Goal: Information Seeking & Learning: Learn about a topic

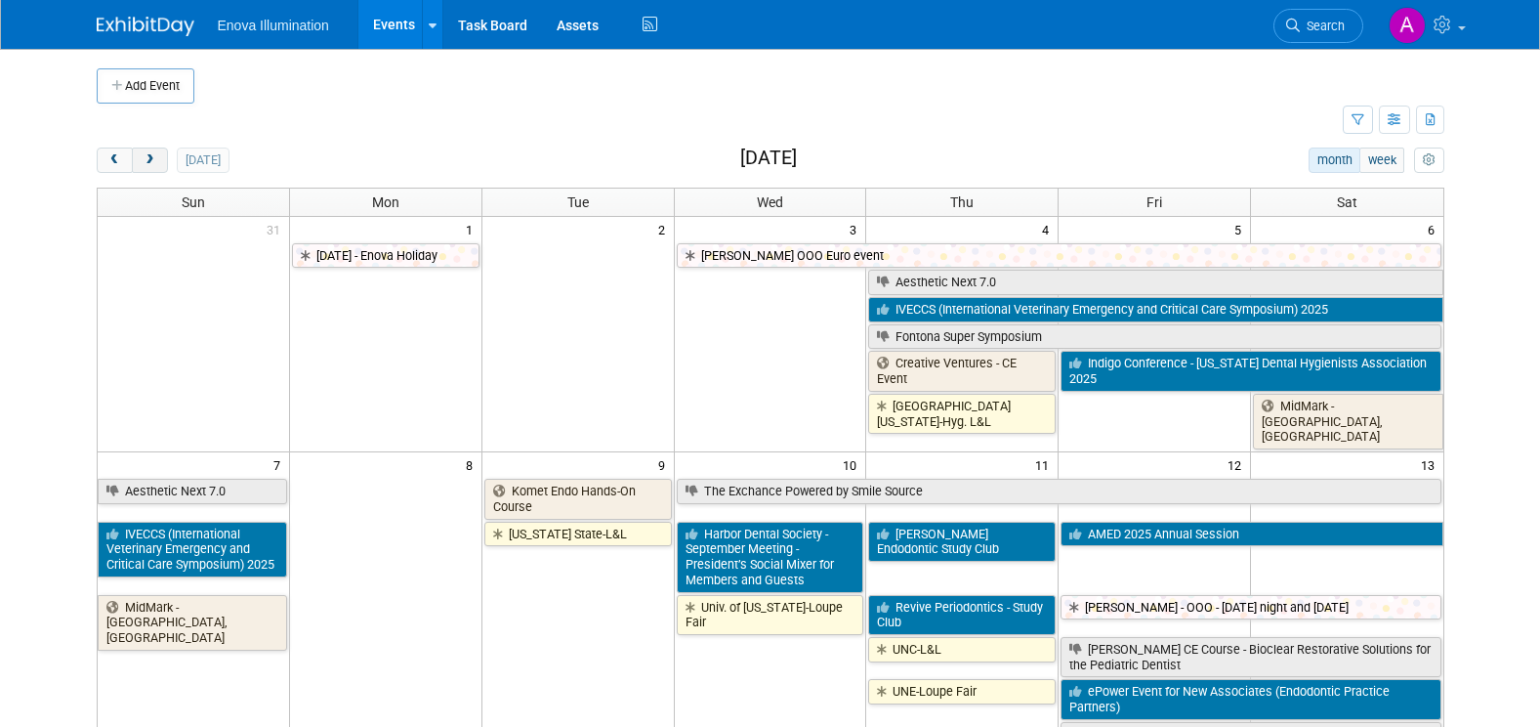
click at [150, 161] on span "next" at bounding box center [150, 160] width 15 height 13
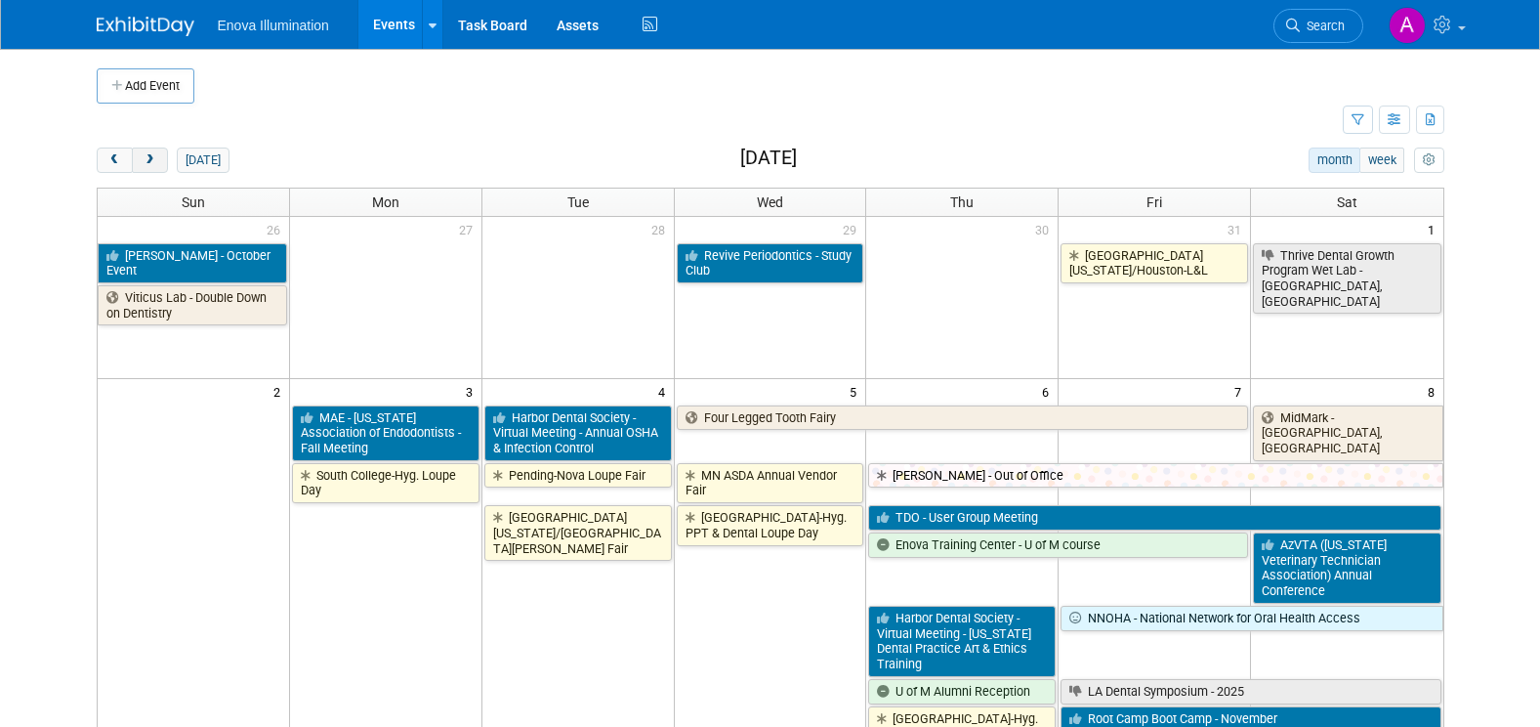
click at [150, 161] on span "next" at bounding box center [150, 160] width 15 height 13
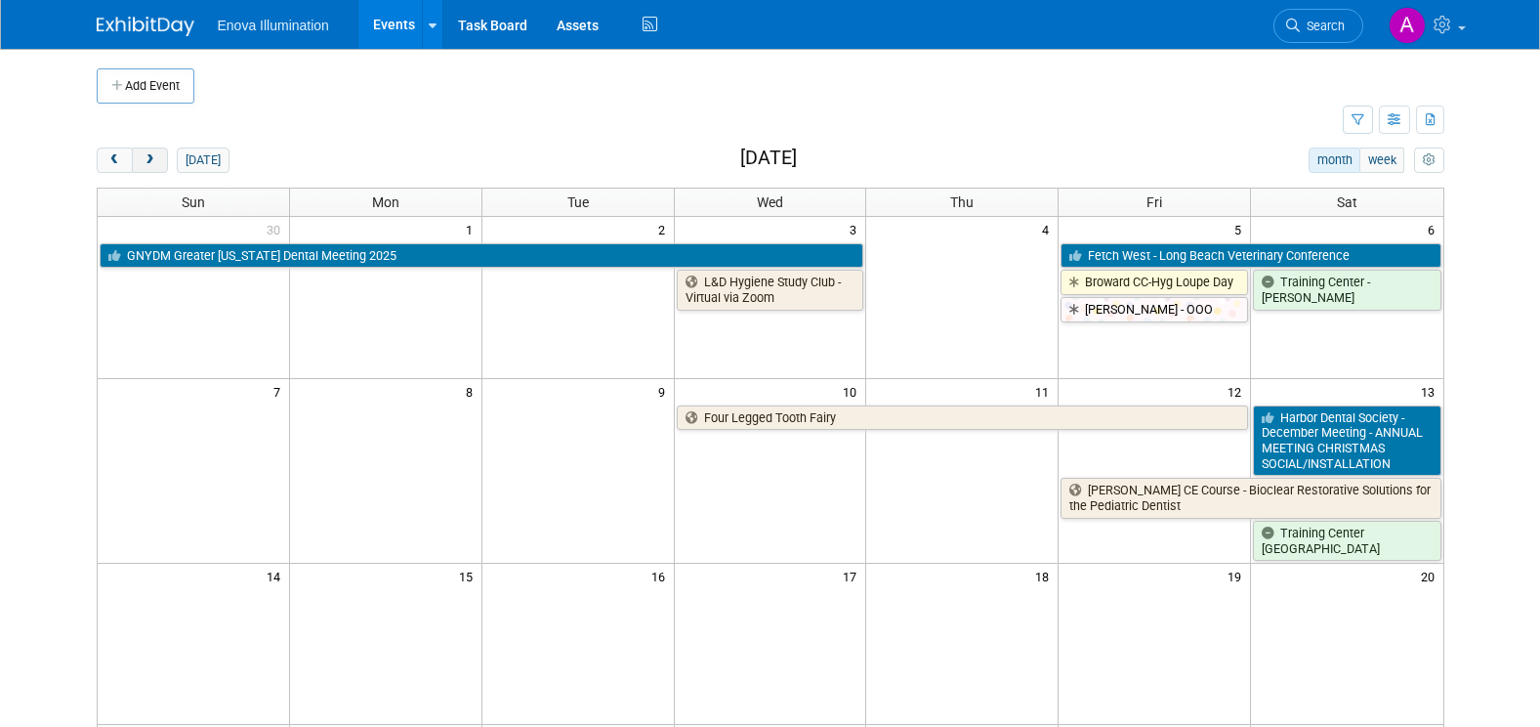
click at [150, 161] on span "next" at bounding box center [150, 160] width 15 height 13
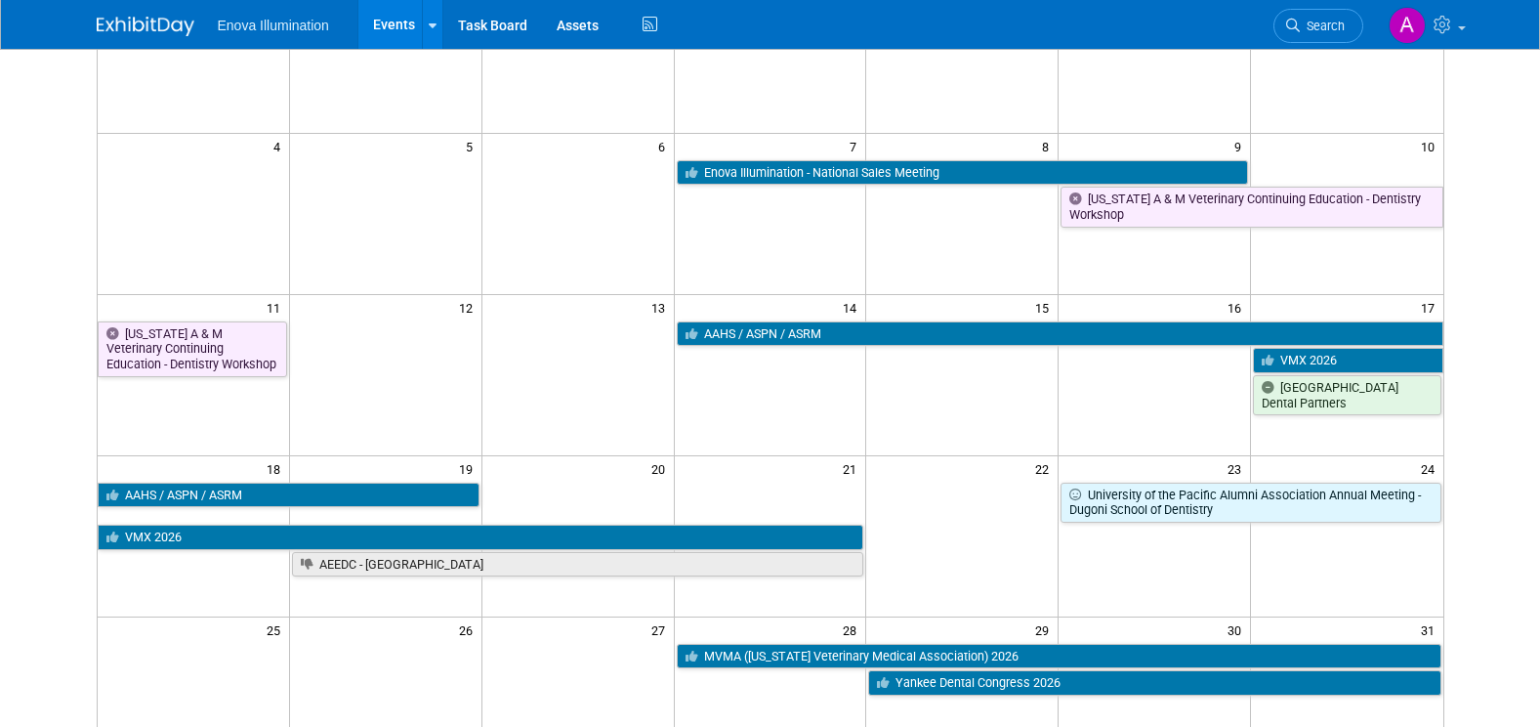
scroll to position [293, 0]
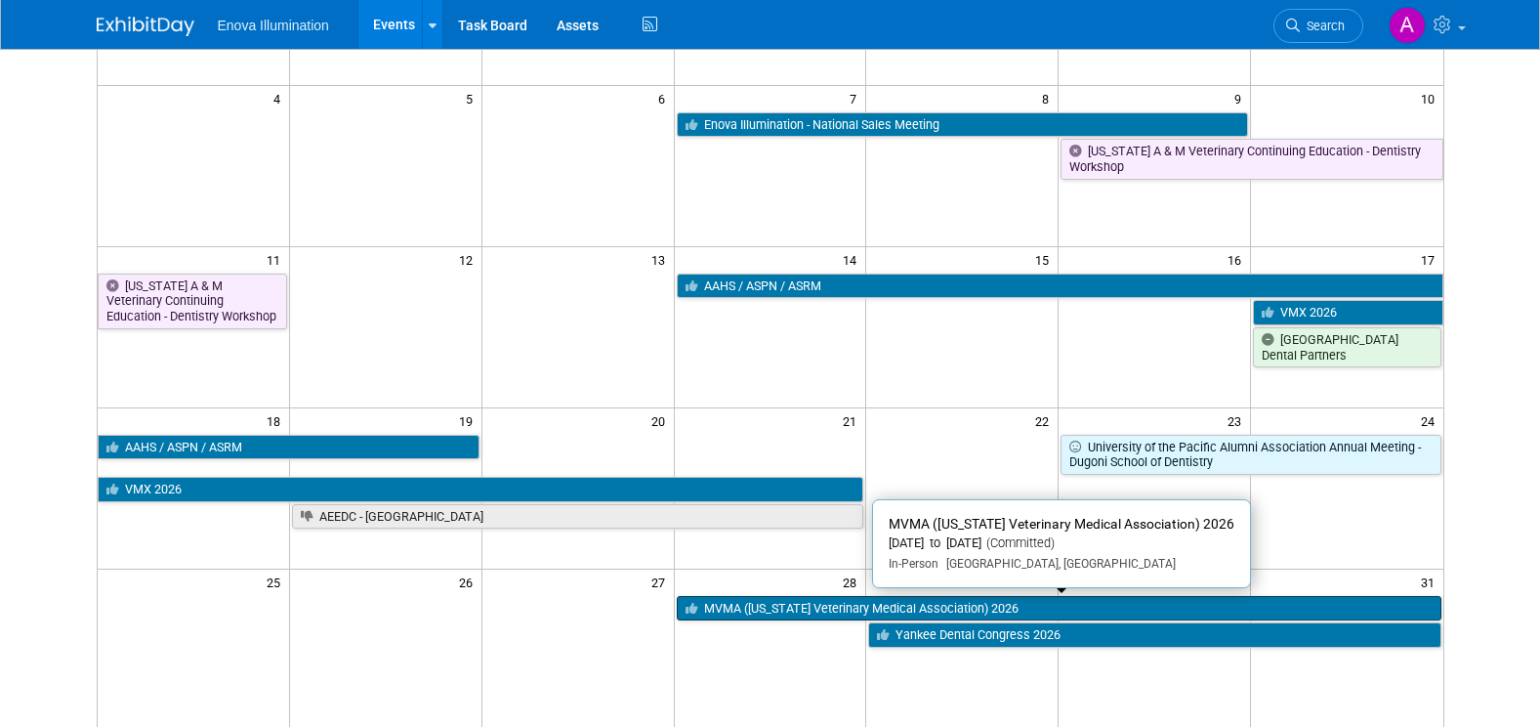
click at [752, 607] on link "MVMA ([US_STATE] Veterinary Medical Association) 2026" at bounding box center [1059, 608] width 765 height 25
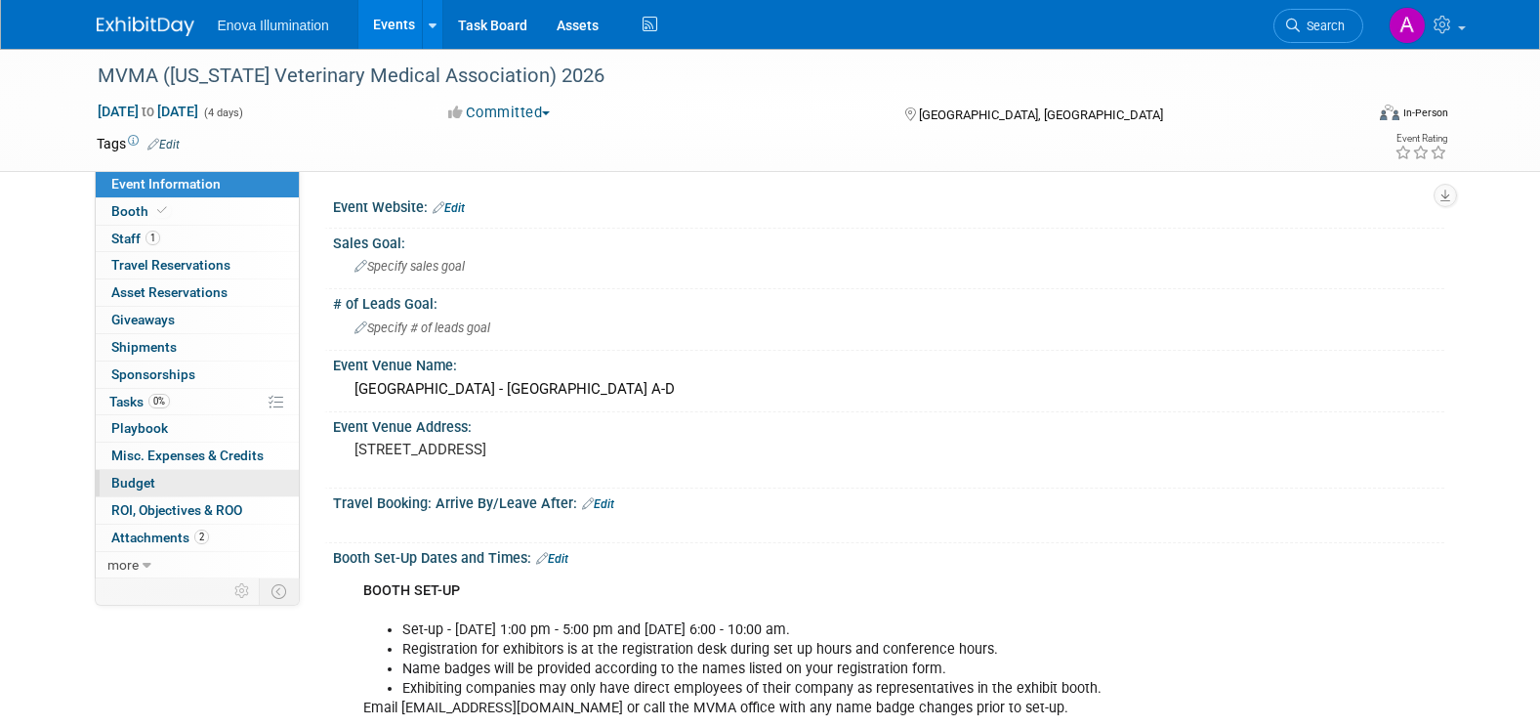
click at [238, 482] on link "Budget" at bounding box center [197, 483] width 203 height 26
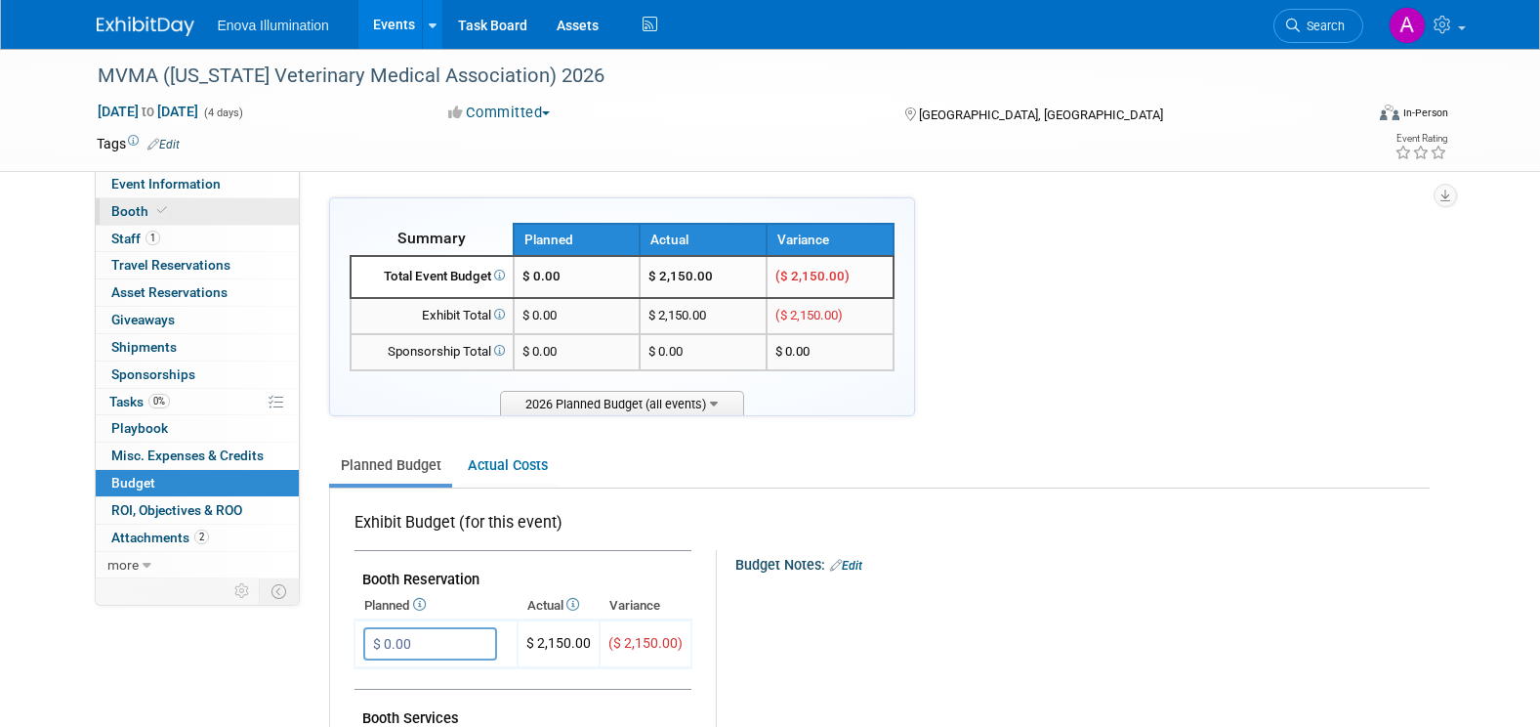
click at [187, 211] on link "Booth" at bounding box center [197, 211] width 203 height 26
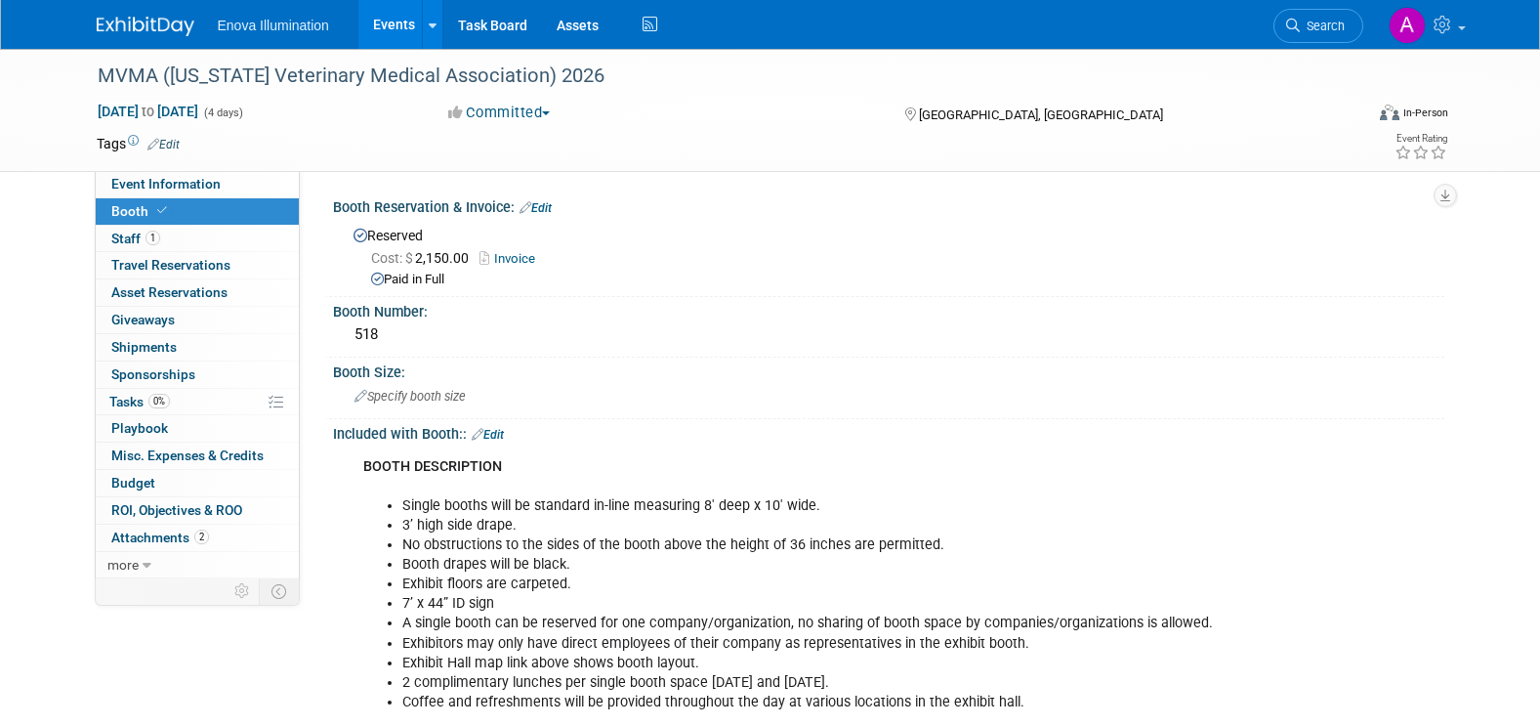
click at [143, 27] on img at bounding box center [146, 27] width 98 height 20
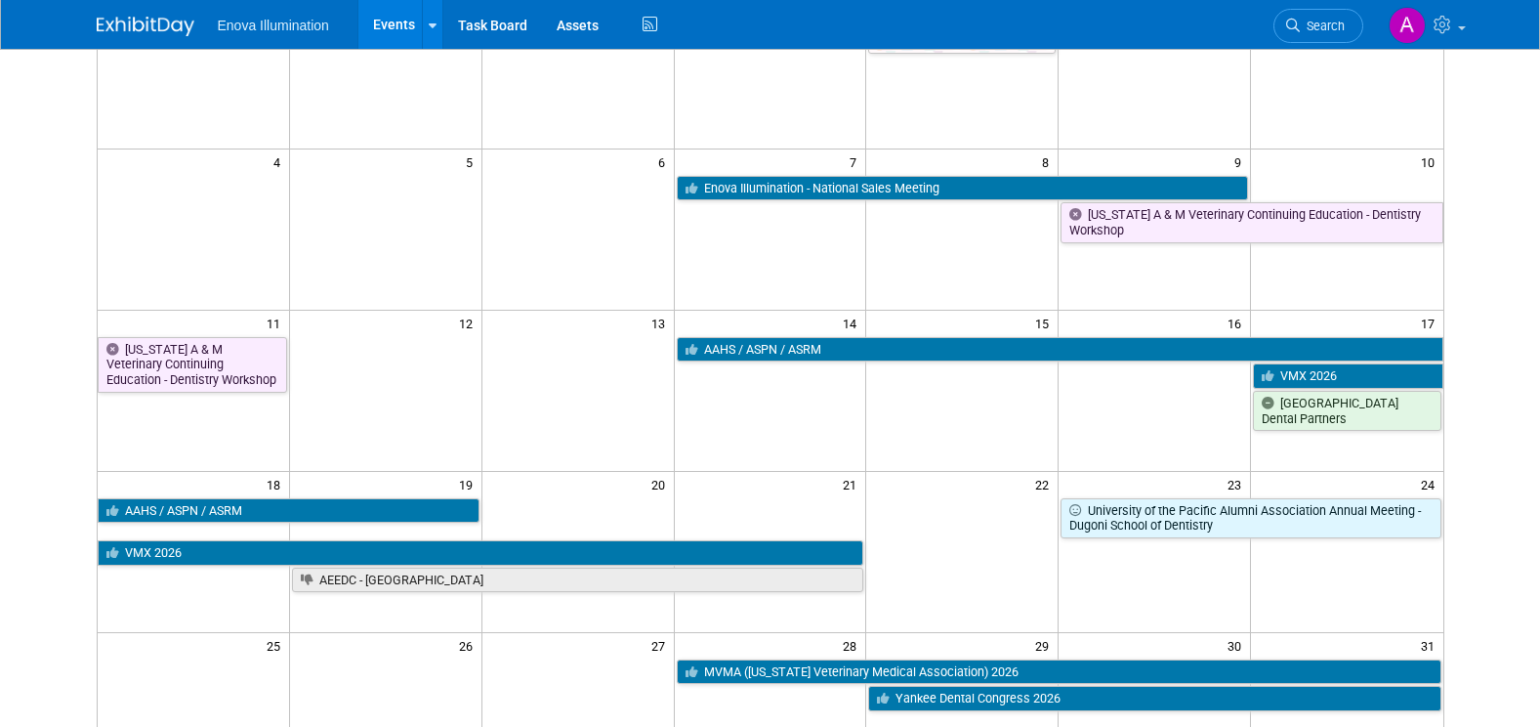
scroll to position [293, 0]
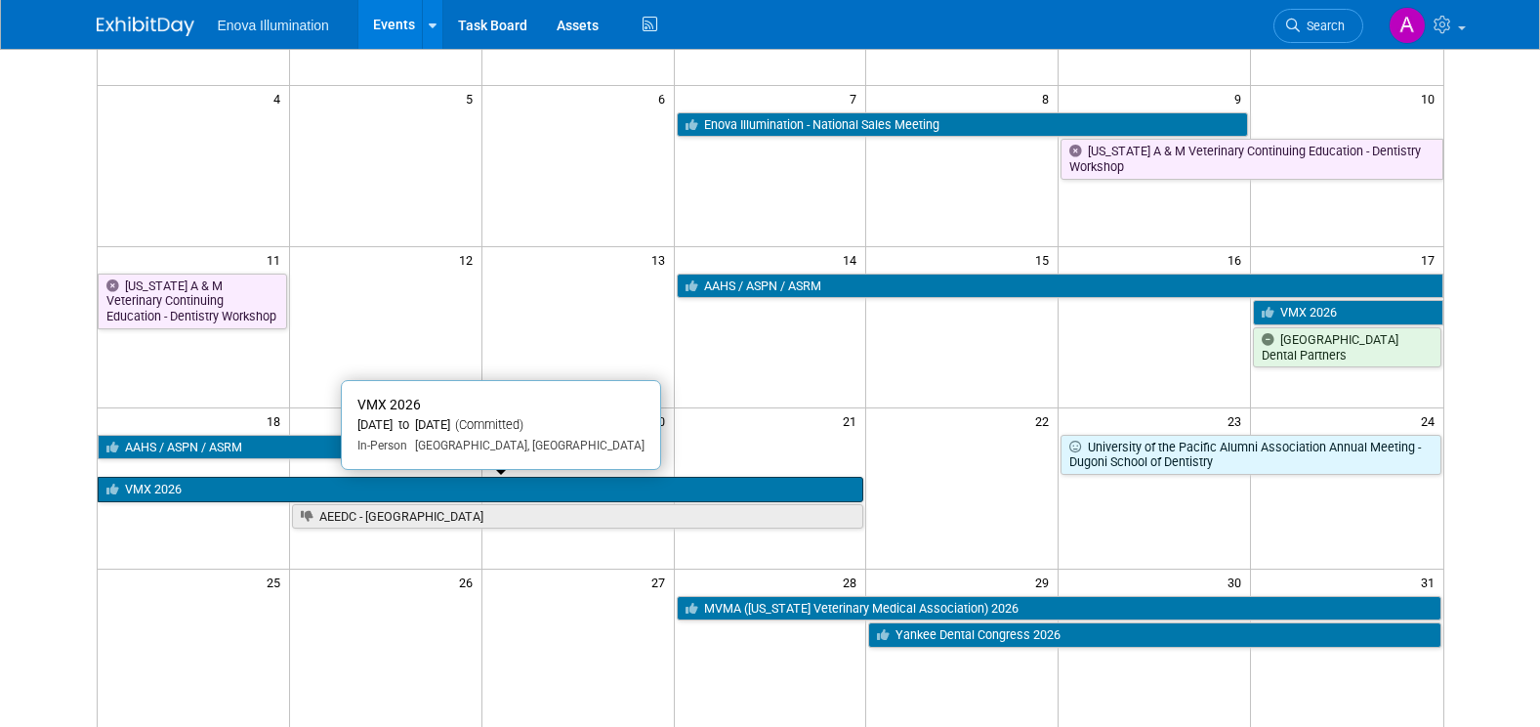
click at [343, 493] on link "VMX 2026" at bounding box center [481, 489] width 767 height 25
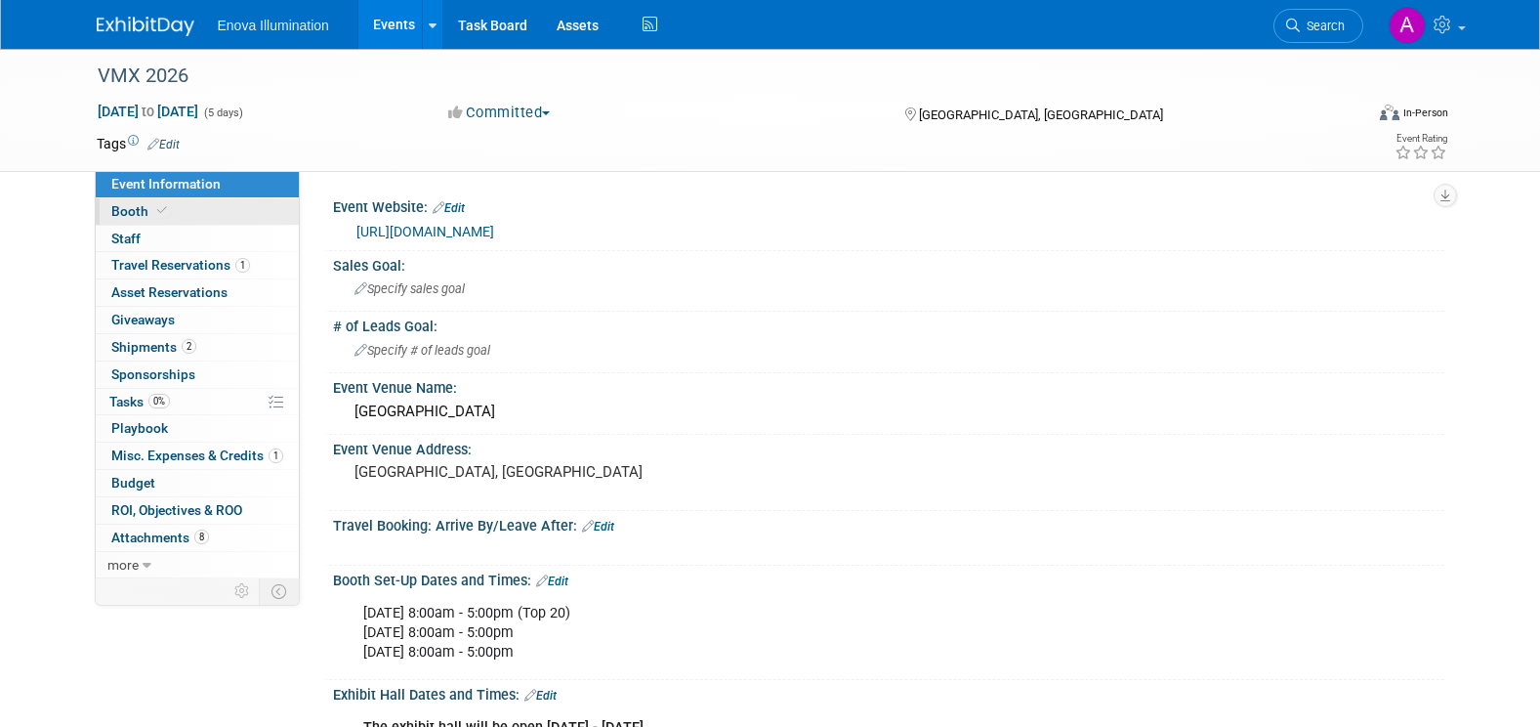
click at [216, 213] on link "Booth" at bounding box center [197, 211] width 203 height 26
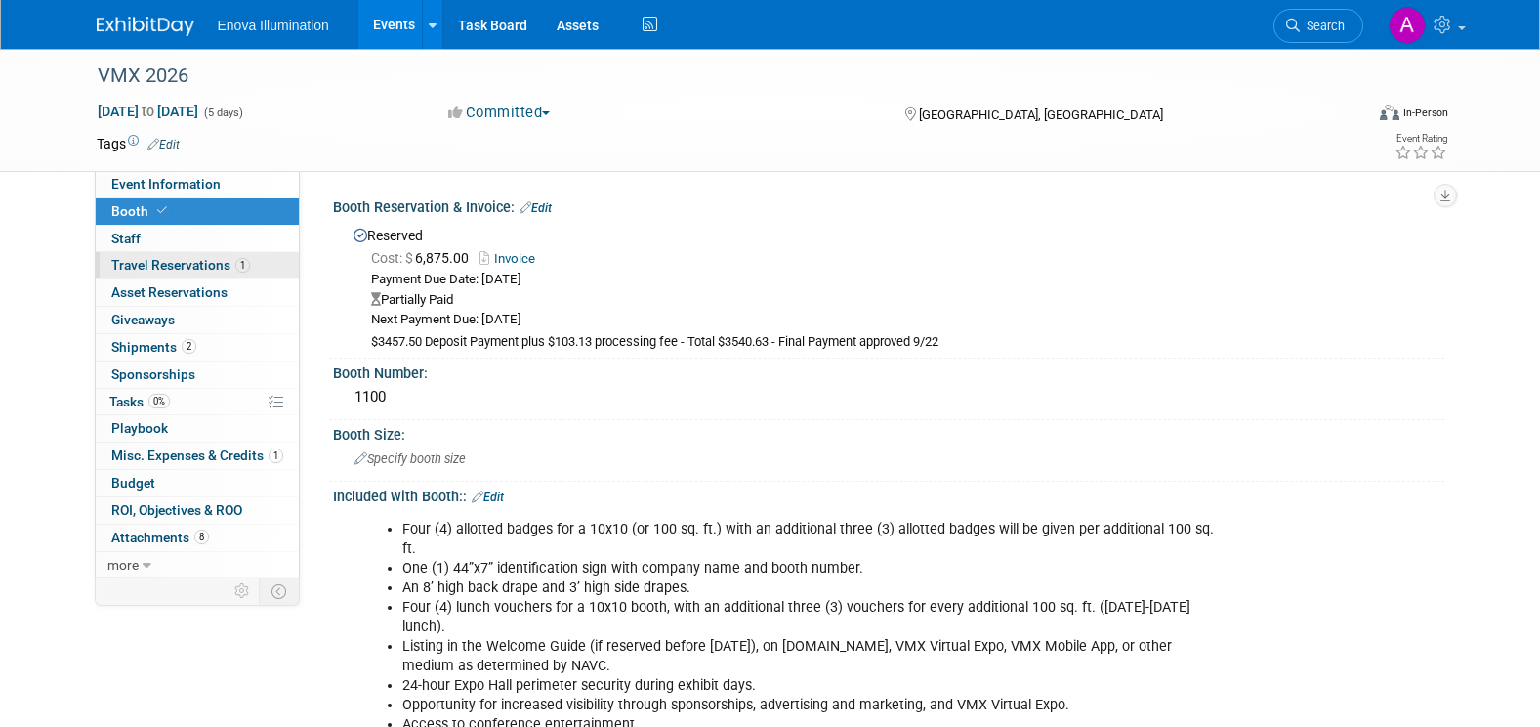
click at [210, 261] on span "Travel Reservations 1" at bounding box center [180, 265] width 139 height 16
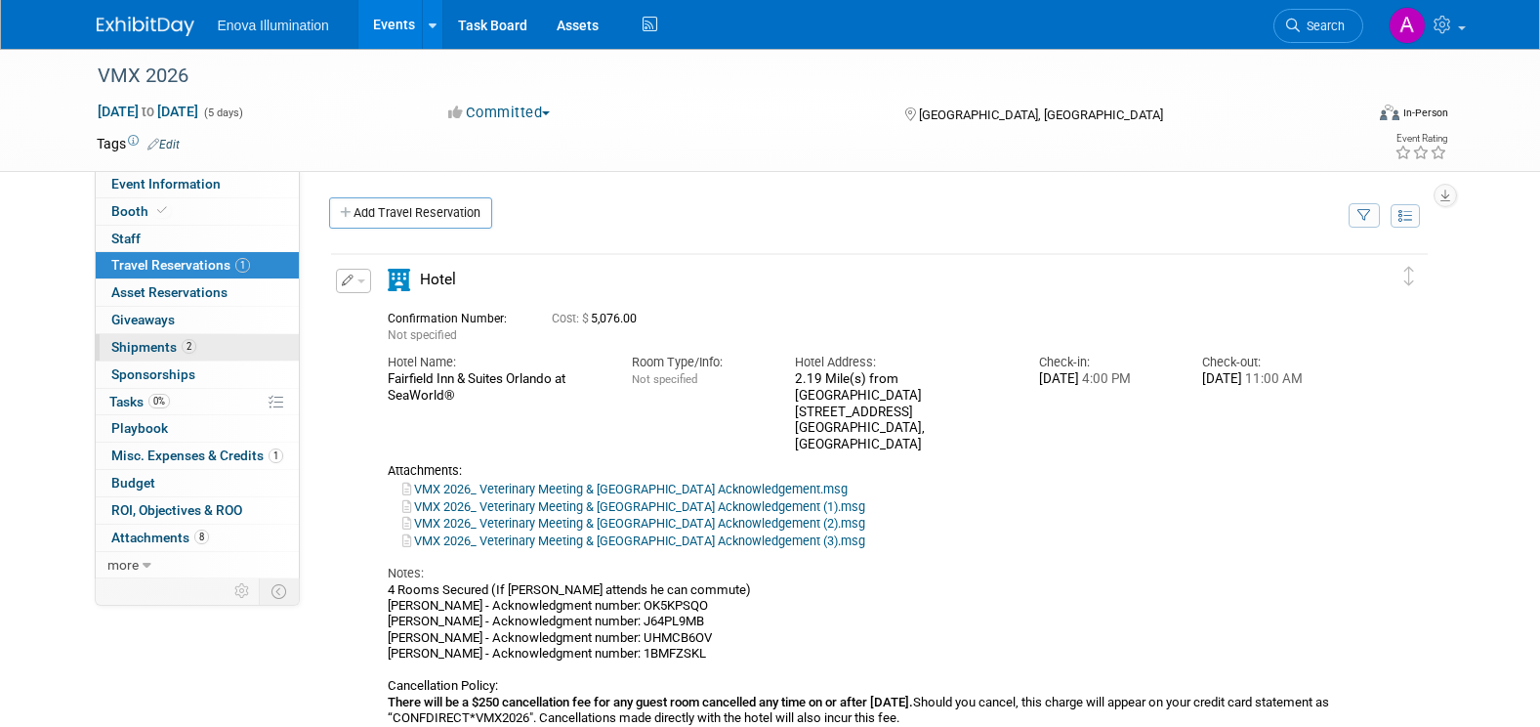
click at [207, 347] on link "2 Shipments 2" at bounding box center [197, 347] width 203 height 26
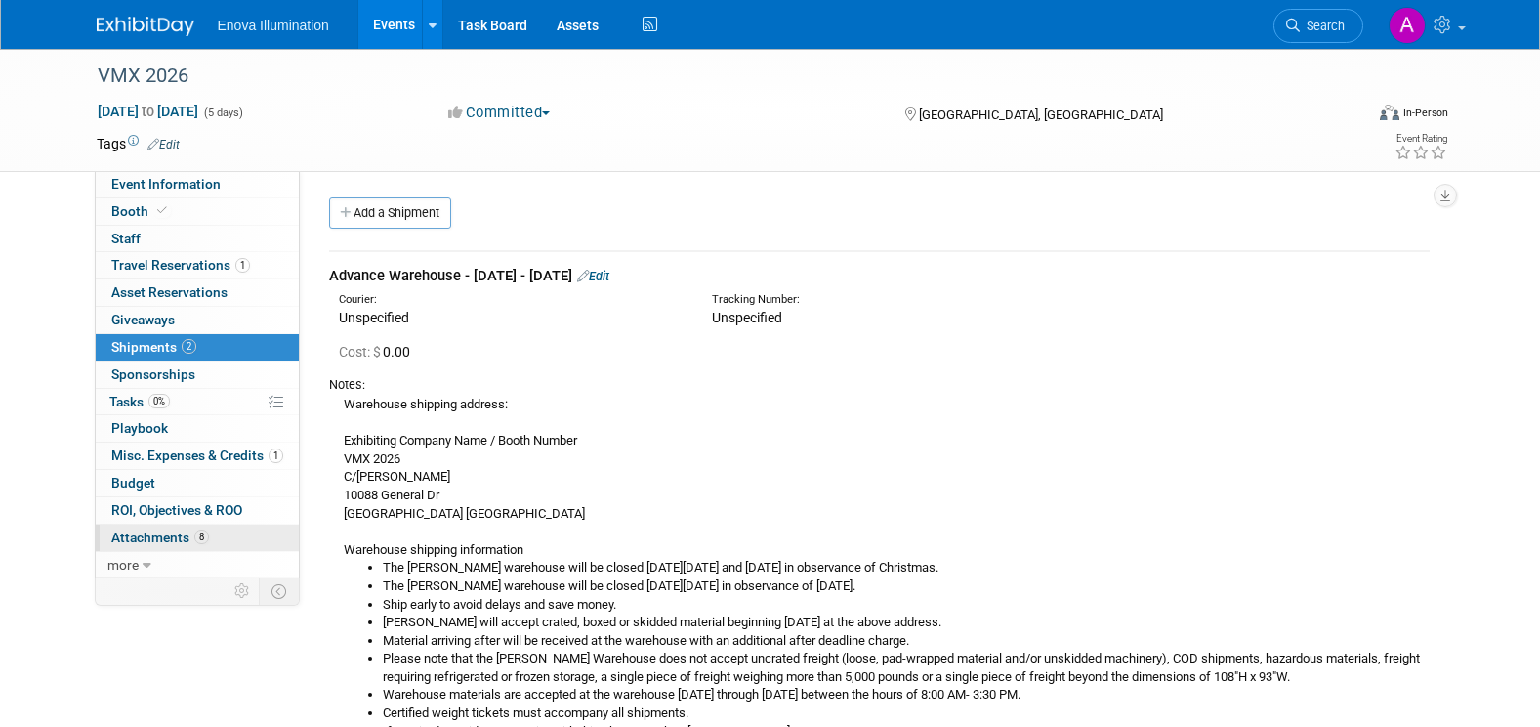
click at [176, 536] on span "Attachments 8" at bounding box center [160, 537] width 98 height 16
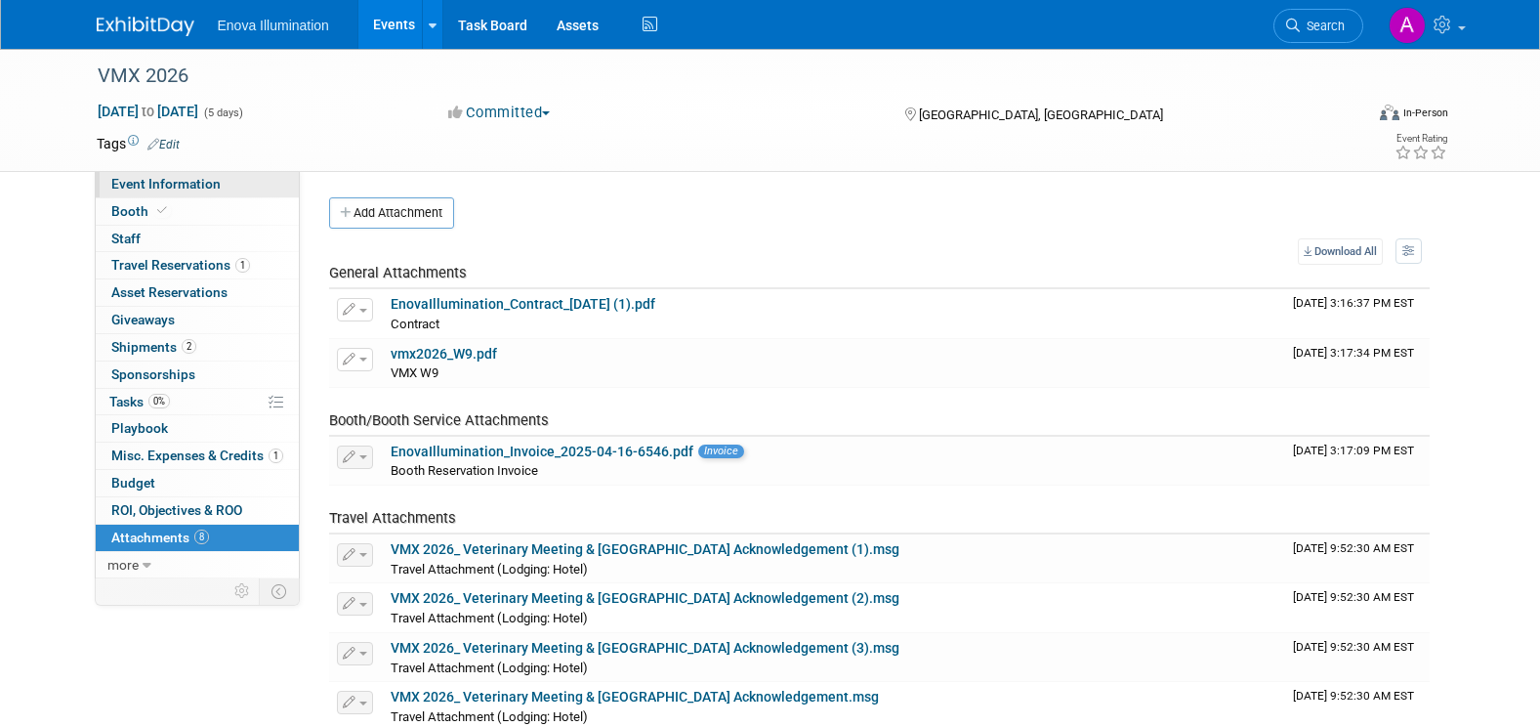
click at [192, 187] on span "Event Information" at bounding box center [165, 184] width 109 height 16
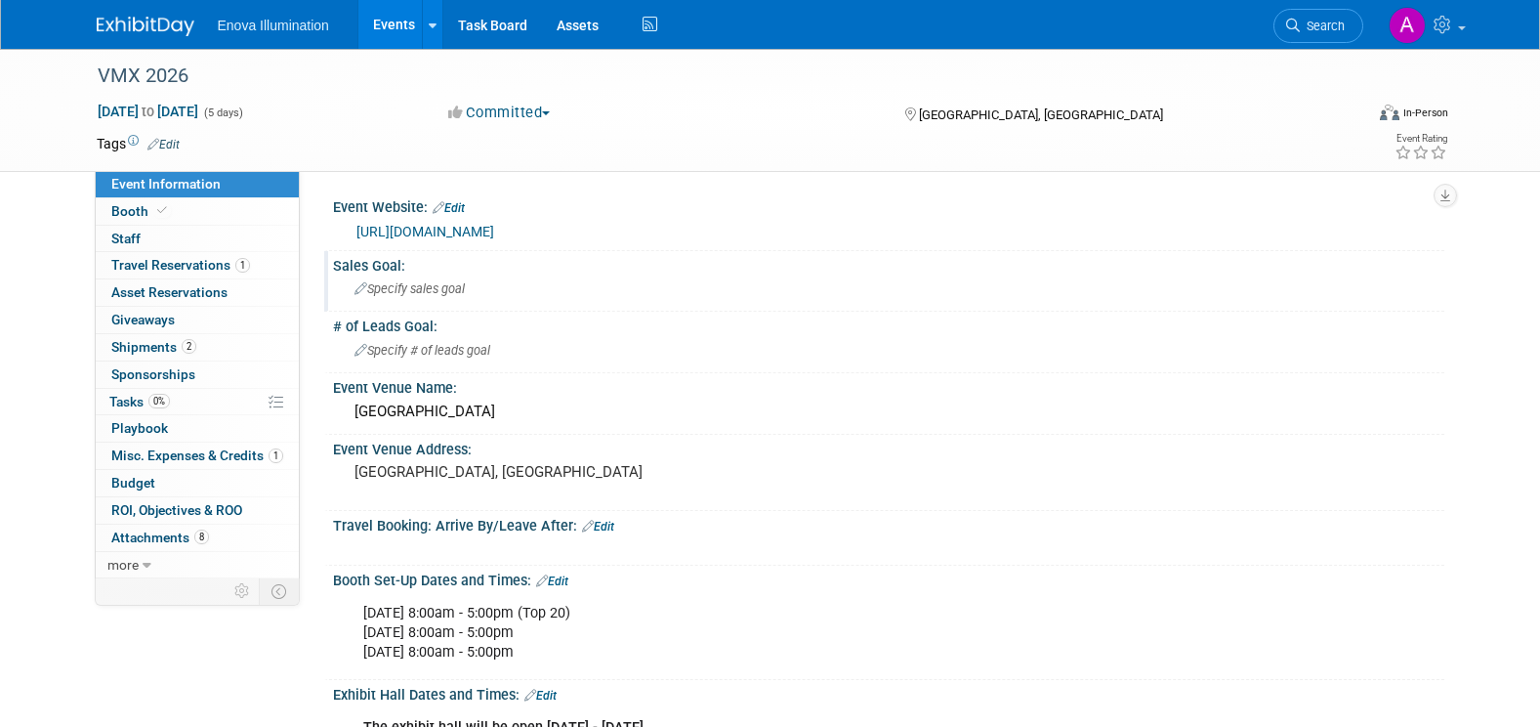
click at [444, 280] on div "Specify sales goal" at bounding box center [889, 288] width 1082 height 30
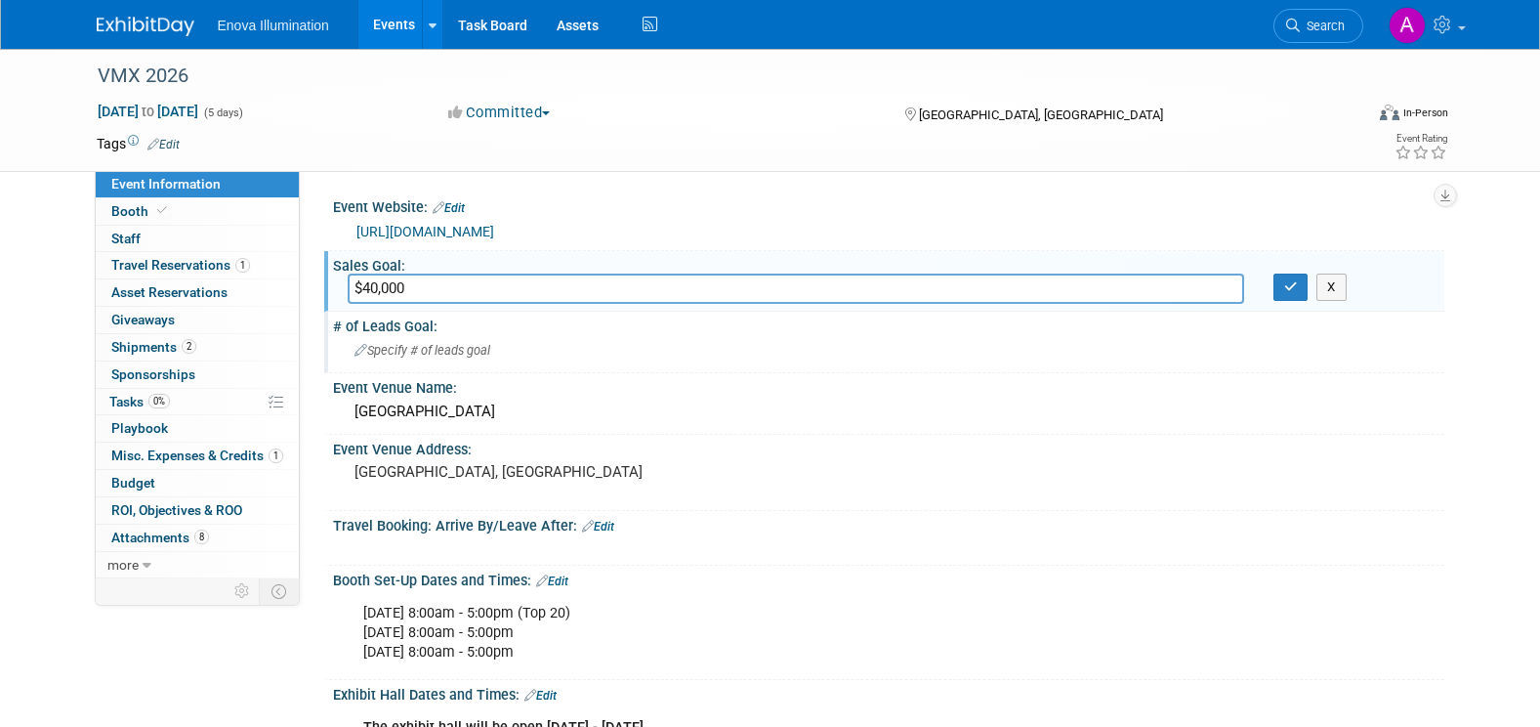
type input "$40,000"
click at [378, 349] on span "Specify # of leads goal" at bounding box center [422, 350] width 136 height 15
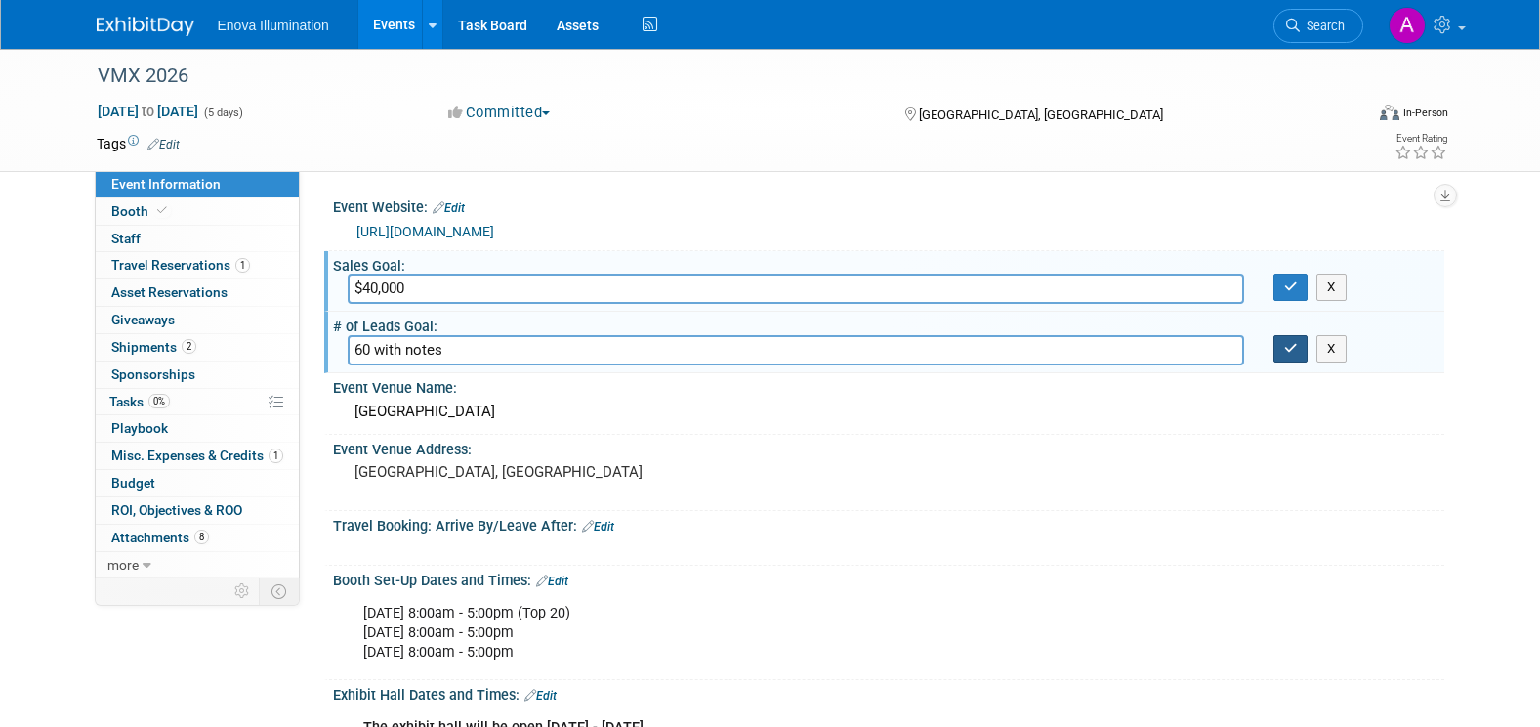
type input "60 with notes"
click at [1285, 347] on icon "button" at bounding box center [1291, 348] width 14 height 13
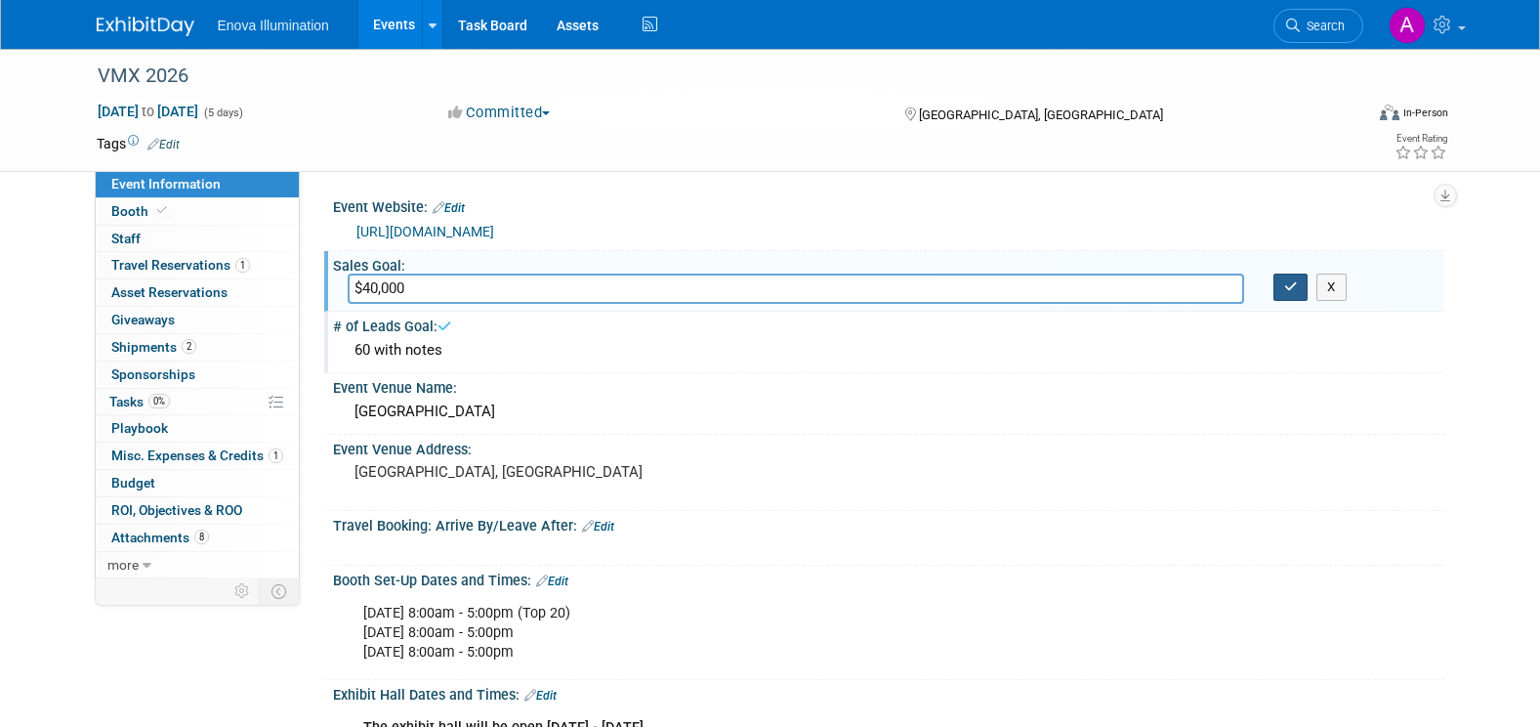
click at [1288, 281] on icon "button" at bounding box center [1291, 286] width 14 height 13
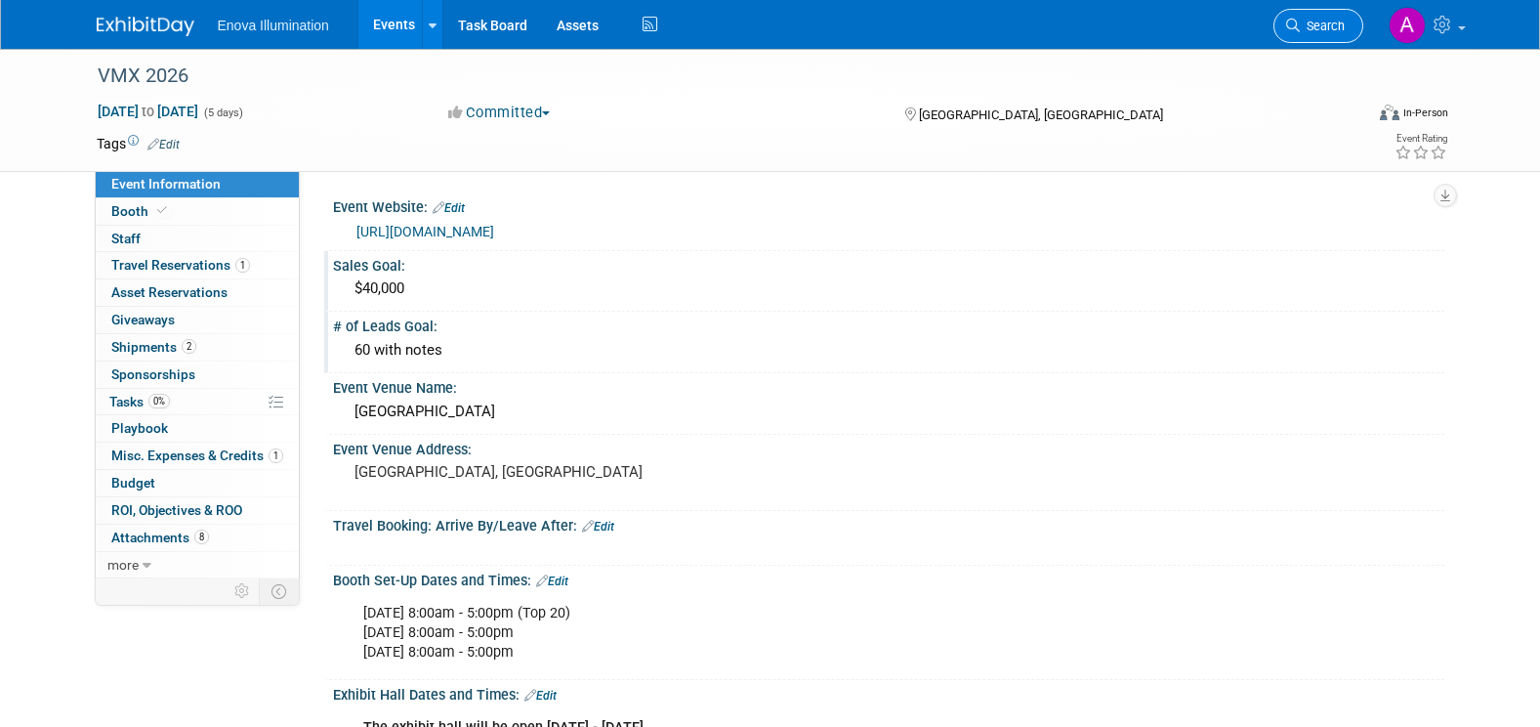
click at [1315, 23] on span "Search" at bounding box center [1322, 26] width 45 height 15
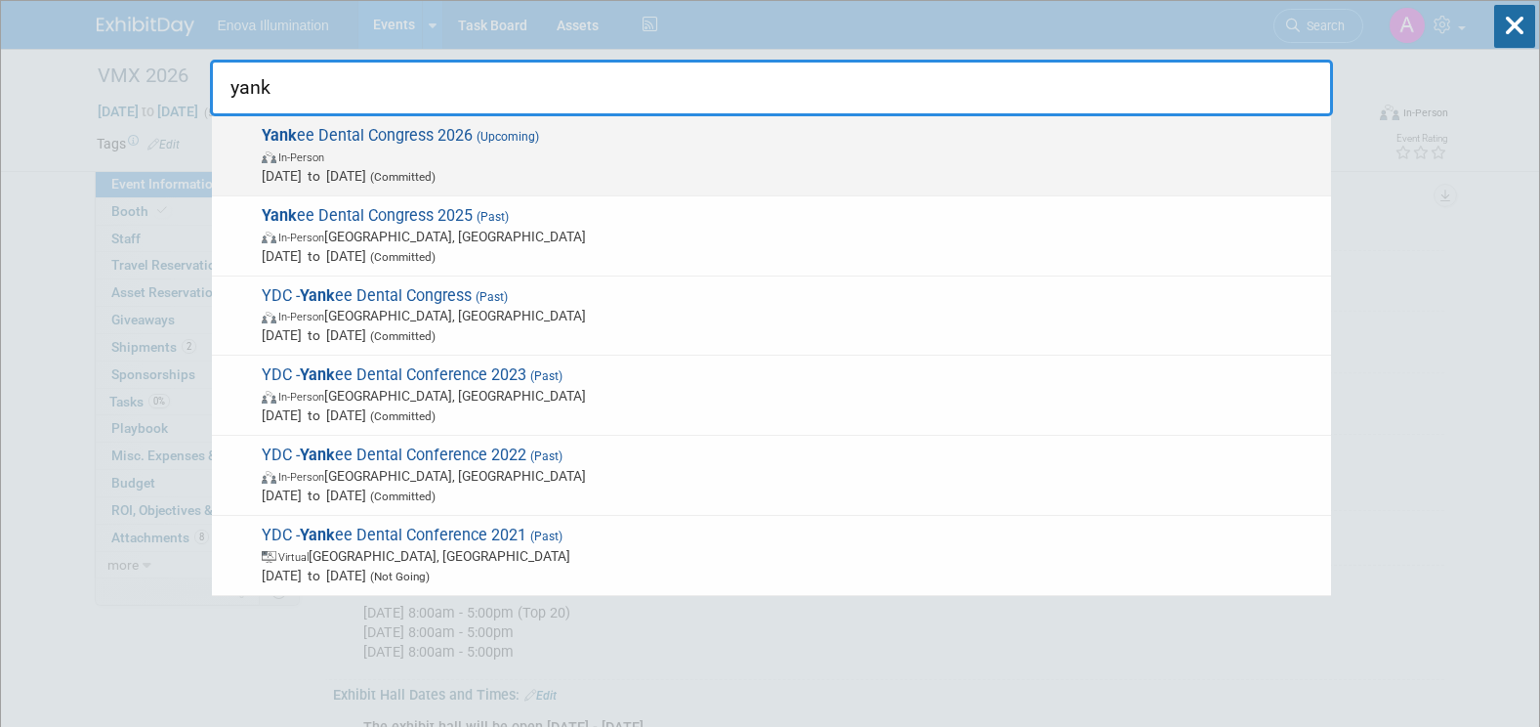
type input "yank"
click at [401, 140] on span "Yank ee Dental Congress 2026 (Upcoming) In-Person Jan 29, 2026 to Jan 31, 2026 …" at bounding box center [788, 156] width 1065 height 60
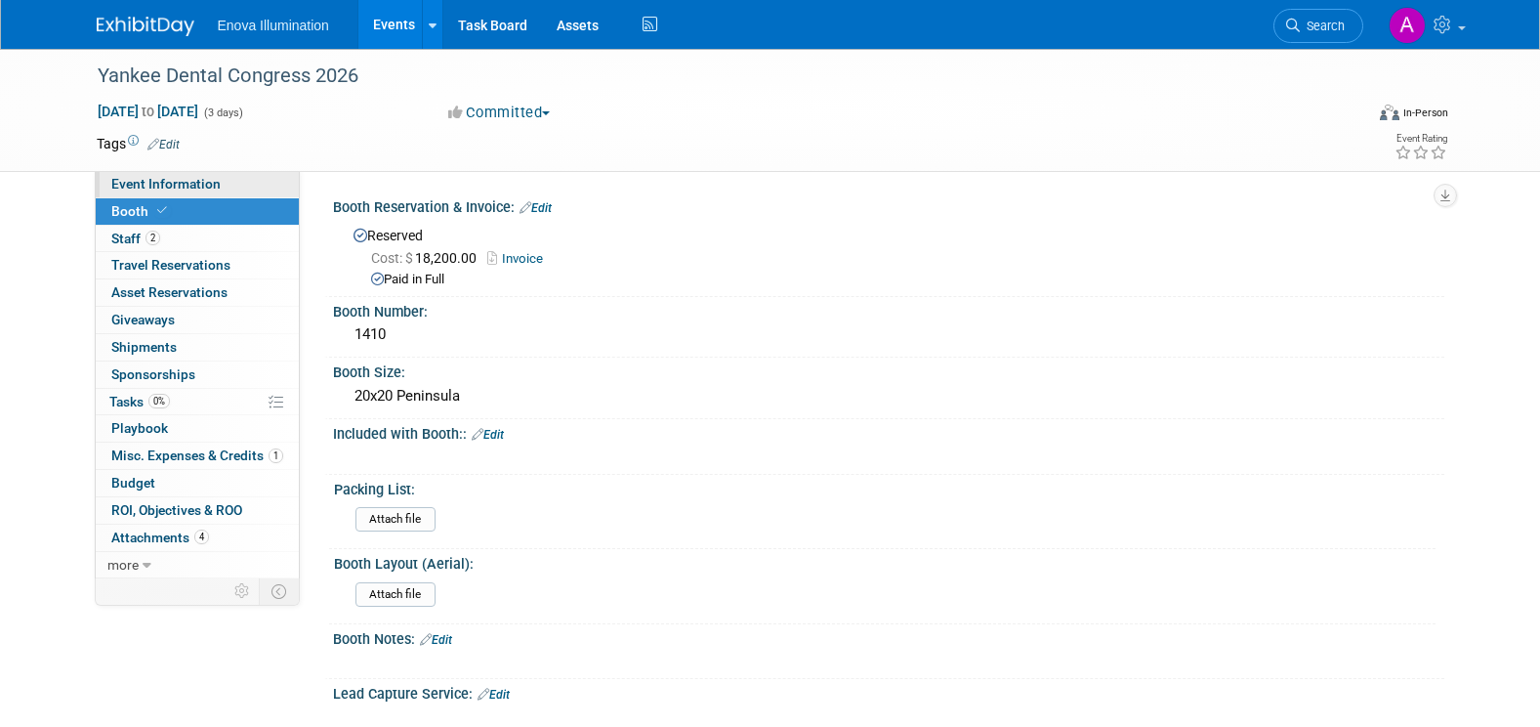
click at [270, 184] on link "Event Information" at bounding box center [197, 184] width 203 height 26
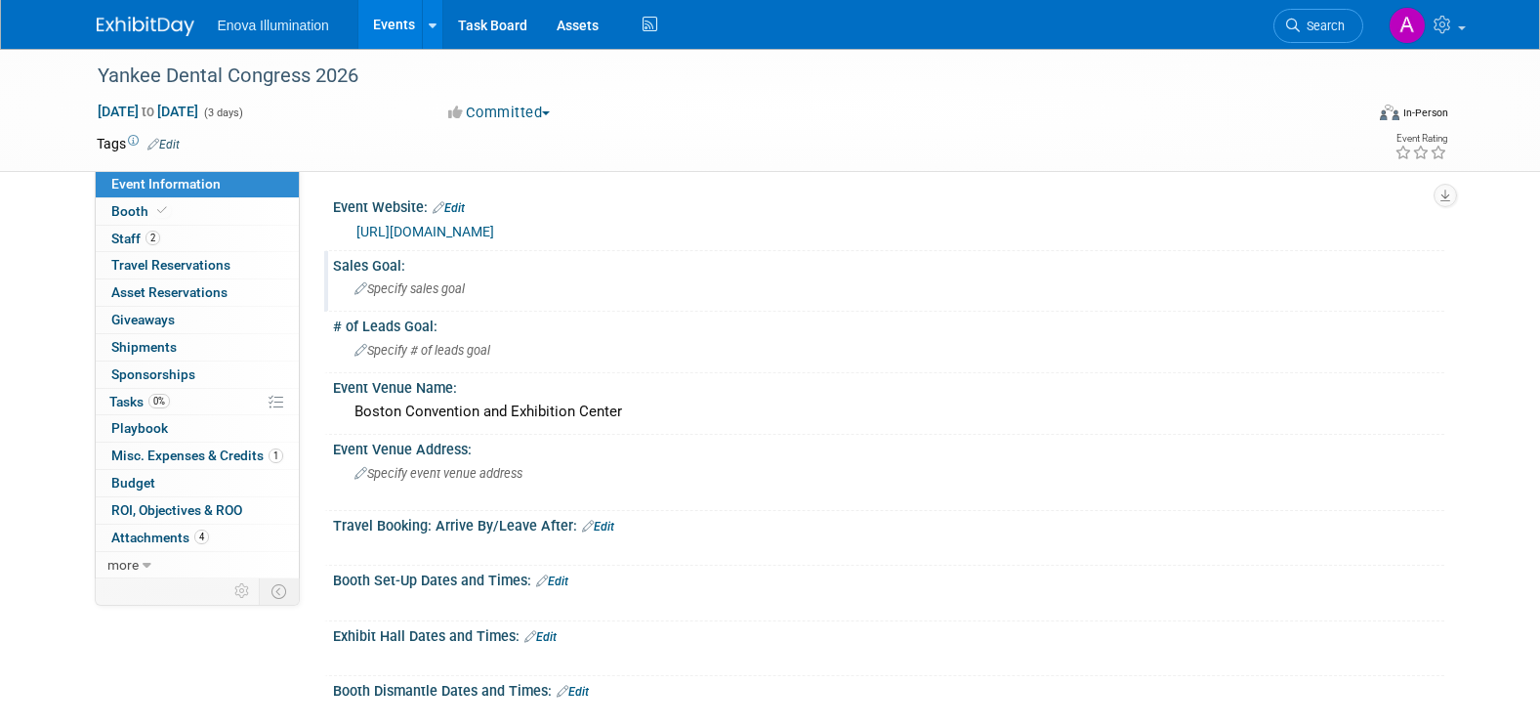
click at [394, 283] on span "Specify sales goal" at bounding box center [409, 288] width 110 height 15
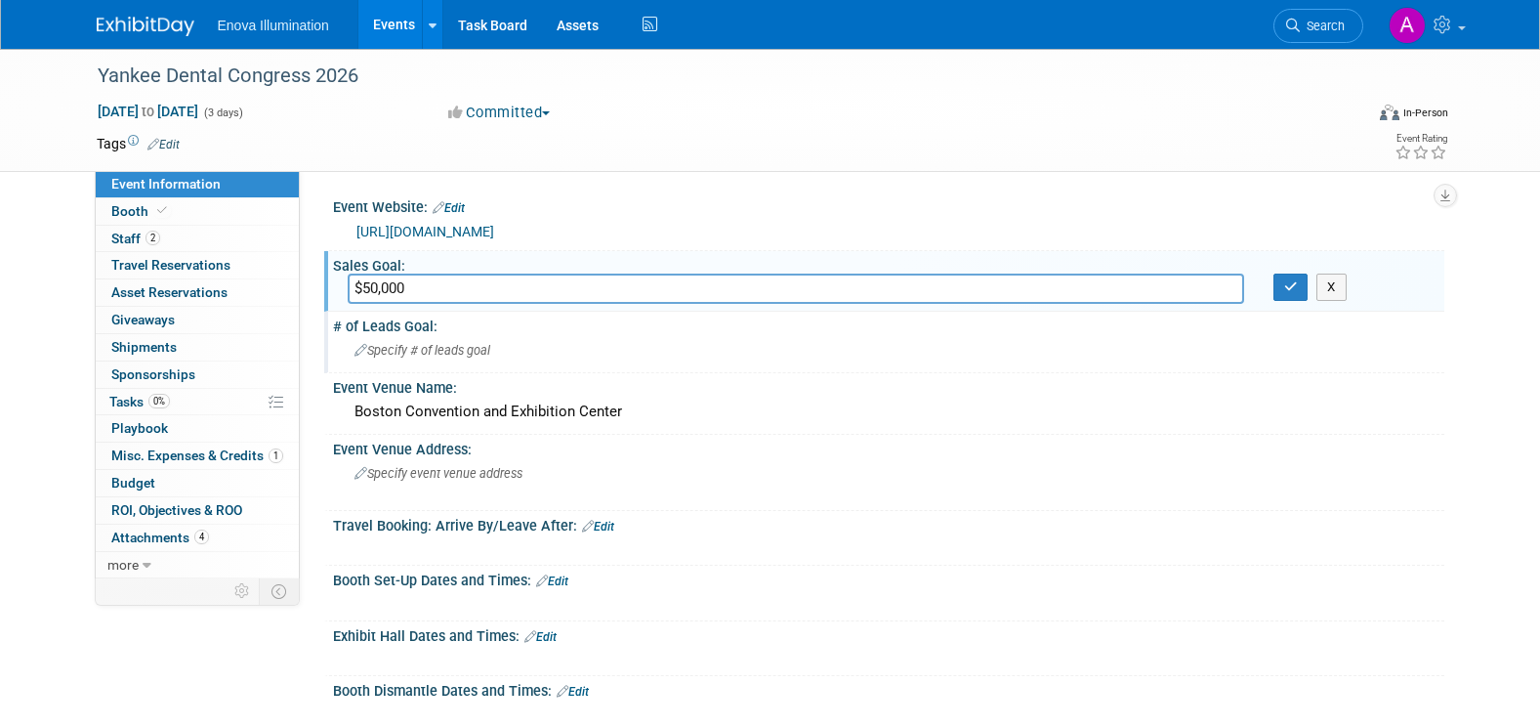
type input "$50,000"
click at [378, 348] on span "Specify # of leads goal" at bounding box center [422, 350] width 136 height 15
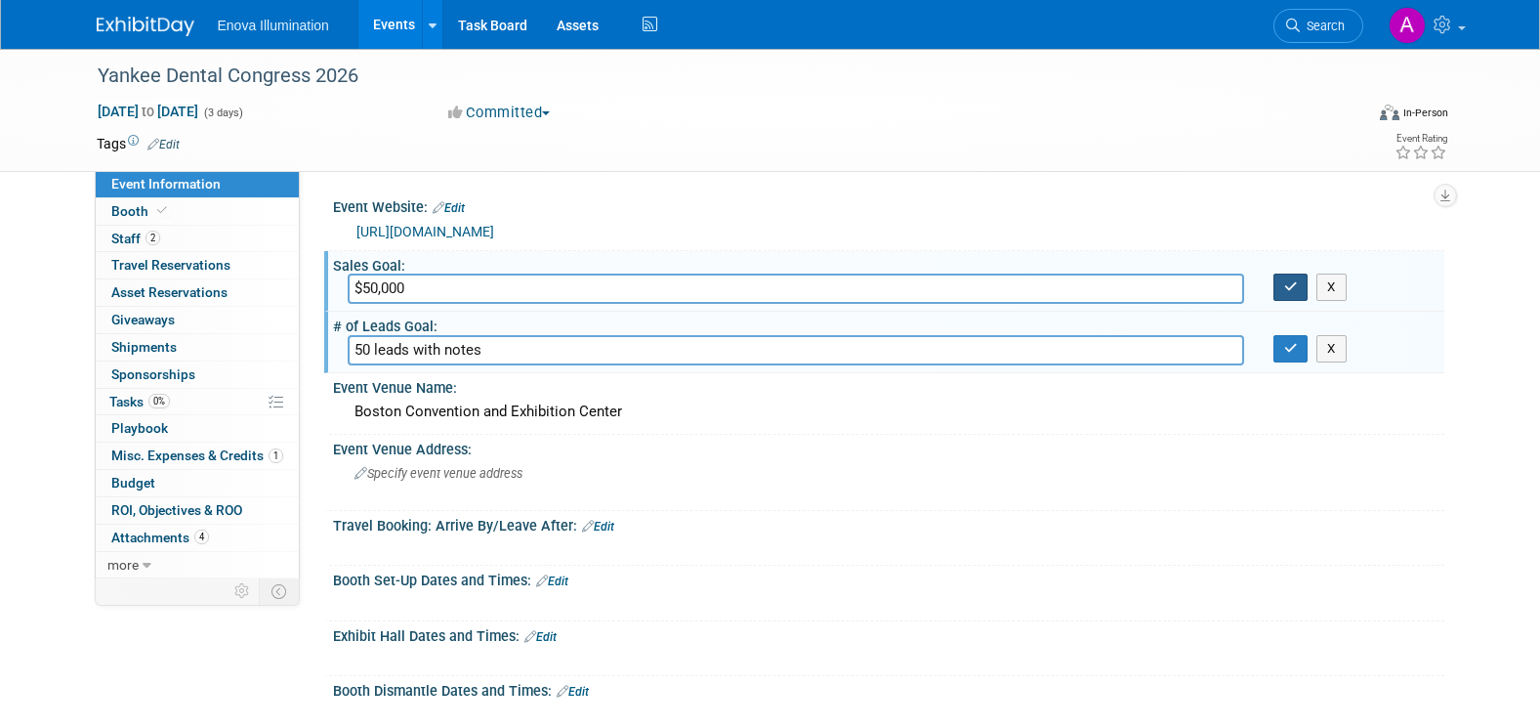
type input "50 leads with notes"
click at [1284, 288] on icon "button" at bounding box center [1291, 286] width 14 height 13
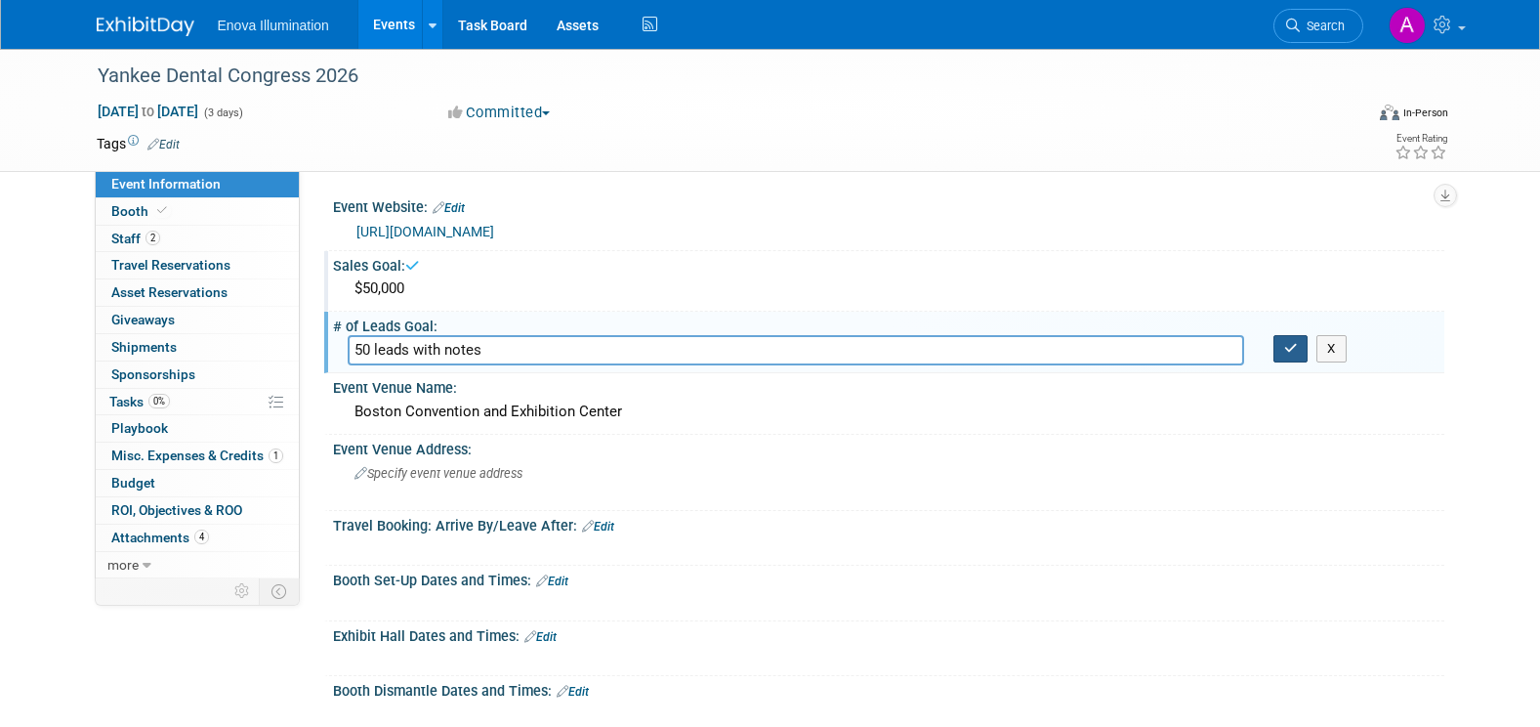
click at [1287, 346] on icon "button" at bounding box center [1291, 348] width 14 height 13
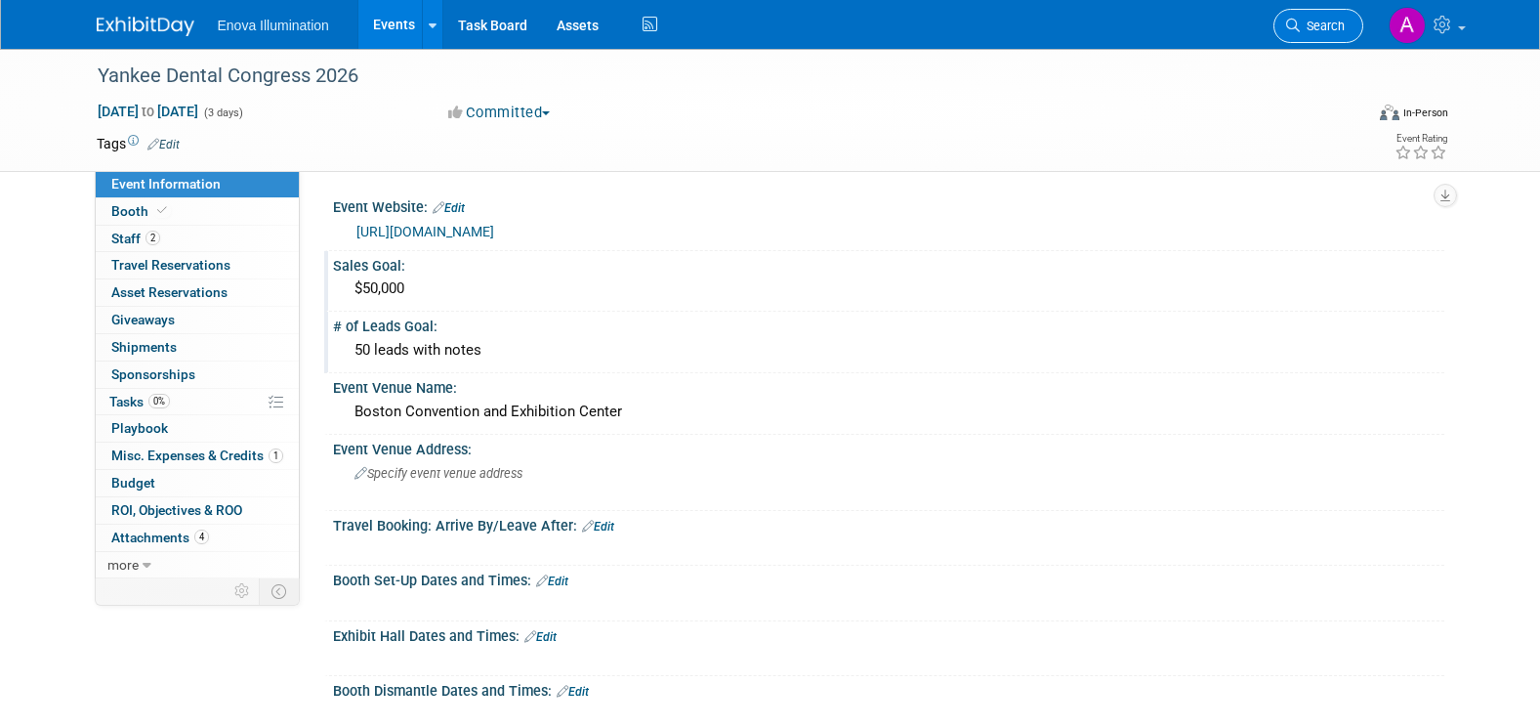
click at [1319, 18] on link "Search" at bounding box center [1318, 26] width 90 height 34
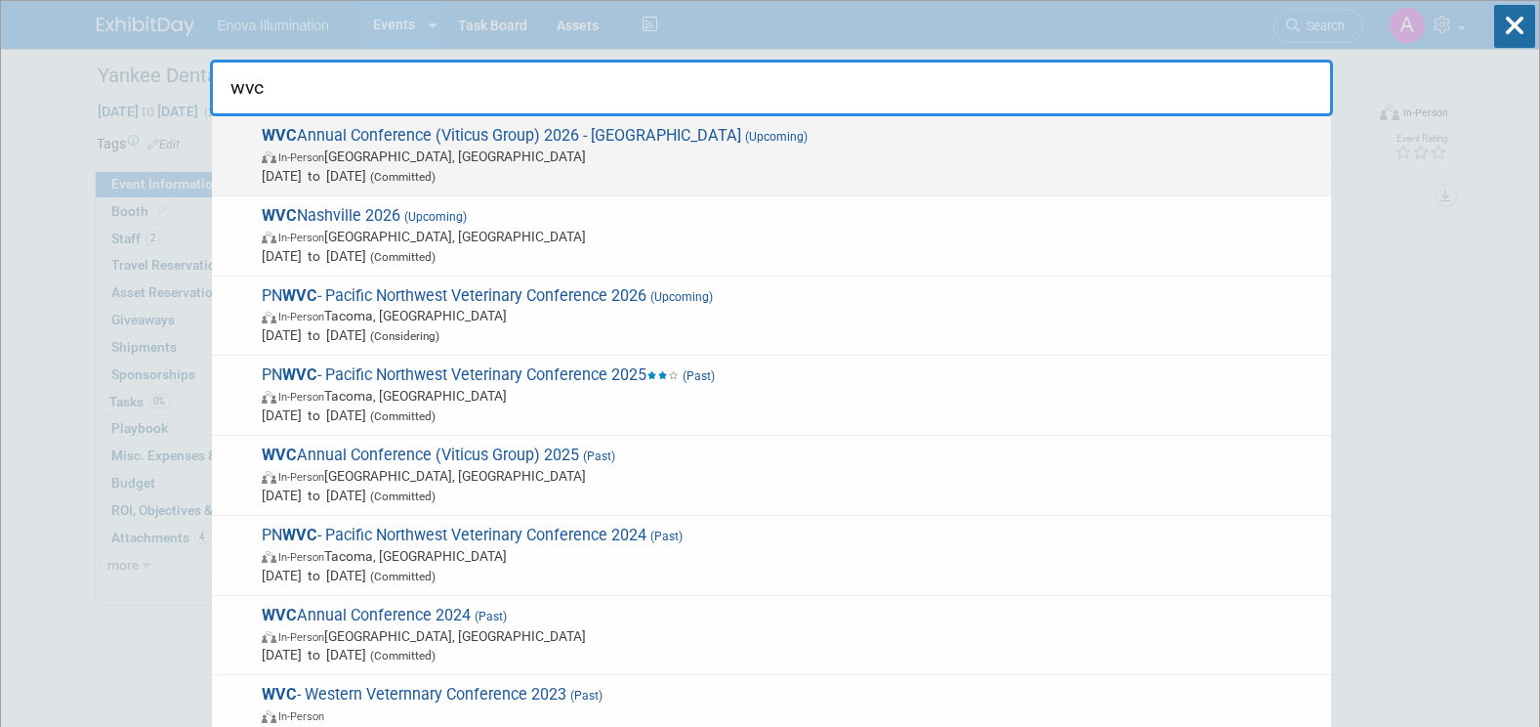
type input "wvc"
click at [501, 137] on span "WVC Annual Conference (Viticus Group) 2026 - Las Vegas (Upcoming) In-Person Las…" at bounding box center [788, 156] width 1065 height 60
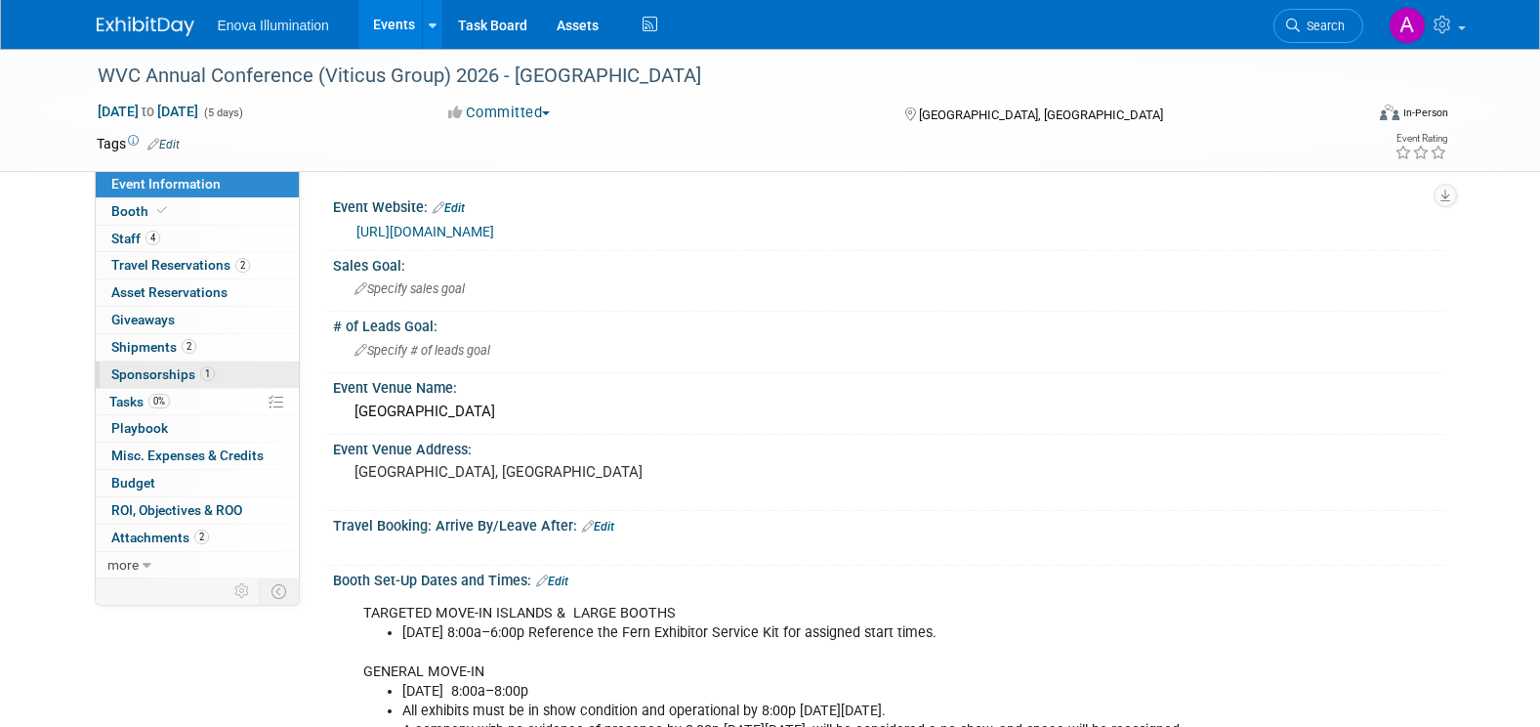
click at [246, 374] on link "1 Sponsorships 1" at bounding box center [197, 374] width 203 height 26
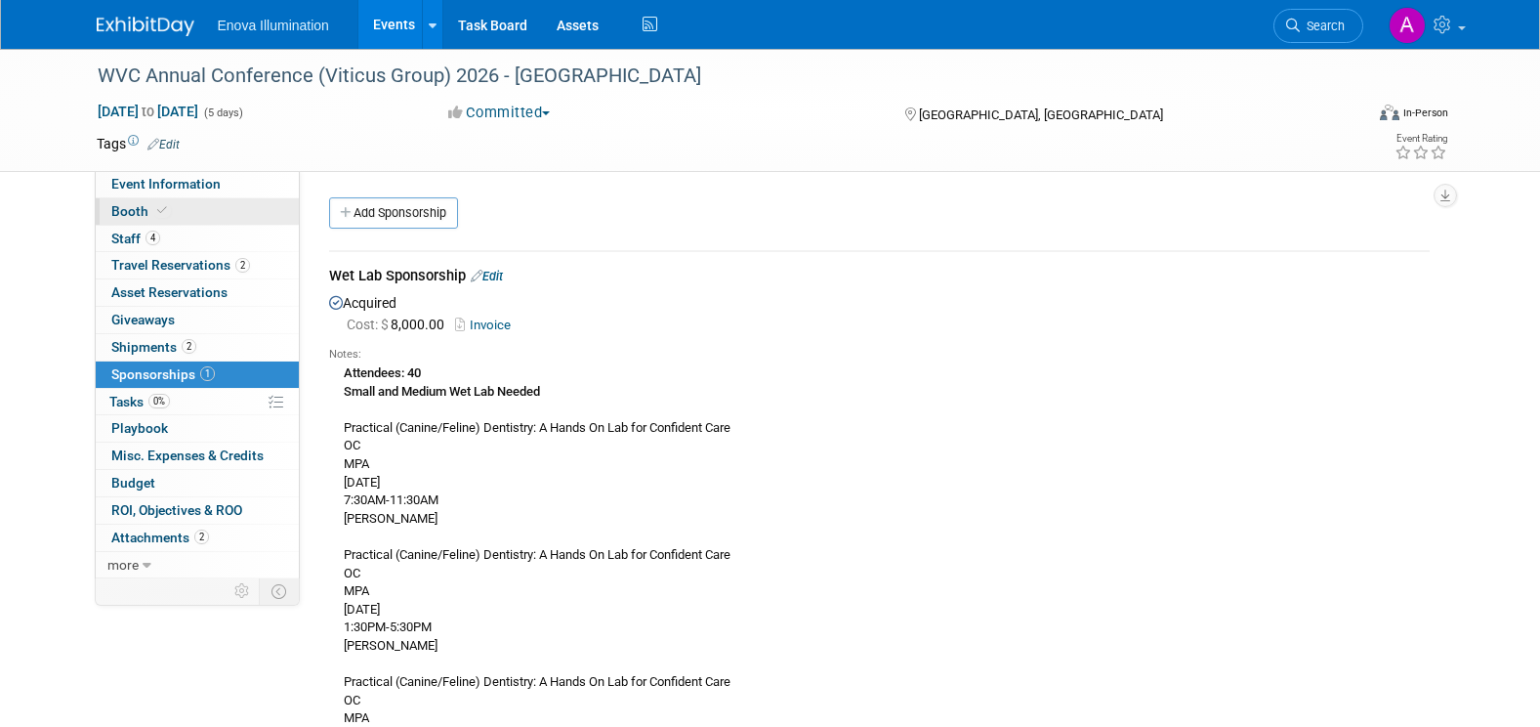
click at [238, 206] on link "Booth" at bounding box center [197, 211] width 203 height 26
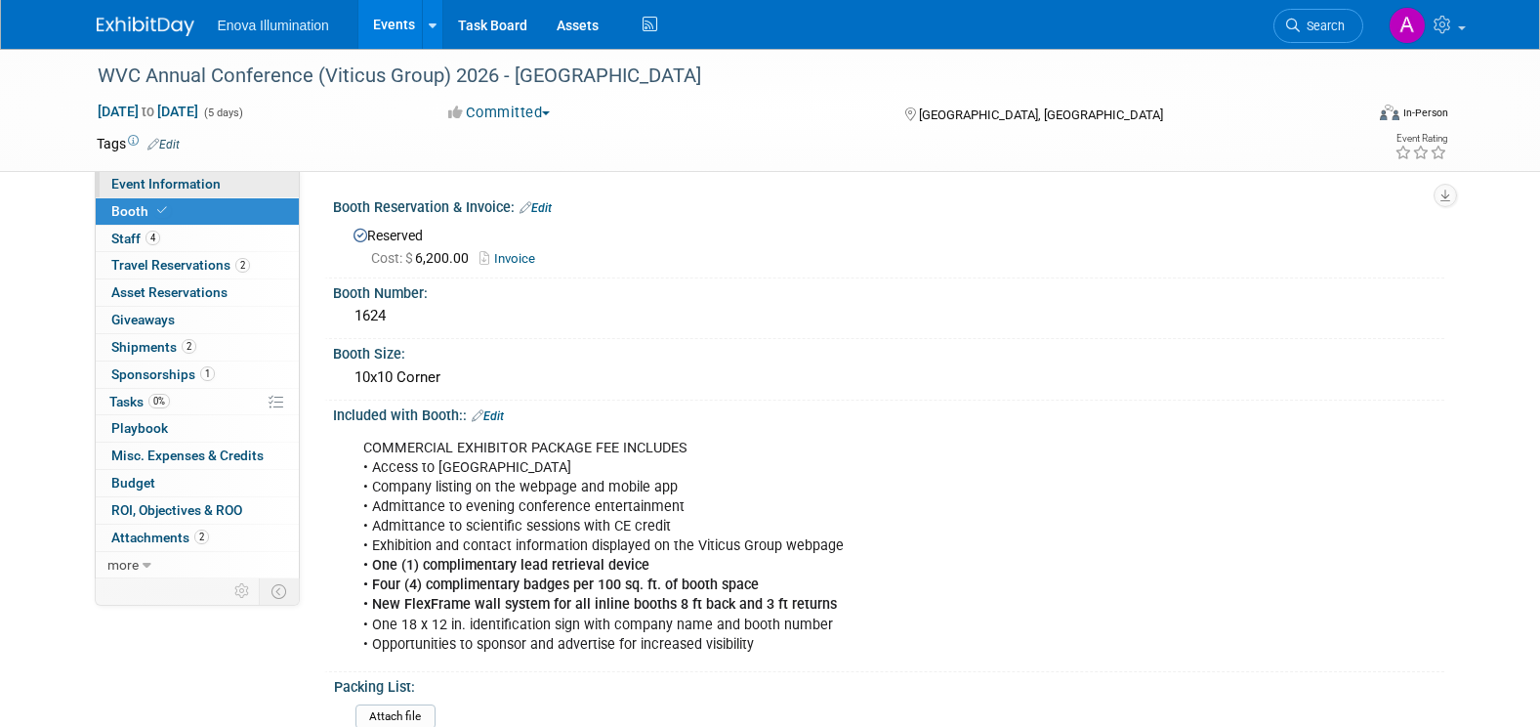
click at [239, 186] on link "Event Information" at bounding box center [197, 184] width 203 height 26
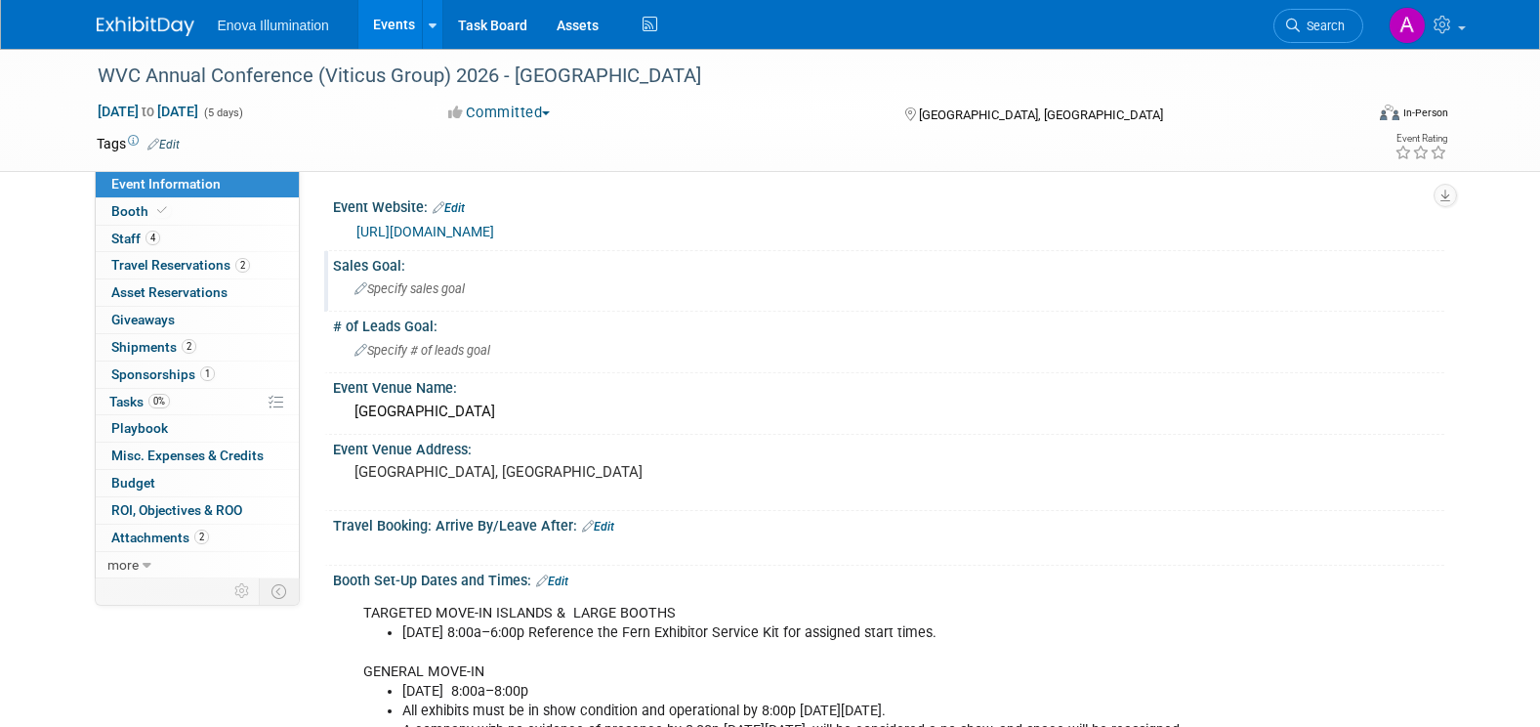
click at [415, 284] on span "Specify sales goal" at bounding box center [409, 288] width 110 height 15
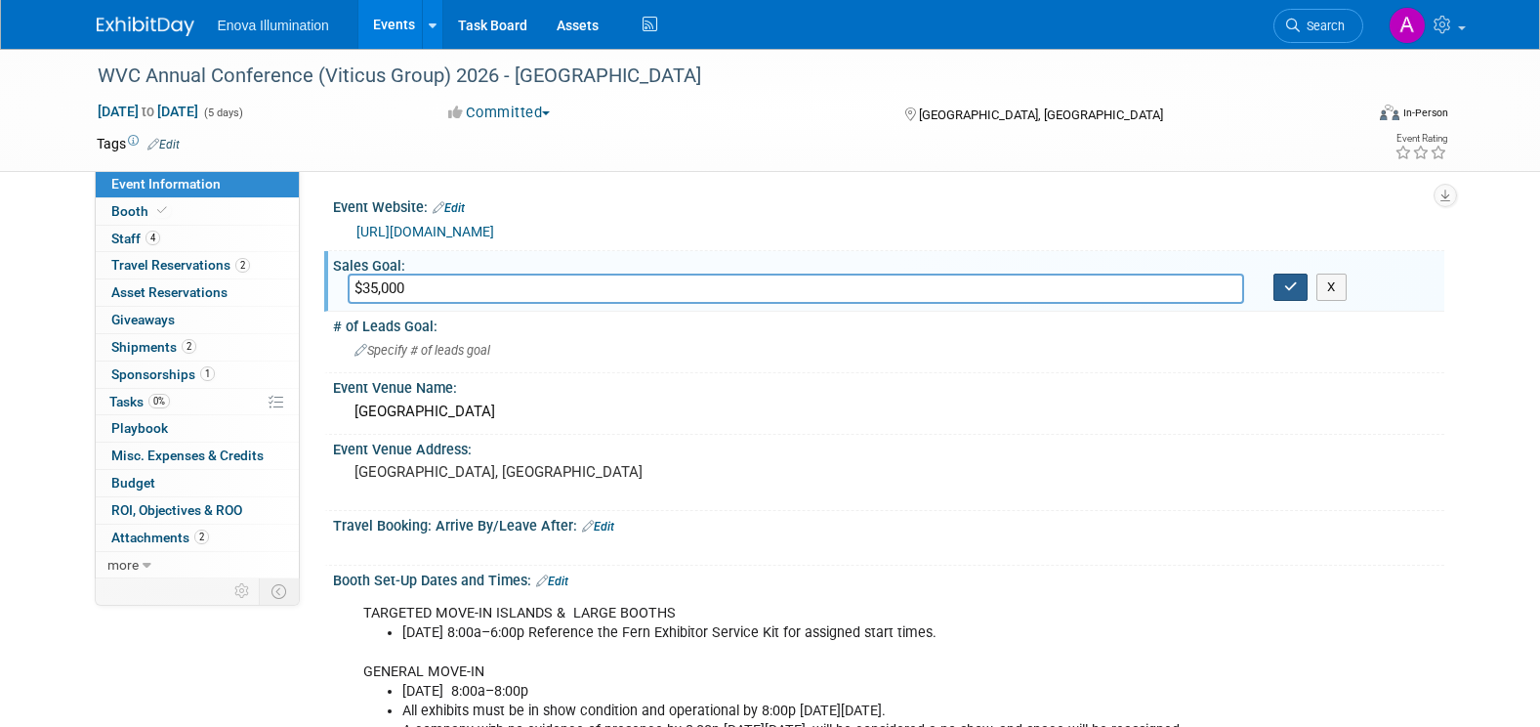
type input "$35,000"
click at [1296, 289] on icon "button" at bounding box center [1291, 286] width 14 height 13
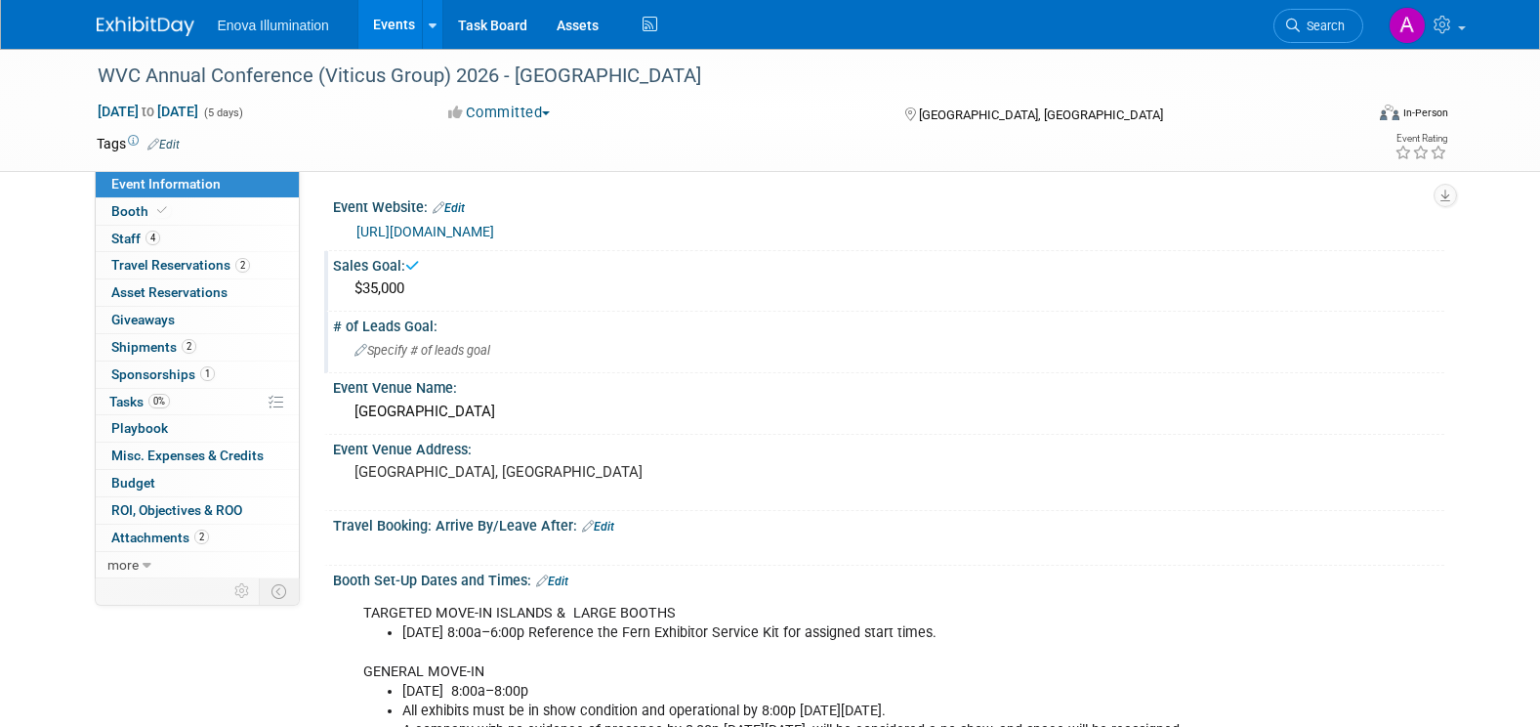
click at [414, 353] on span "Specify # of leads goal" at bounding box center [422, 350] width 136 height 15
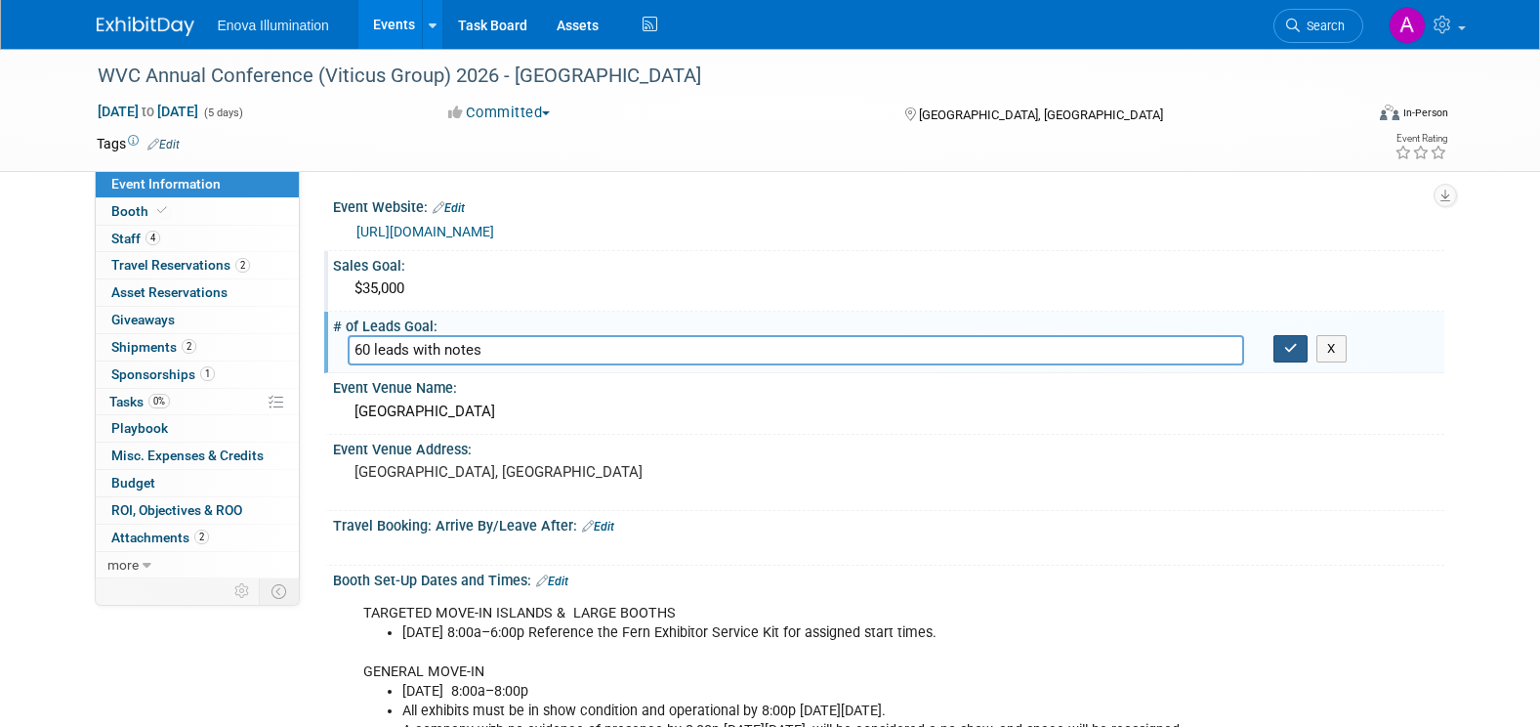
type input "60 leads with notes"
click at [1290, 350] on icon "button" at bounding box center [1291, 348] width 14 height 13
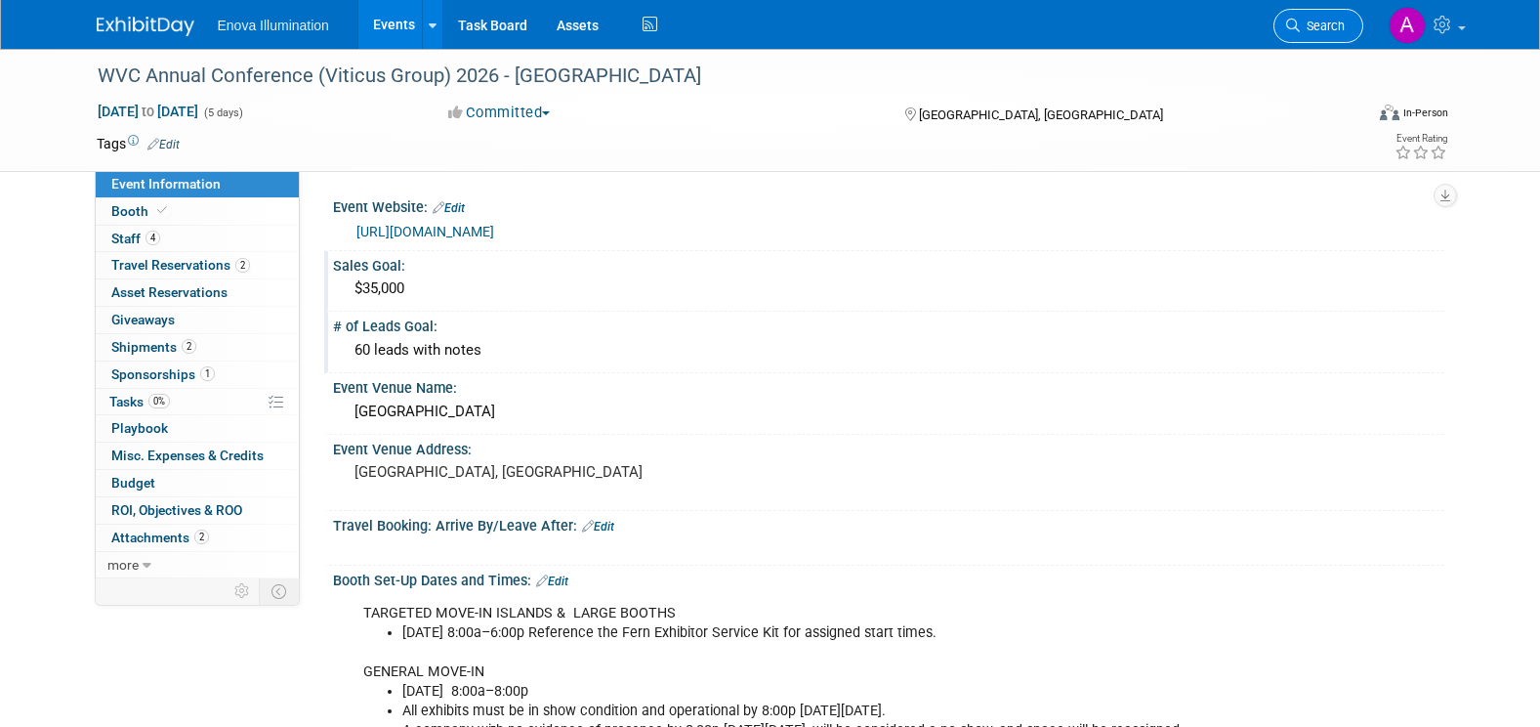
click at [1298, 24] on icon at bounding box center [1293, 26] width 14 height 14
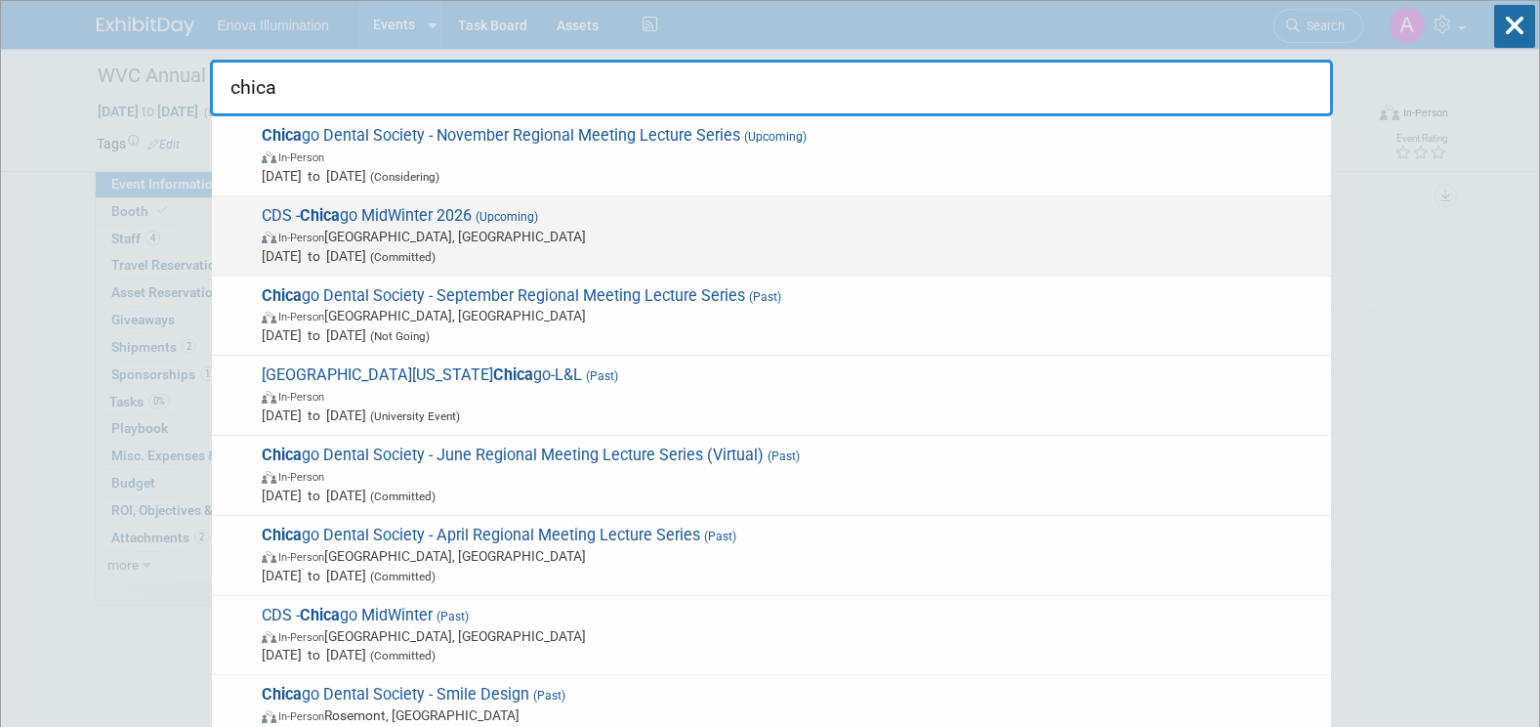
type input "chica"
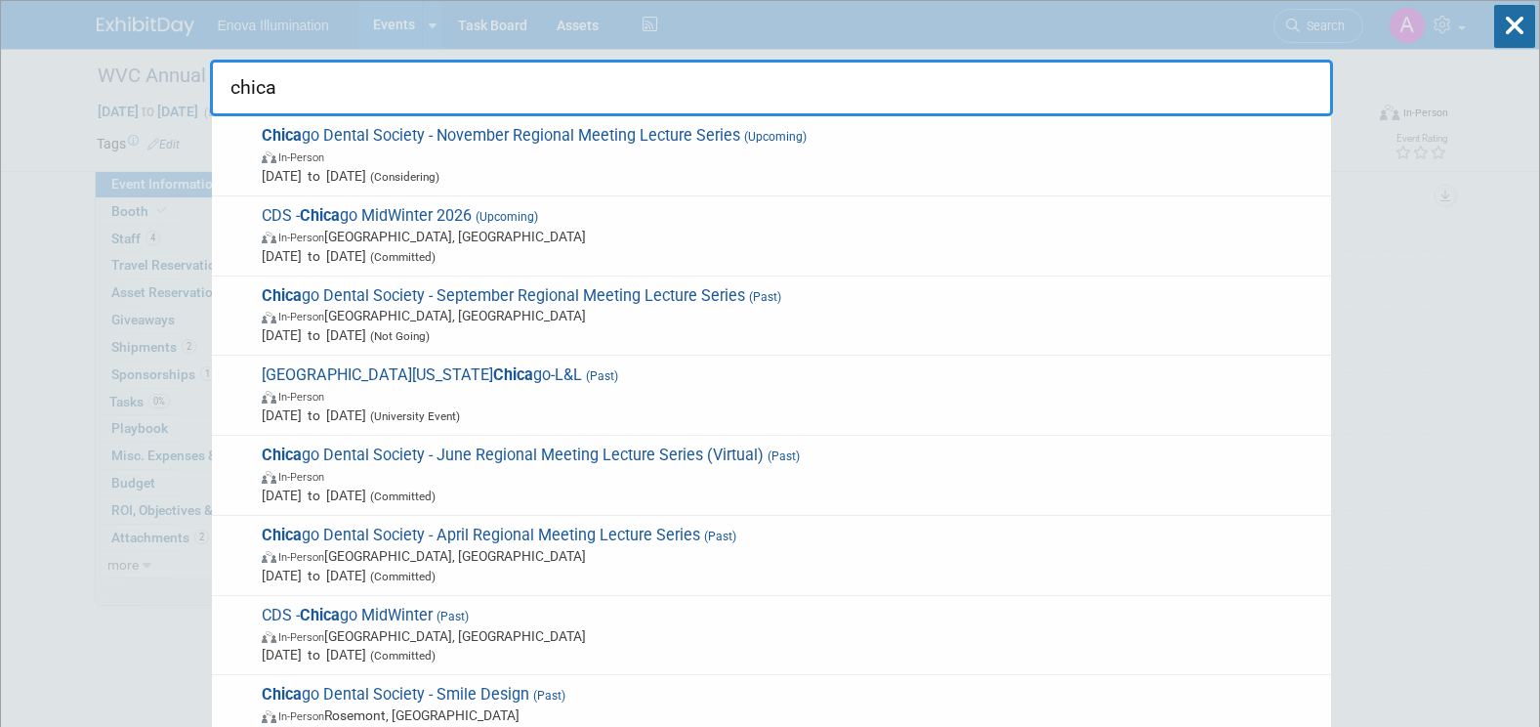
click at [433, 207] on span "CDS - Chica go MidWinter 2026 (Upcoming) In-Person Chicago, IL Feb 19, 2026 to …" at bounding box center [788, 236] width 1065 height 60
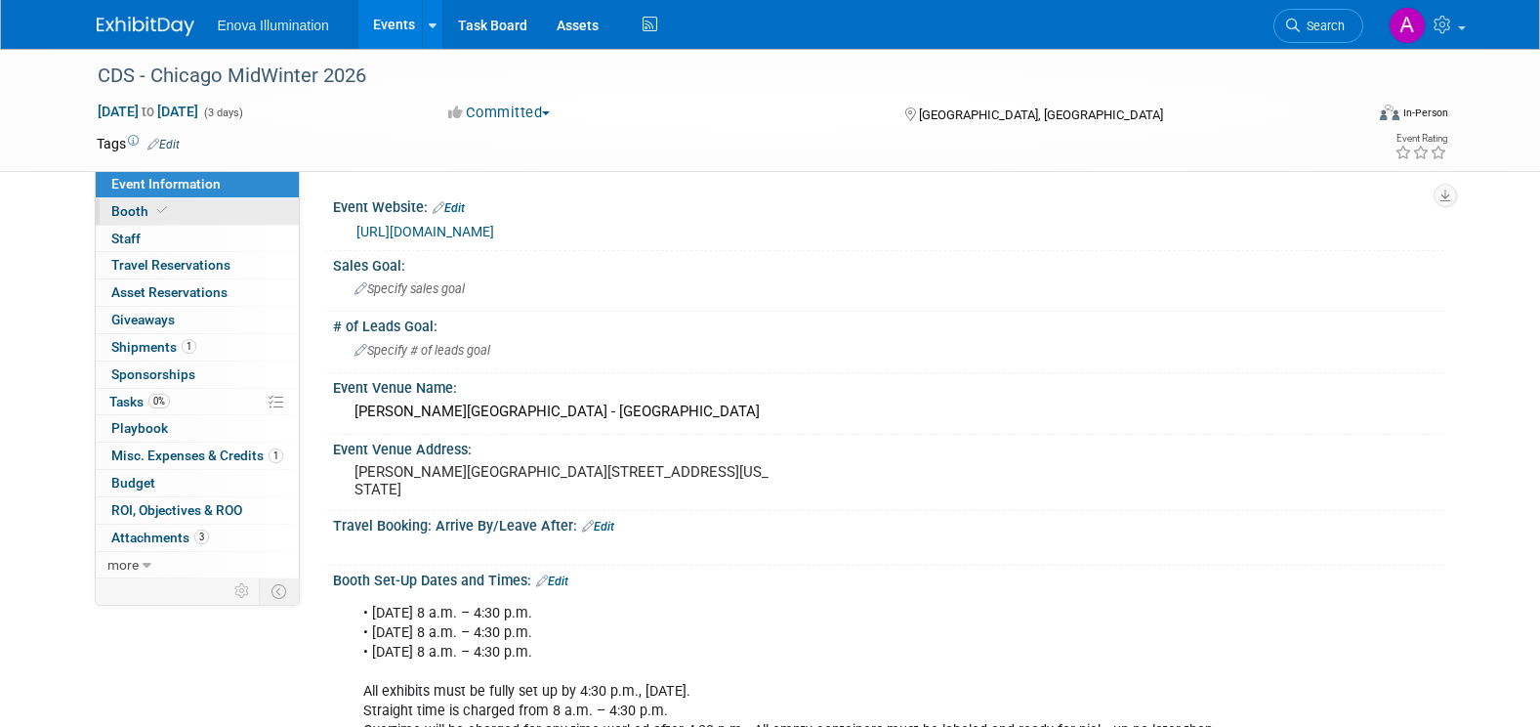
click at [227, 213] on link "Booth" at bounding box center [197, 211] width 203 height 26
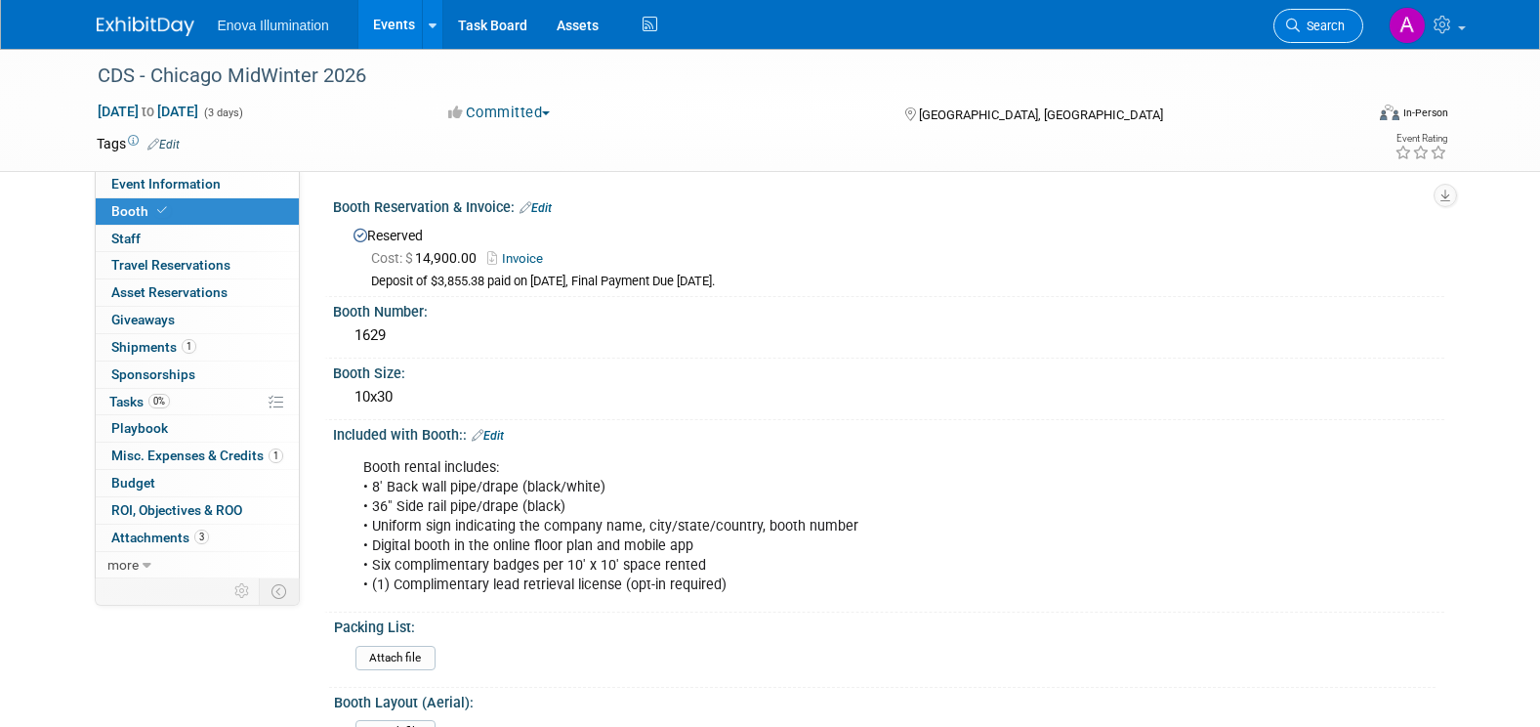
click at [1319, 25] on span "Search" at bounding box center [1322, 26] width 45 height 15
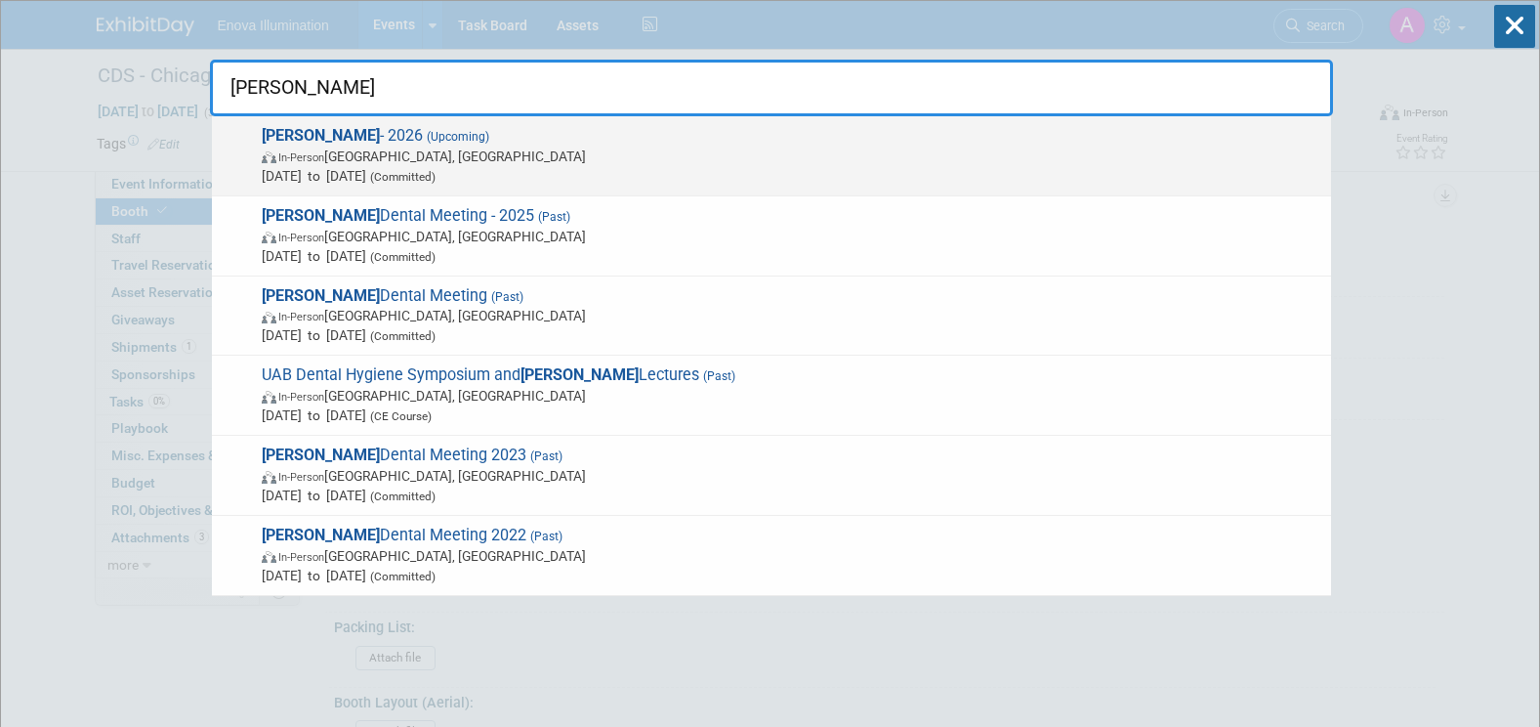
type input "hinman"
click at [353, 146] on span "In-Person Atlanta, GA" at bounding box center [792, 156] width 1060 height 20
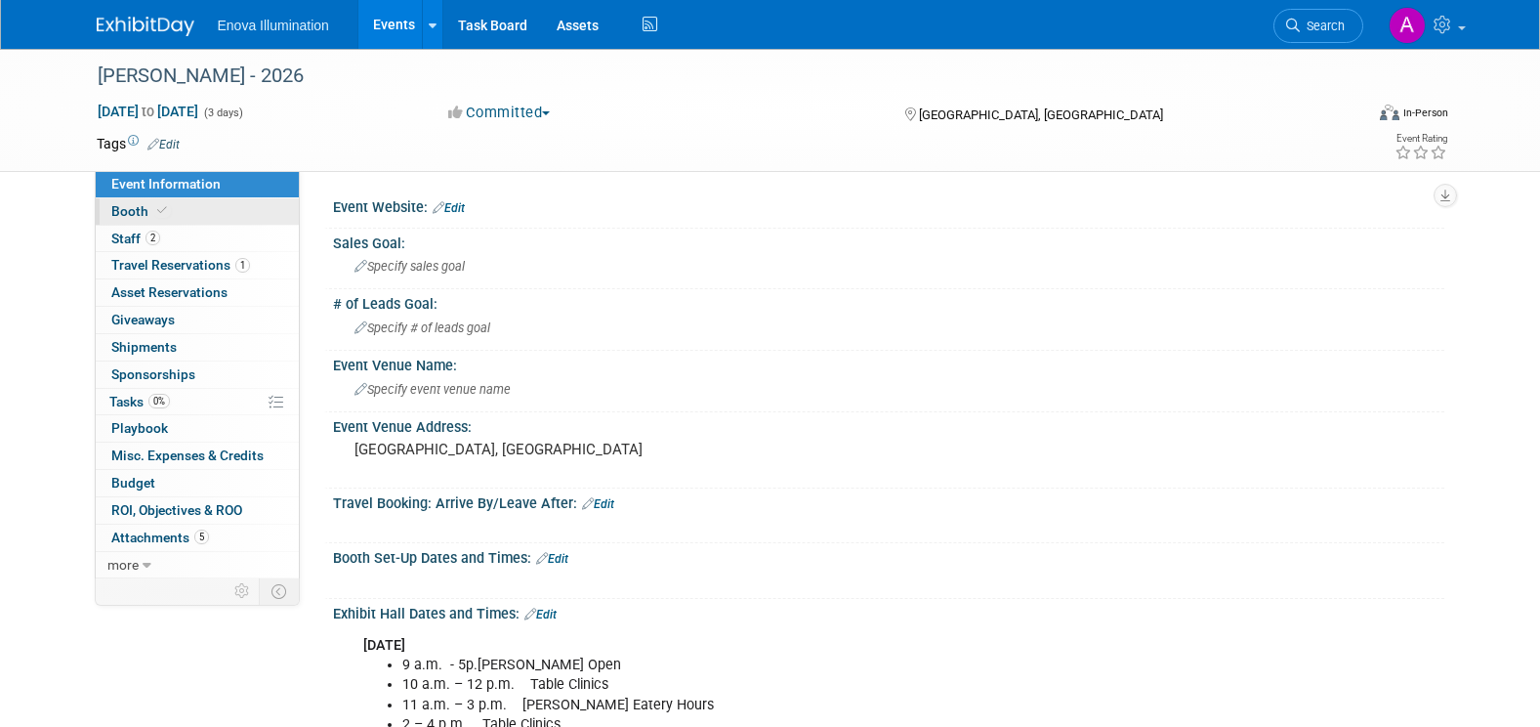
click at [239, 210] on link "Booth" at bounding box center [197, 211] width 203 height 26
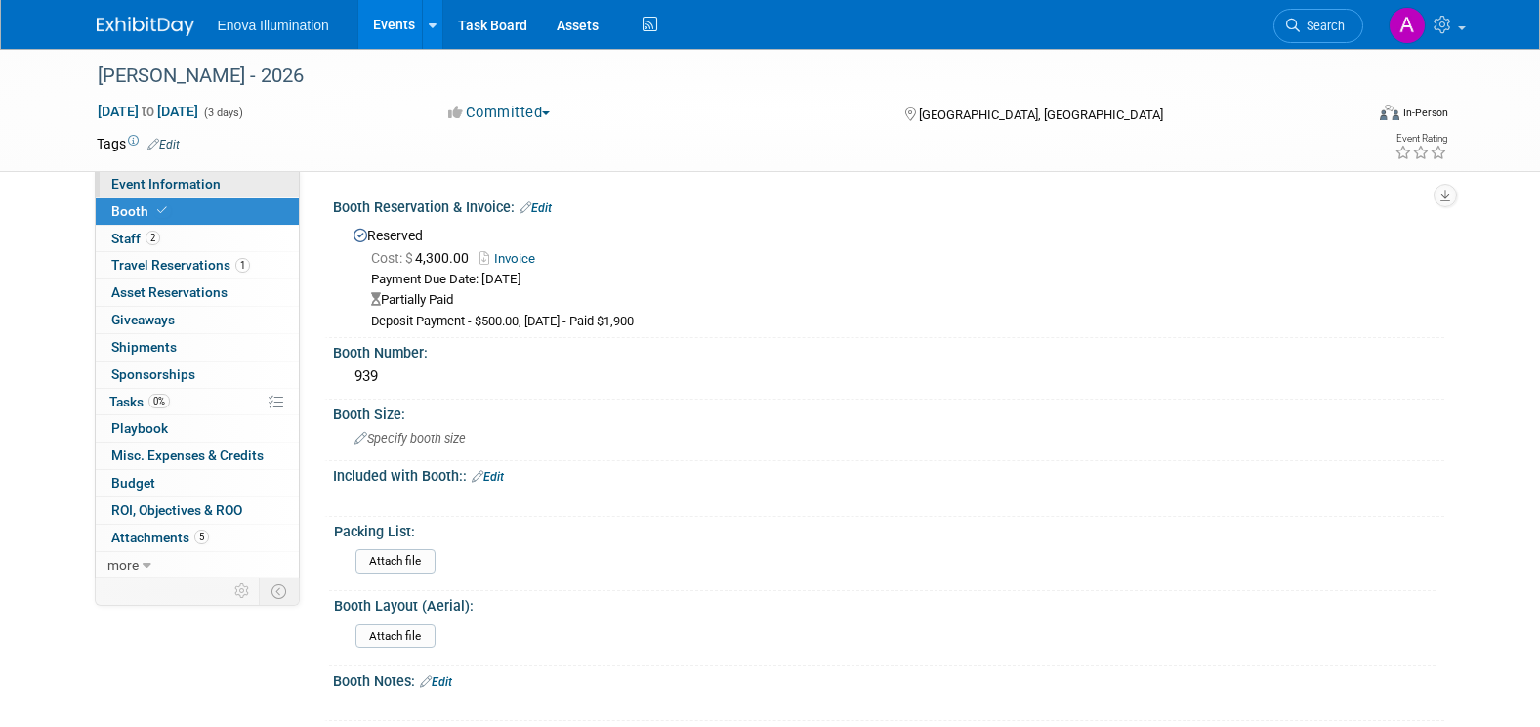
click at [255, 185] on link "Event Information" at bounding box center [197, 184] width 203 height 26
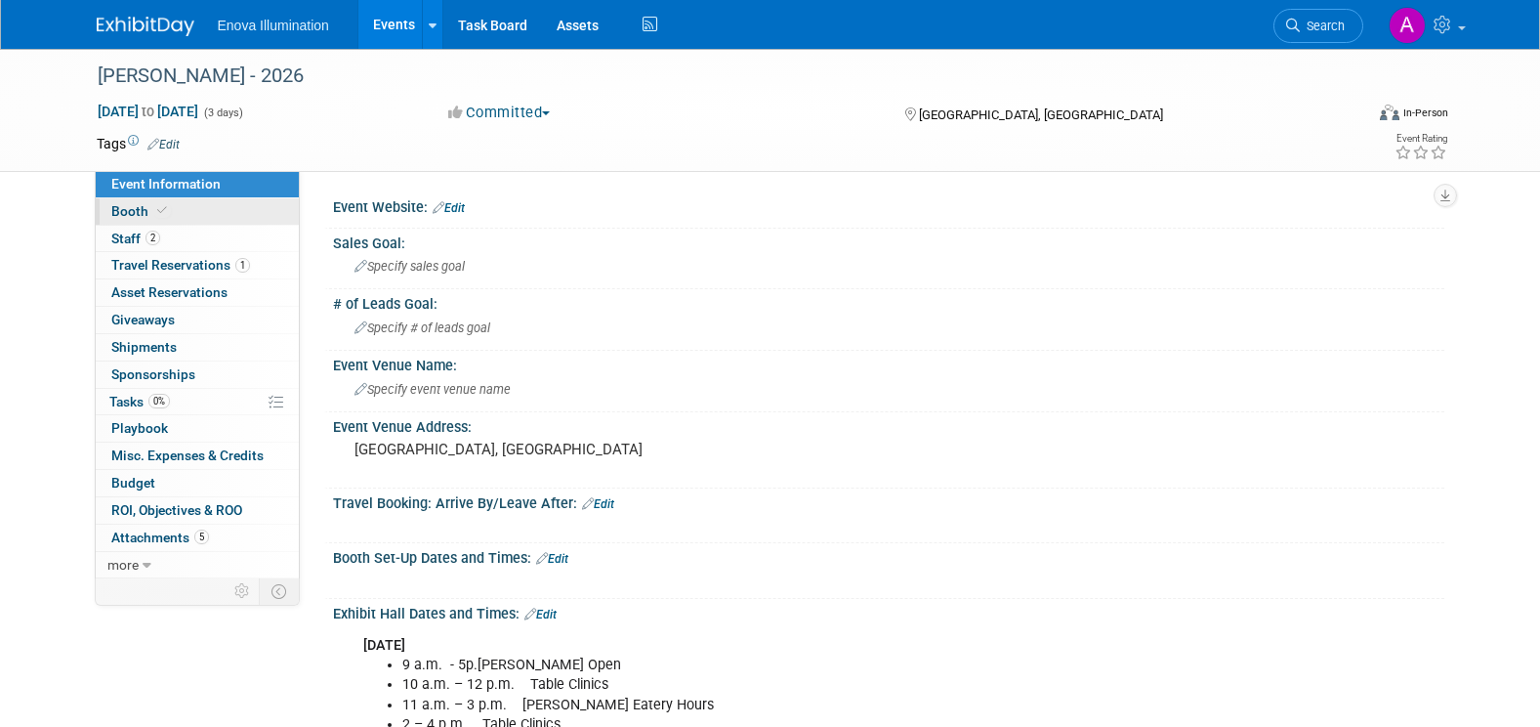
click at [253, 217] on link "Booth" at bounding box center [197, 211] width 203 height 26
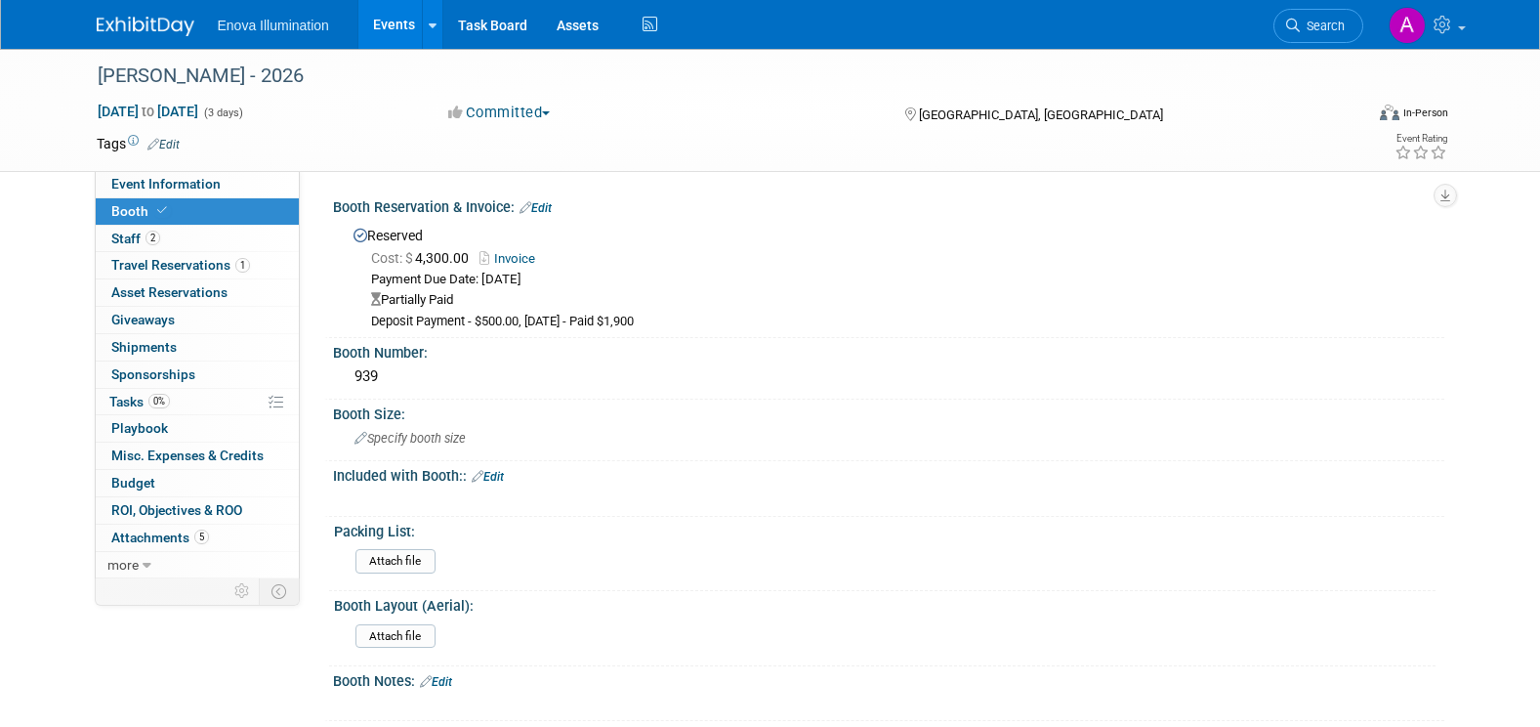
click at [519, 256] on link "Invoice" at bounding box center [511, 258] width 65 height 15
click at [1338, 25] on span "Search" at bounding box center [1322, 26] width 45 height 15
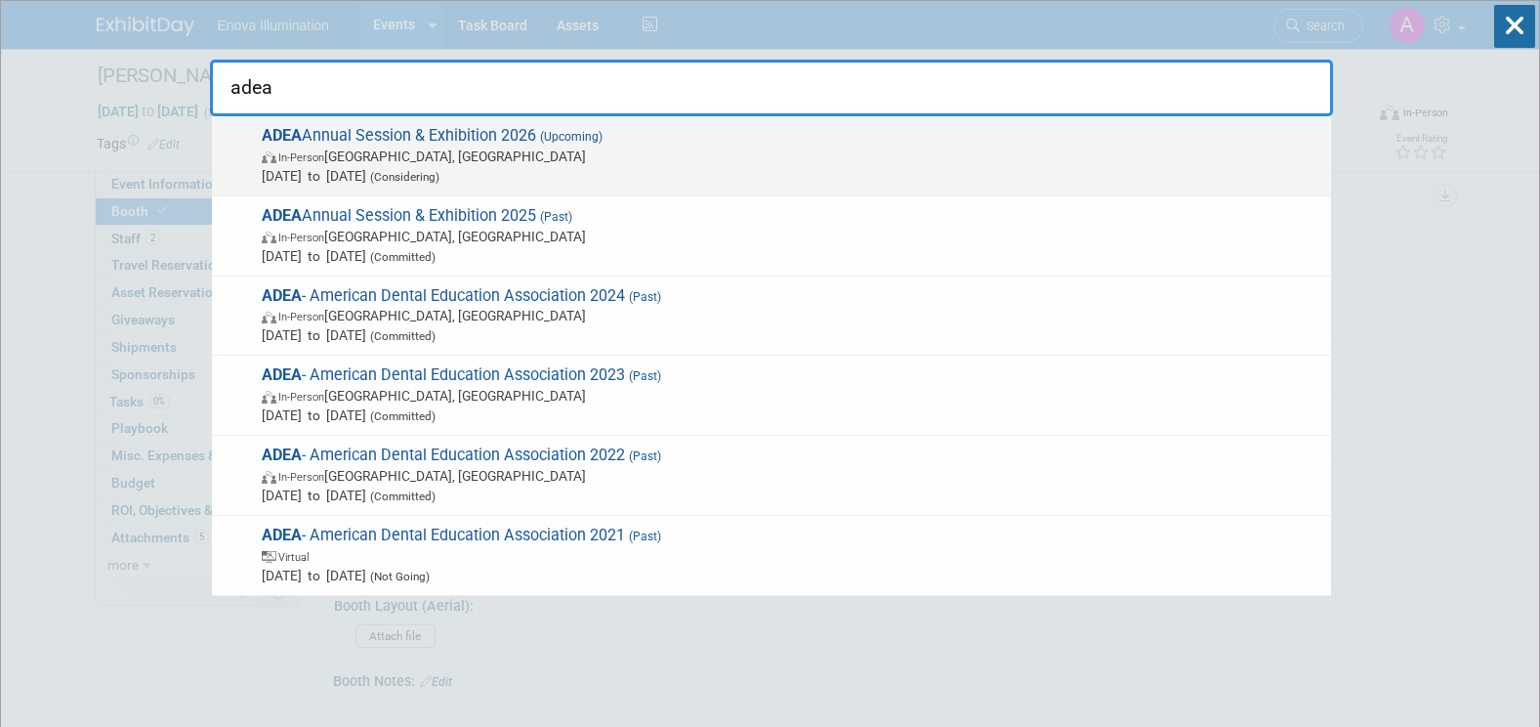
type input "adea"
click at [427, 136] on span "ADEA Annual Session & Exhibition 2026 (Upcoming) In-Person [GEOGRAPHIC_DATA], […" at bounding box center [788, 156] width 1065 height 60
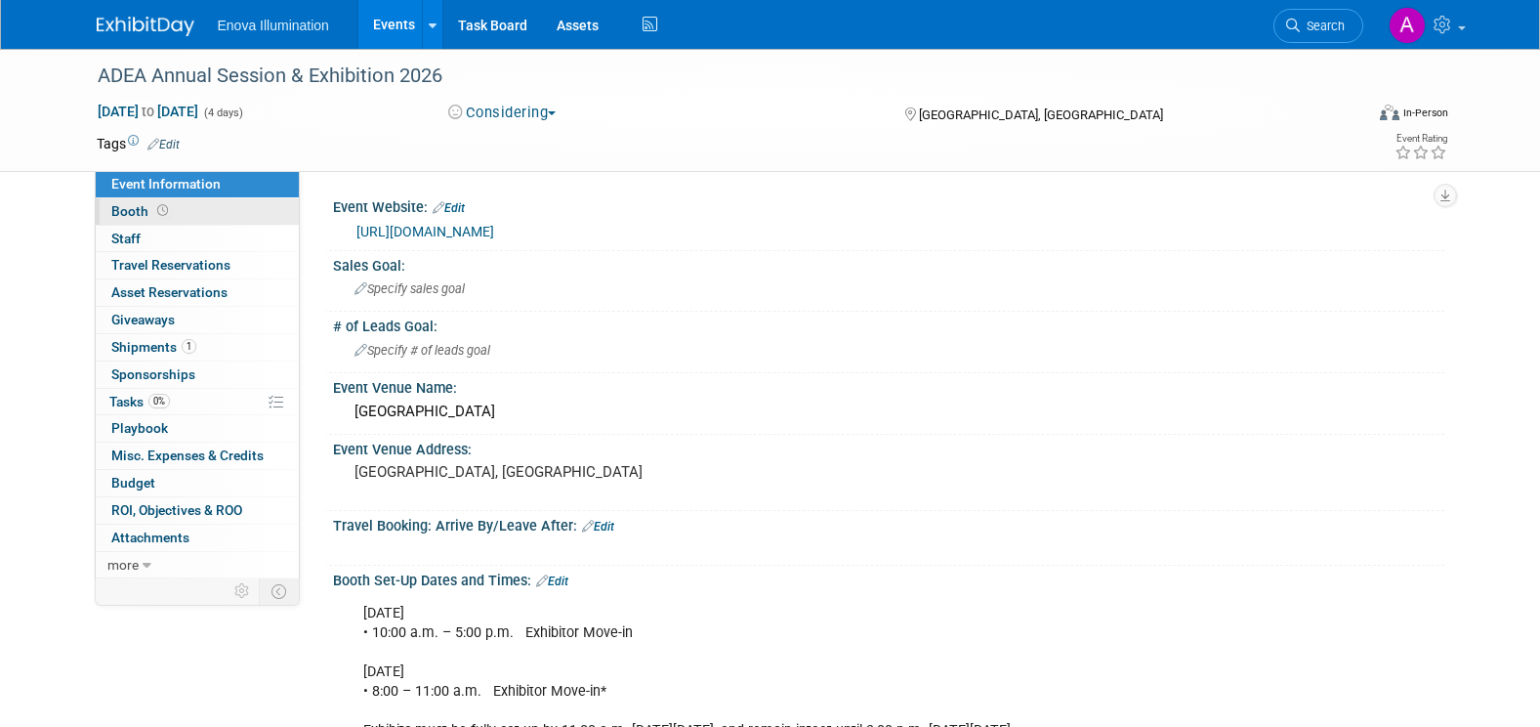
click at [244, 208] on link "Booth" at bounding box center [197, 211] width 203 height 26
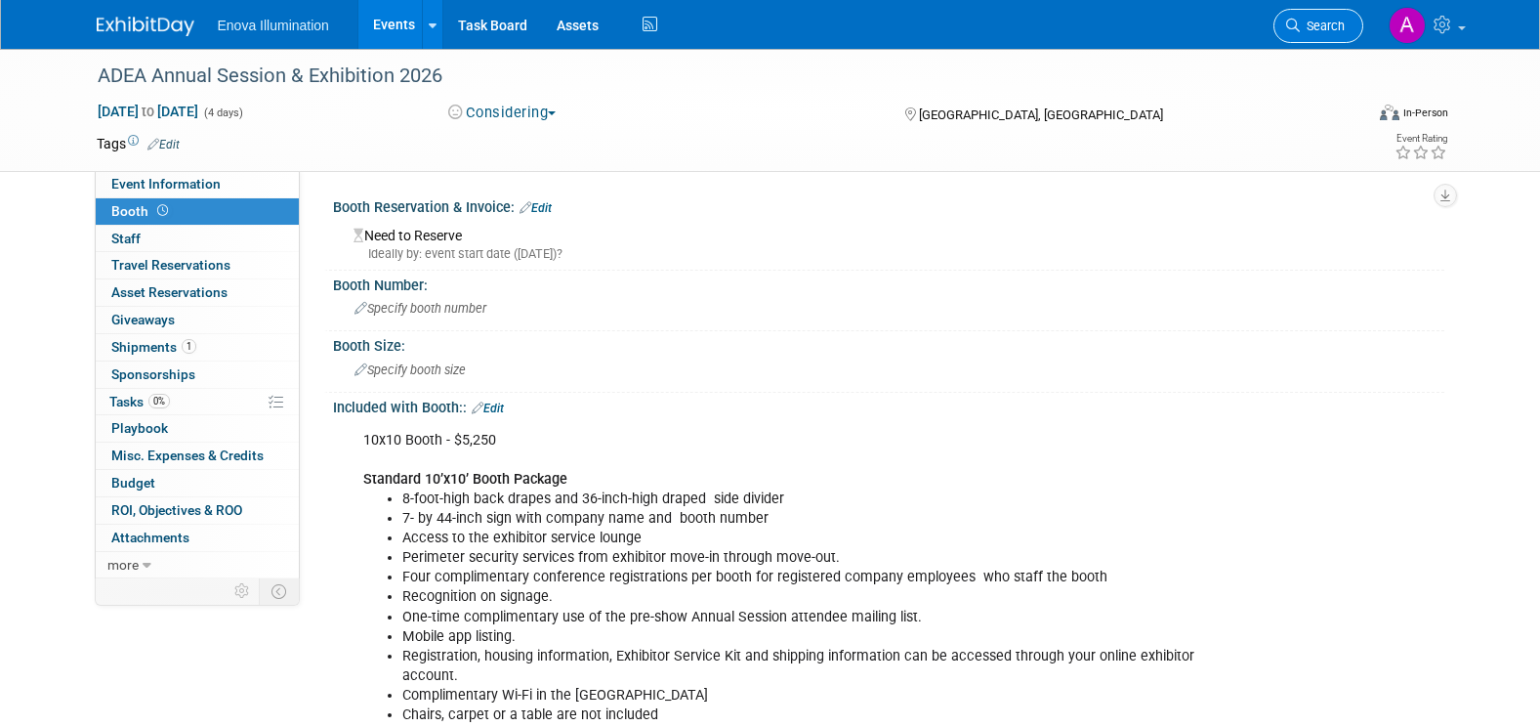
click at [1328, 21] on span "Search" at bounding box center [1322, 26] width 45 height 15
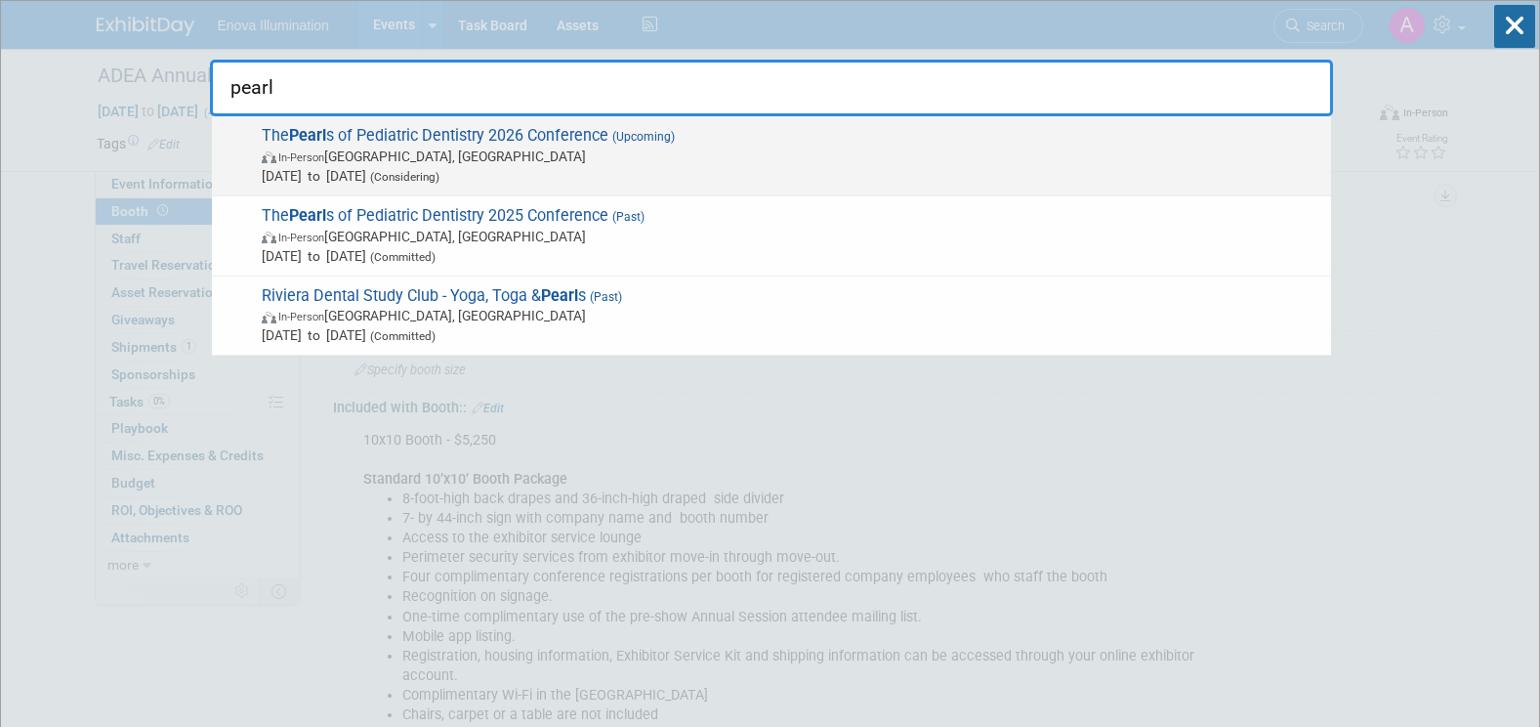
type input "pearl"
click at [412, 135] on span "The Pearl s of Pediatric Dentistry 2026 Conference (Upcoming) In-Person Austin,…" at bounding box center [788, 156] width 1065 height 60
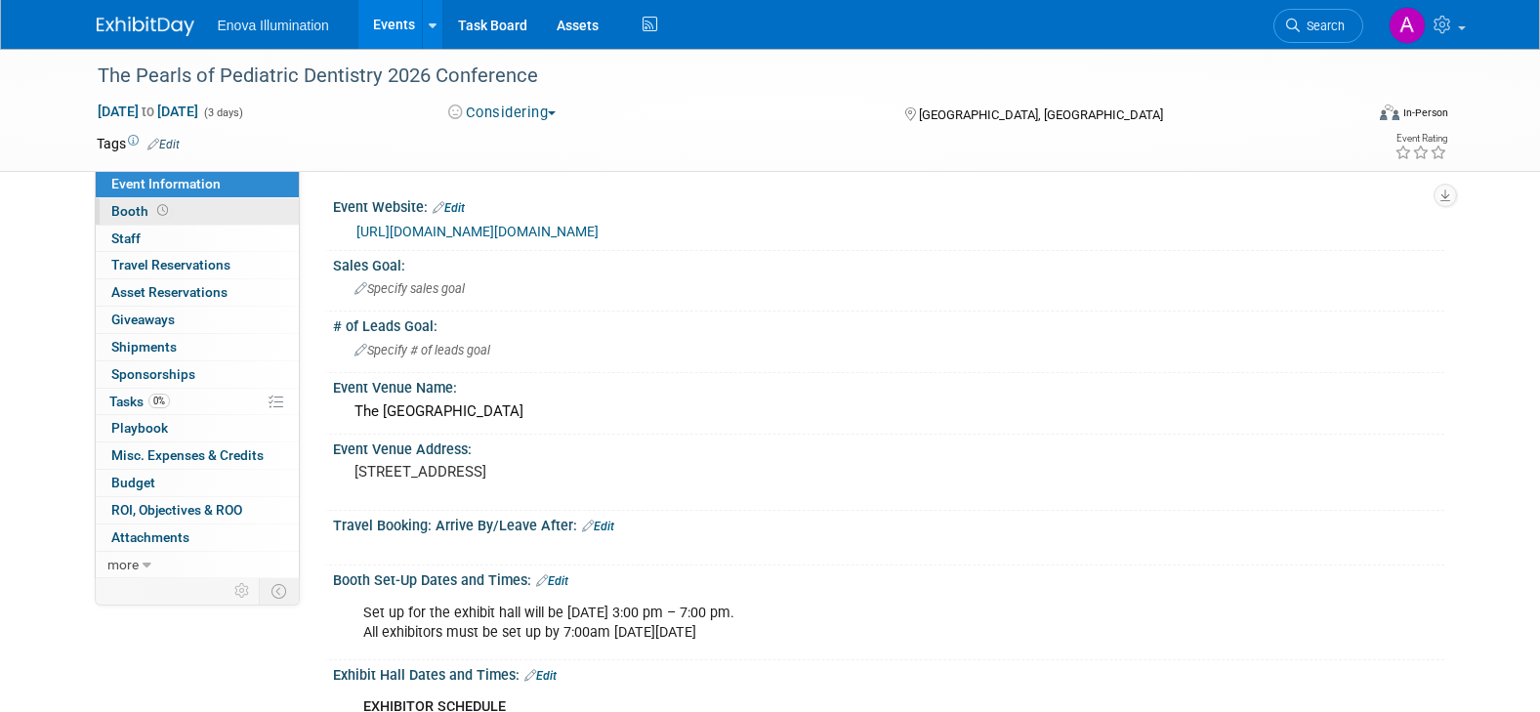
click at [195, 214] on link "Booth" at bounding box center [197, 211] width 203 height 26
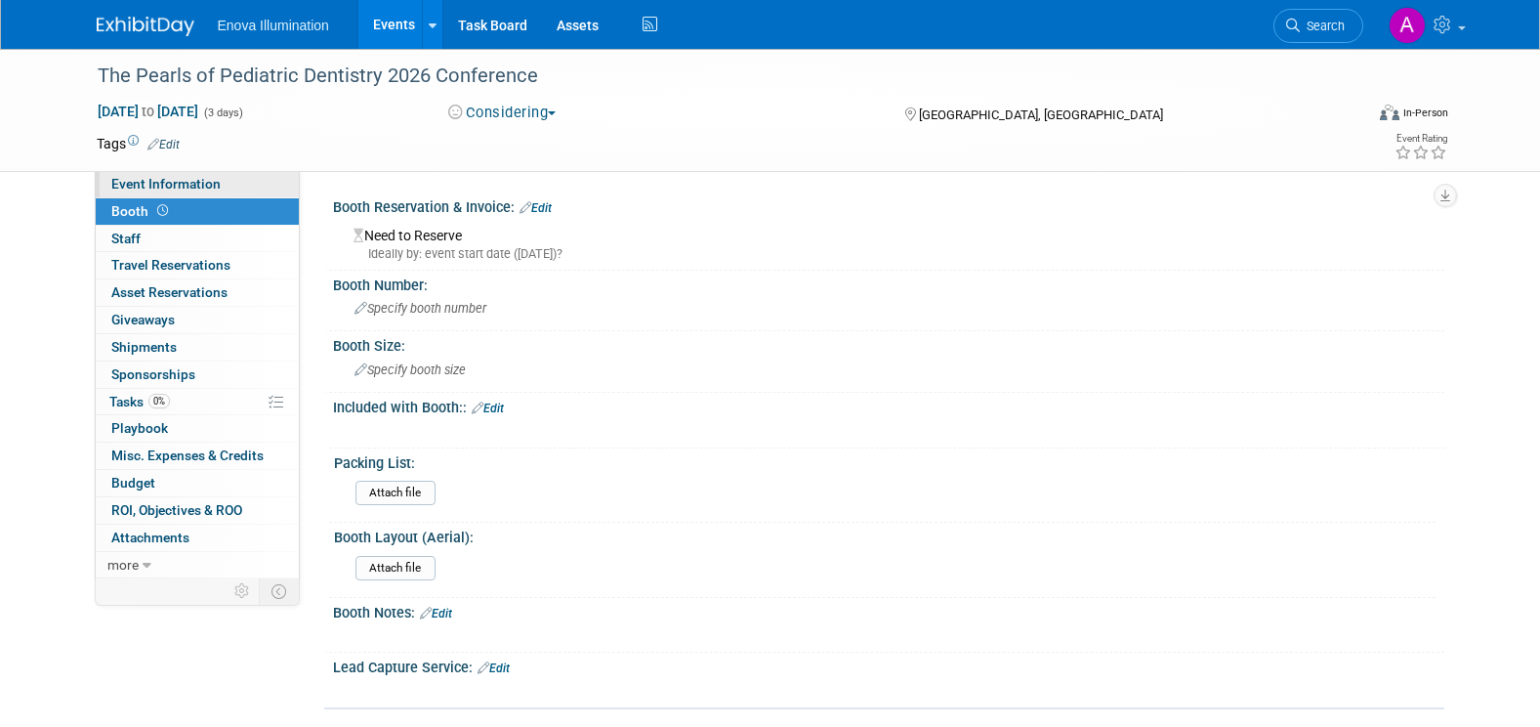
click at [218, 188] on link "Event Information" at bounding box center [197, 184] width 203 height 26
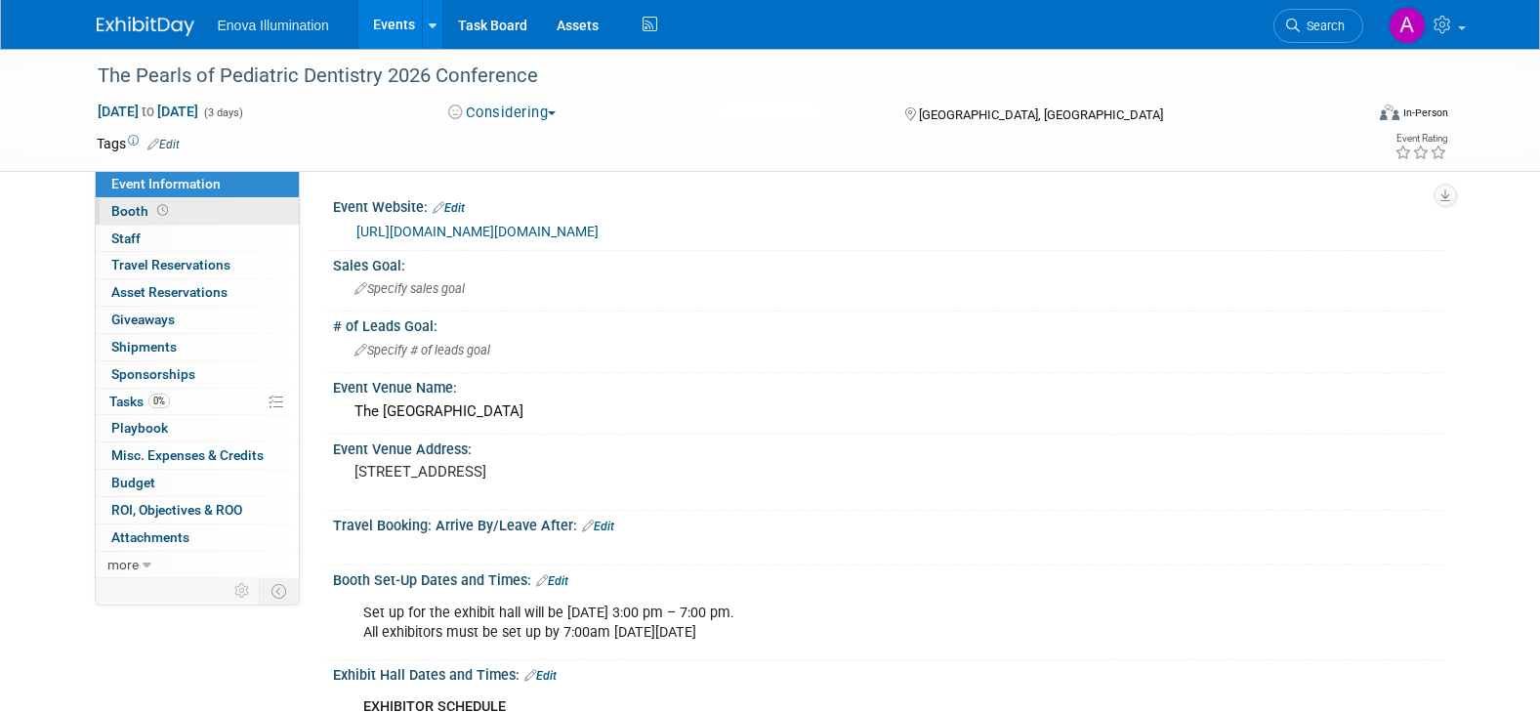
click at [219, 216] on link "Booth" at bounding box center [197, 211] width 203 height 26
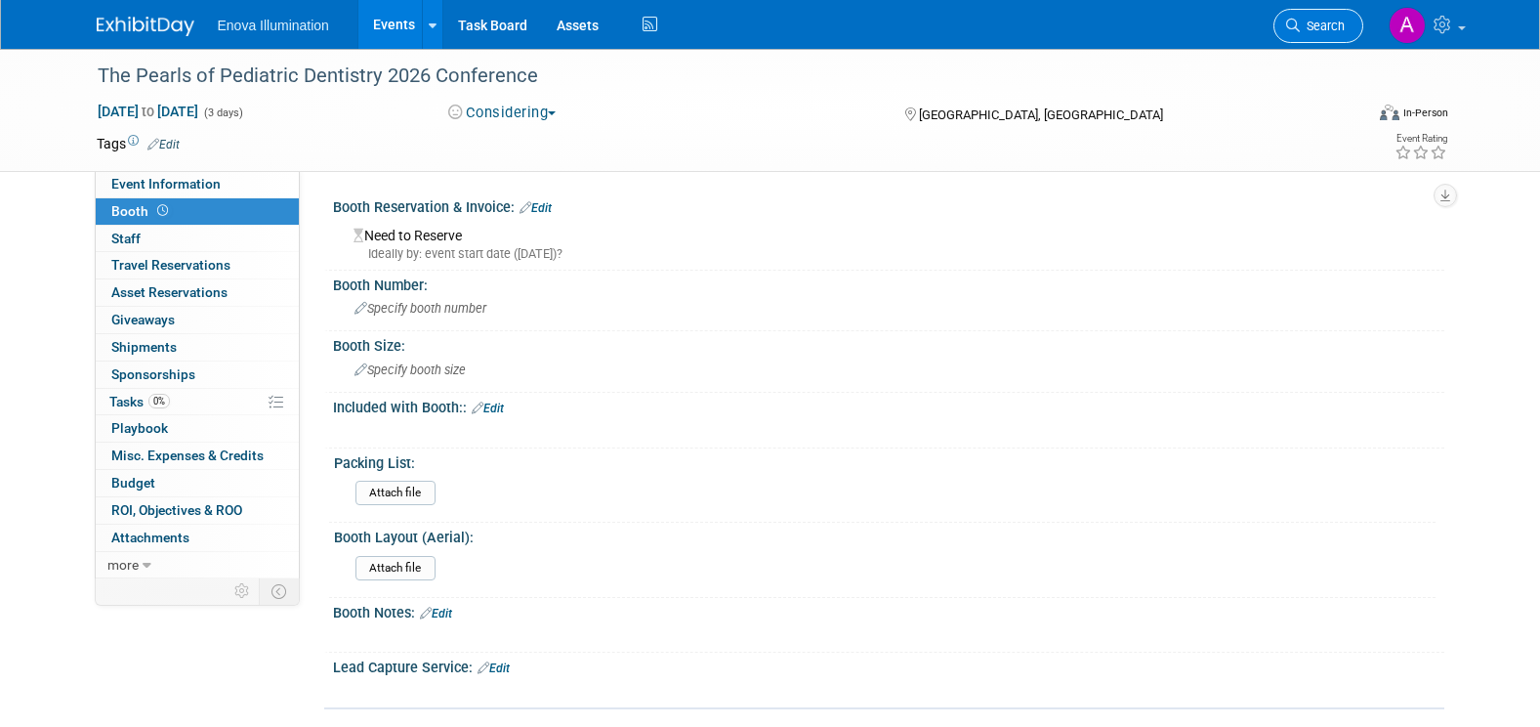
click at [1330, 28] on span "Search" at bounding box center [1322, 26] width 45 height 15
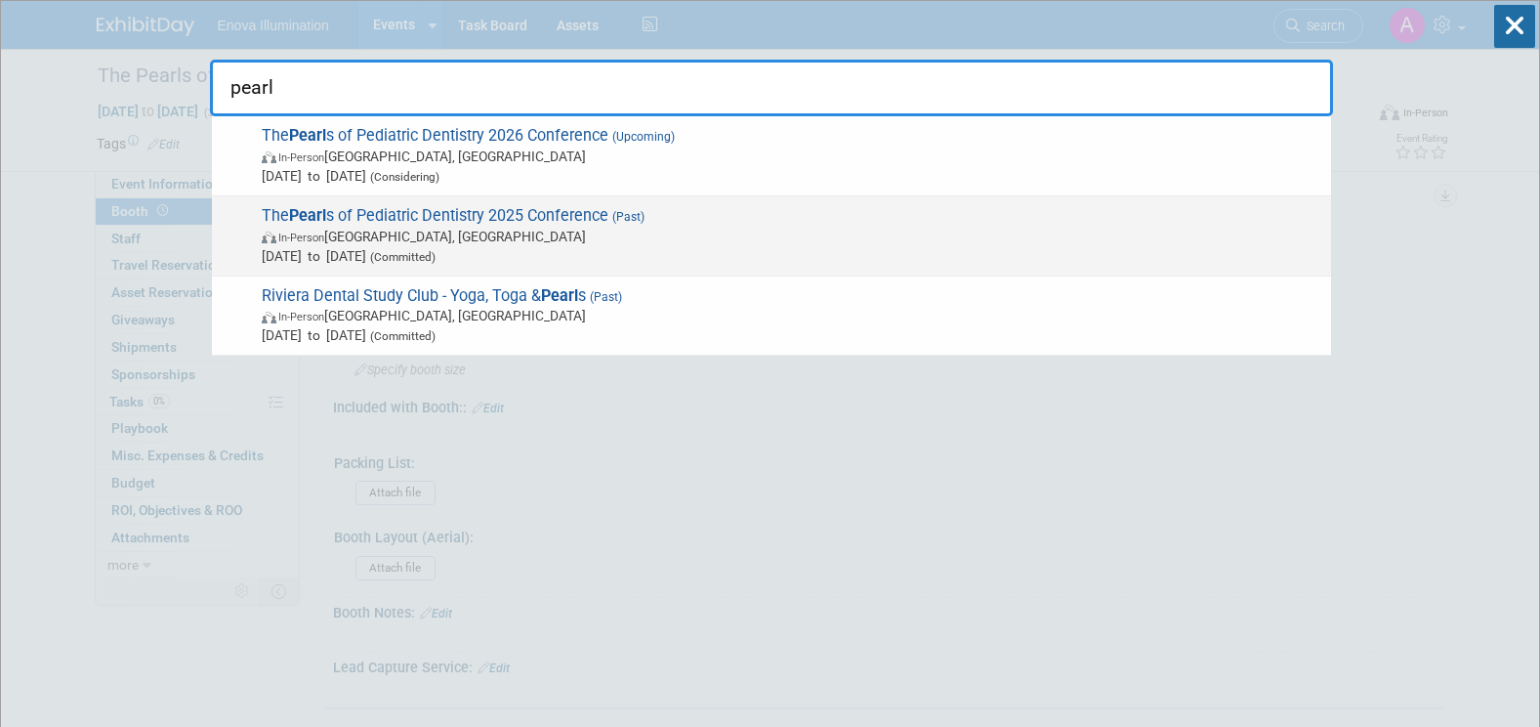
type input "pearl"
click at [495, 215] on span "The Pearl s of Pediatric Dentistry 2025 Conference (Past) In-Person Austin, TX …" at bounding box center [788, 236] width 1065 height 60
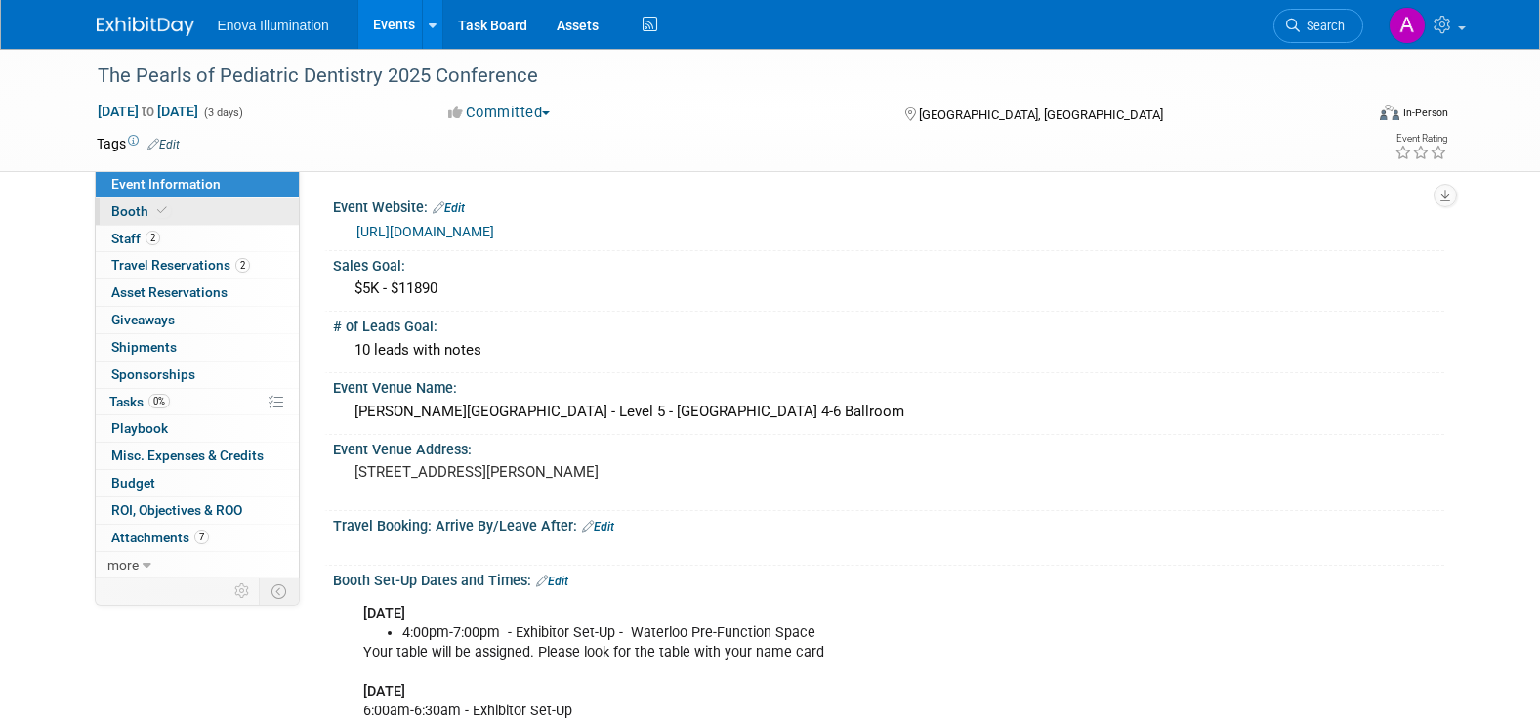
click at [253, 216] on link "Booth" at bounding box center [197, 211] width 203 height 26
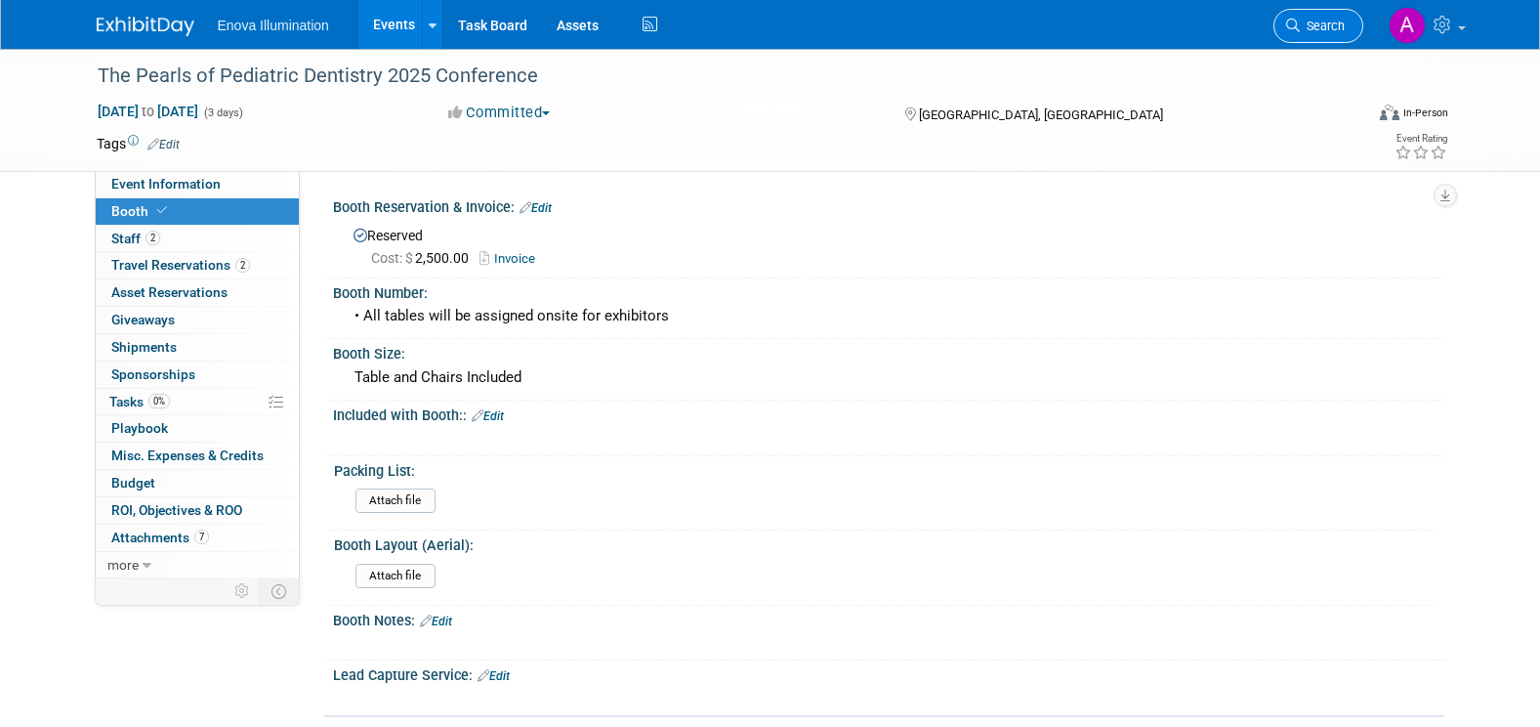
click at [1316, 27] on span "Search" at bounding box center [1322, 26] width 45 height 15
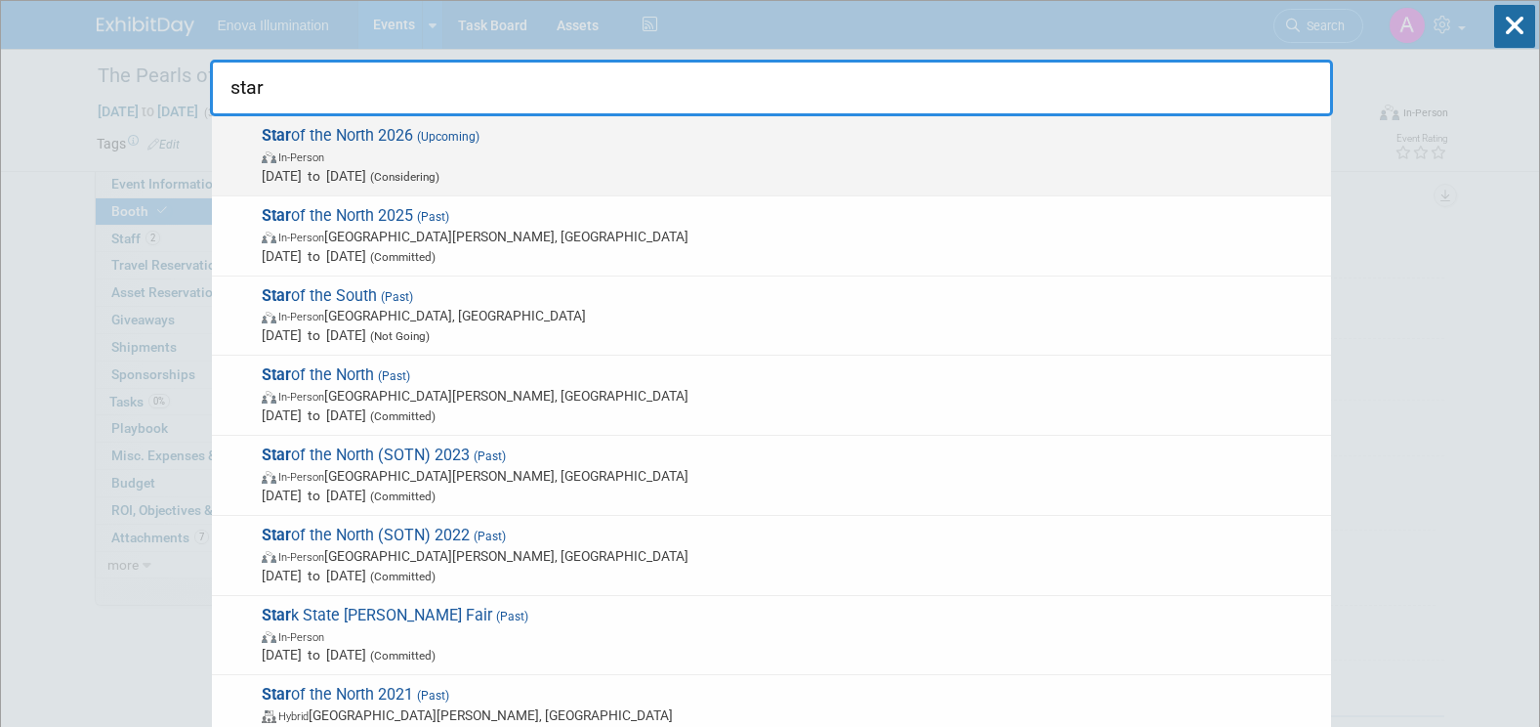
type input "star"
click at [397, 139] on span "Star of the North 2026 (Upcoming) In-Person Apr 23, 2026 to Apr 25, 2026 (Consi…" at bounding box center [788, 156] width 1065 height 60
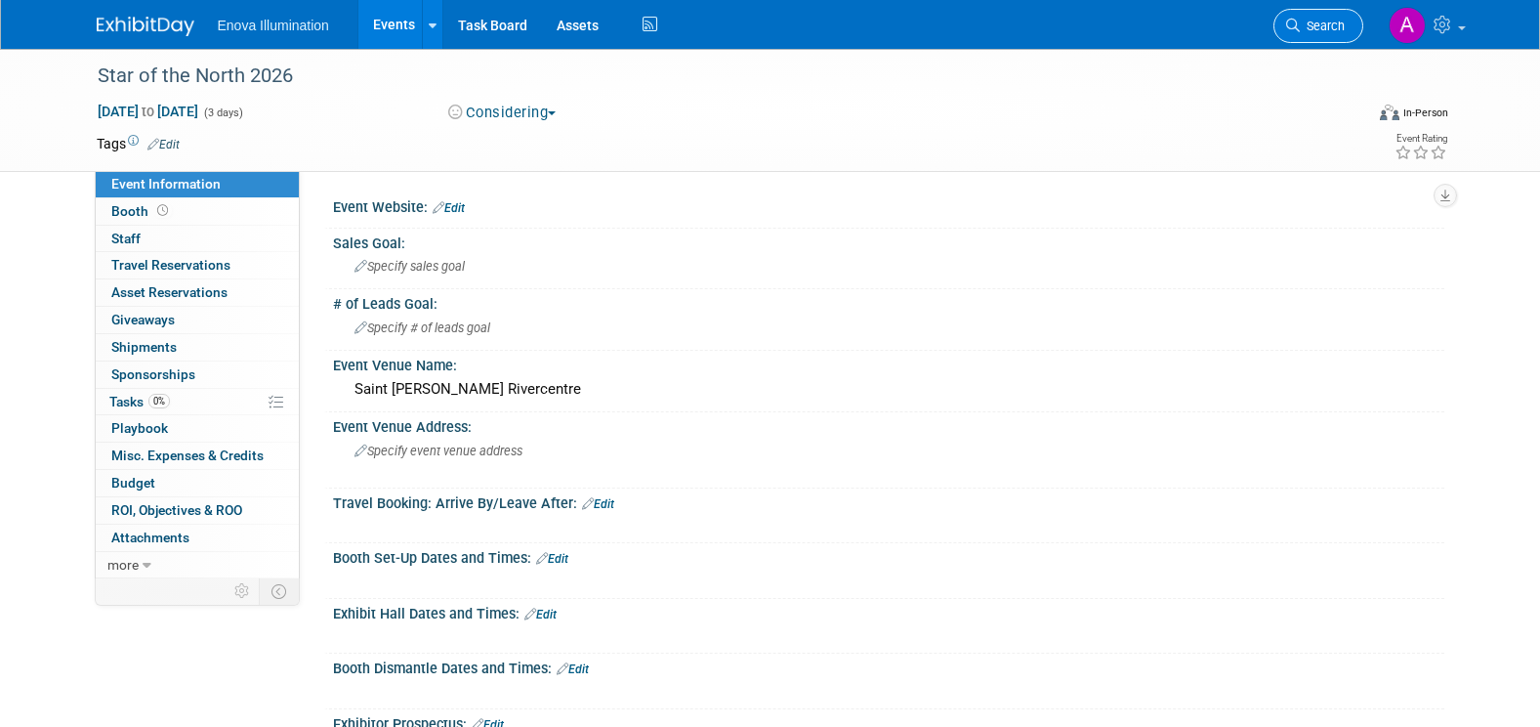
click at [1319, 32] on span "Search" at bounding box center [1322, 26] width 45 height 15
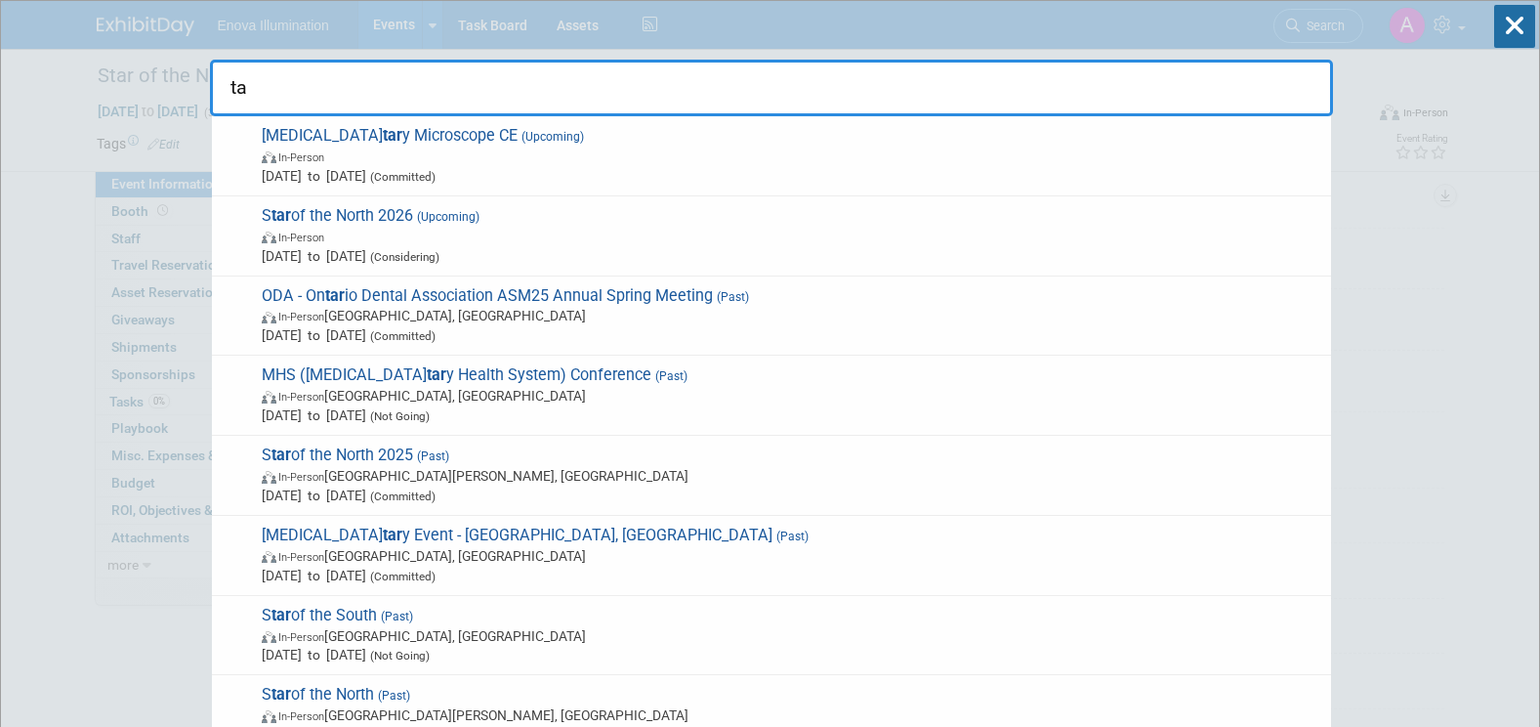
type input "t"
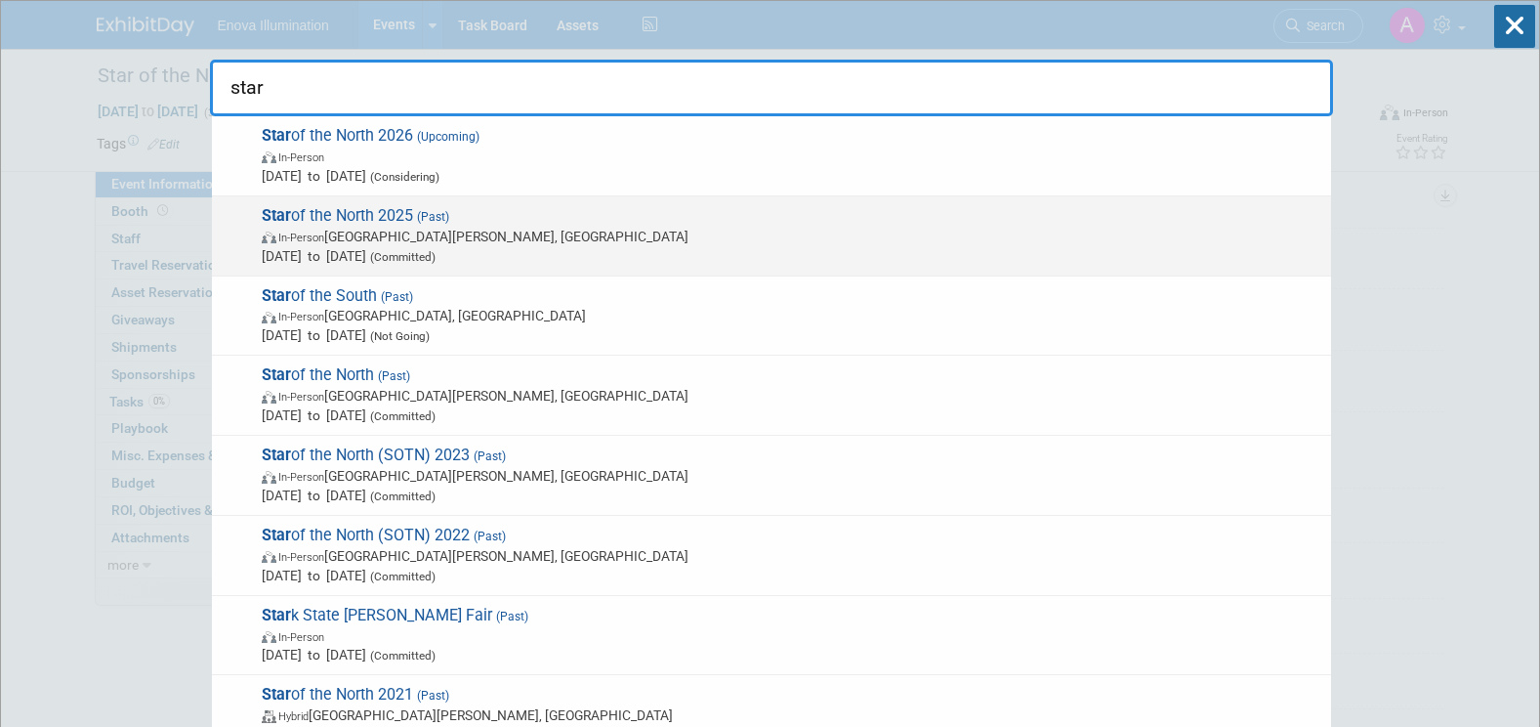
type input "star"
click at [347, 218] on span "Star of the North 2025 (Past) In-Person Saint Paul, MN Apr 24, 2025 to Apr 26, …" at bounding box center [788, 236] width 1065 height 60
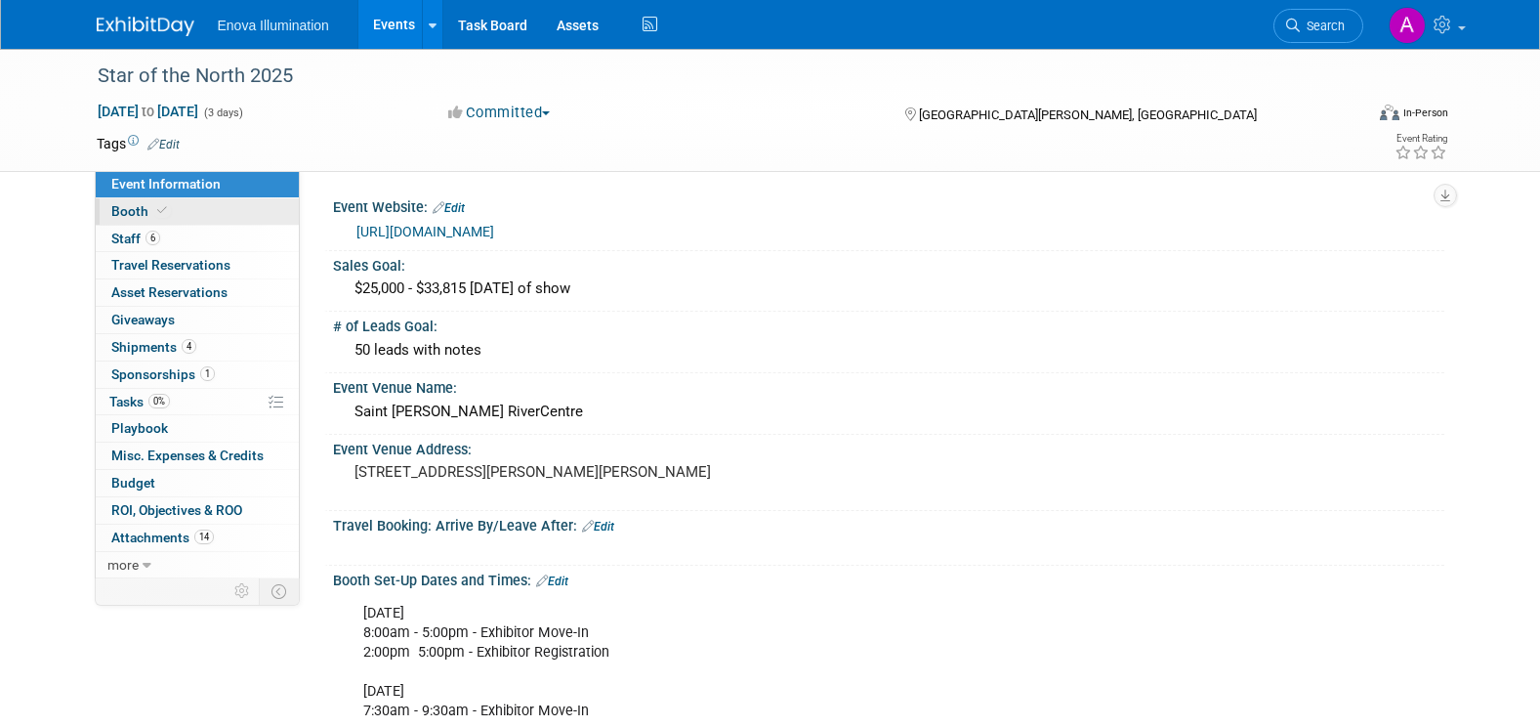
click at [255, 213] on link "Booth" at bounding box center [197, 211] width 203 height 26
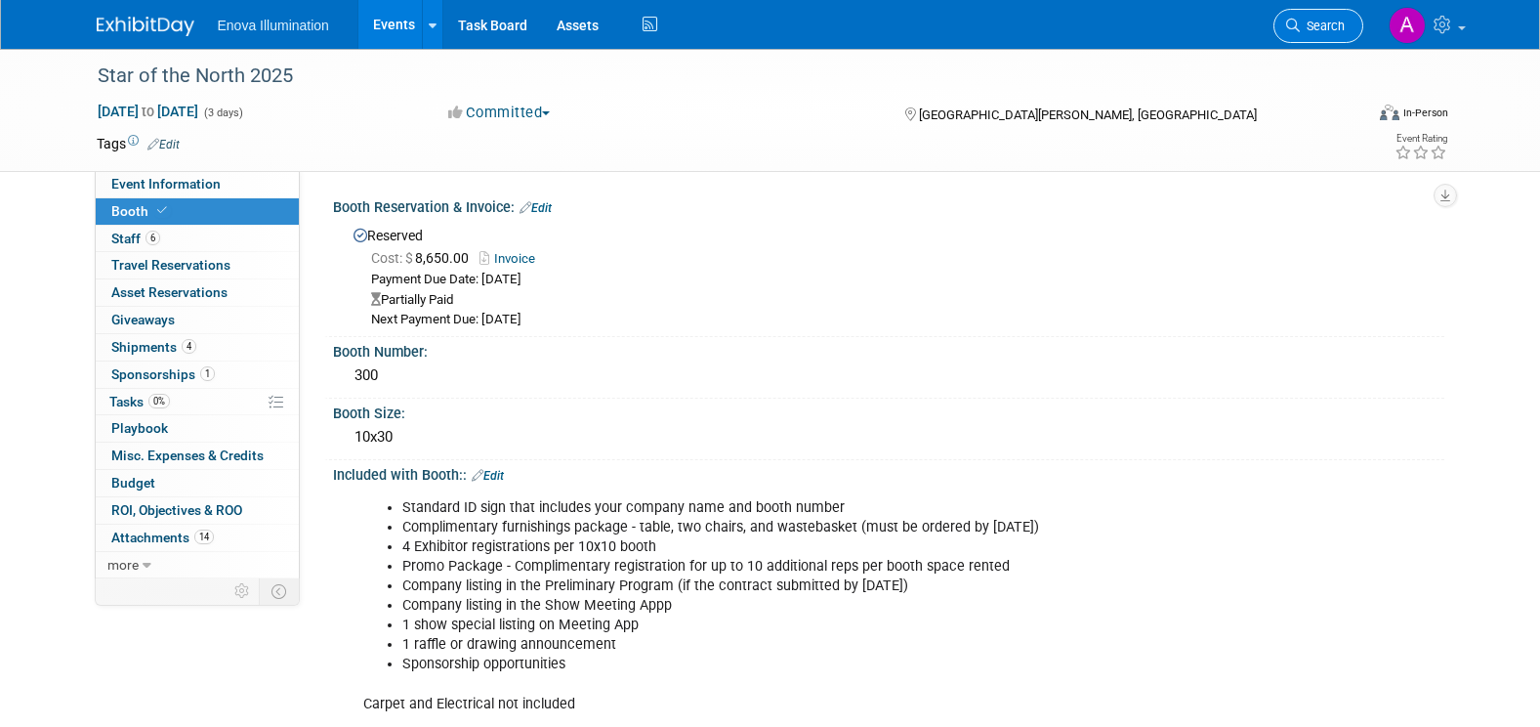
click at [1307, 26] on span "Search" at bounding box center [1322, 26] width 45 height 15
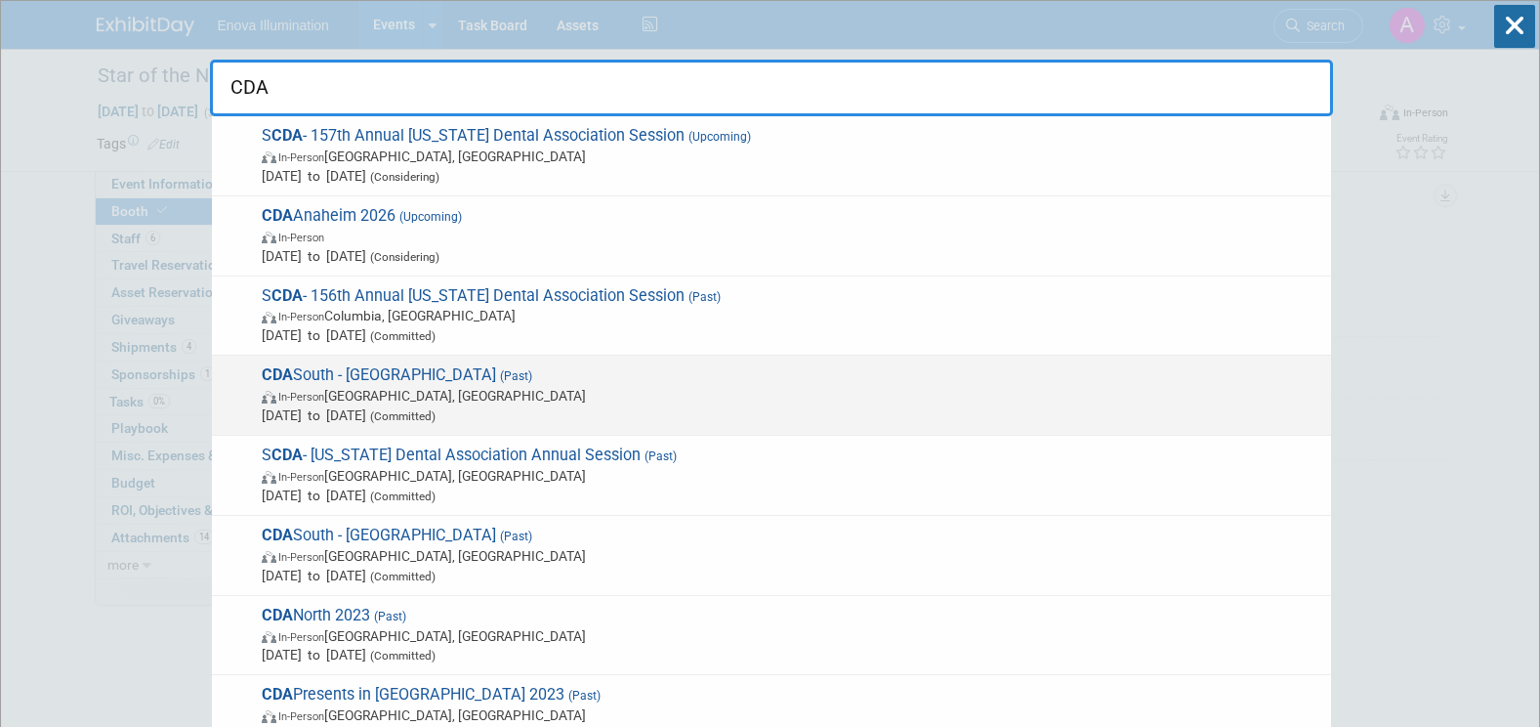
type input "CDA"
click at [358, 373] on span "CDA South - [GEOGRAPHIC_DATA] (Past) In-Person [GEOGRAPHIC_DATA], [GEOGRAPHIC_D…" at bounding box center [788, 395] width 1065 height 60
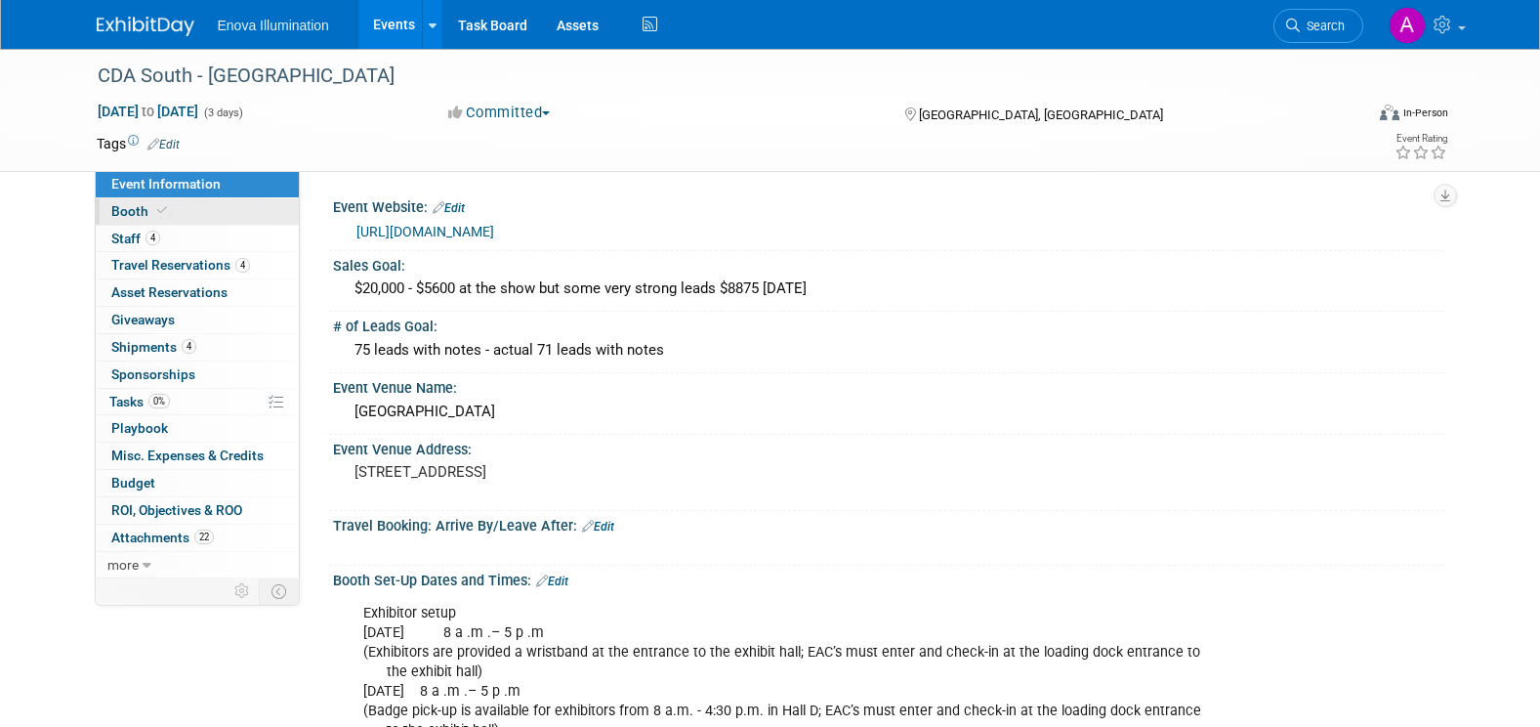
click at [267, 212] on link "Booth" at bounding box center [197, 211] width 203 height 26
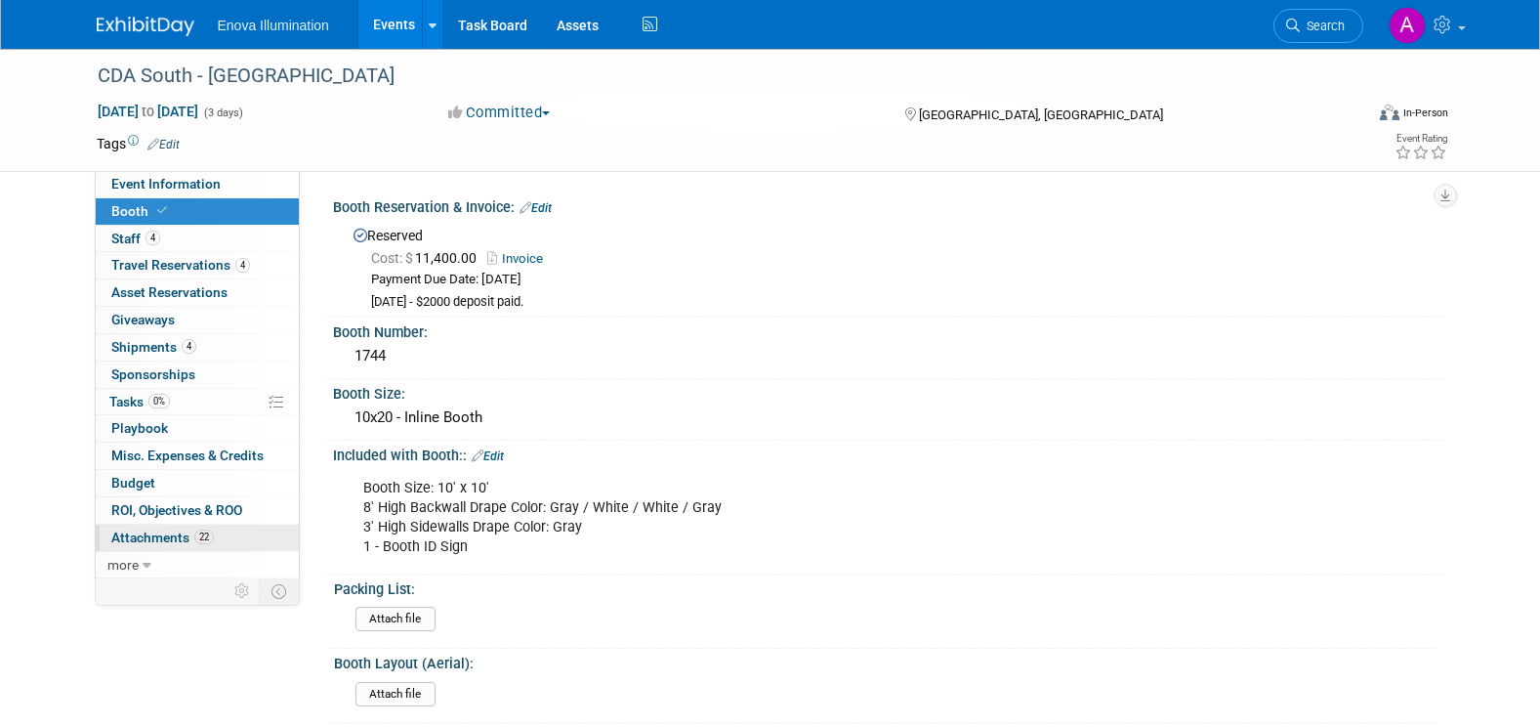
click at [189, 537] on span "Attachments 22" at bounding box center [162, 537] width 103 height 16
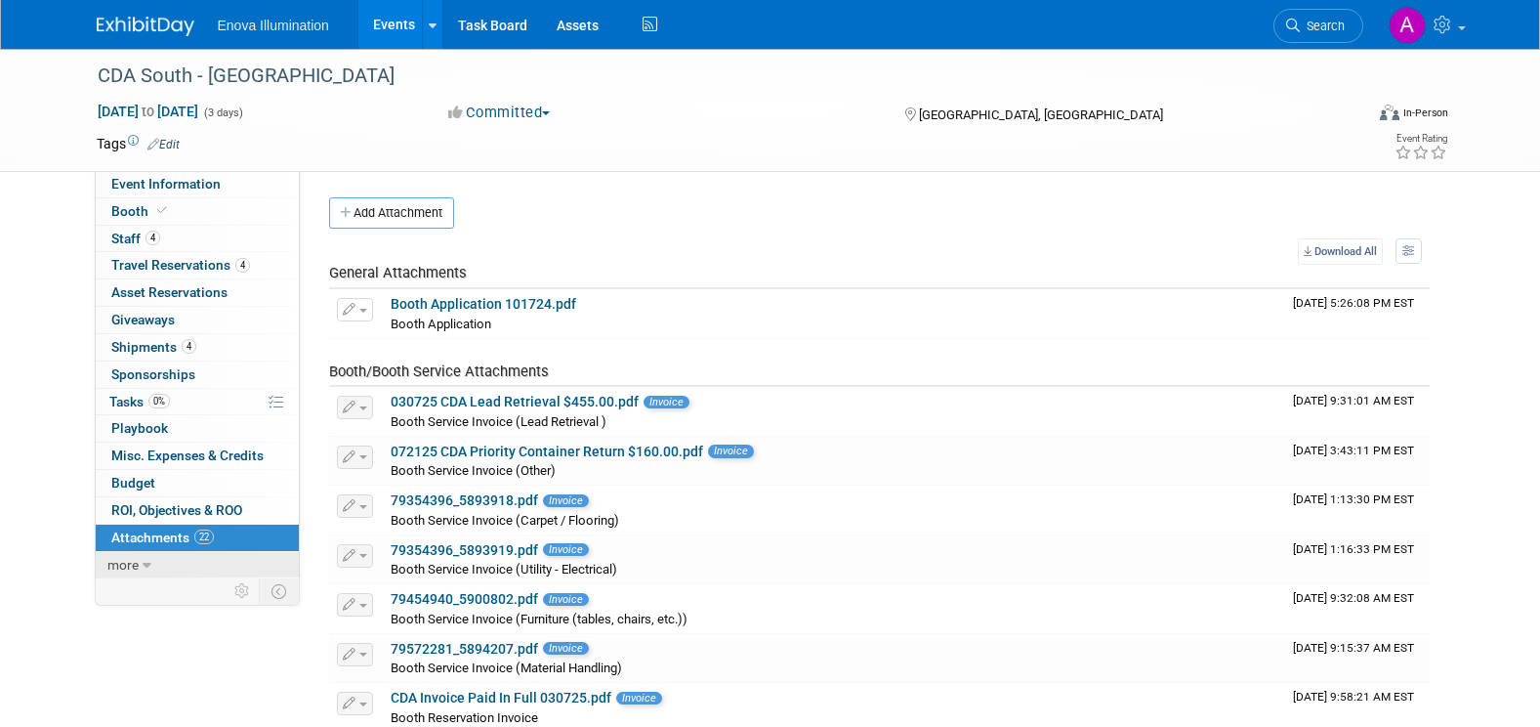
click at [145, 561] on icon at bounding box center [147, 566] width 9 height 14
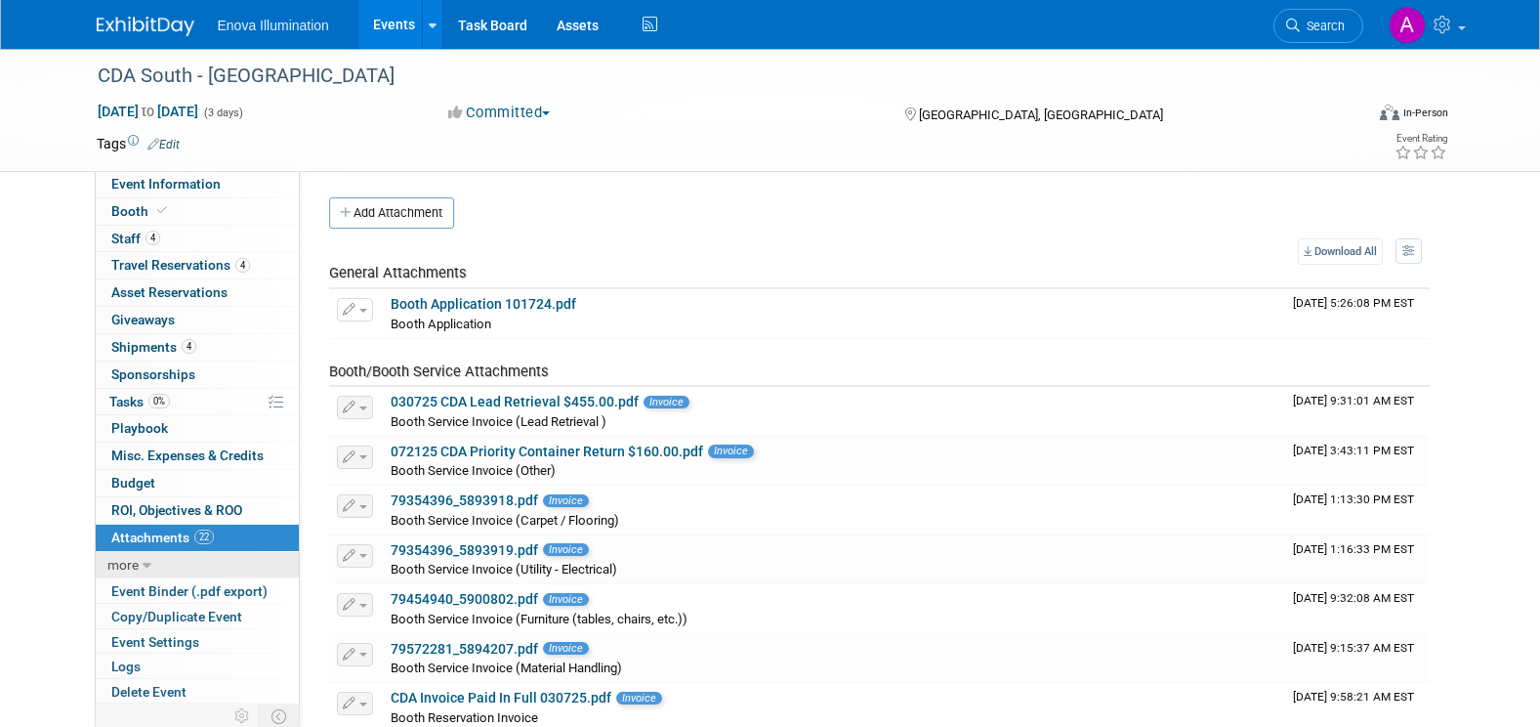
scroll to position [39, 0]
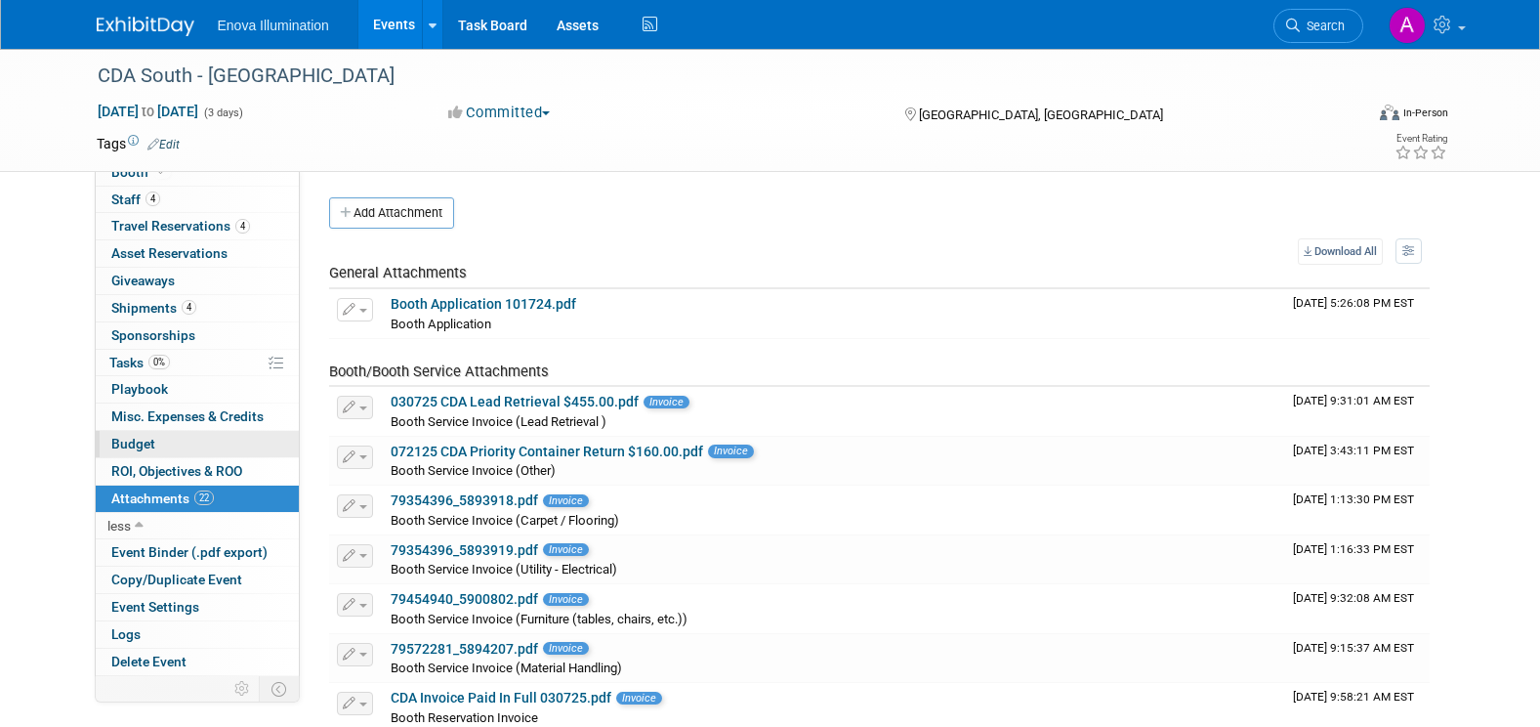
click at [188, 437] on link "Budget" at bounding box center [197, 444] width 203 height 26
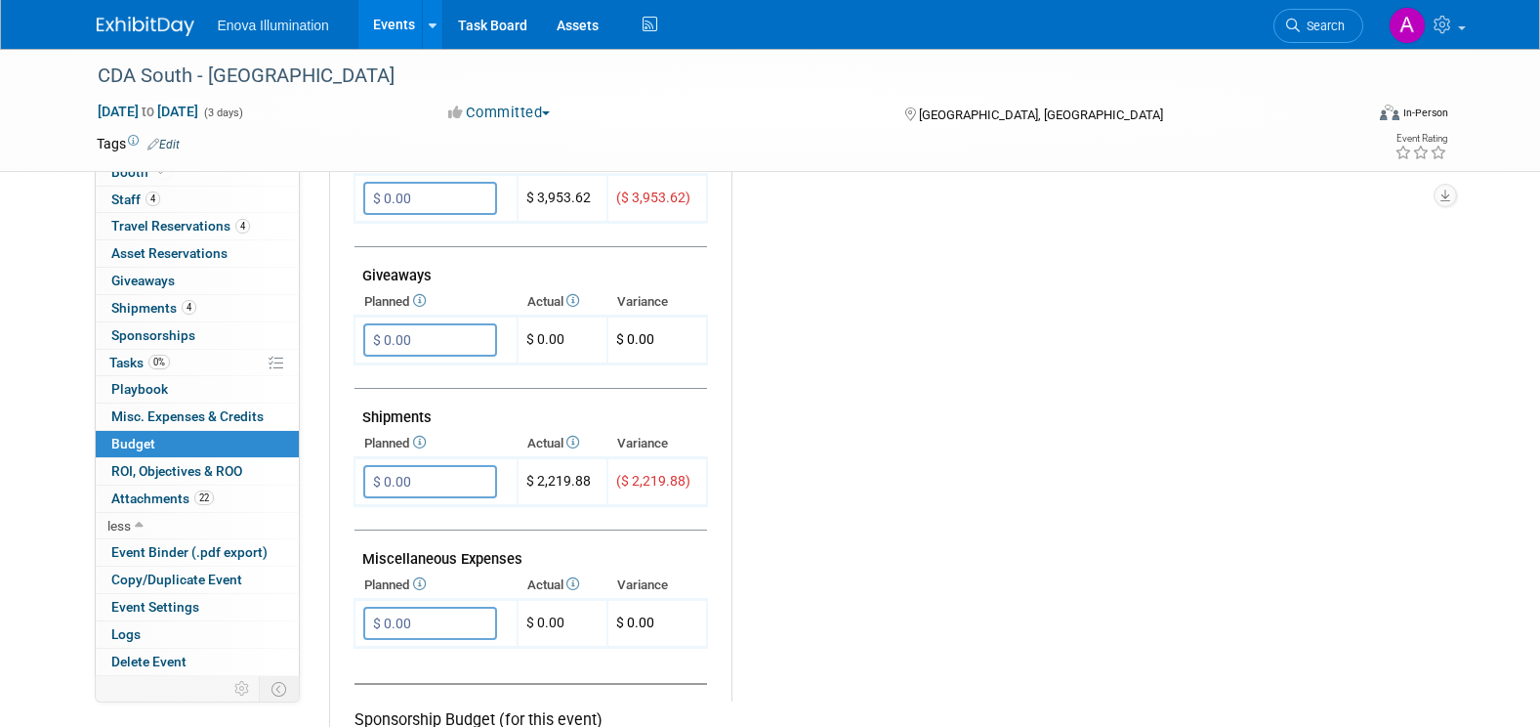
scroll to position [879, 0]
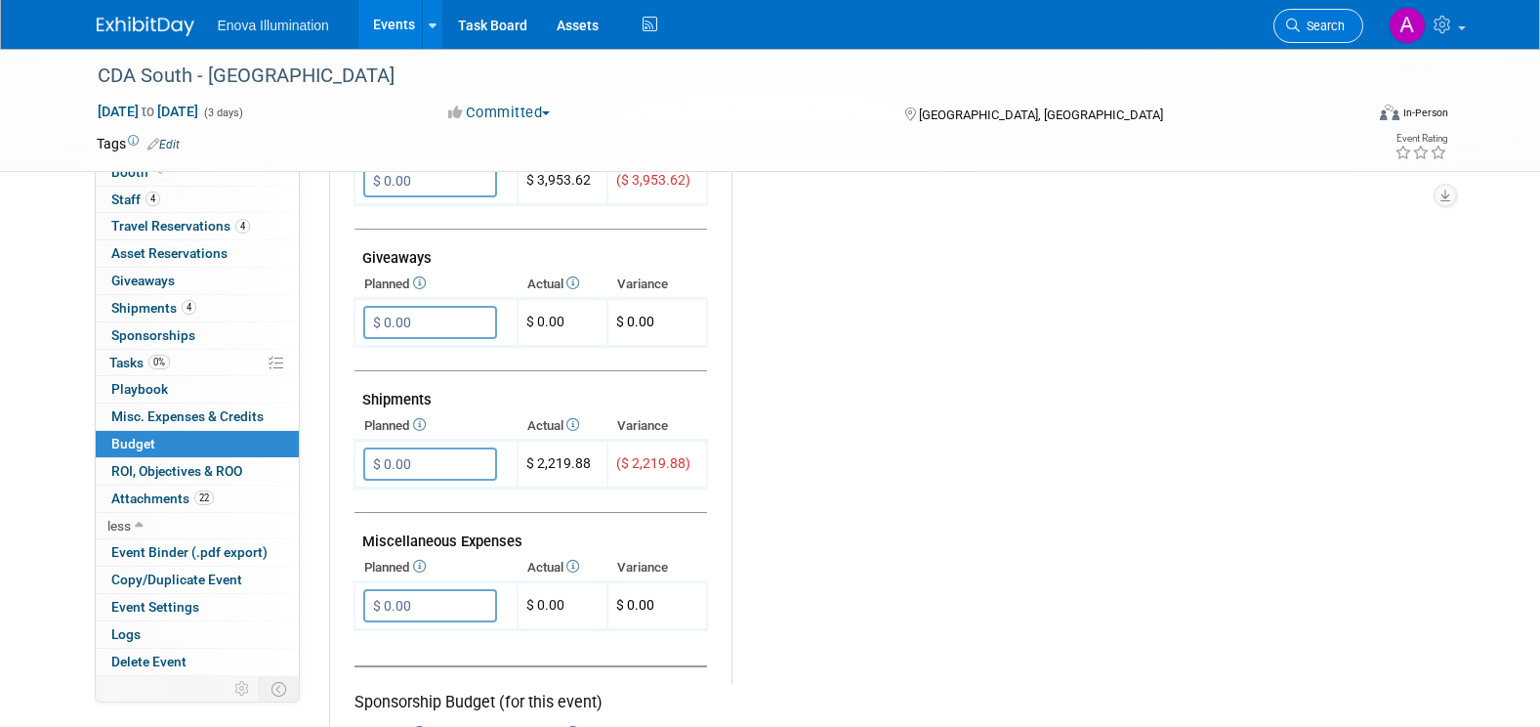
click at [1346, 11] on link "Search" at bounding box center [1318, 26] width 90 height 34
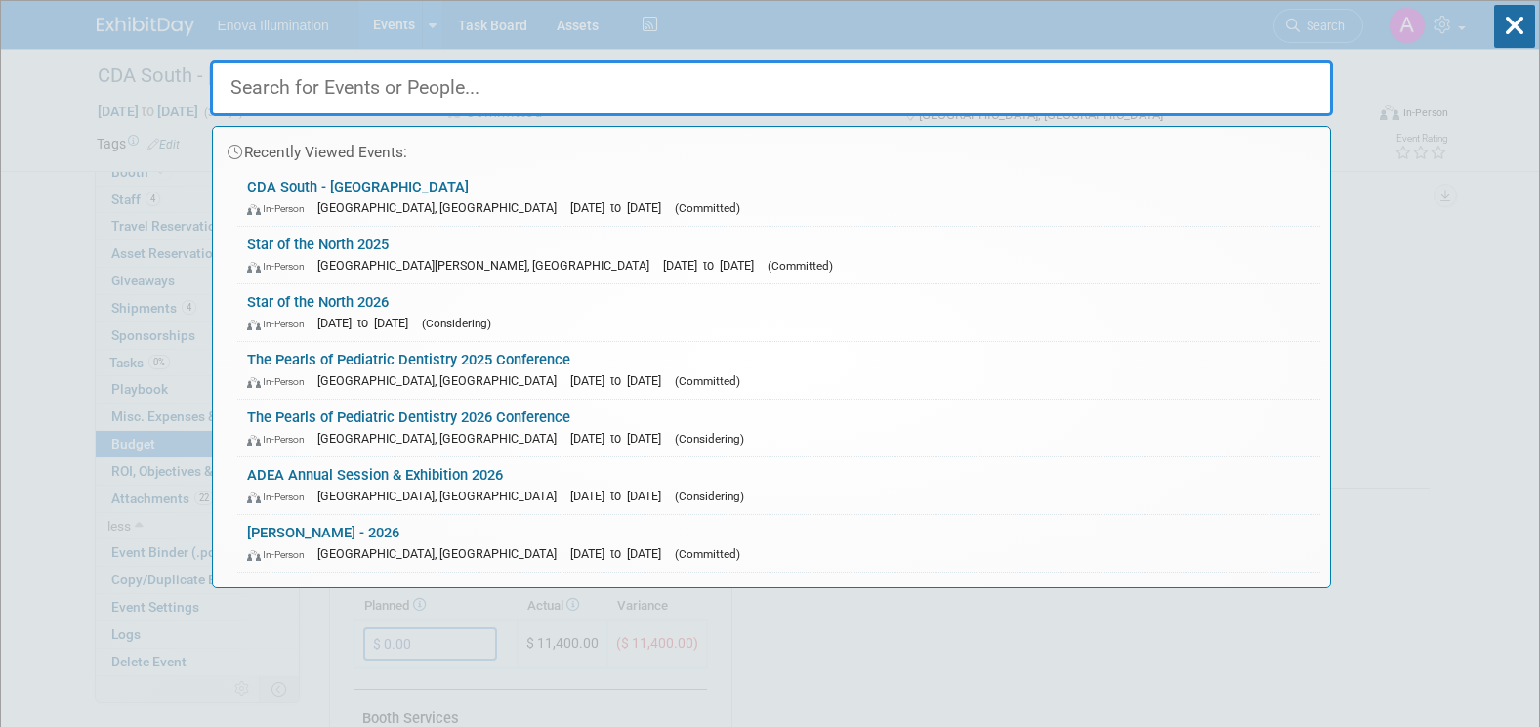
paste input "The Aesthetic Meet - Beauty Revealed"
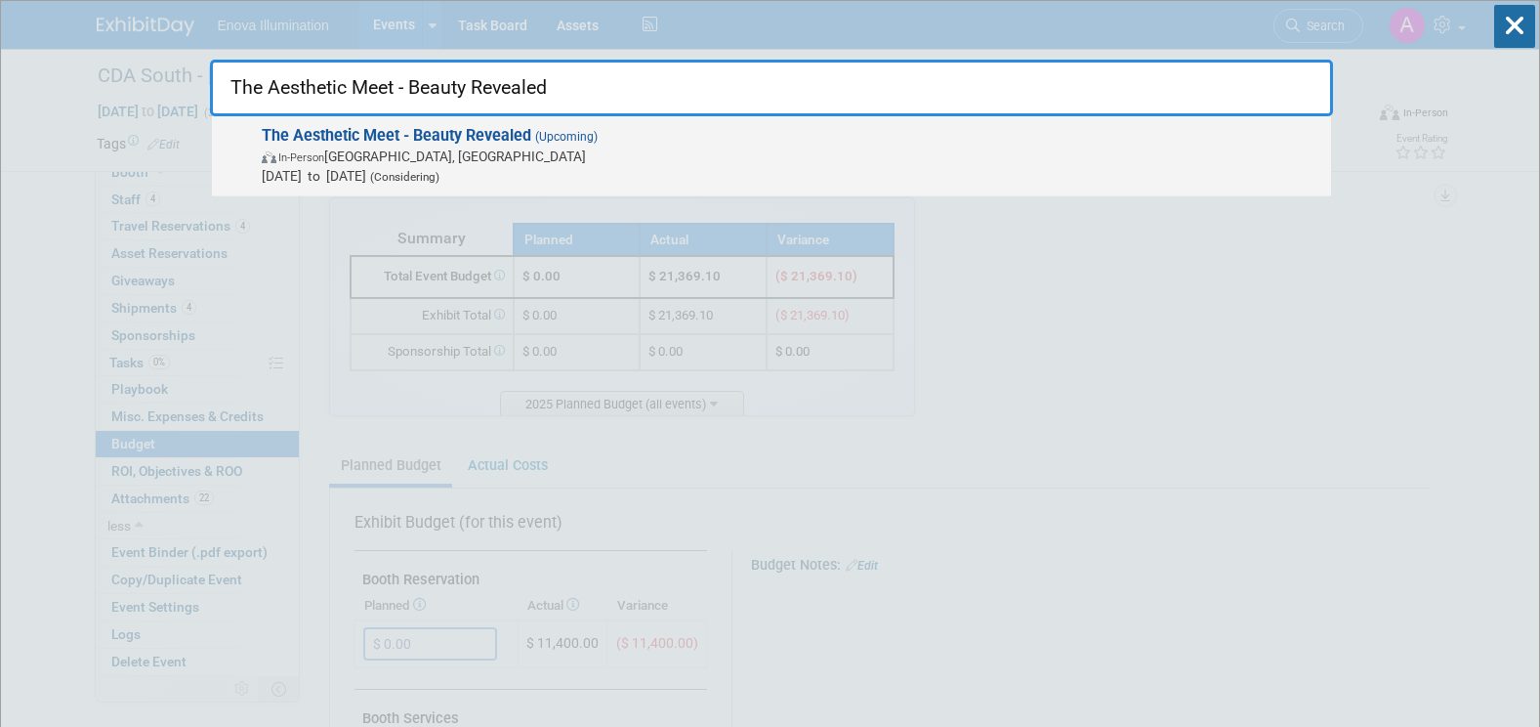
type input "The Aesthetic Meet - Beauty Revealed"
click at [444, 139] on strong "The Aesthetic Meet - Beauty Revealed" at bounding box center [397, 135] width 270 height 19
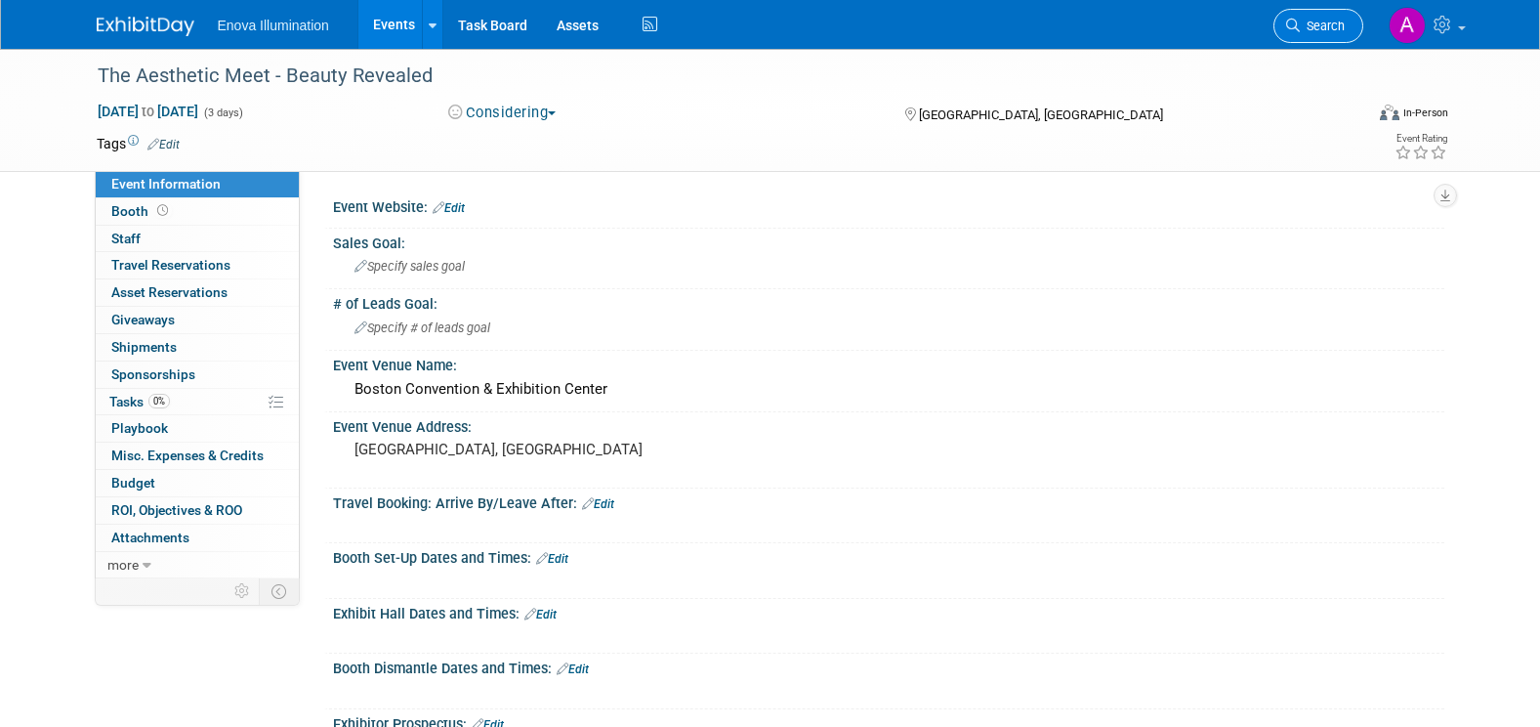
click at [1327, 26] on span "Search" at bounding box center [1322, 26] width 45 height 15
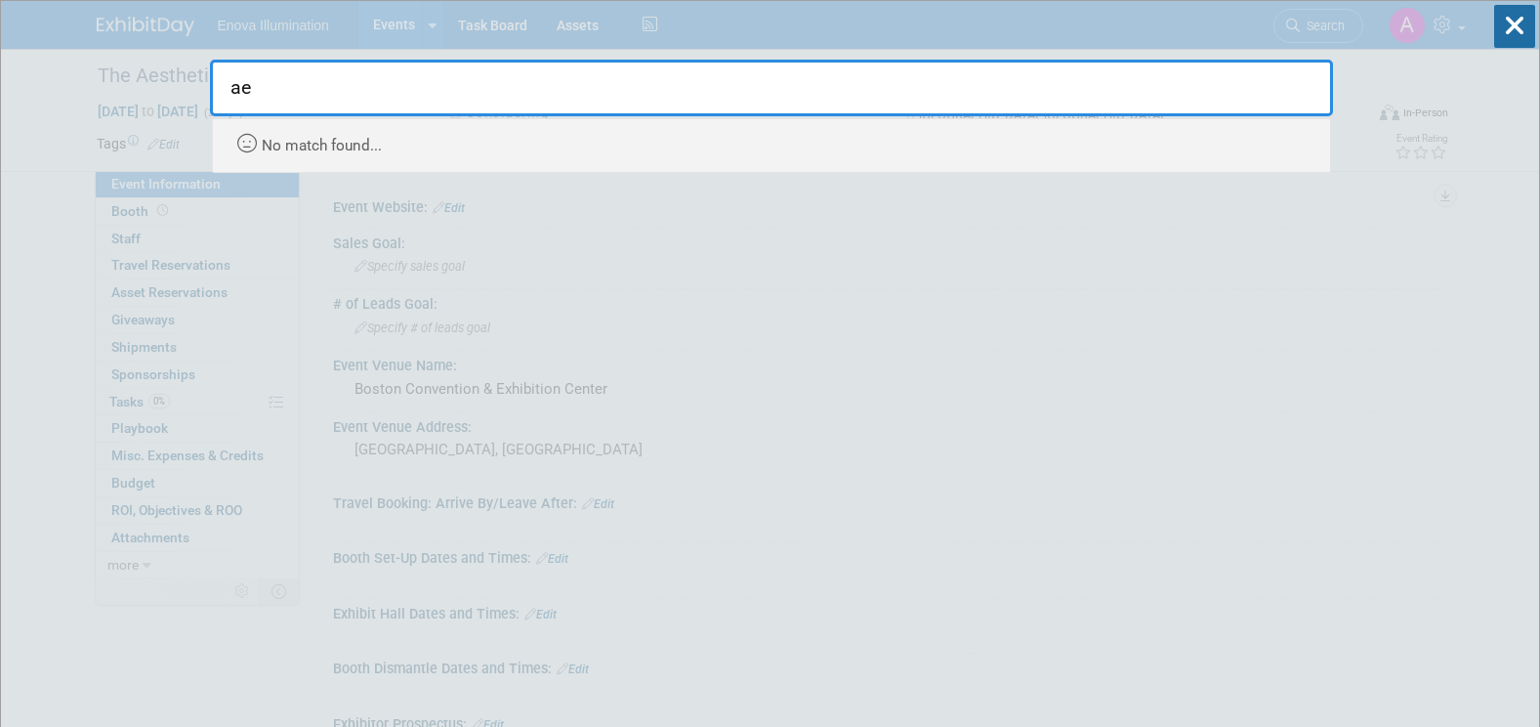
type input "a"
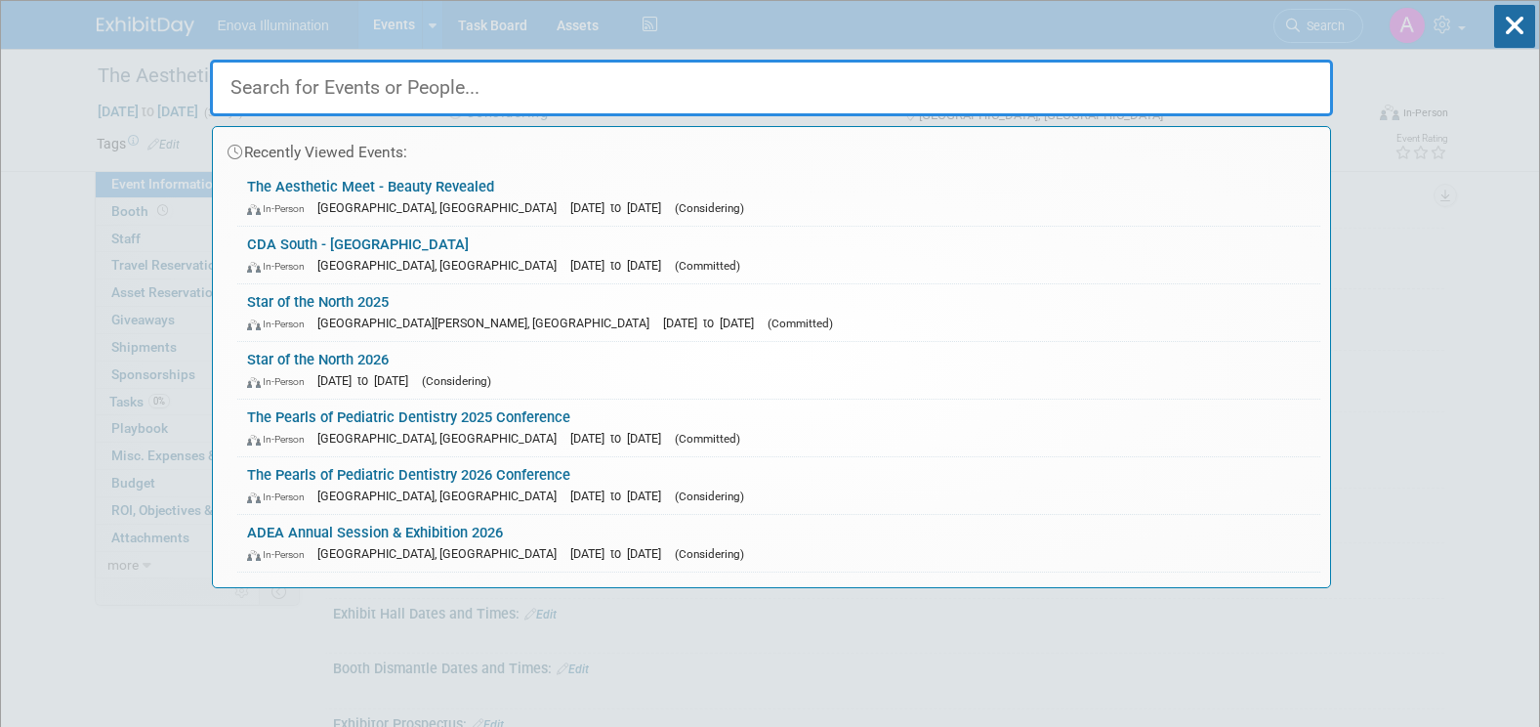
paste input "The Aesthetic Meet - Beauty Revealed"
type input "The Aesthetic Meet - Beauty Revealed"
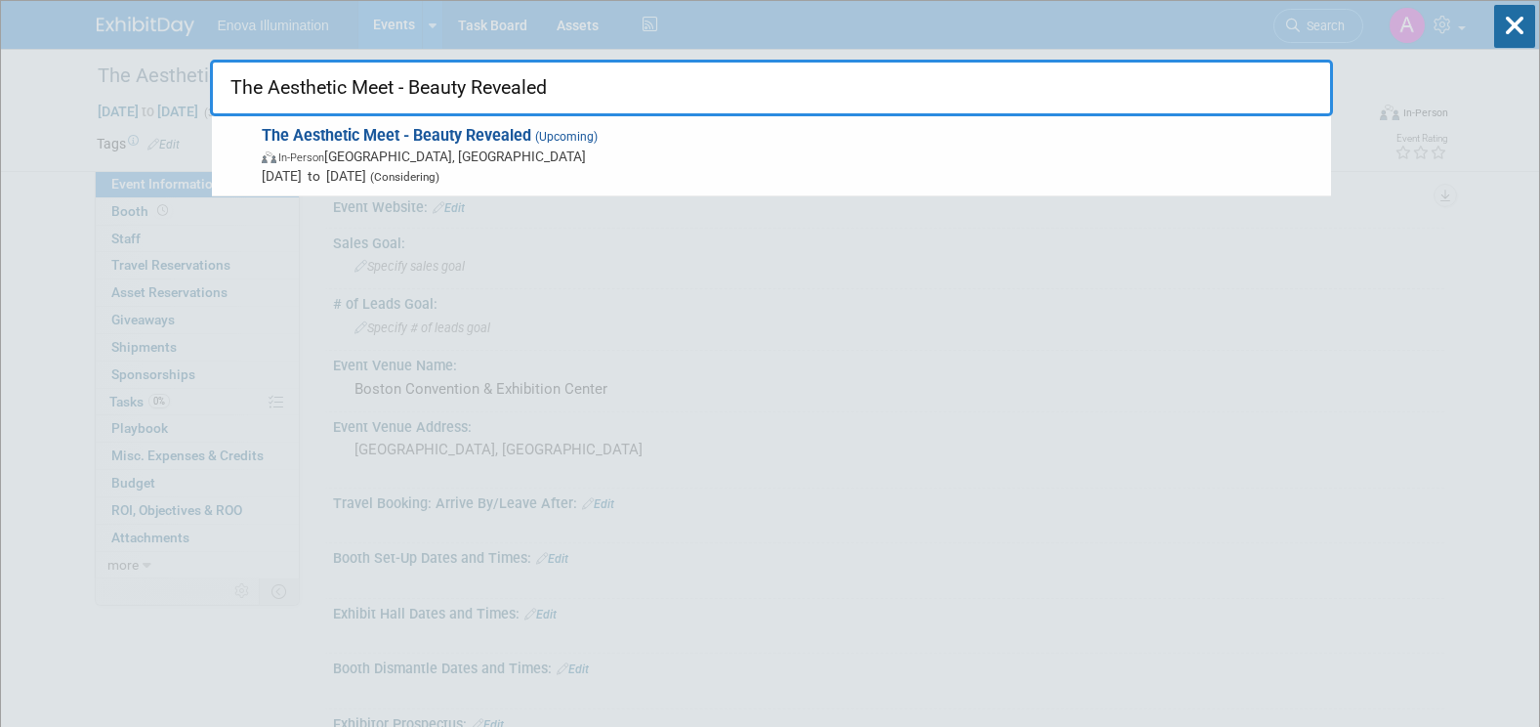
drag, startPoint x: 271, startPoint y: 87, endPoint x: 145, endPoint y: 97, distance: 127.3
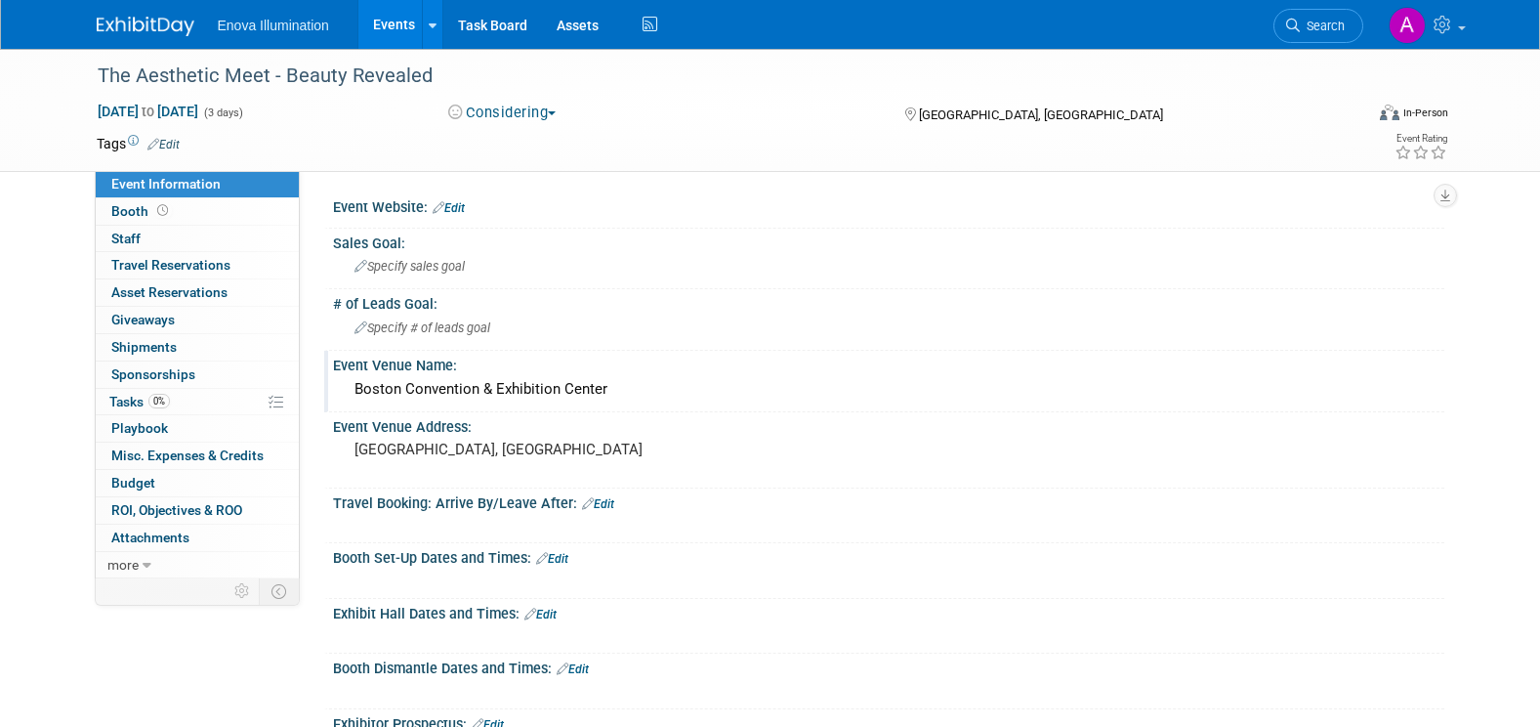
click at [862, 367] on div "Event Venue Name:" at bounding box center [888, 363] width 1111 height 24
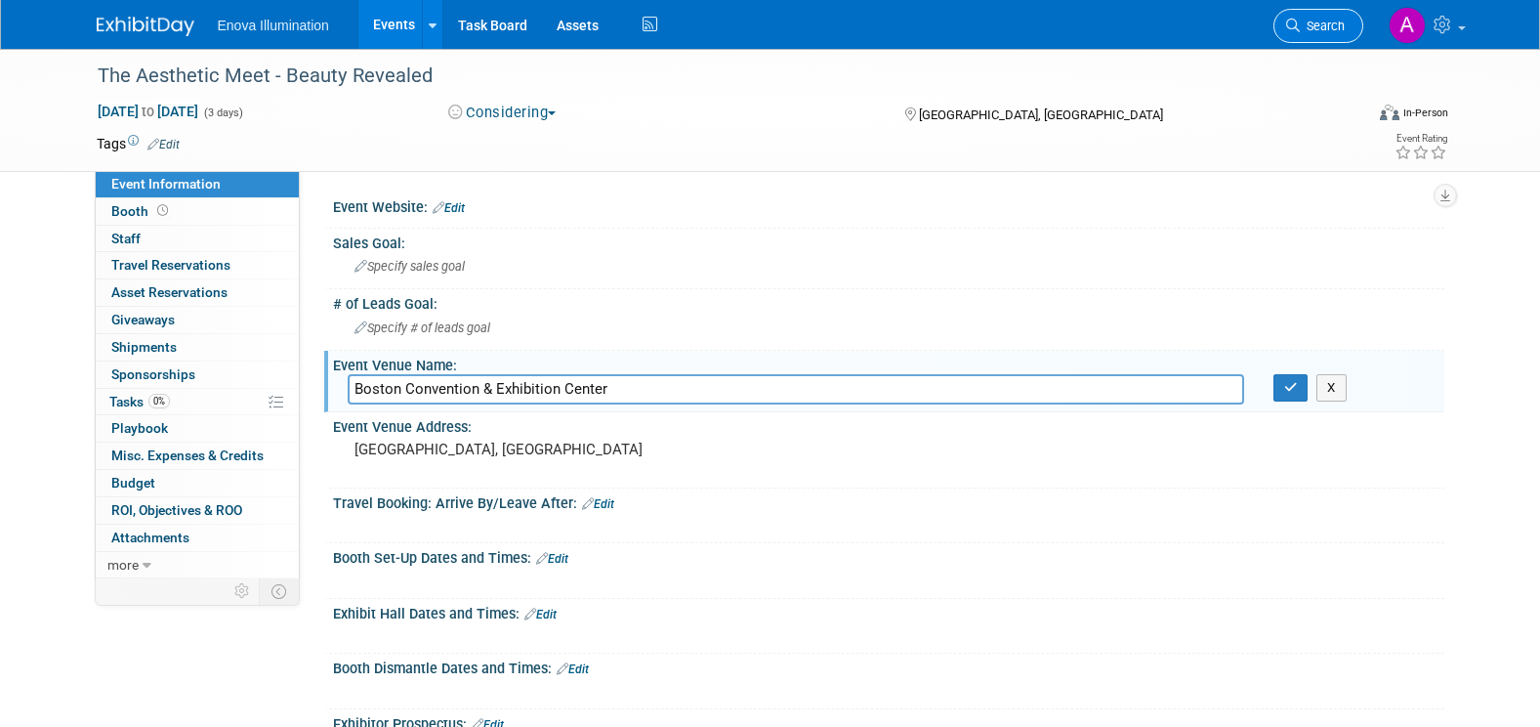
click at [1309, 23] on span "Search" at bounding box center [1322, 26] width 45 height 15
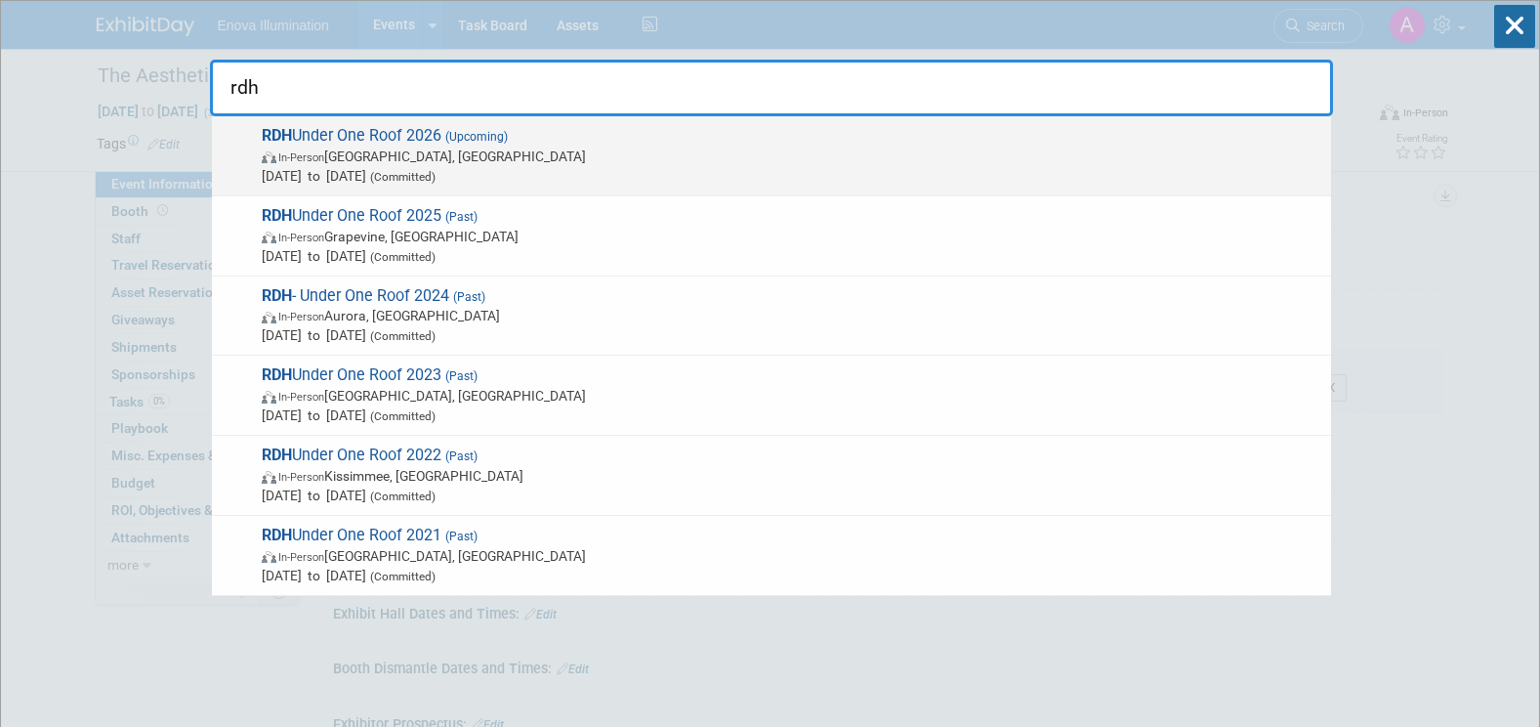
type input "rdh"
click at [389, 137] on span "RDH Under One Roof 2026 (Upcoming) In-Person National Harbor, MD Jul 16, 2026 t…" at bounding box center [788, 156] width 1065 height 60
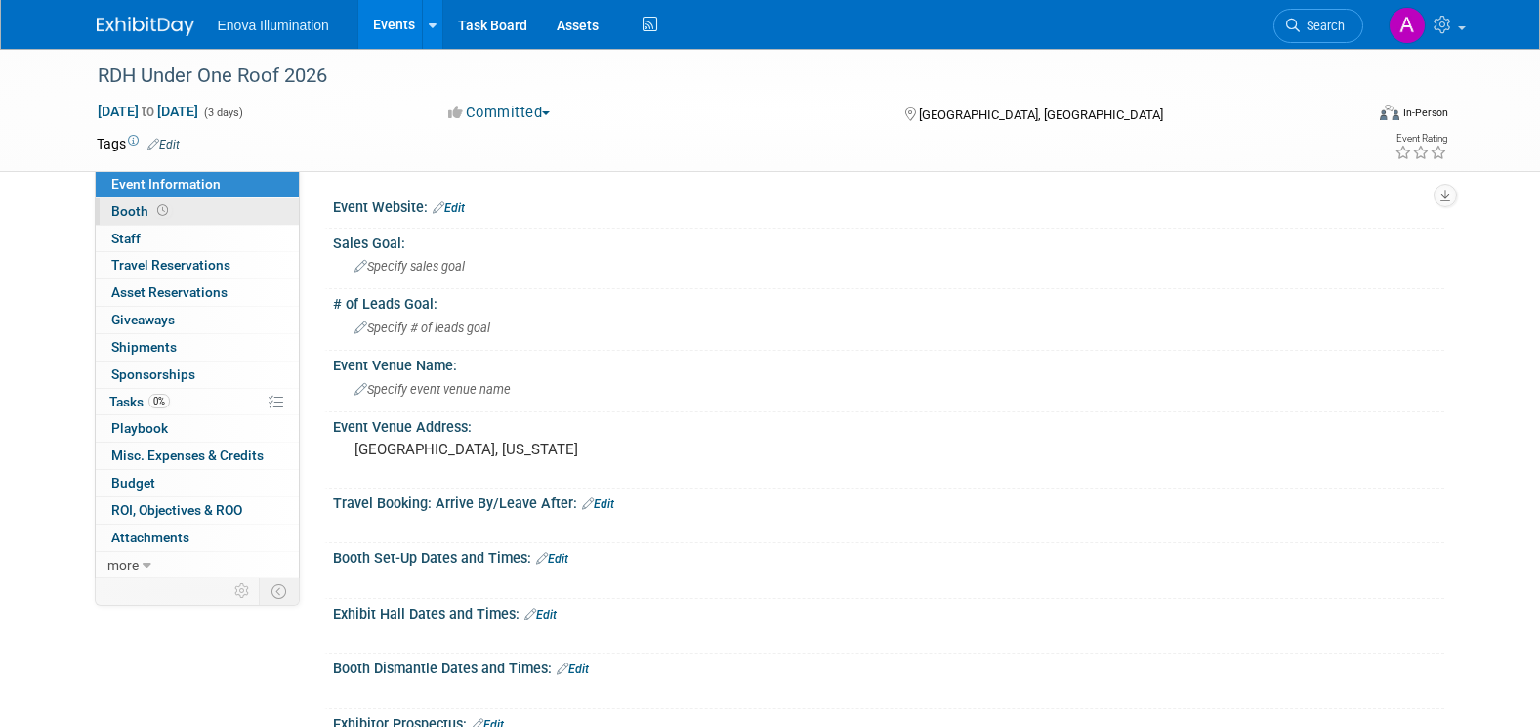
click at [262, 216] on link "Booth" at bounding box center [197, 211] width 203 height 26
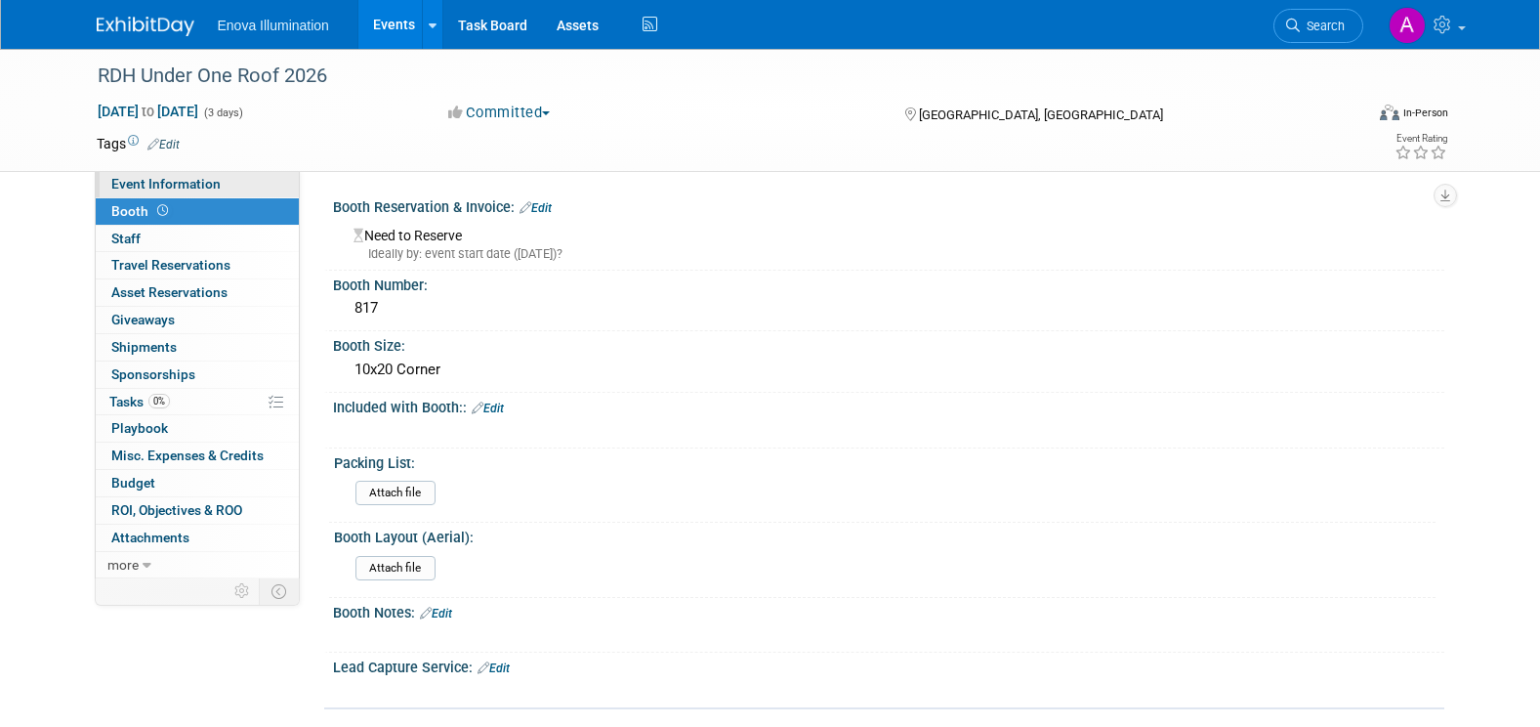
click at [229, 180] on link "Event Information" at bounding box center [197, 184] width 203 height 26
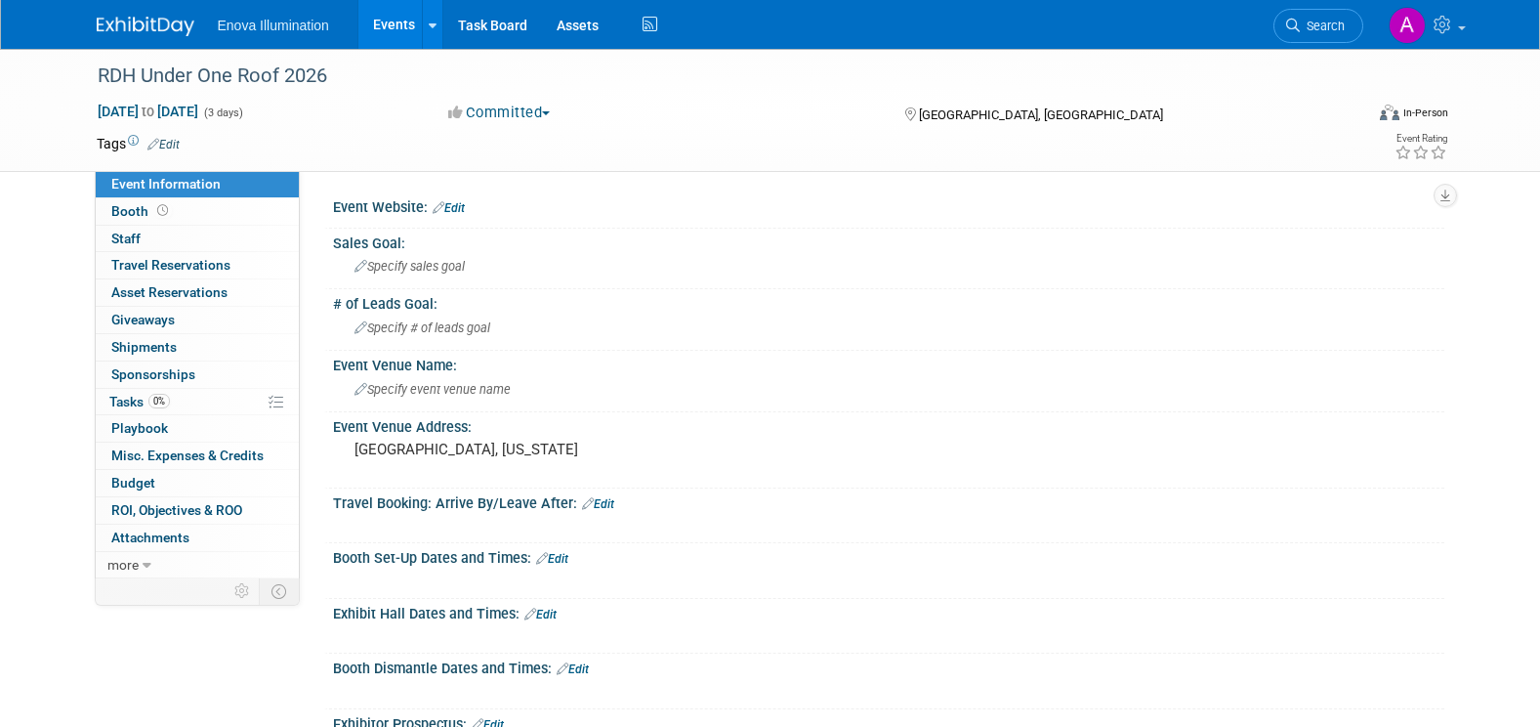
click at [1320, 28] on span "Search" at bounding box center [1322, 26] width 45 height 15
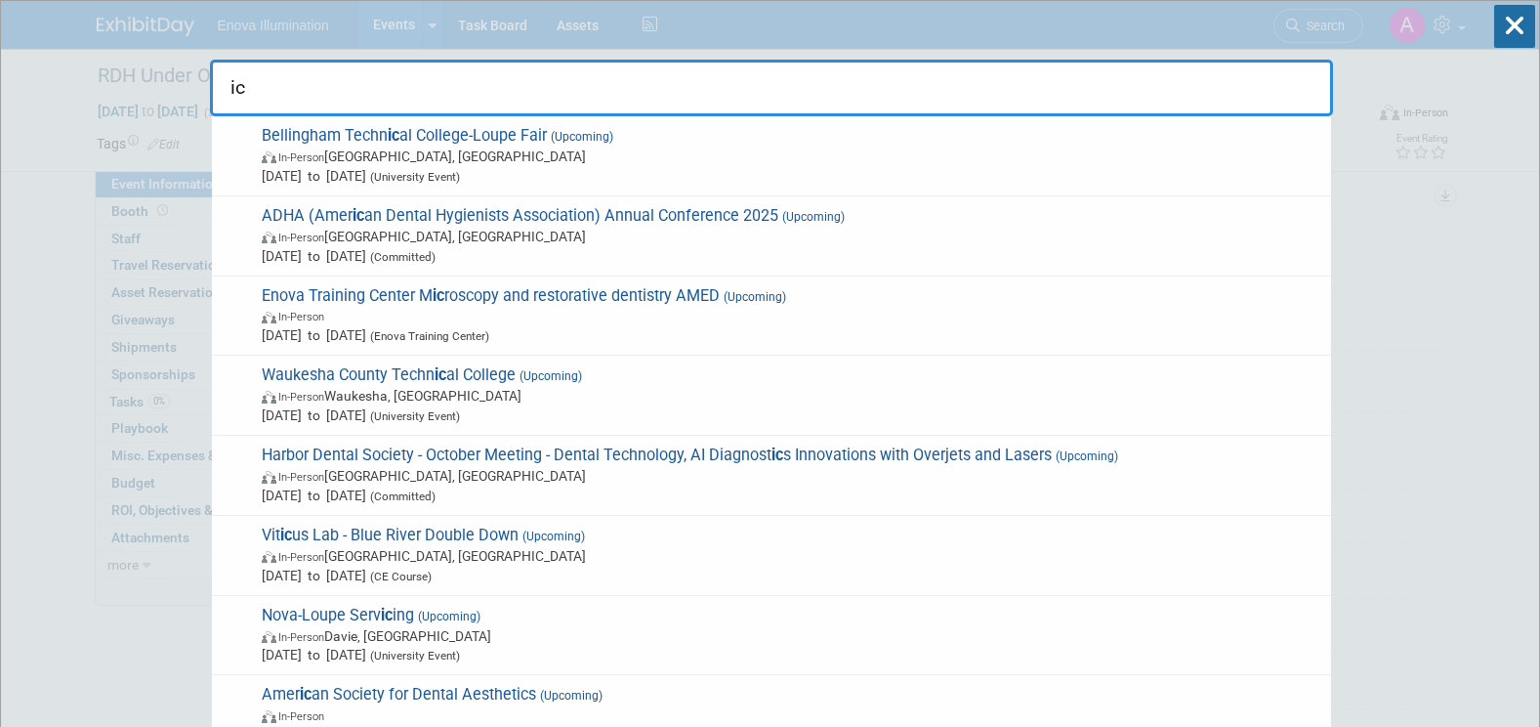
type input "i"
type input "I"
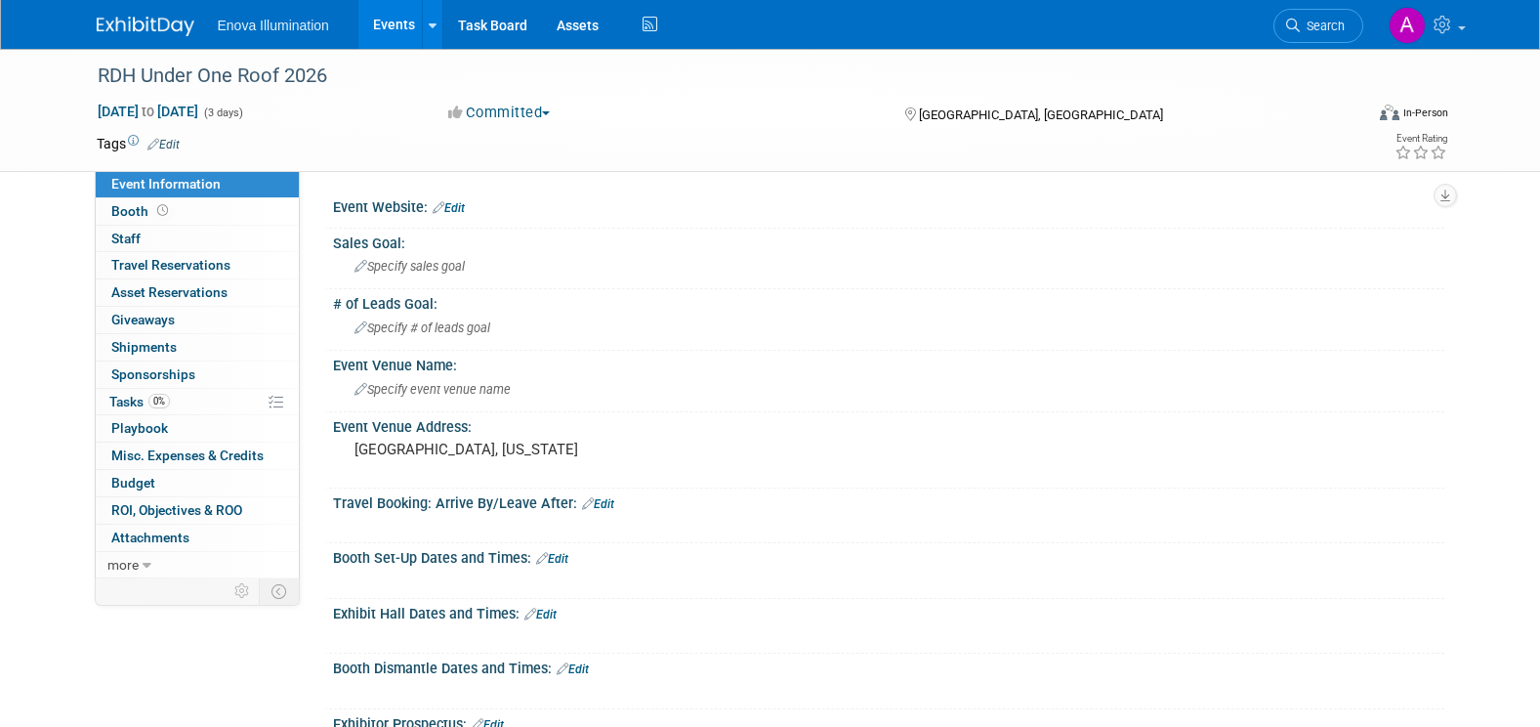
click at [130, 25] on img at bounding box center [146, 27] width 98 height 20
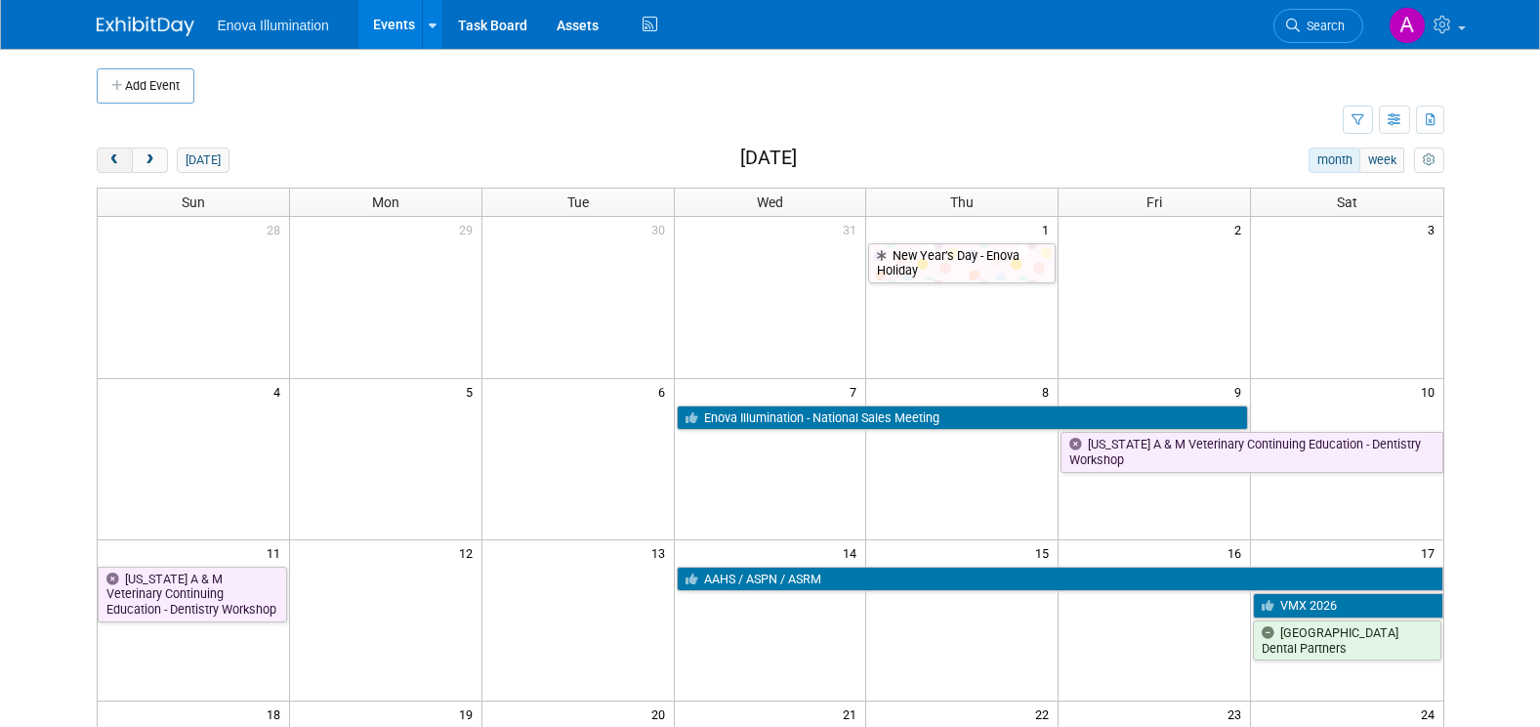
click at [116, 162] on span "prev" at bounding box center [114, 160] width 15 height 13
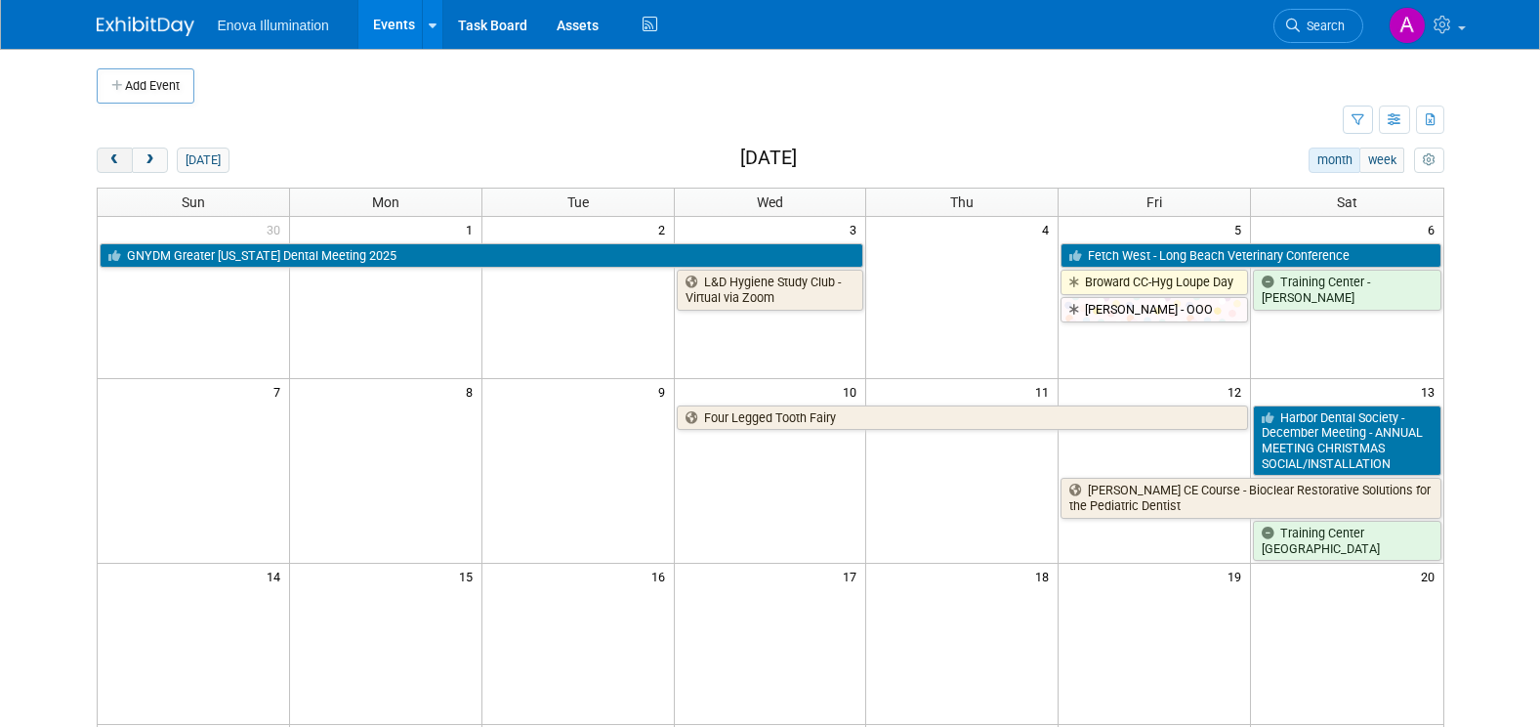
click at [116, 162] on span "prev" at bounding box center [114, 160] width 15 height 13
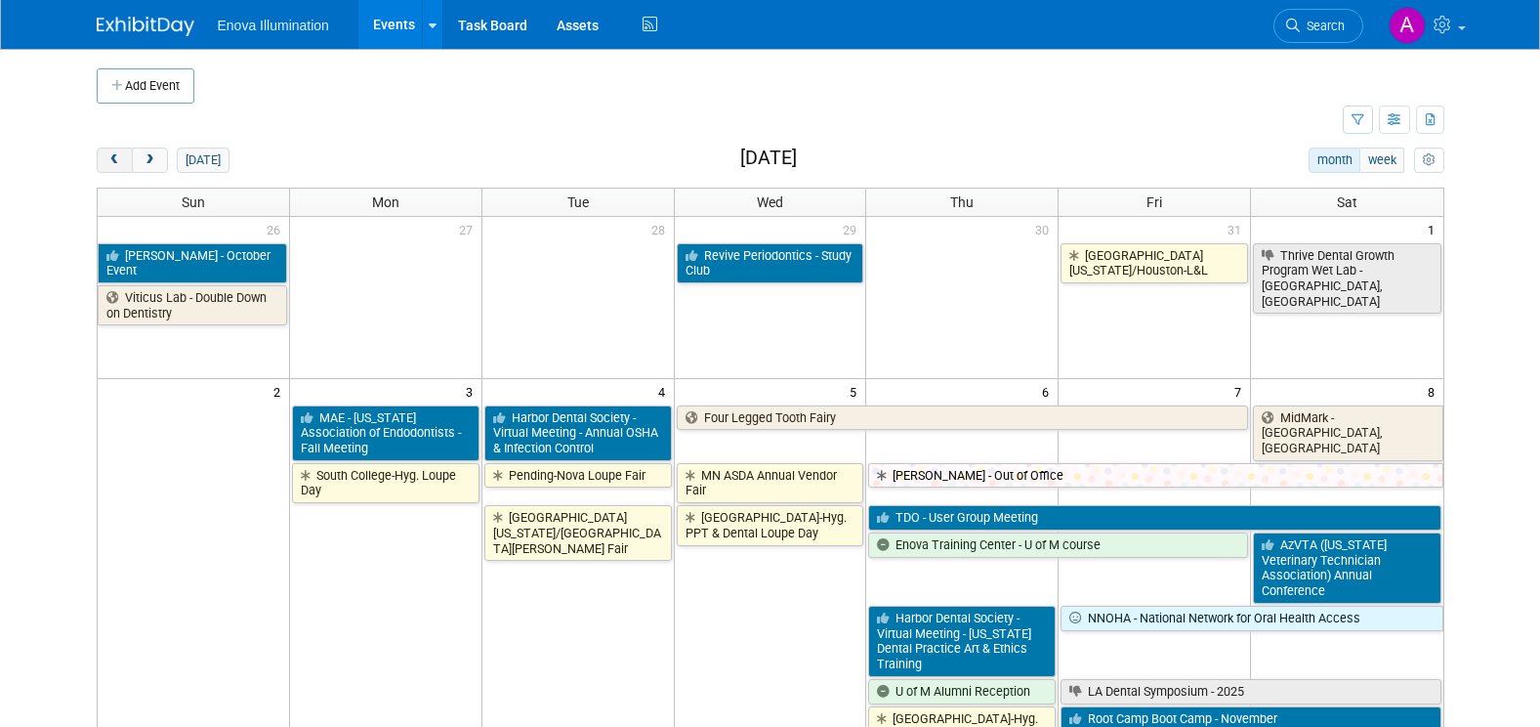
click at [116, 162] on span "prev" at bounding box center [114, 160] width 15 height 13
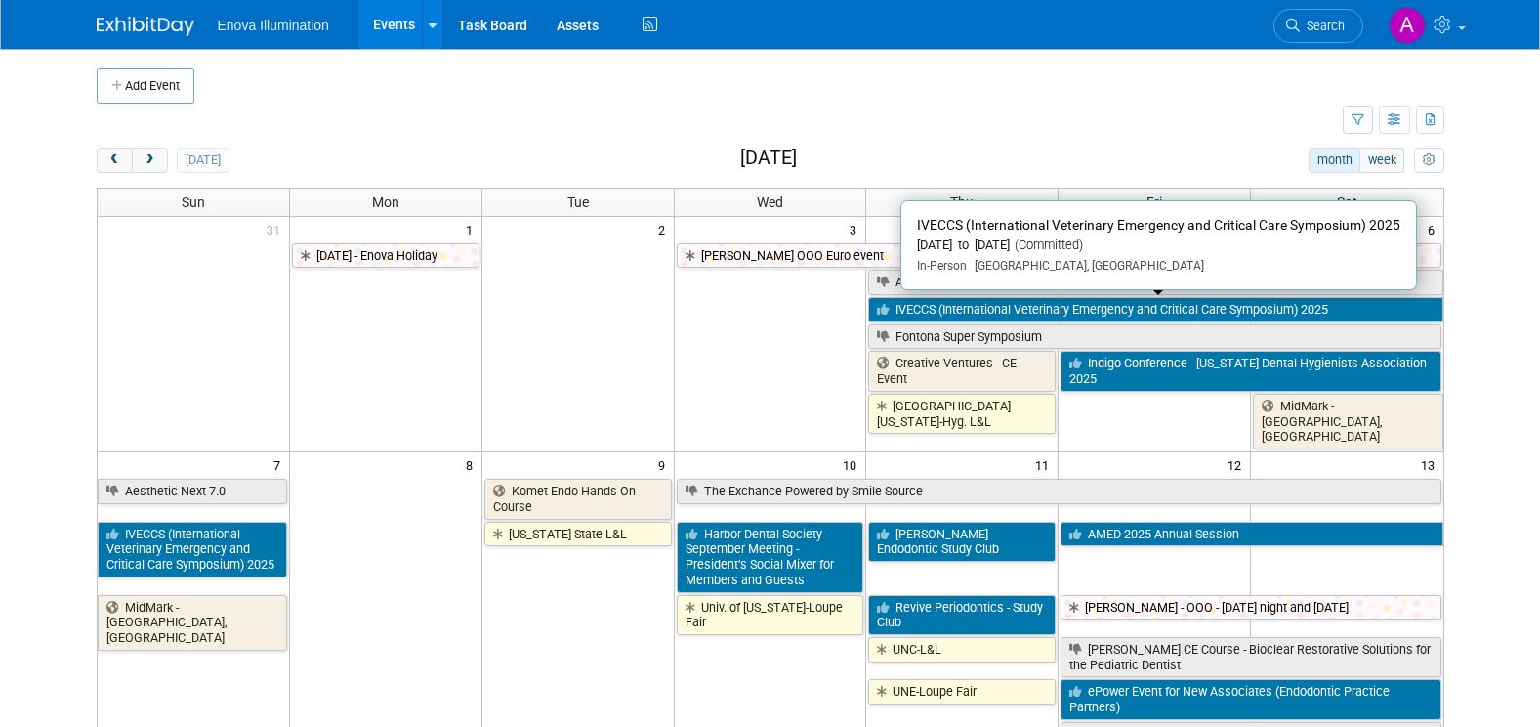
click at [917, 311] on link "IVECCS (International Veterinary Emergency and Critical Care Symposium) 2025" at bounding box center [1155, 309] width 574 height 25
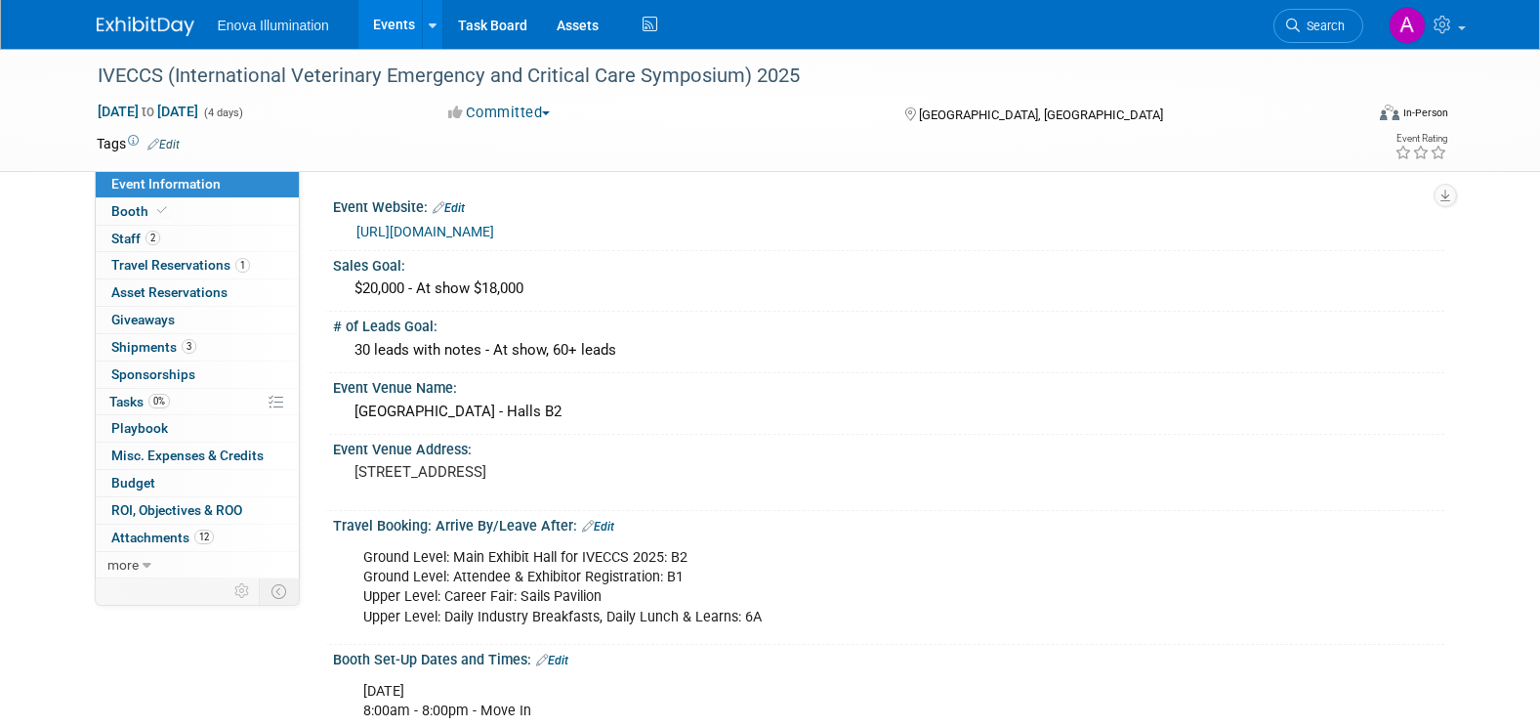
click at [1326, 24] on span "Search" at bounding box center [1322, 26] width 45 height 15
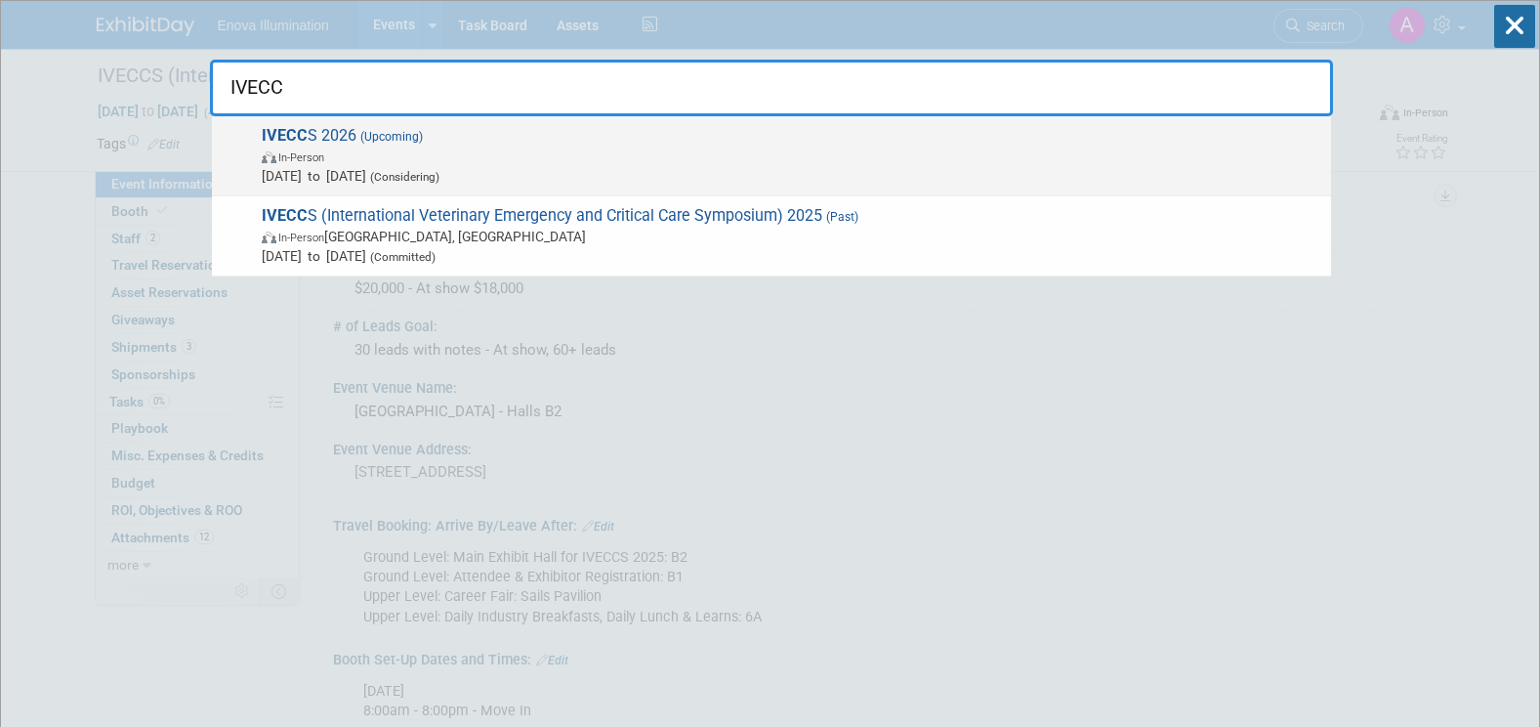
type input "IVECC"
click at [326, 144] on span "IVECC S 2026 (Upcoming) In-Person [DATE] to [DATE] (Considering)" at bounding box center [788, 156] width 1065 height 60
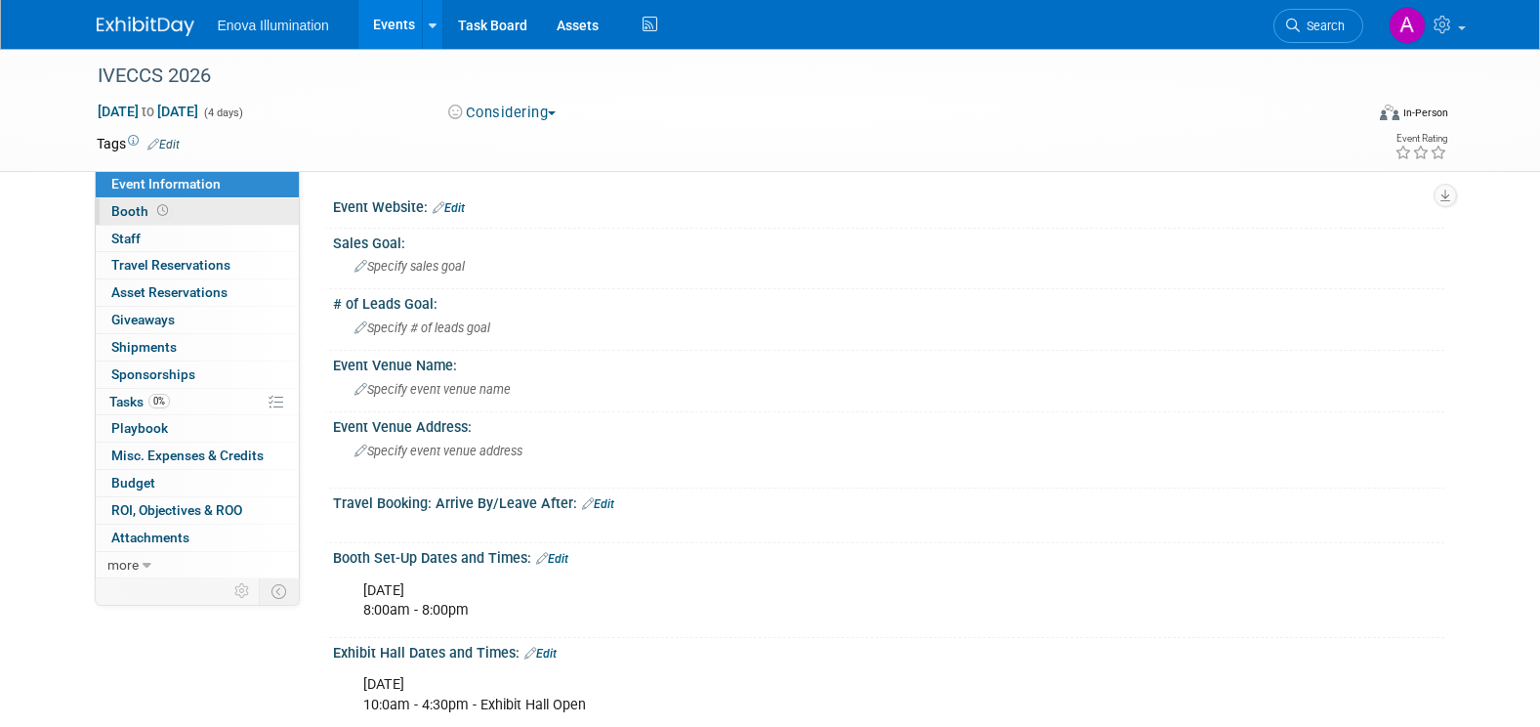
click at [213, 211] on link "Booth" at bounding box center [197, 211] width 203 height 26
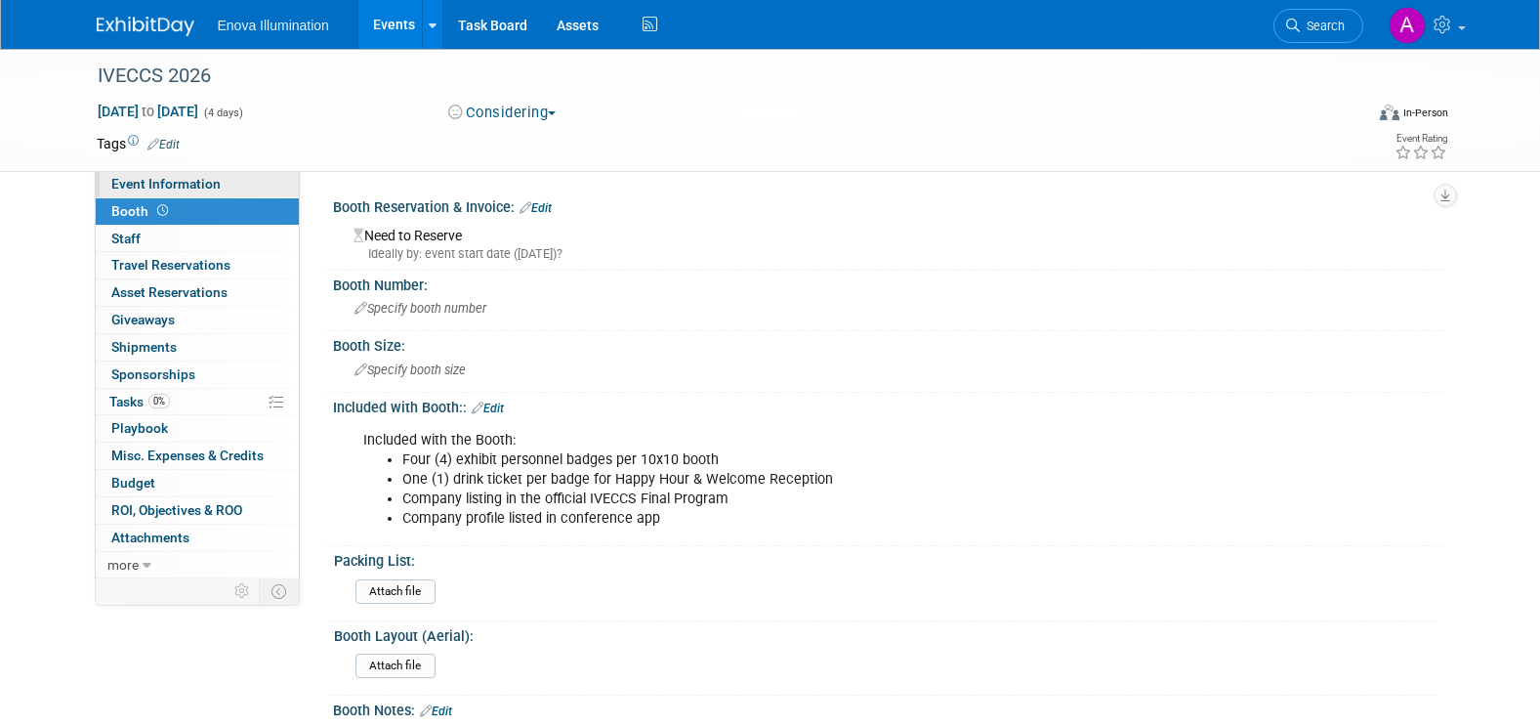
click at [240, 186] on link "Event Information" at bounding box center [197, 184] width 203 height 26
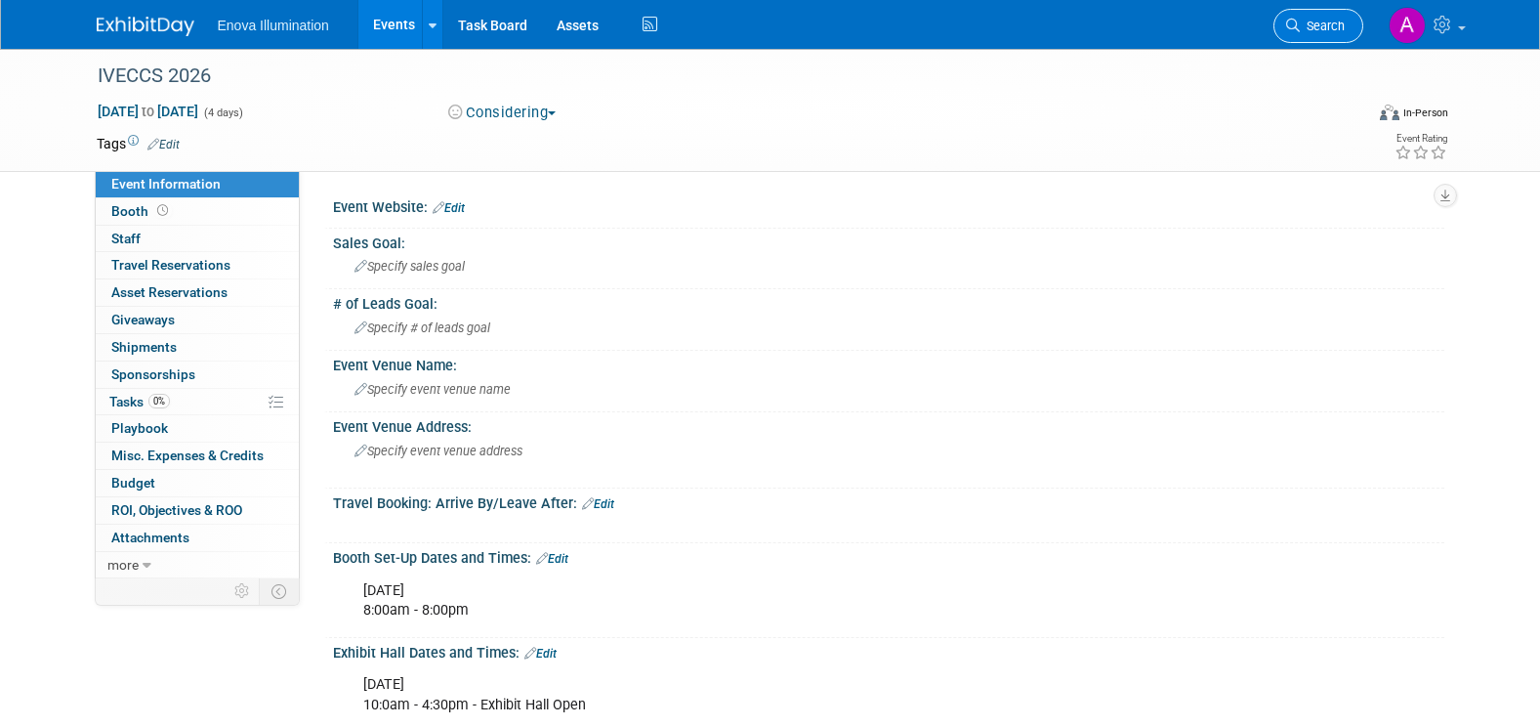
click at [1321, 24] on span "Search" at bounding box center [1322, 26] width 45 height 15
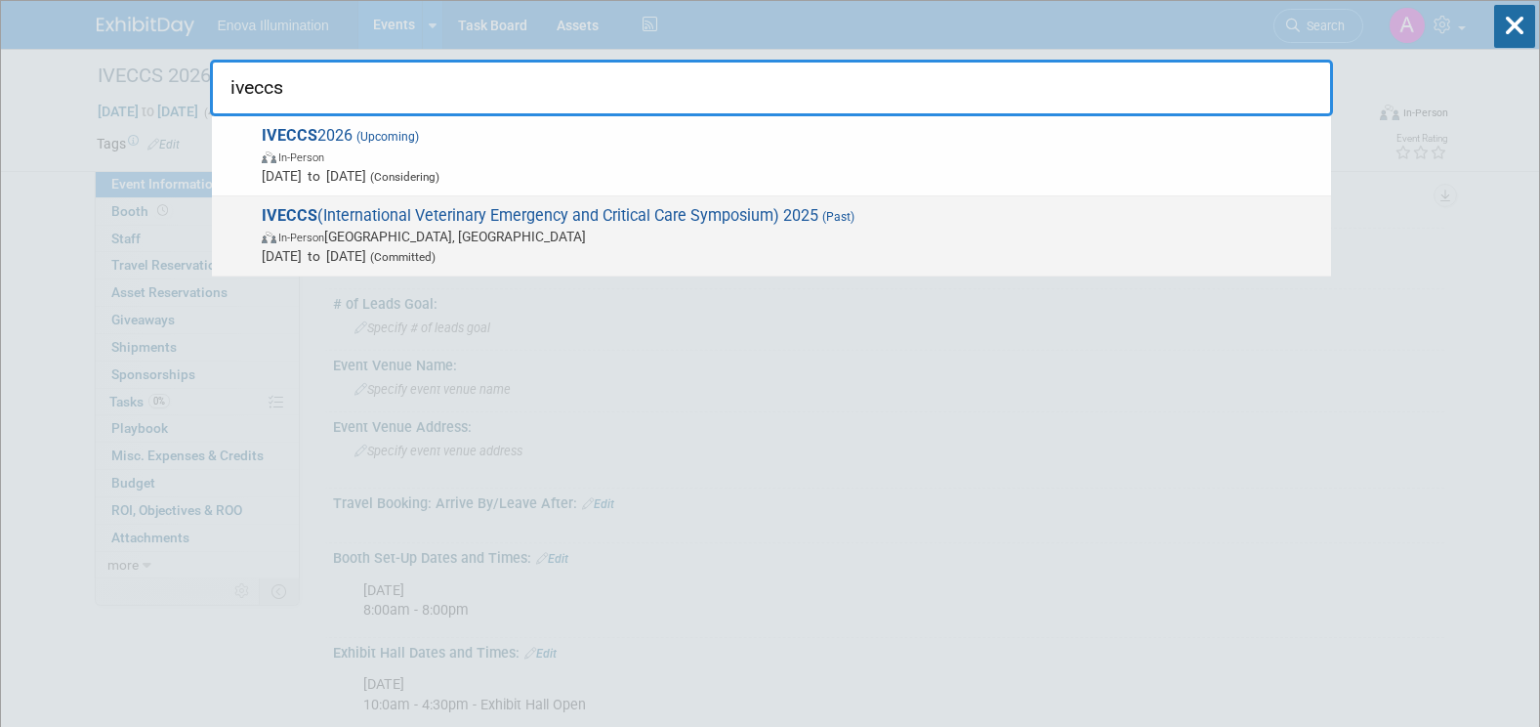
type input "iveccs"
click at [345, 220] on span "IVECCS (International Veterinary Emergency and Critical Care Symposium) 2025 (P…" at bounding box center [788, 236] width 1065 height 60
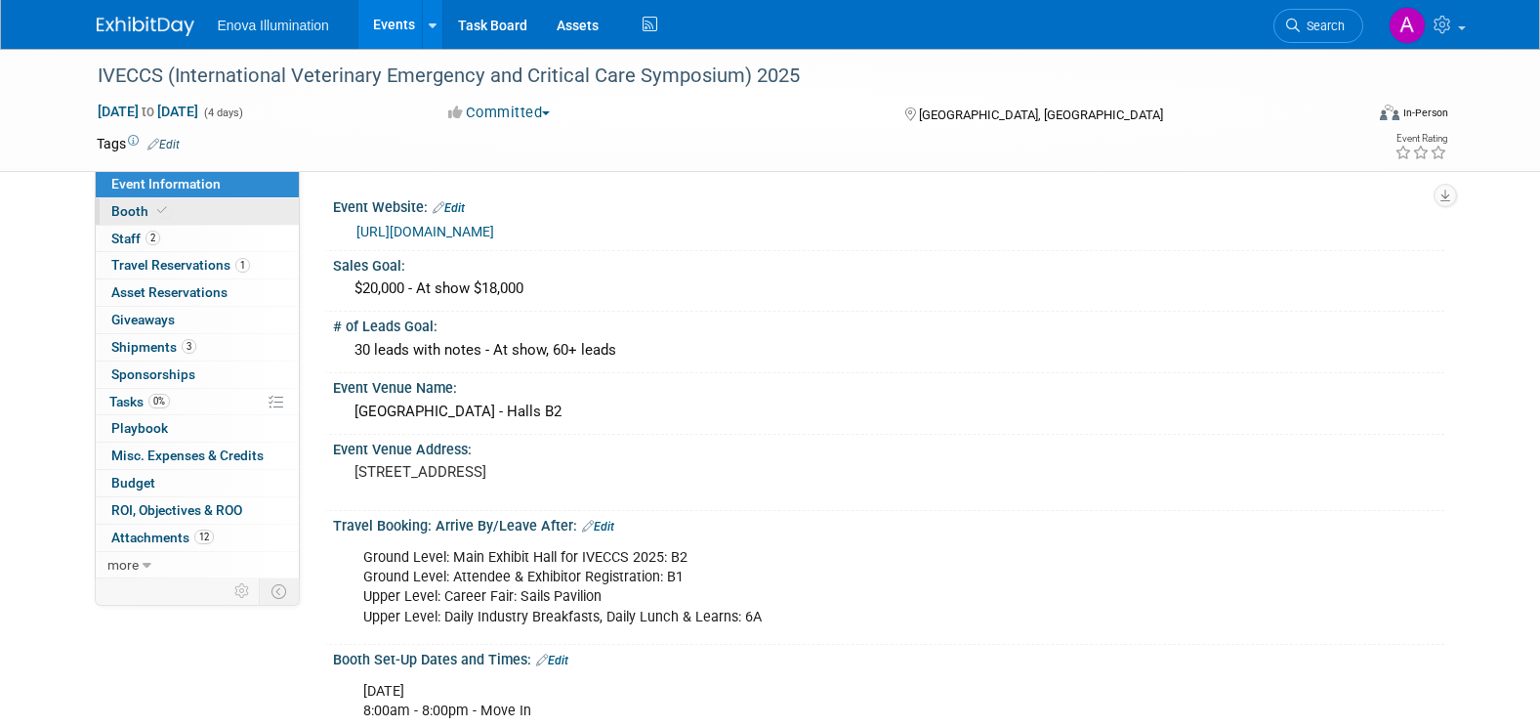
click at [213, 209] on link "Booth" at bounding box center [197, 211] width 203 height 26
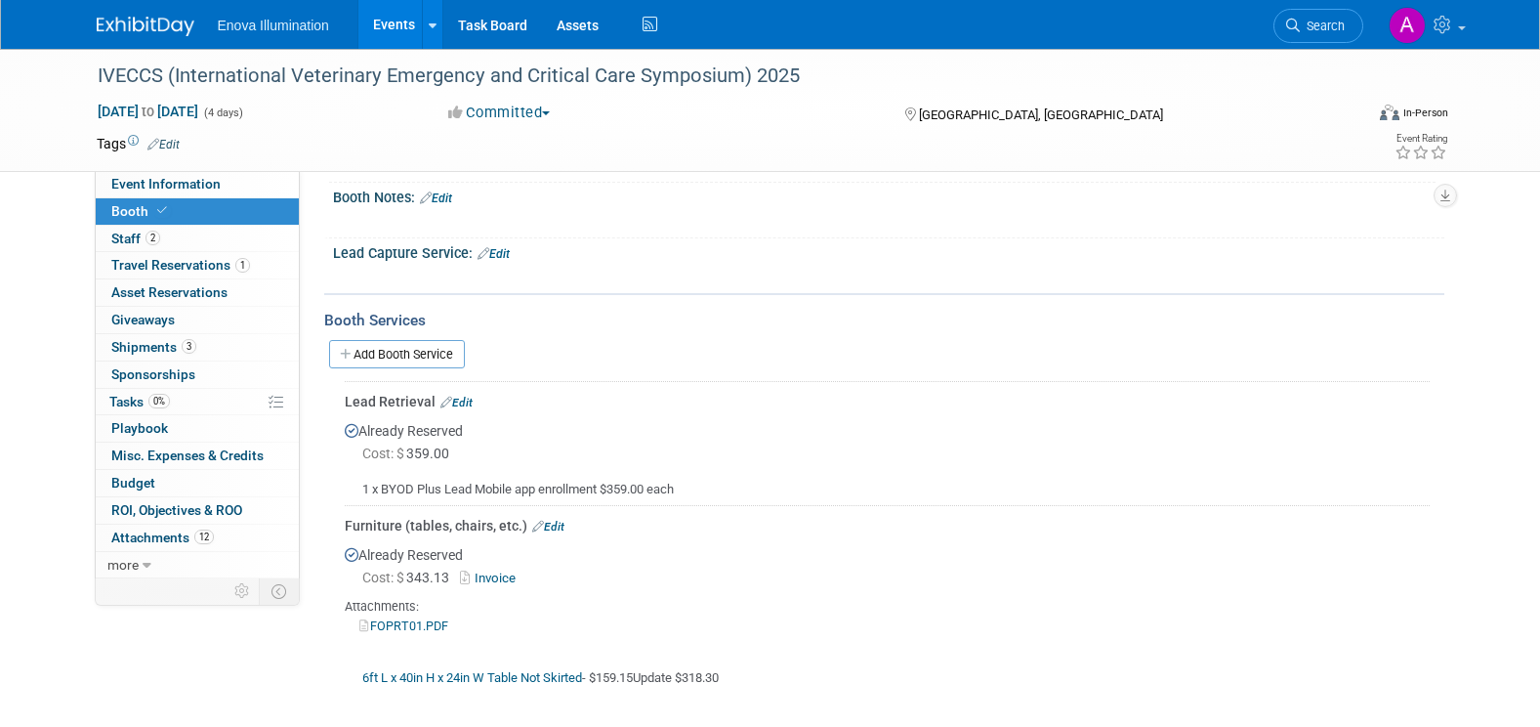
scroll to position [586, 0]
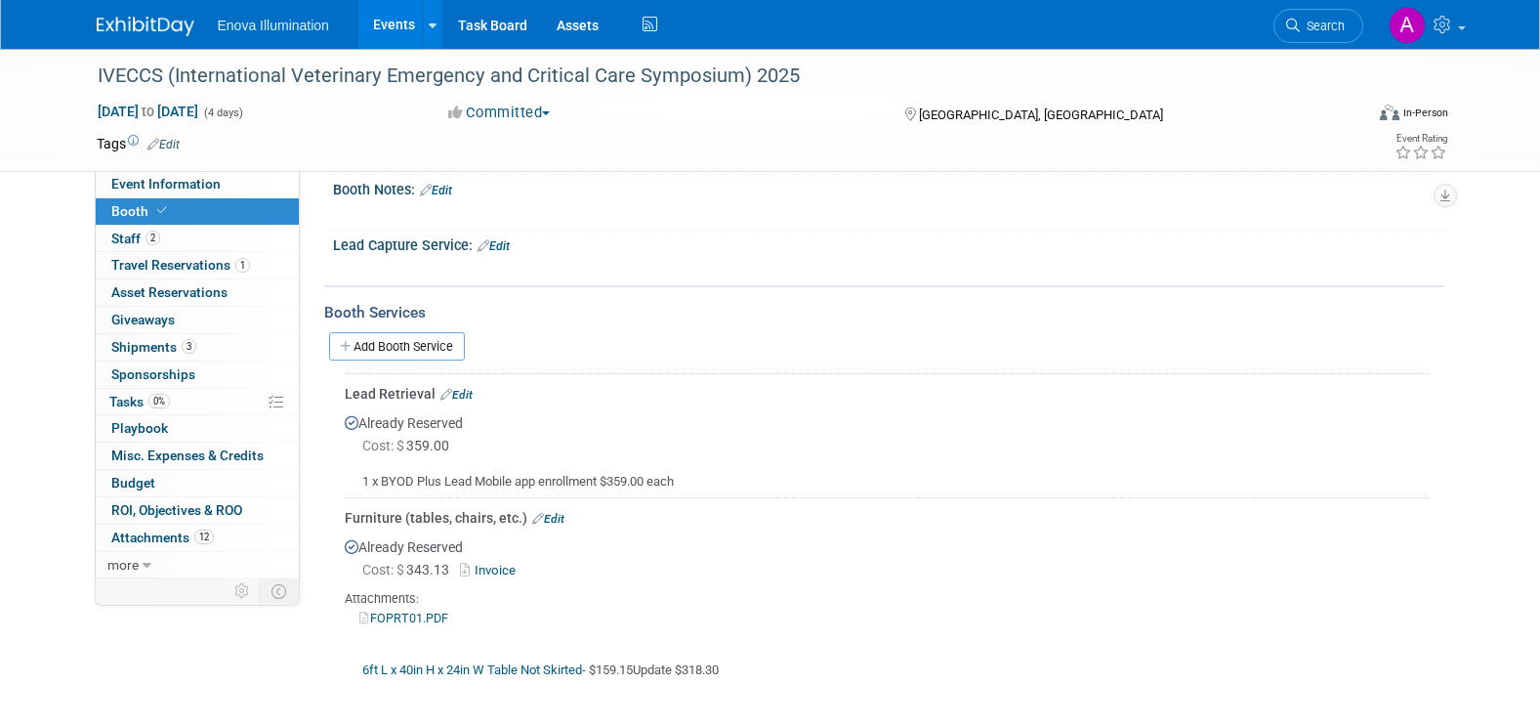
click at [513, 567] on link "Invoice" at bounding box center [491, 569] width 63 height 15
drag, startPoint x: 96, startPoint y: 72, endPoint x: 161, endPoint y: 79, distance: 65.8
click at [161, 79] on div "IVECCS (International Veterinary Emergency and Critical Care Symposium) 2025" at bounding box center [712, 76] width 1243 height 35
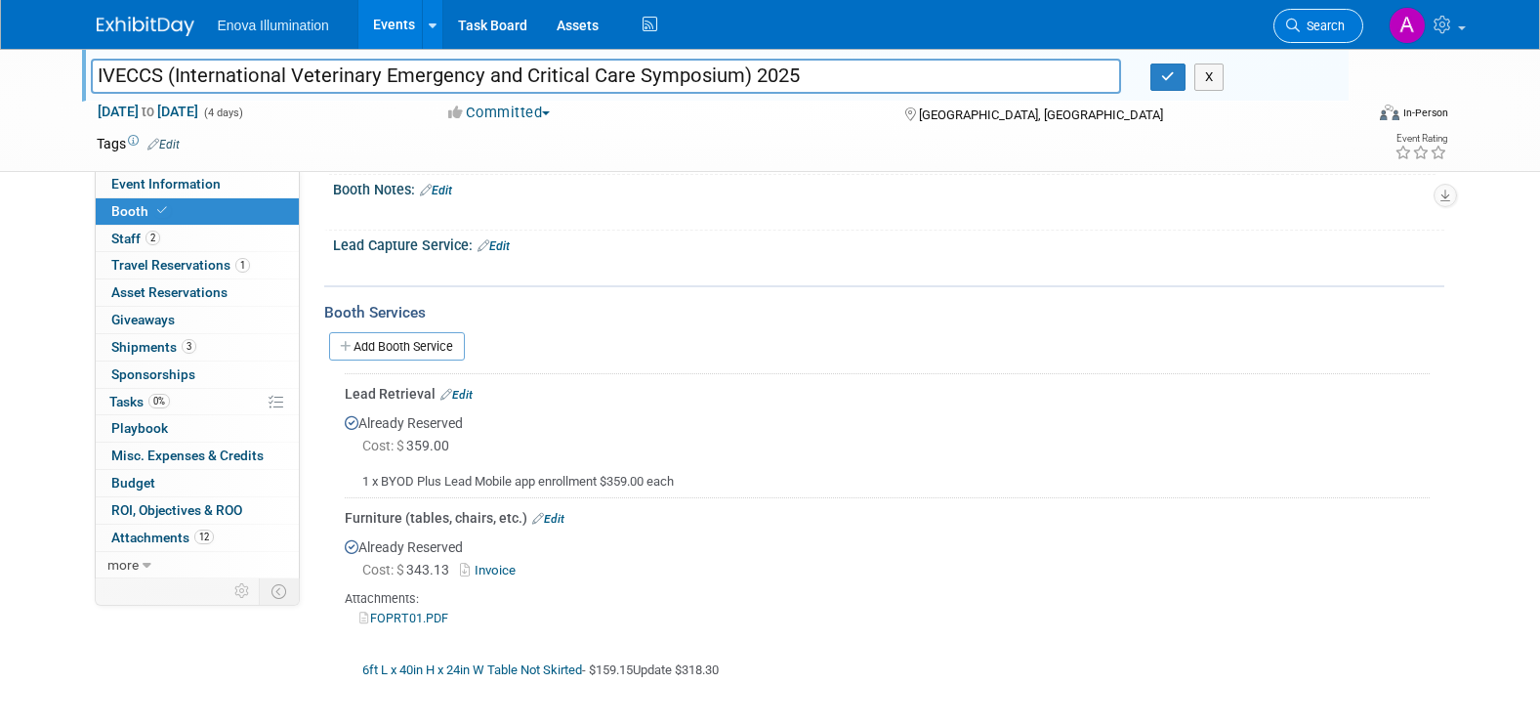
click at [1309, 27] on span "Search" at bounding box center [1322, 26] width 45 height 15
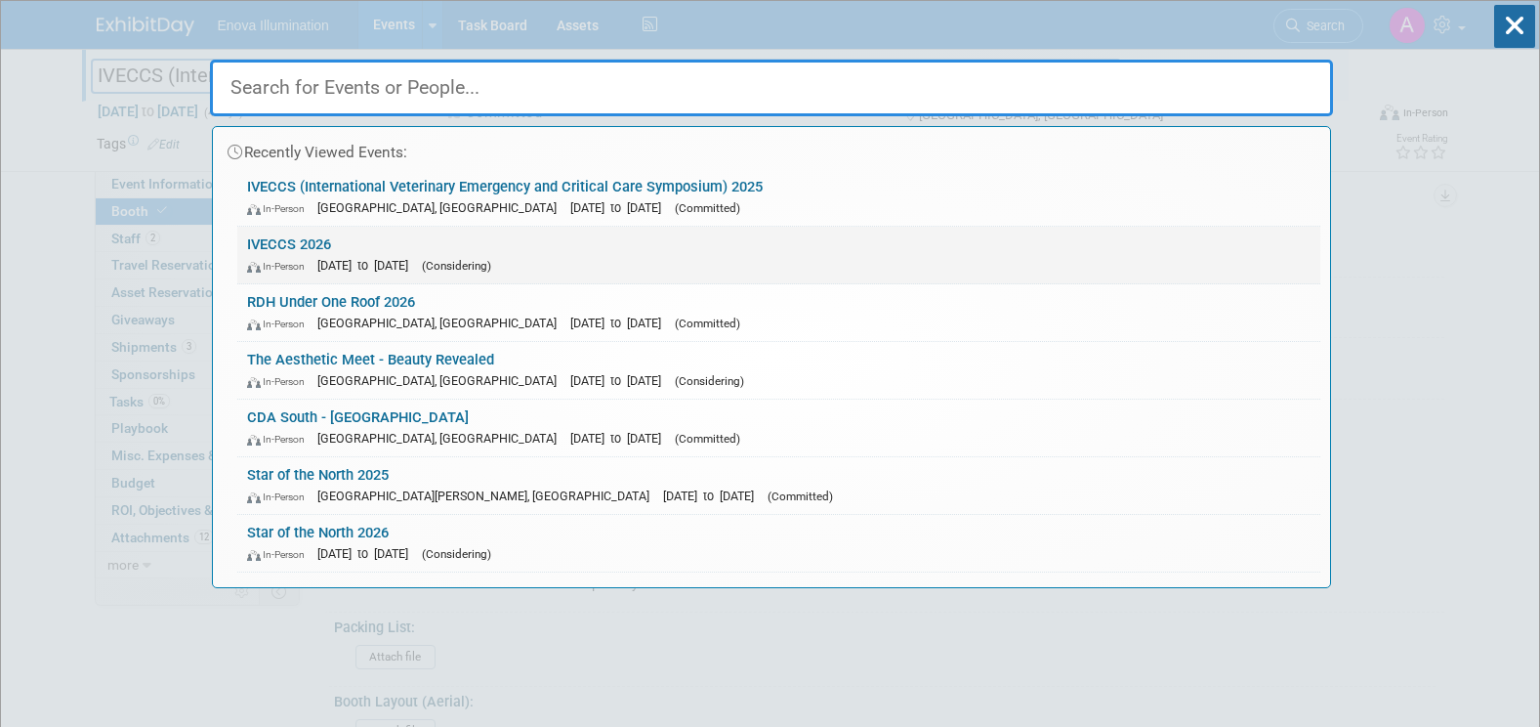
click at [278, 260] on span "In-Person" at bounding box center [280, 266] width 66 height 13
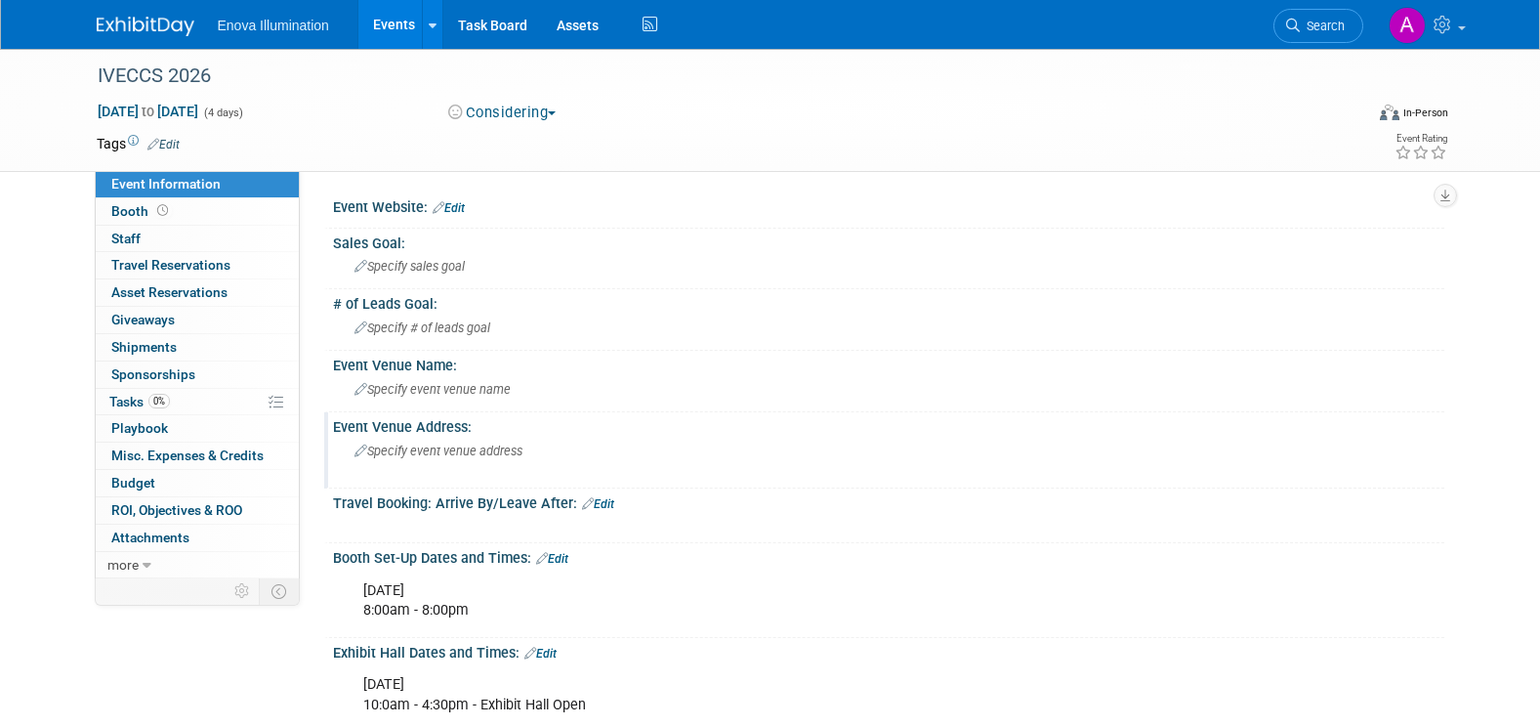
click at [407, 452] on span "Specify event venue address" at bounding box center [438, 450] width 168 height 15
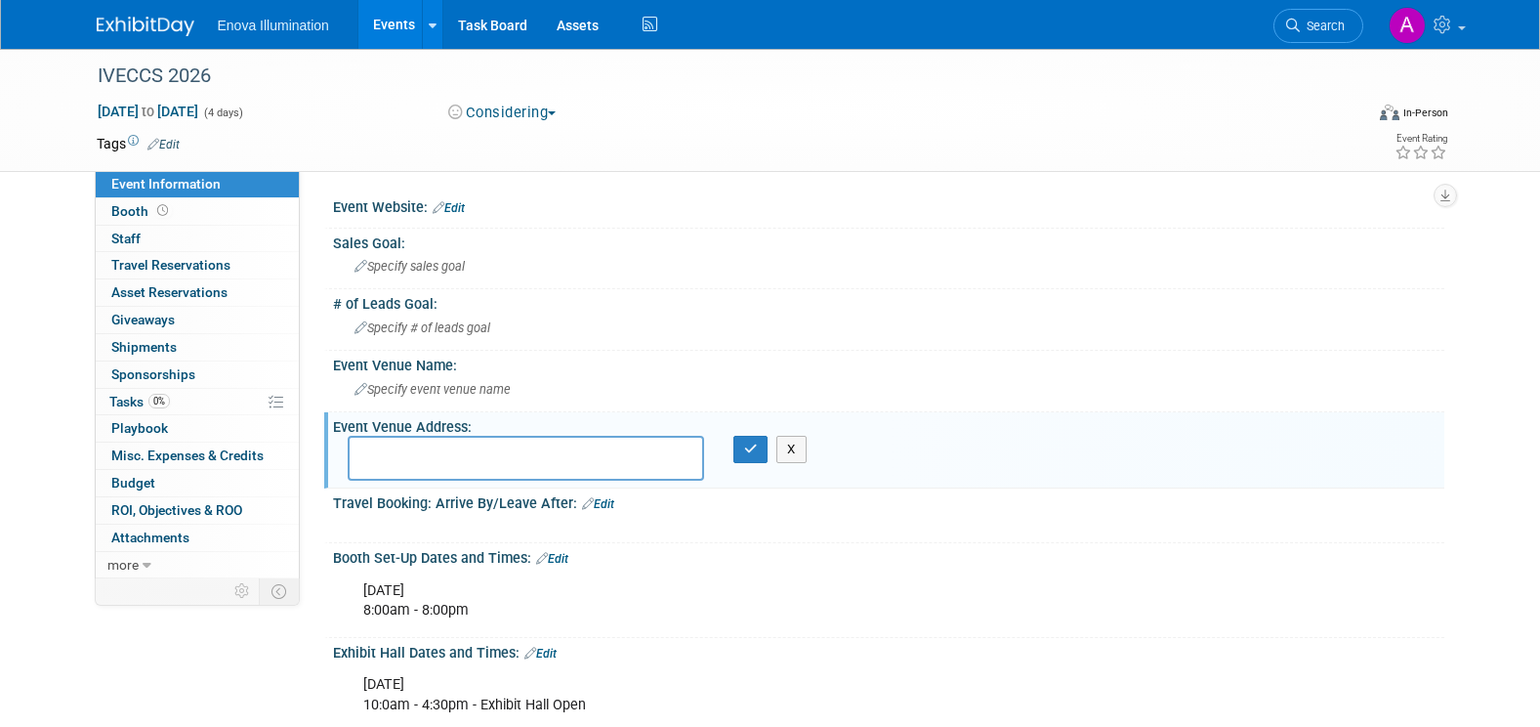
click at [389, 456] on textarea at bounding box center [526, 458] width 356 height 45
paste textarea "Savannah Convention Center 1 International Dr, Savannah, GA 31421"
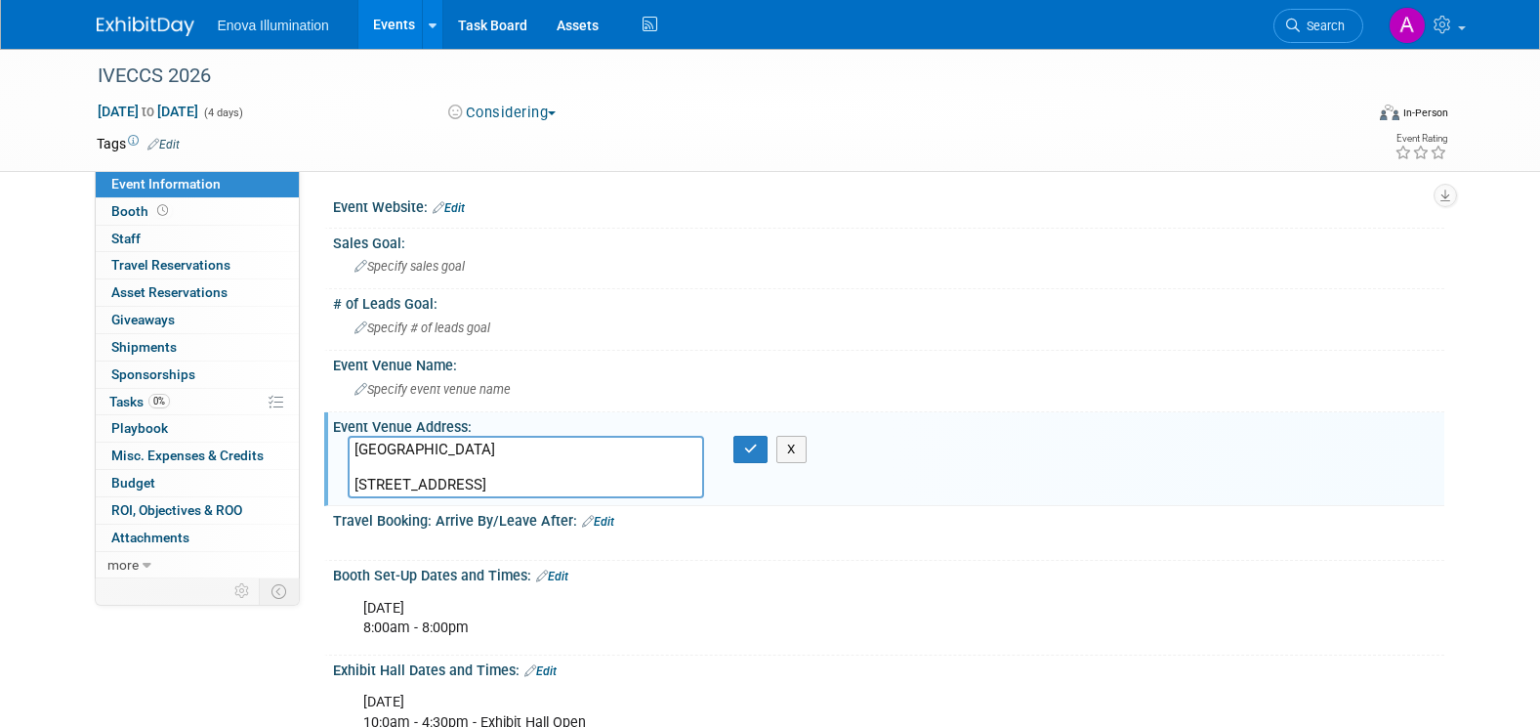
click at [565, 448] on textarea "Savannah Convention Center 1 International Dr, Savannah, GA 31421" at bounding box center [526, 467] width 356 height 62
drag, startPoint x: 578, startPoint y: 450, endPoint x: 296, endPoint y: 452, distance: 282.2
type textarea "1 International Dr, Savannah, GA 31421"
click at [461, 387] on span "Specify event venue name" at bounding box center [432, 389] width 156 height 15
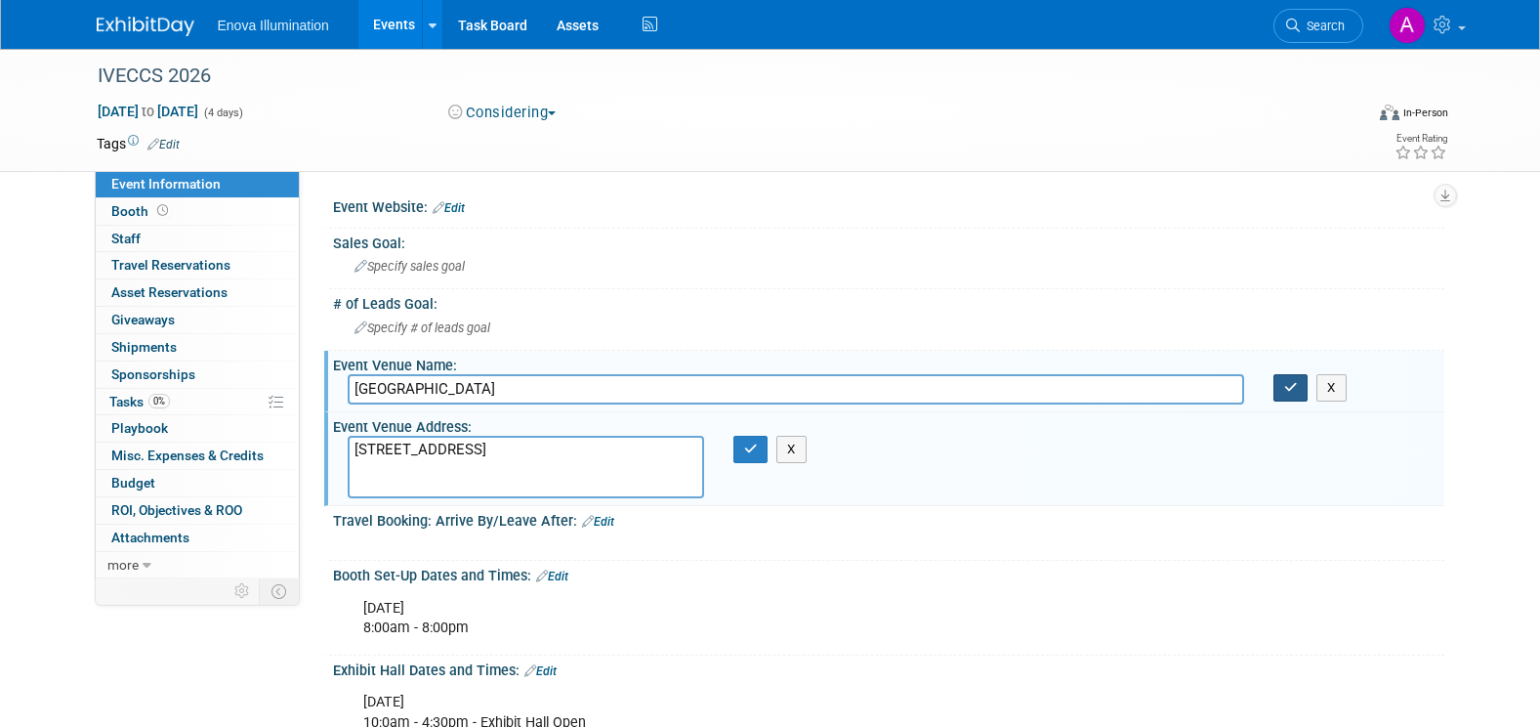
type input "Savannah Convention Center"
click at [1287, 390] on icon "button" at bounding box center [1291, 387] width 14 height 13
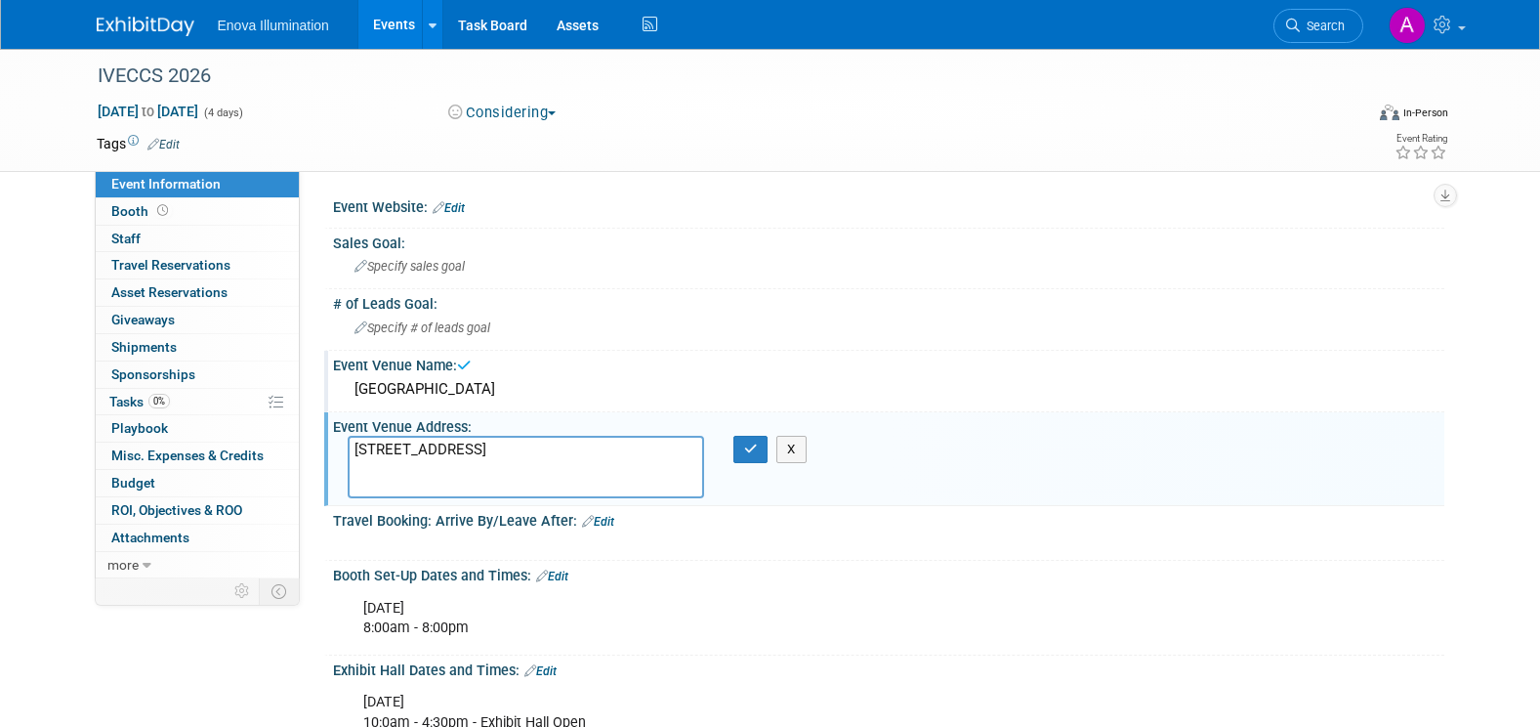
click at [354, 481] on textarea "1 International Dr, Savannah, GA 31421" at bounding box center [526, 467] width 356 height 62
click at [474, 478] on textarea "1 International Dr, Savannah, GA 31421" at bounding box center [526, 467] width 356 height 62
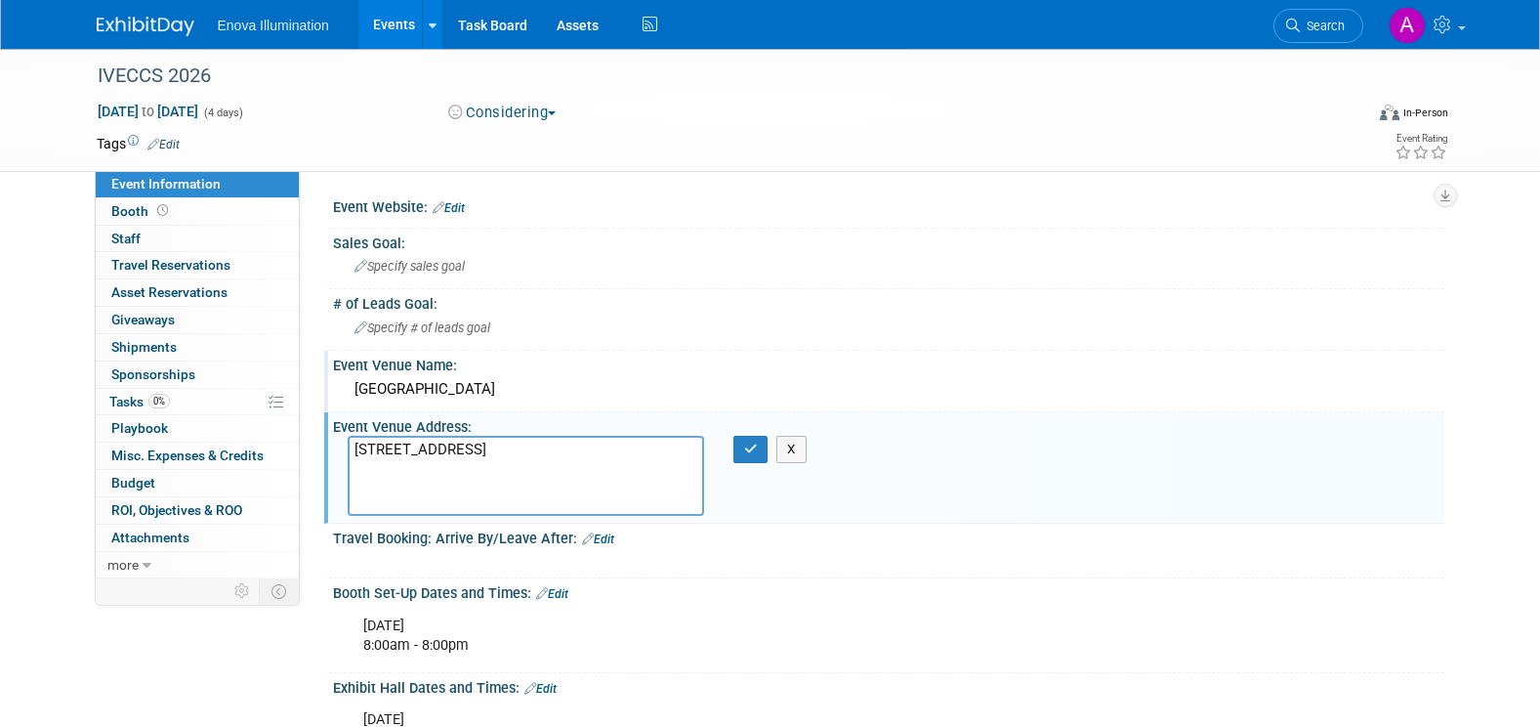
click at [423, 458] on textarea "1 International Dr, Savannah, GA 31421" at bounding box center [526, 476] width 356 height 80
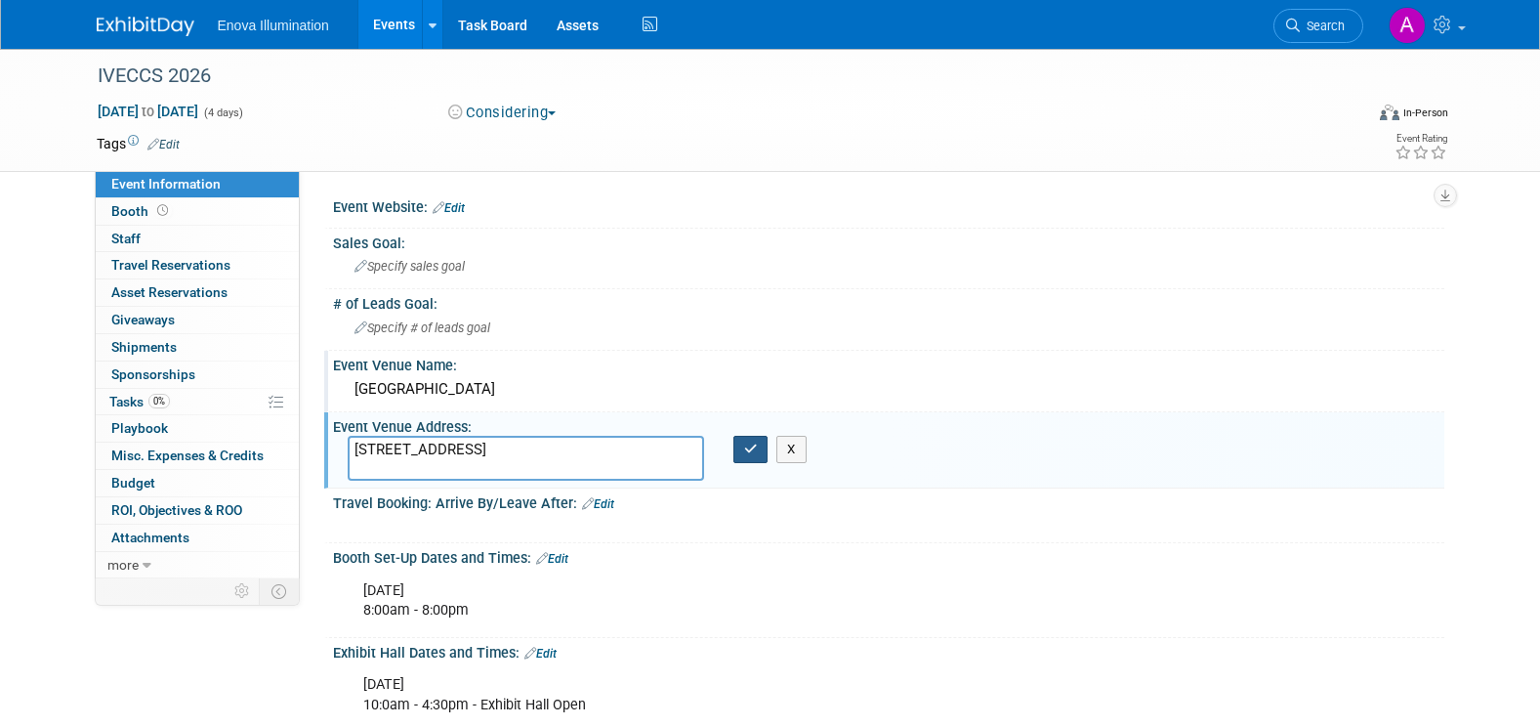
type textarea "1 International Dr, Savannah, GA 31421"
click at [753, 448] on icon "button" at bounding box center [751, 448] width 14 height 13
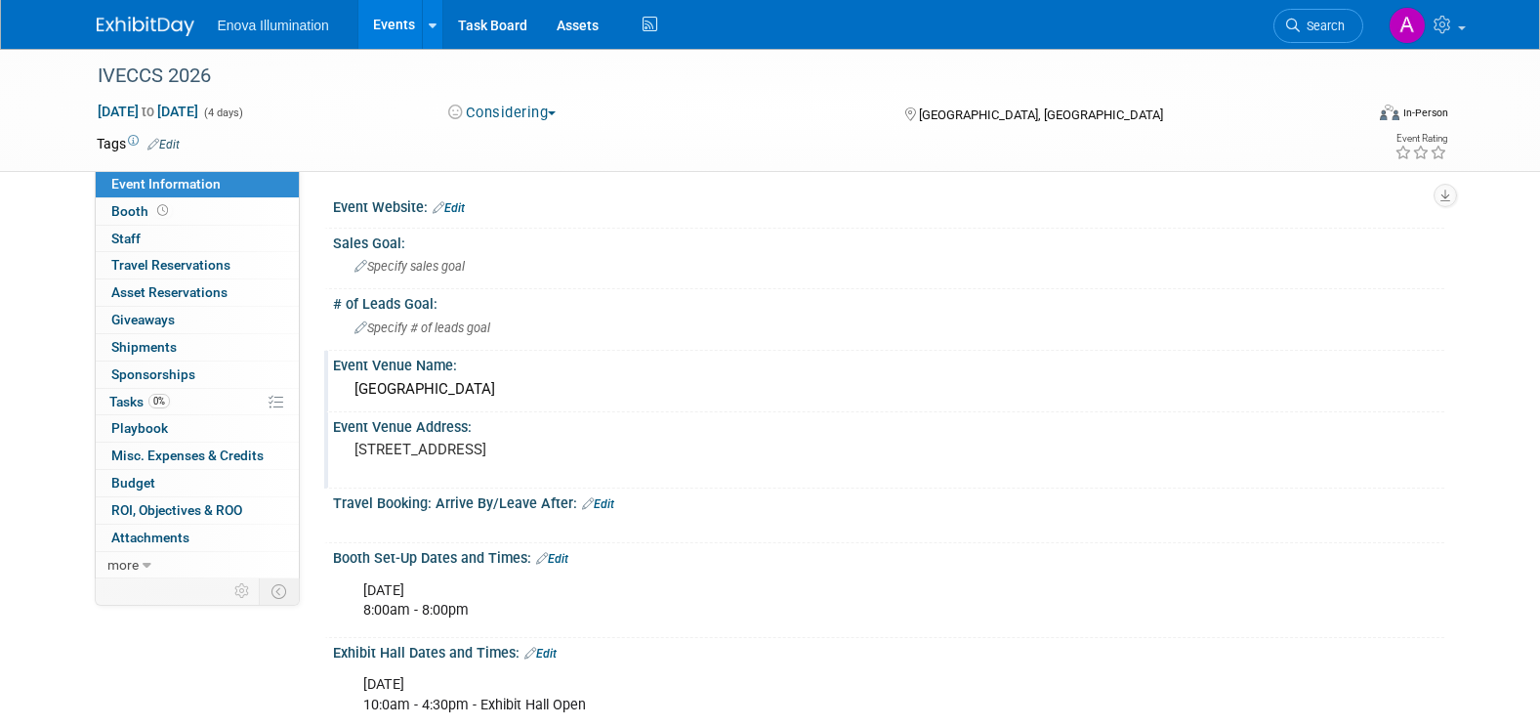
click at [457, 213] on link "Edit" at bounding box center [449, 208] width 32 height 14
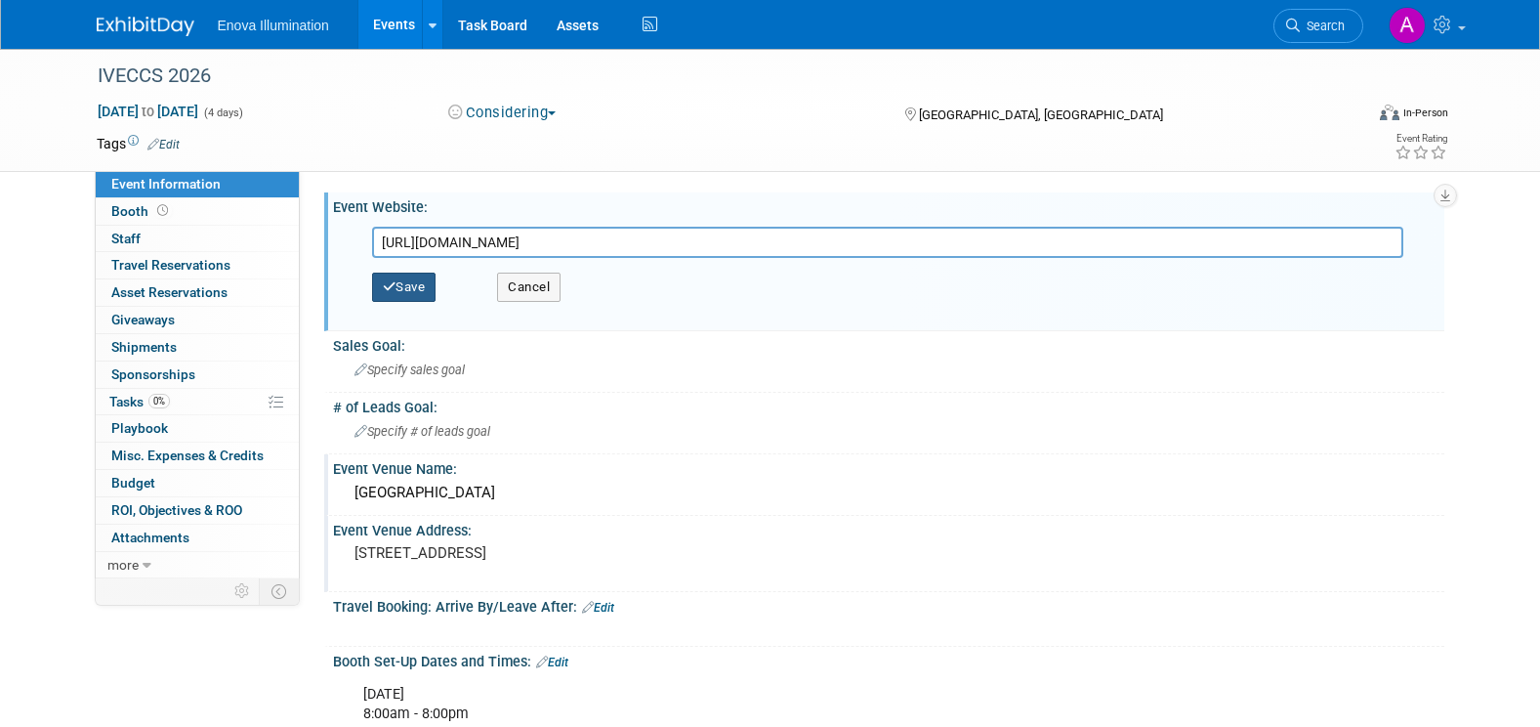
type input "https://veccs.org/events/iveccs-2026/"
click at [417, 276] on button "Save" at bounding box center [404, 286] width 64 height 29
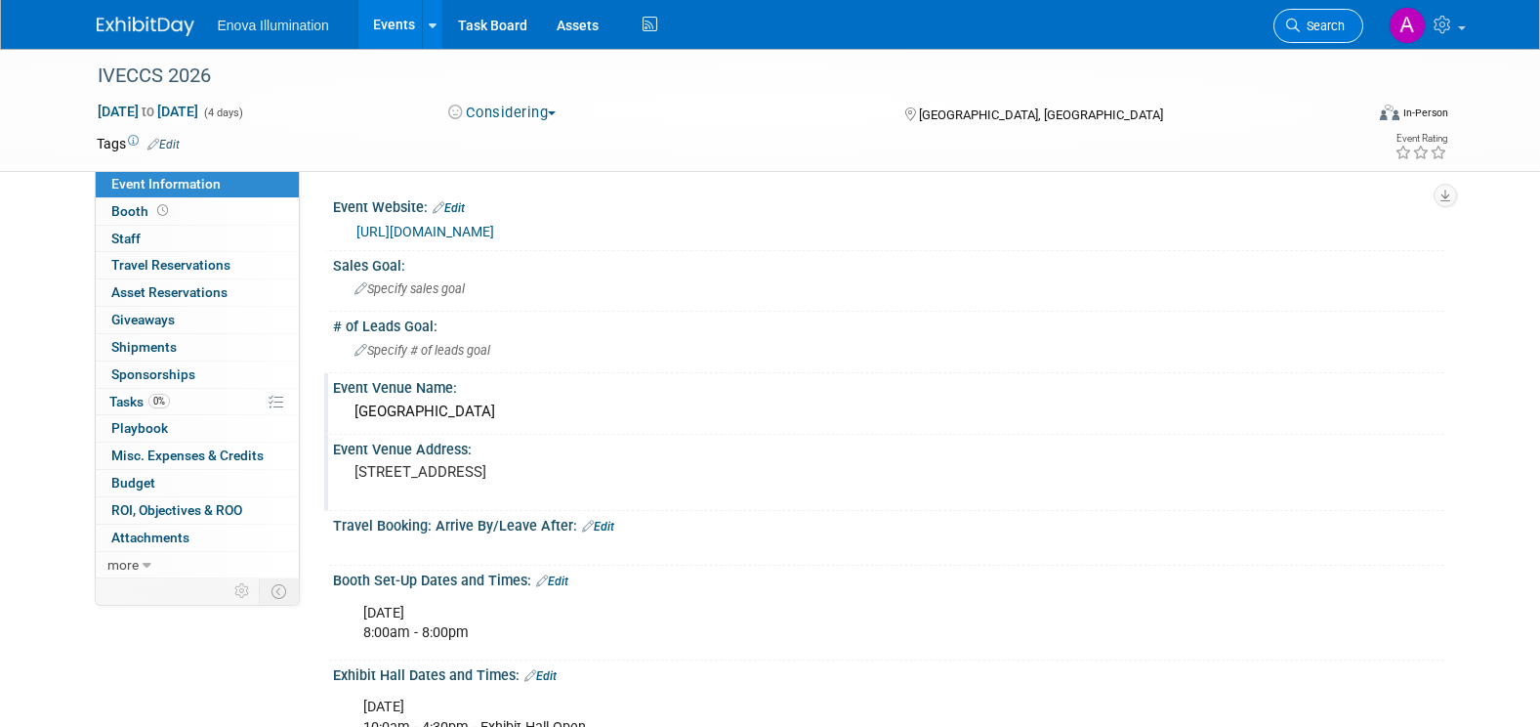
click at [1309, 23] on span "Search" at bounding box center [1322, 26] width 45 height 15
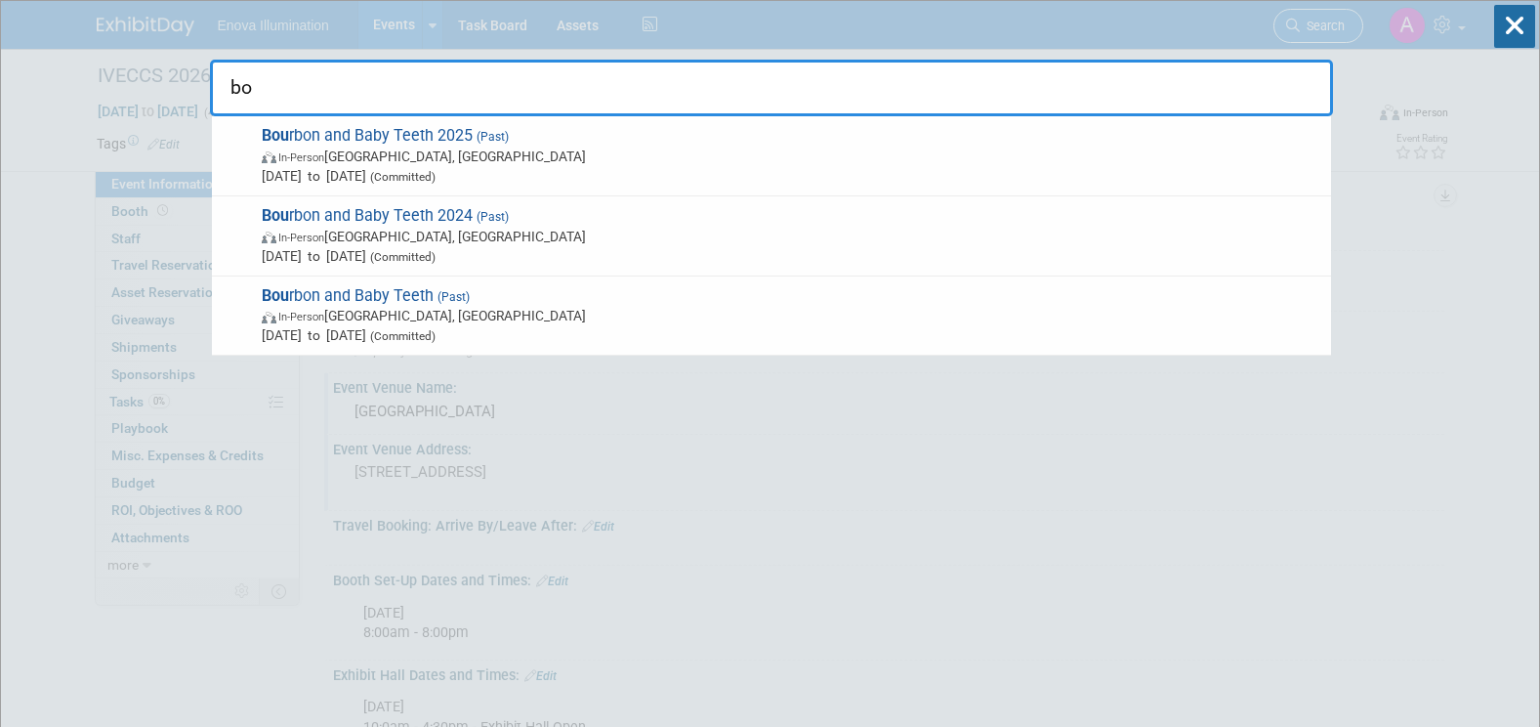
type input "b"
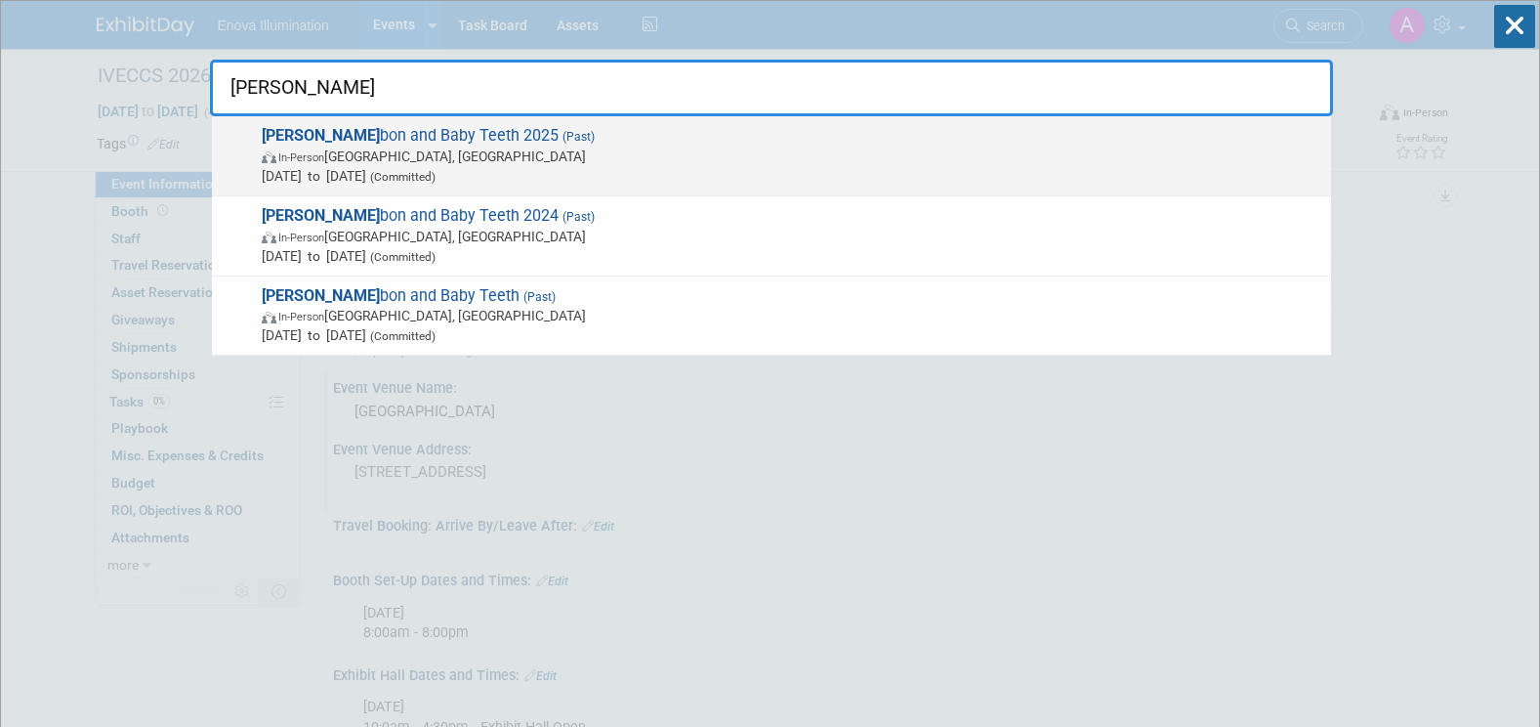
type input "bour"
click at [418, 134] on span "Bour bon and Baby Teeth 2025 (Past) In-Person Louisville, KY Sep 18, 2025 to Se…" at bounding box center [788, 156] width 1065 height 60
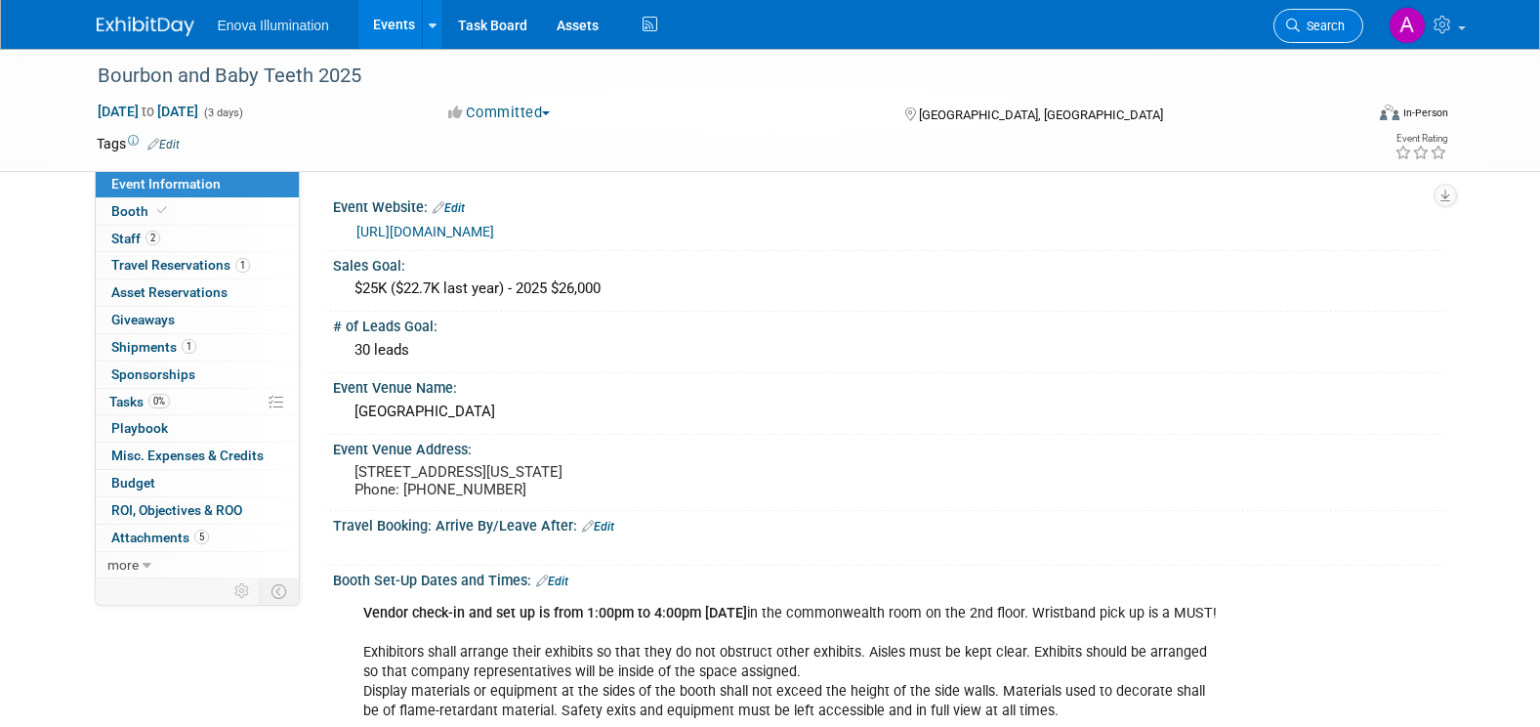
click at [1308, 24] on span "Search" at bounding box center [1322, 26] width 45 height 15
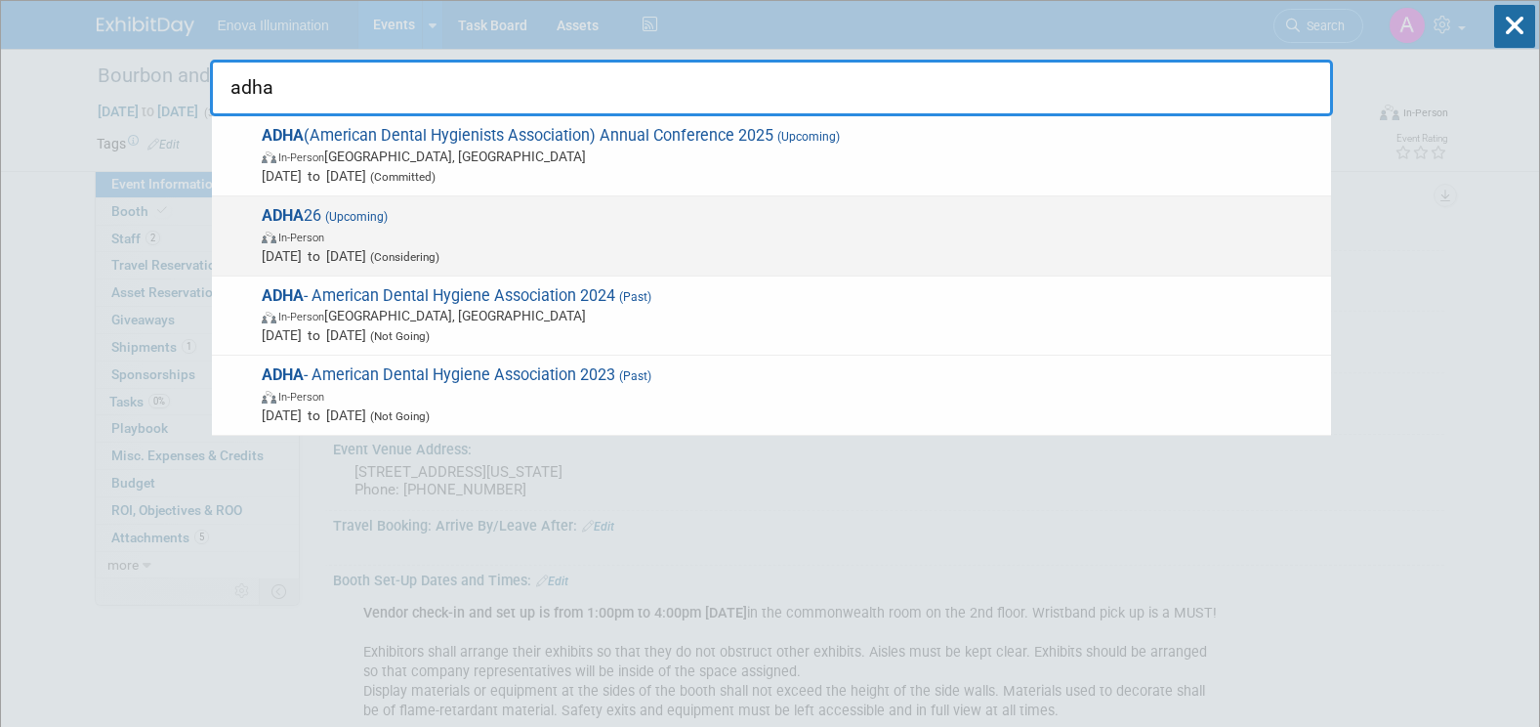
type input "adha"
click at [345, 215] on span "(Upcoming)" at bounding box center [354, 217] width 66 height 14
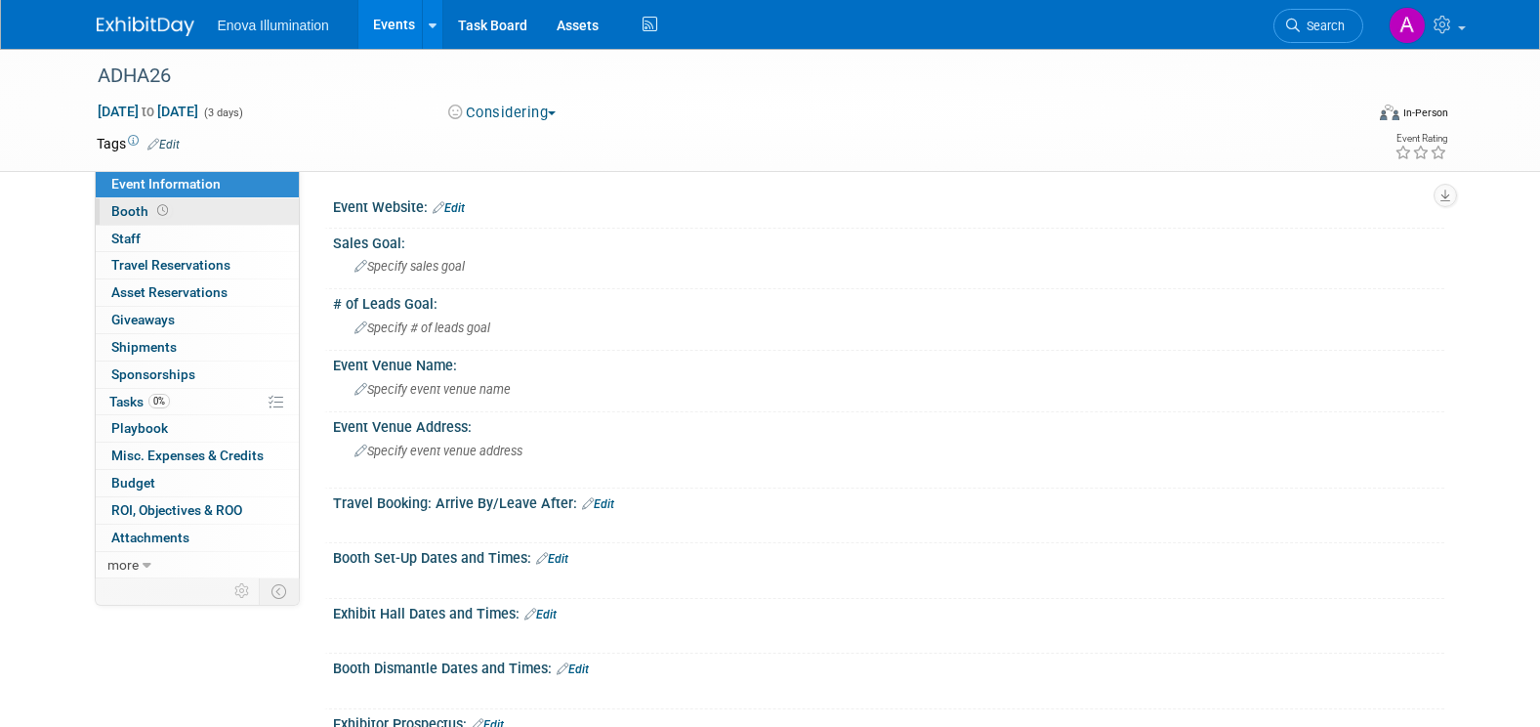
click at [189, 213] on link "Booth" at bounding box center [197, 211] width 203 height 26
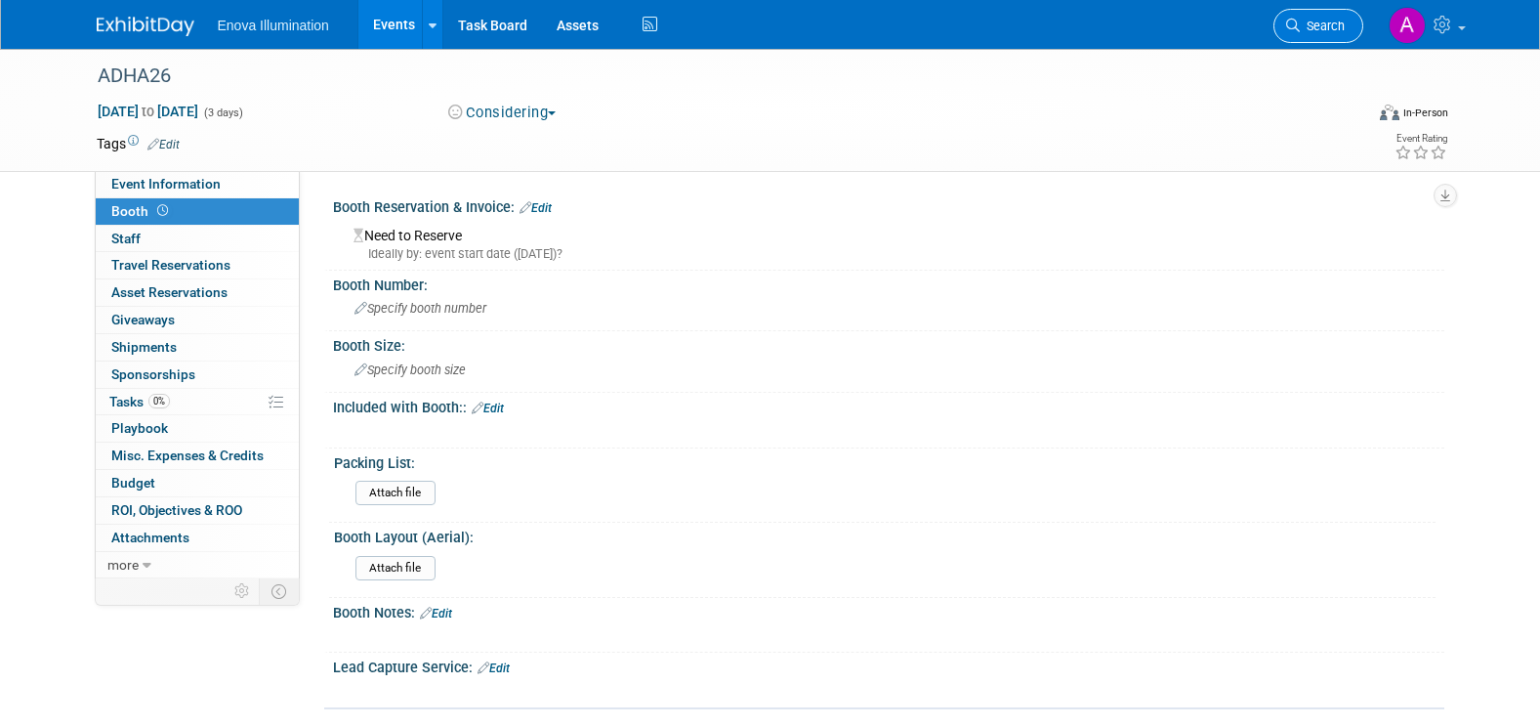
click at [1332, 24] on span "Search" at bounding box center [1322, 26] width 45 height 15
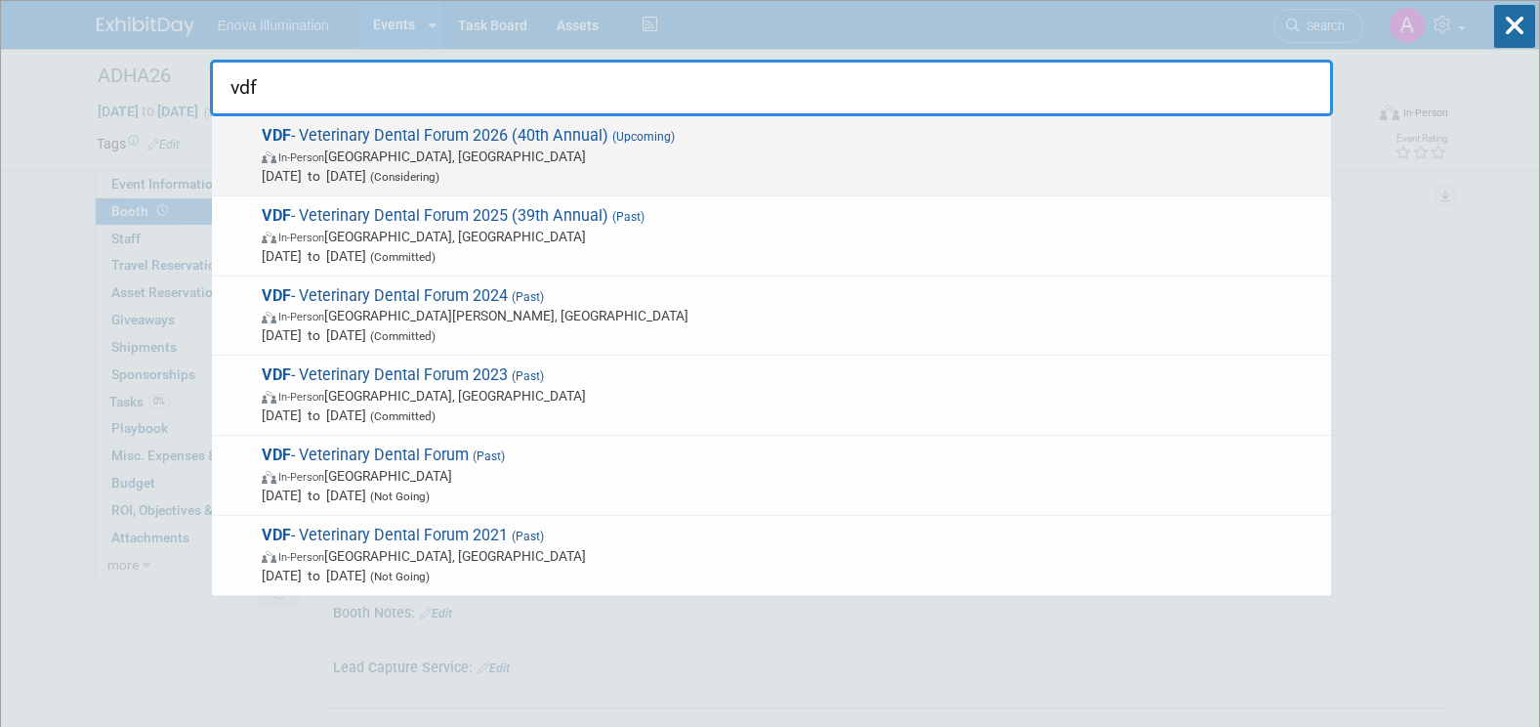
type input "vdf"
click at [466, 142] on span "VDF - Veterinary Dental Forum 2026 (40th Annual) (Upcoming) In-Person [GEOGRAPH…" at bounding box center [788, 156] width 1065 height 60
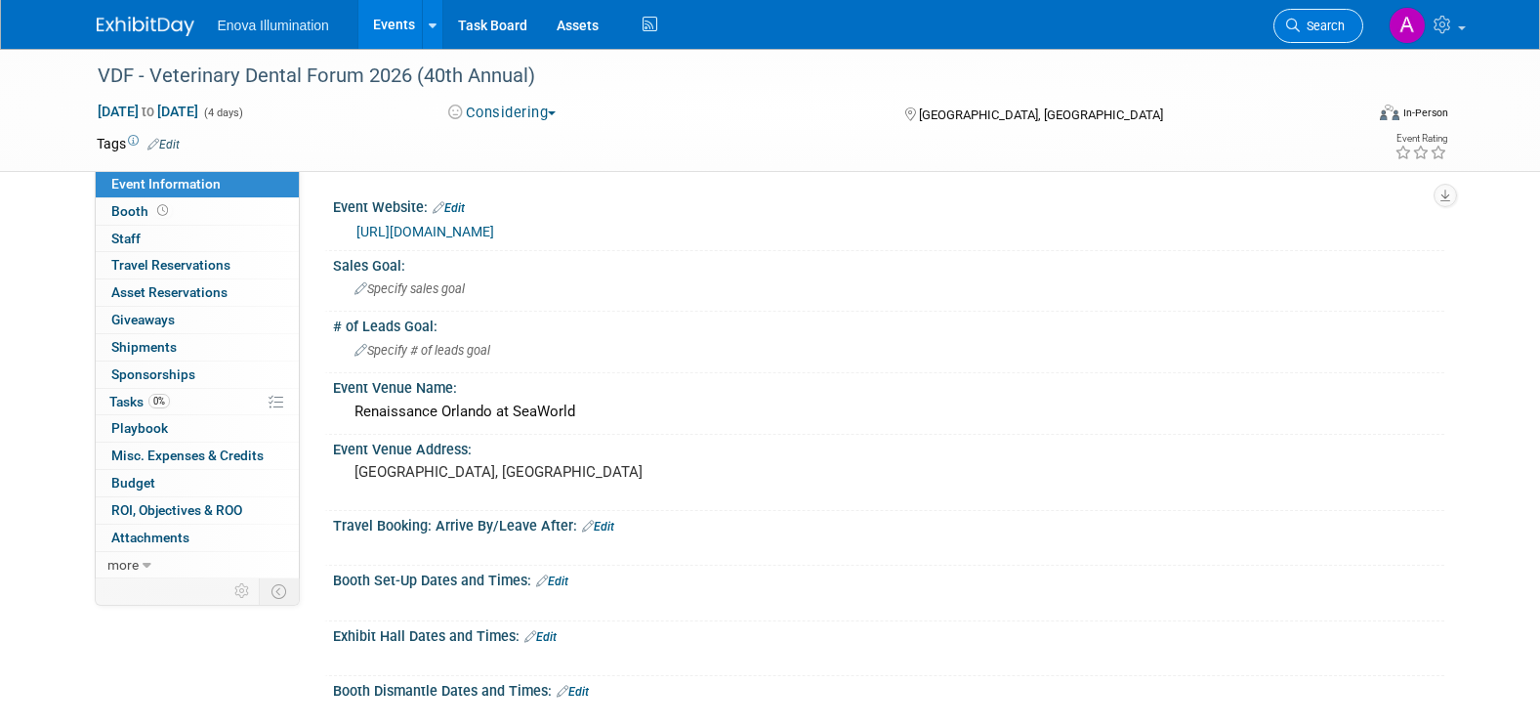
click at [1333, 21] on span "Search" at bounding box center [1322, 26] width 45 height 15
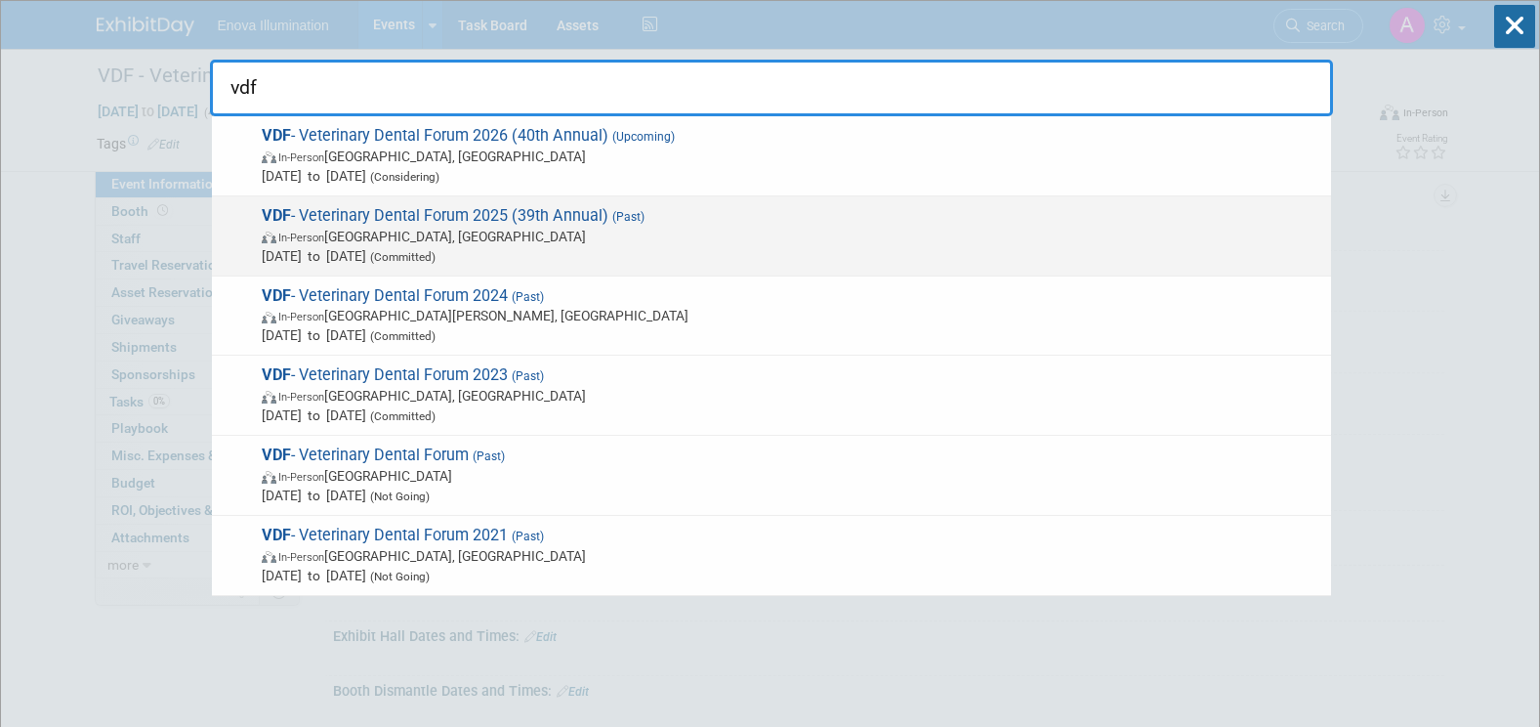
type input "vdf"
click at [418, 206] on span "VDF - Veterinary Dental Forum 2025 (39th Annual) (Past) In-Person San Antonio, …" at bounding box center [788, 236] width 1065 height 60
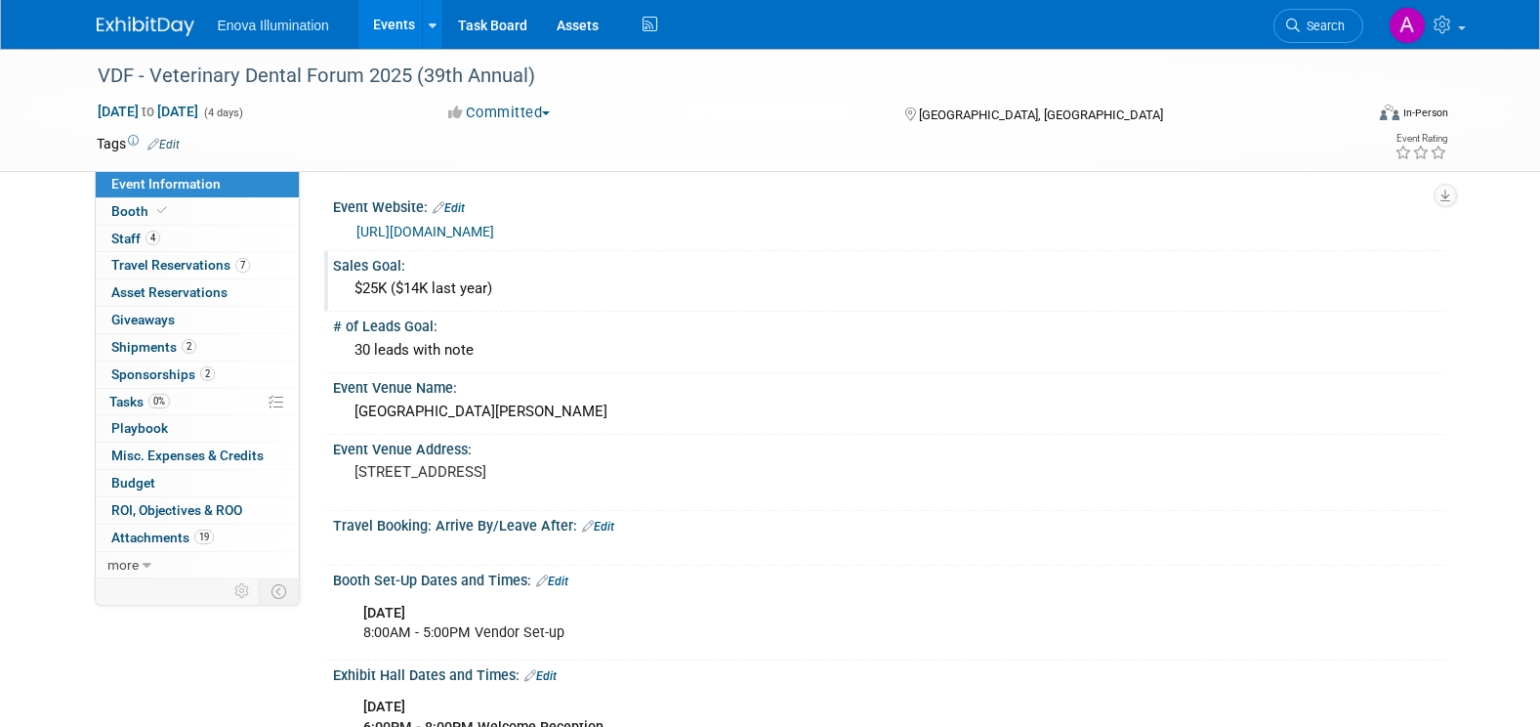
click at [536, 282] on div "$25K ($14K last year)" at bounding box center [889, 288] width 1082 height 30
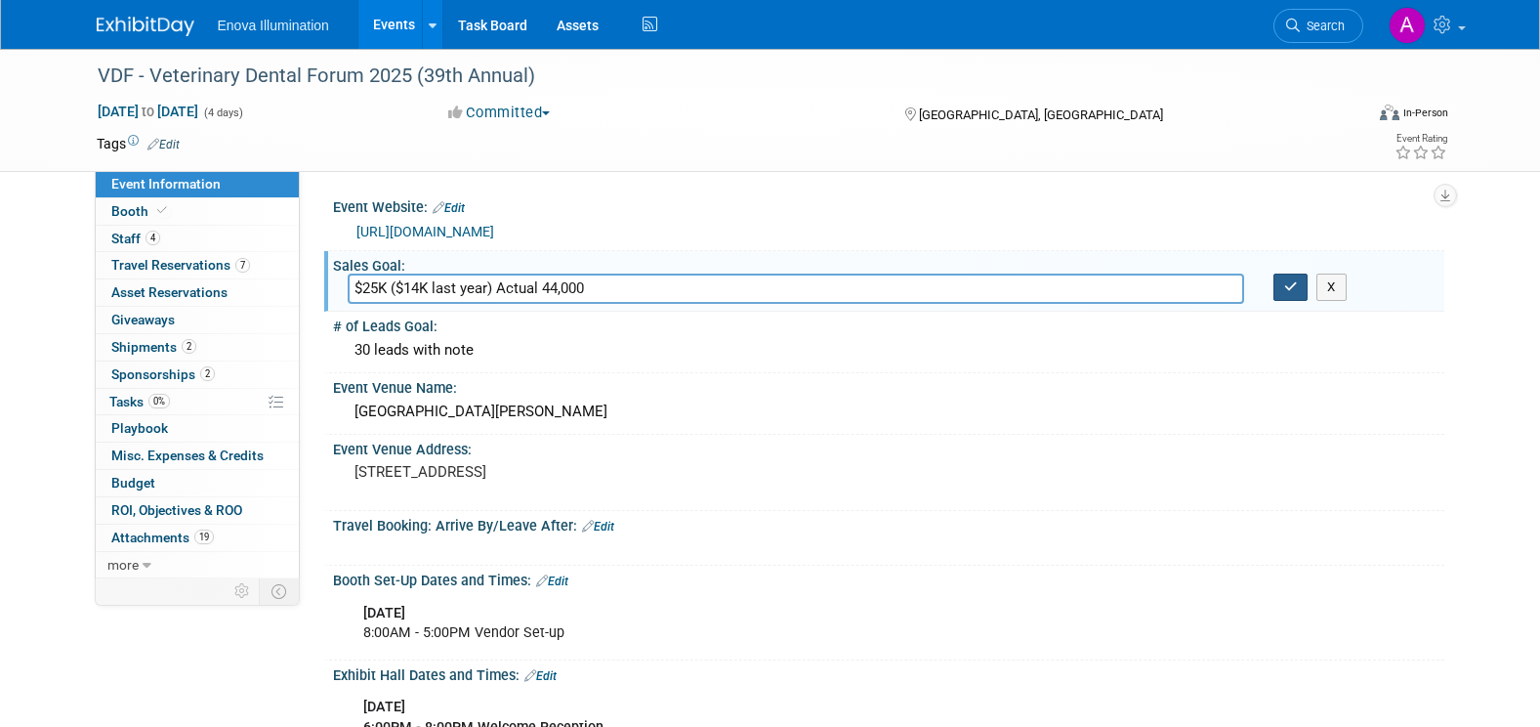
type input "$25K ($14K last year) Actual 44,000"
click at [1289, 288] on icon "button" at bounding box center [1291, 286] width 14 height 13
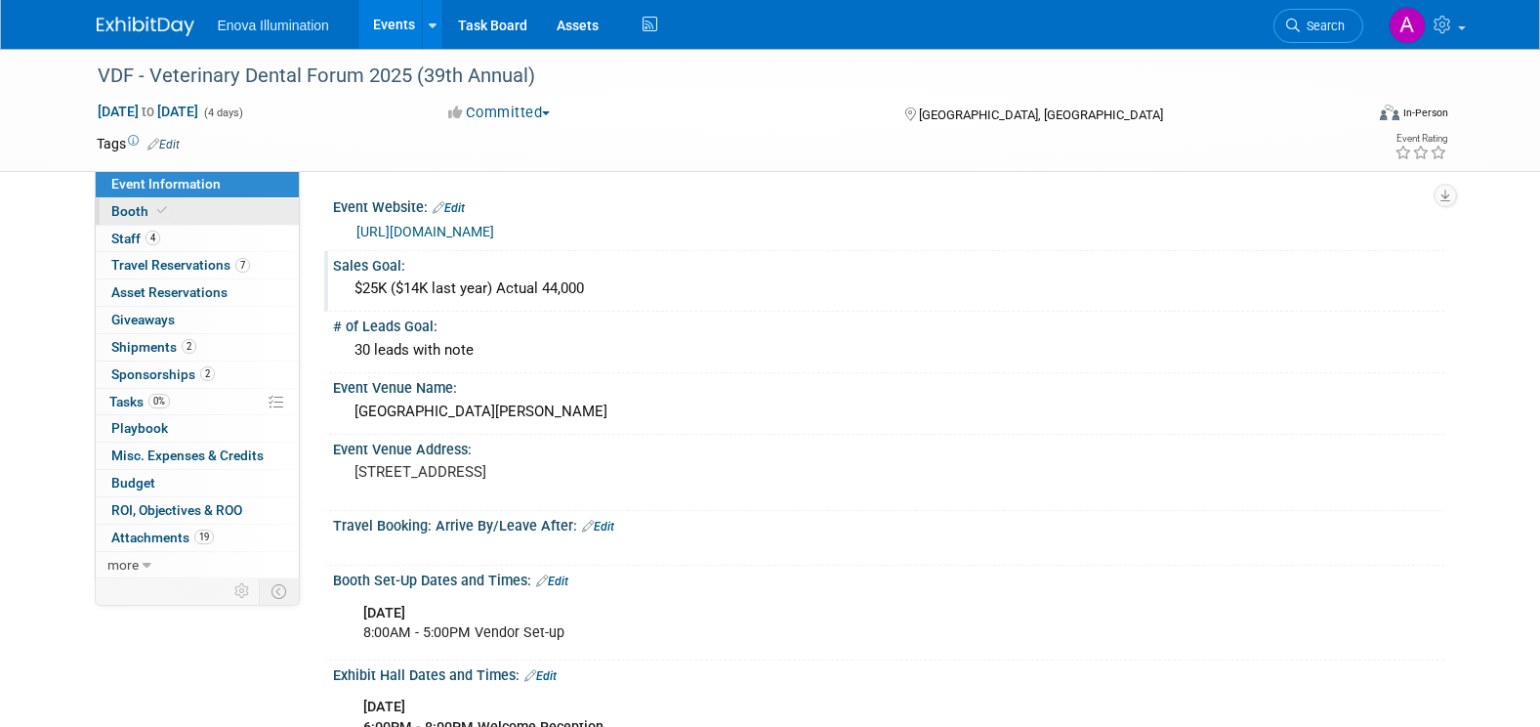
click at [202, 219] on link "Booth" at bounding box center [197, 211] width 203 height 26
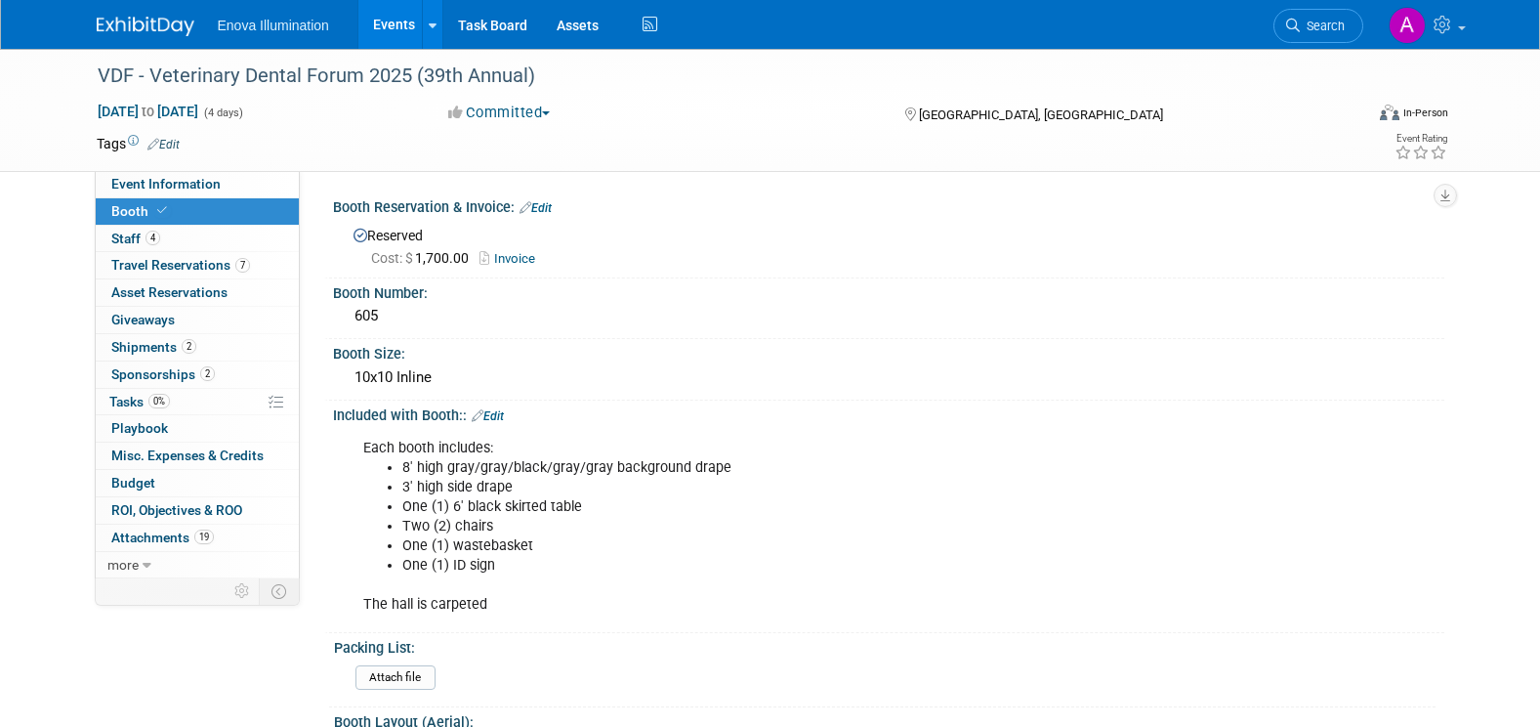
click at [231, 377] on link "2 Sponsorships 2" at bounding box center [197, 374] width 203 height 26
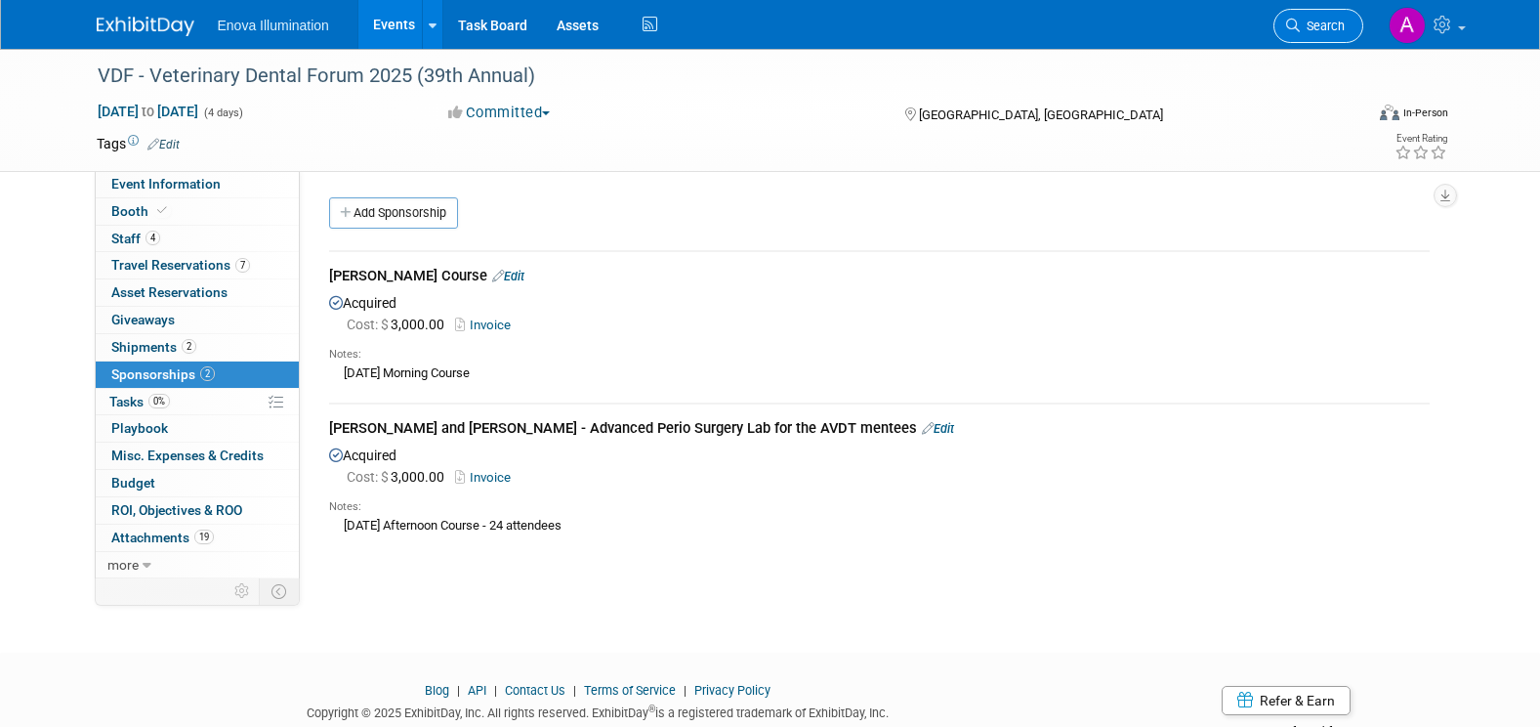
click at [1321, 24] on span "Search" at bounding box center [1322, 26] width 45 height 15
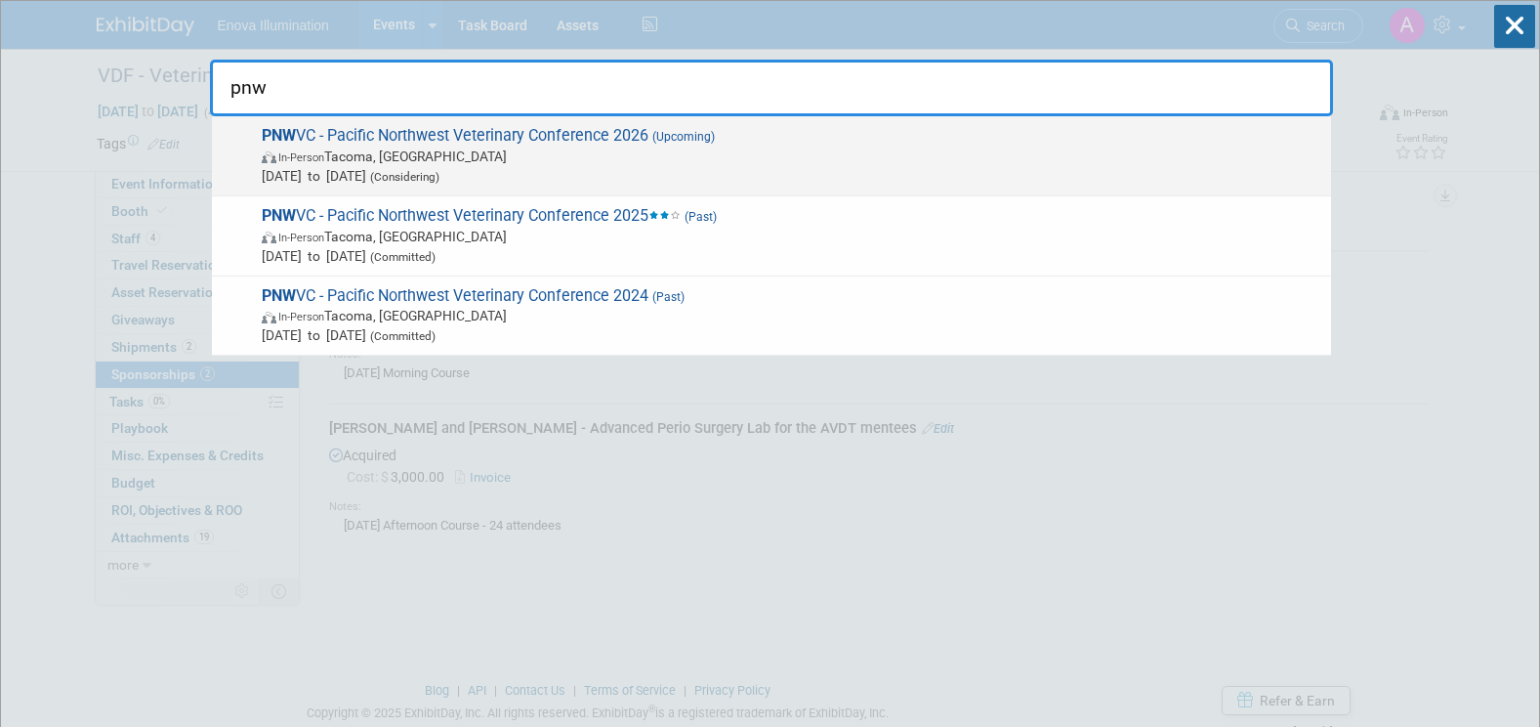
type input "pnw"
click at [369, 142] on span "PNW VC - Pacific Northwest Veterinary Conference 2026 (Upcoming) In-Person [GEO…" at bounding box center [788, 156] width 1065 height 60
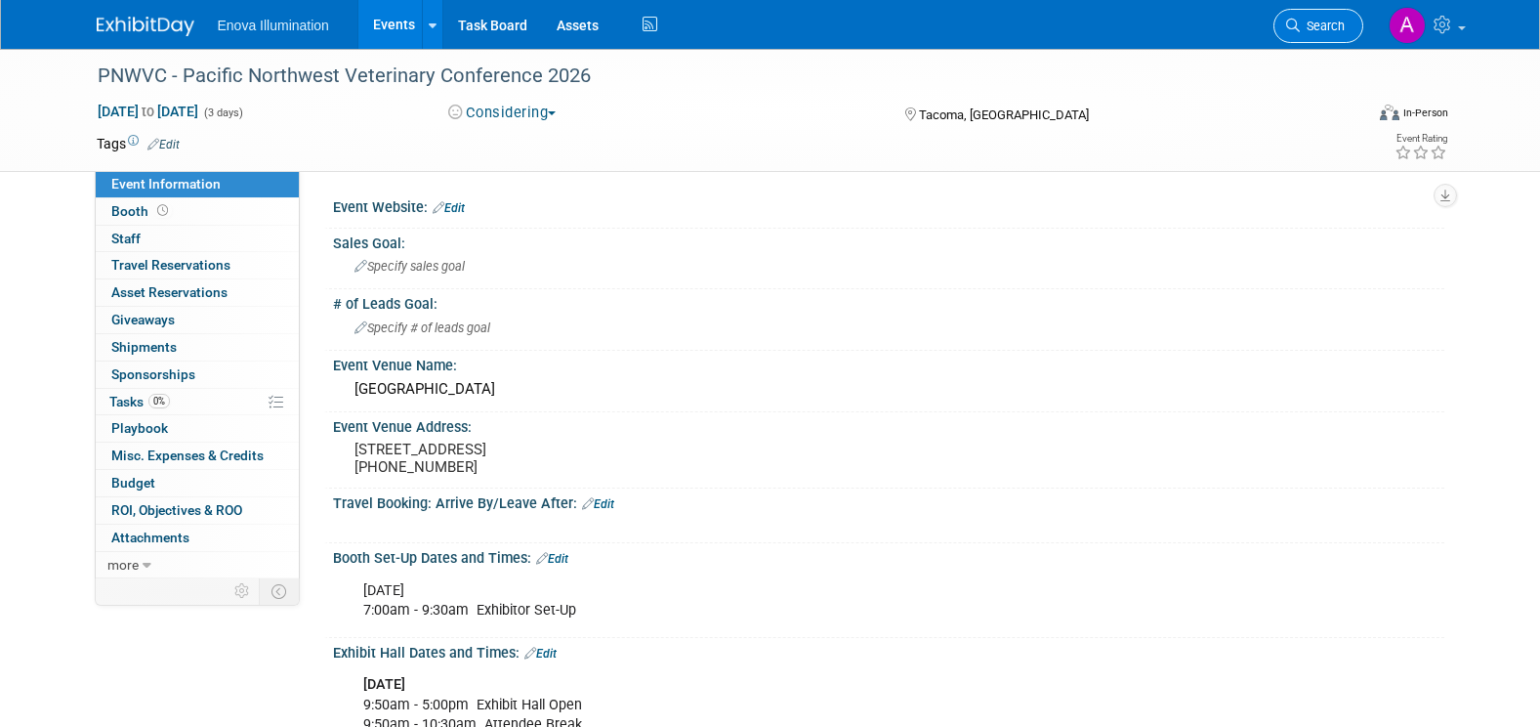
click at [1317, 28] on span "Search" at bounding box center [1322, 26] width 45 height 15
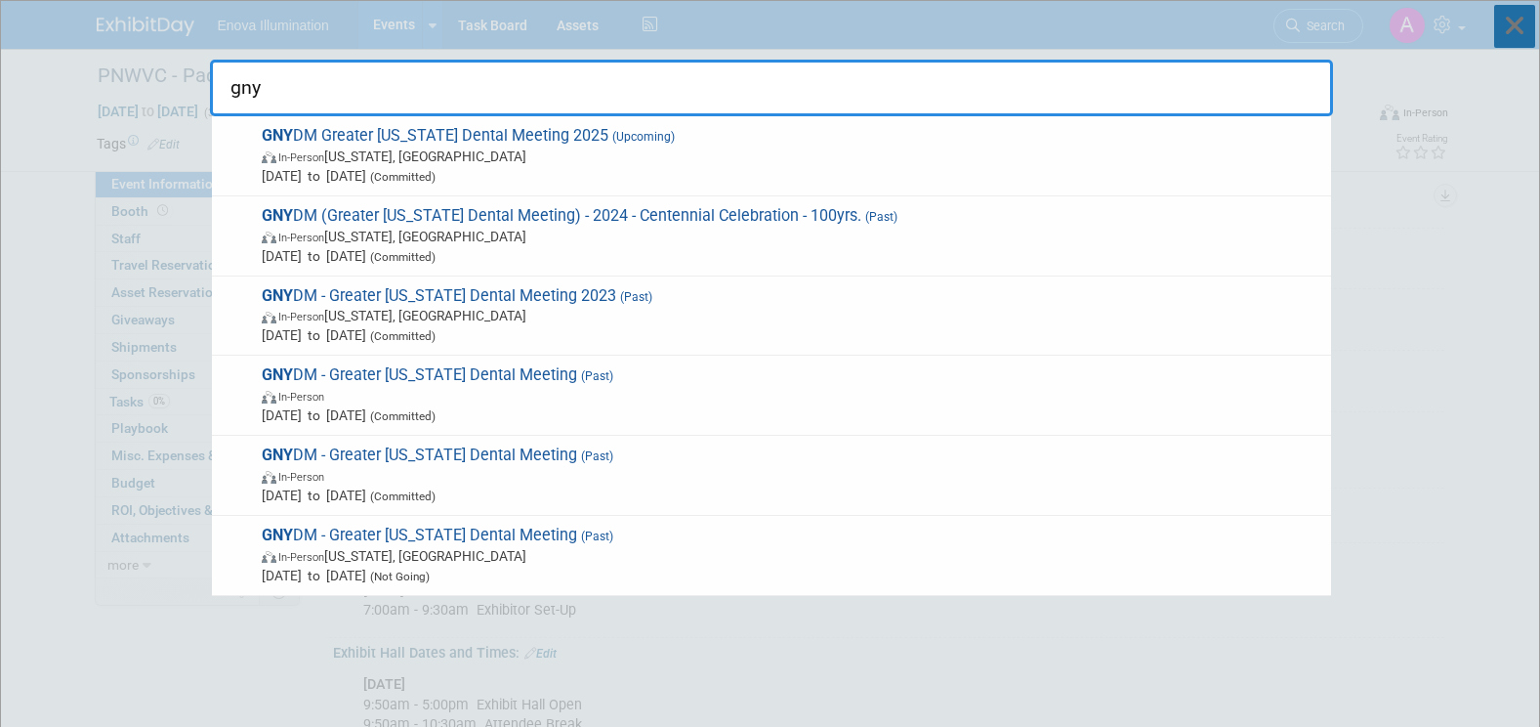
type input "gny"
click at [1516, 30] on icon at bounding box center [1514, 26] width 41 height 43
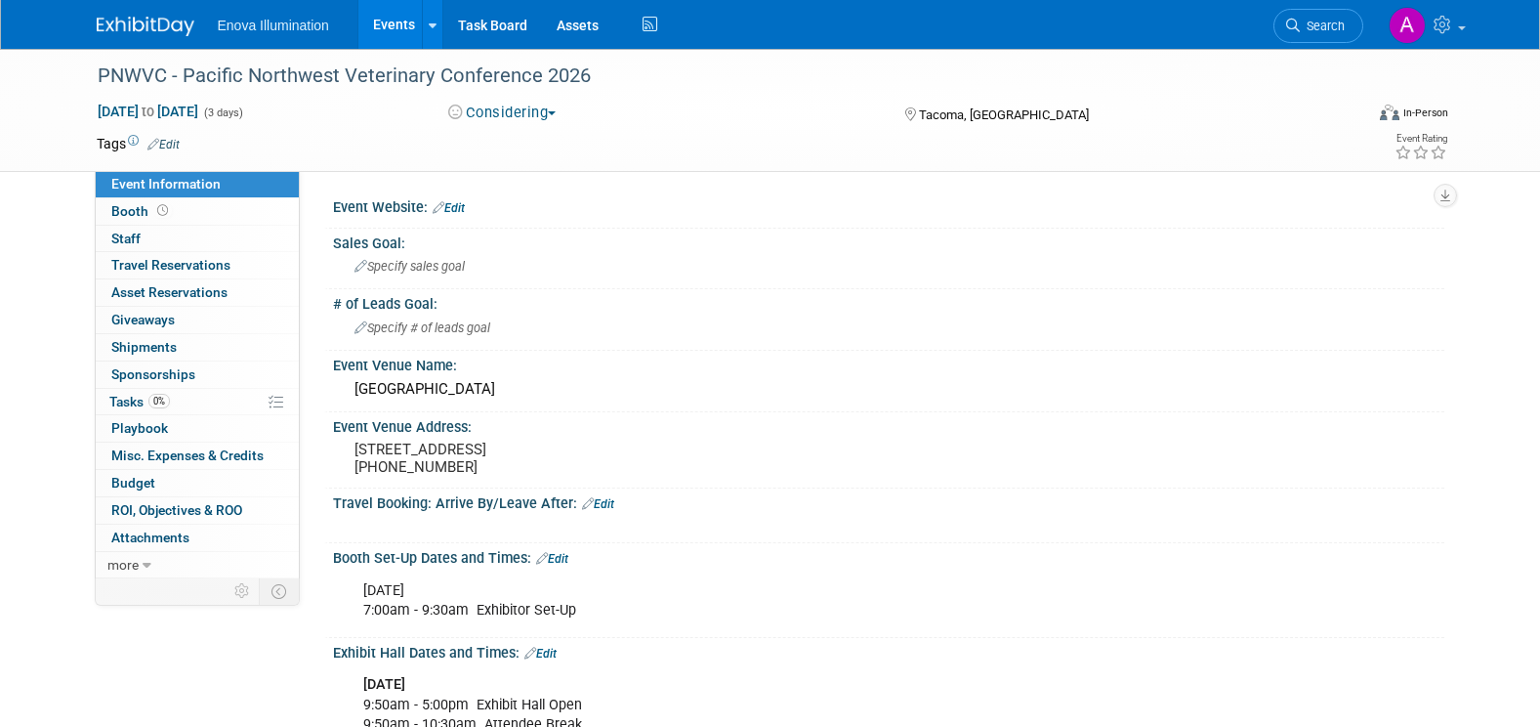
click at [179, 29] on img at bounding box center [146, 27] width 98 height 20
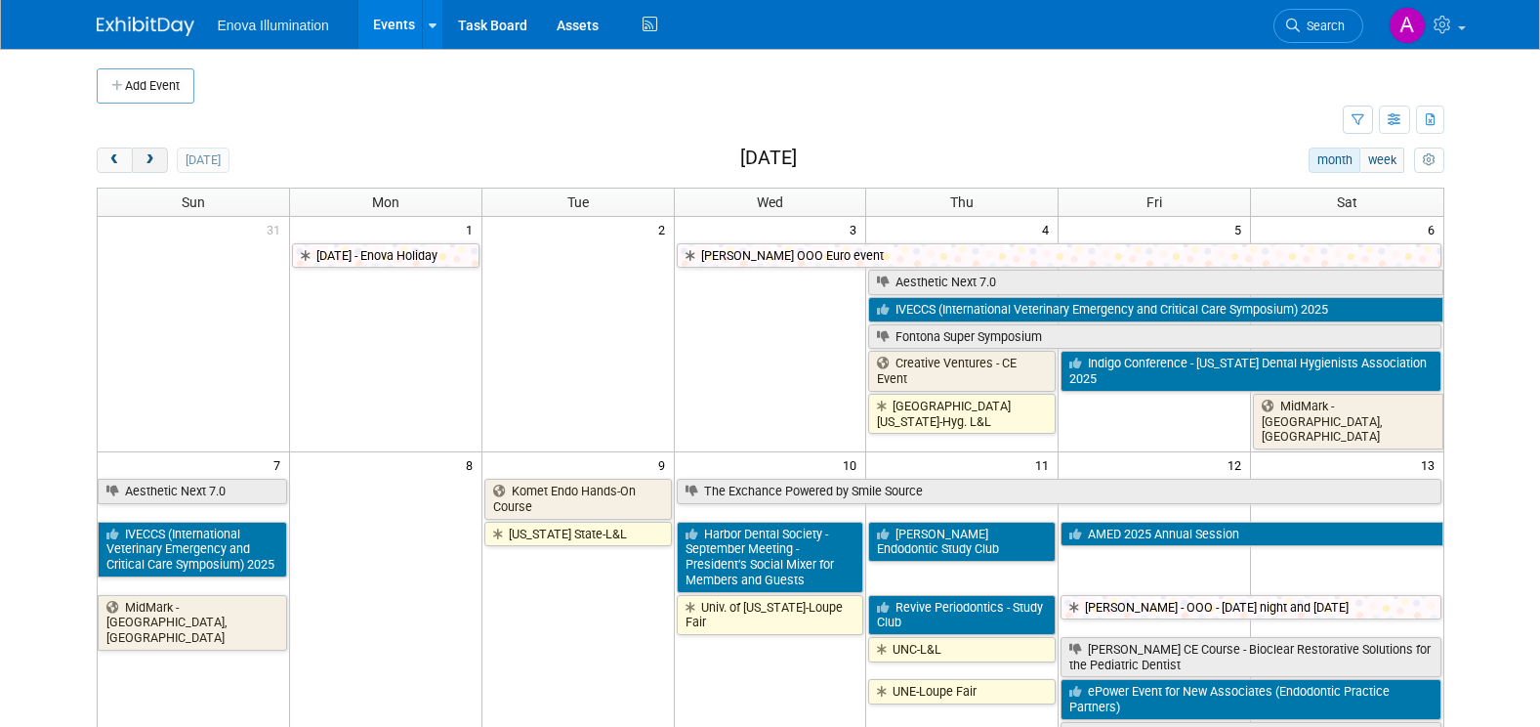
click at [152, 159] on span "next" at bounding box center [150, 160] width 15 height 13
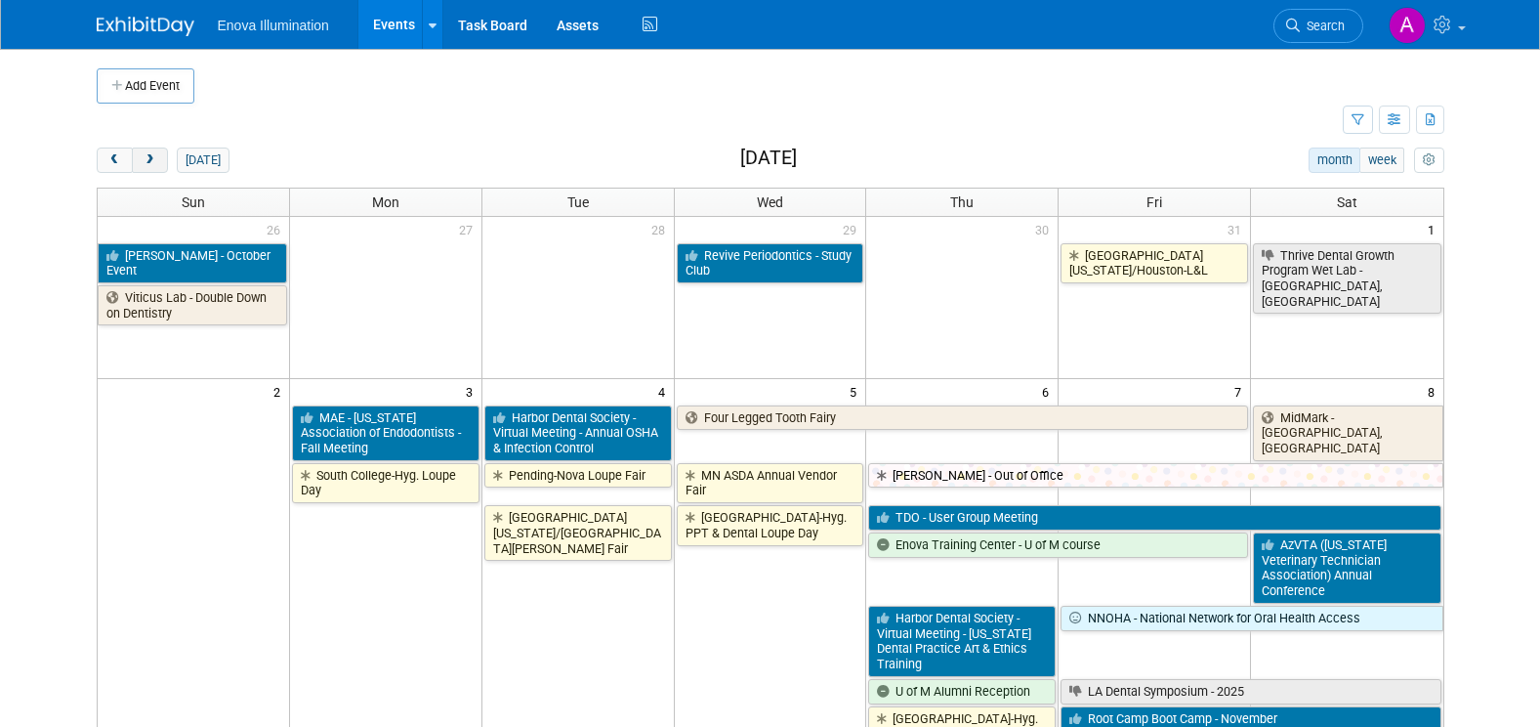
click at [152, 159] on span "next" at bounding box center [150, 160] width 15 height 13
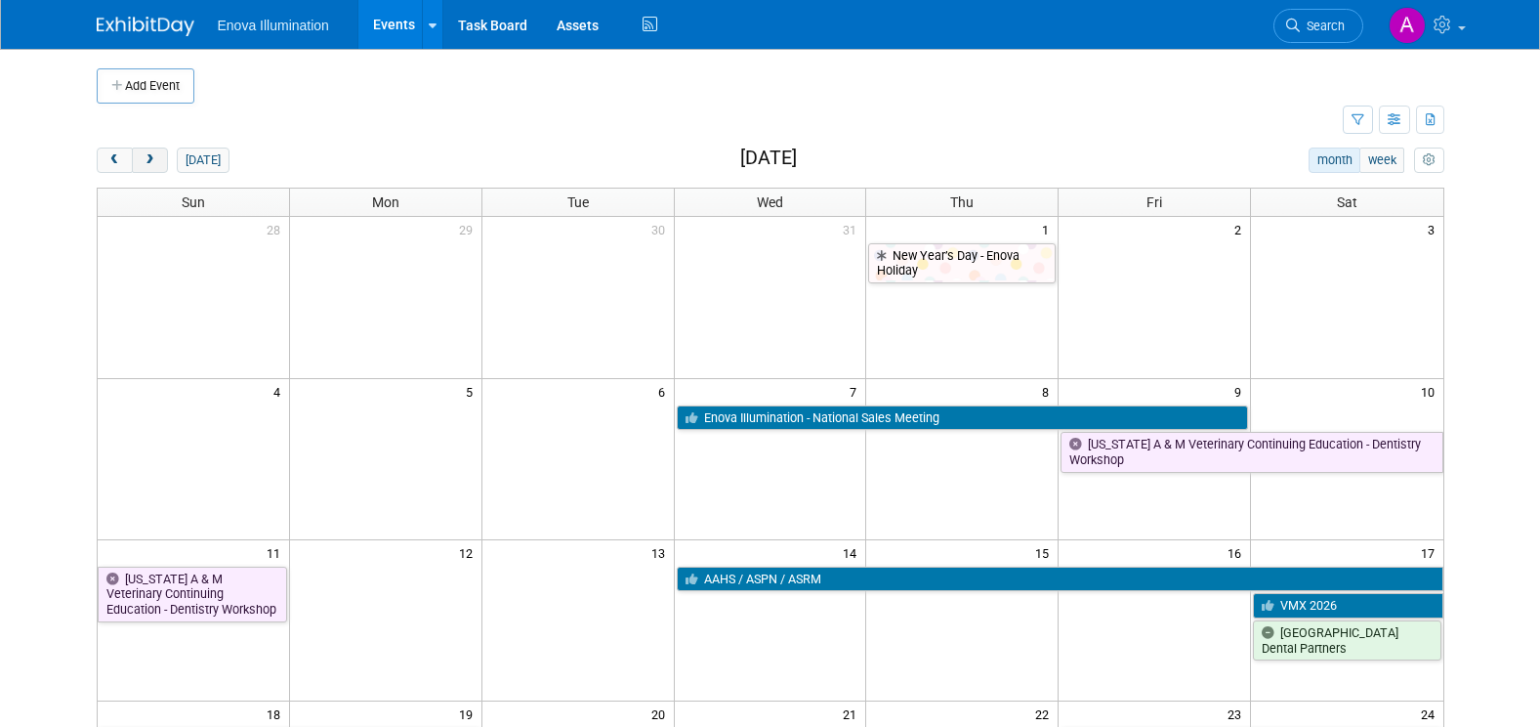
click at [152, 159] on span "next" at bounding box center [150, 160] width 15 height 13
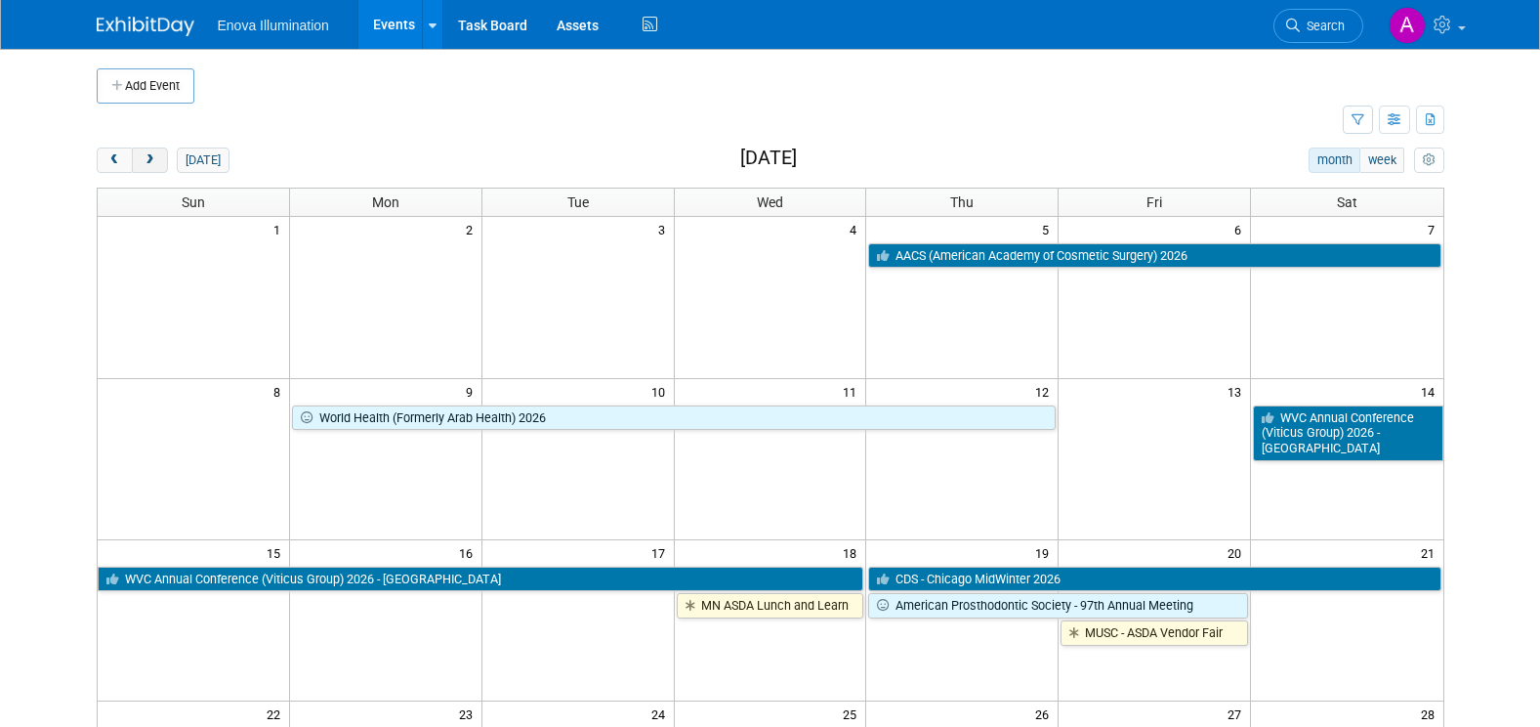
click at [152, 159] on span "next" at bounding box center [150, 160] width 15 height 13
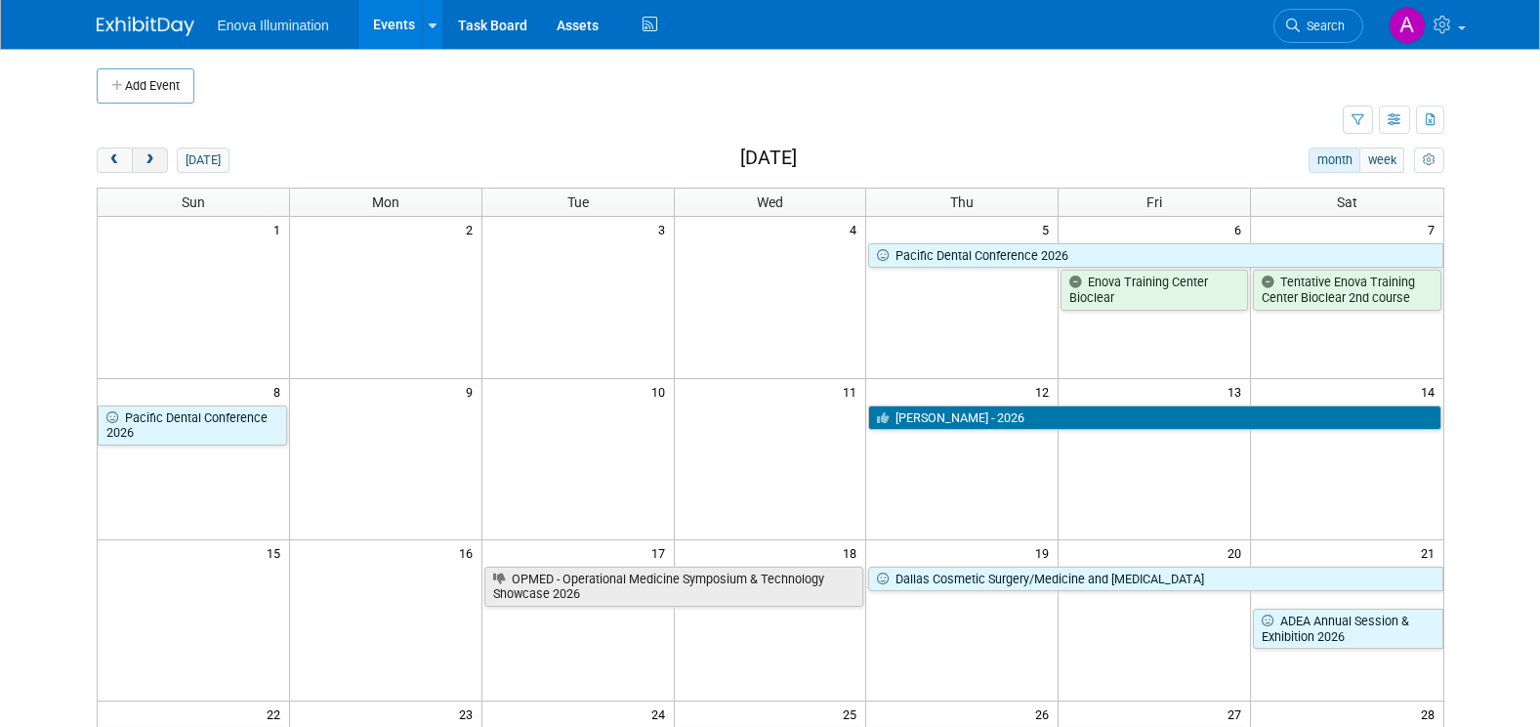
click at [152, 159] on span "next" at bounding box center [150, 160] width 15 height 13
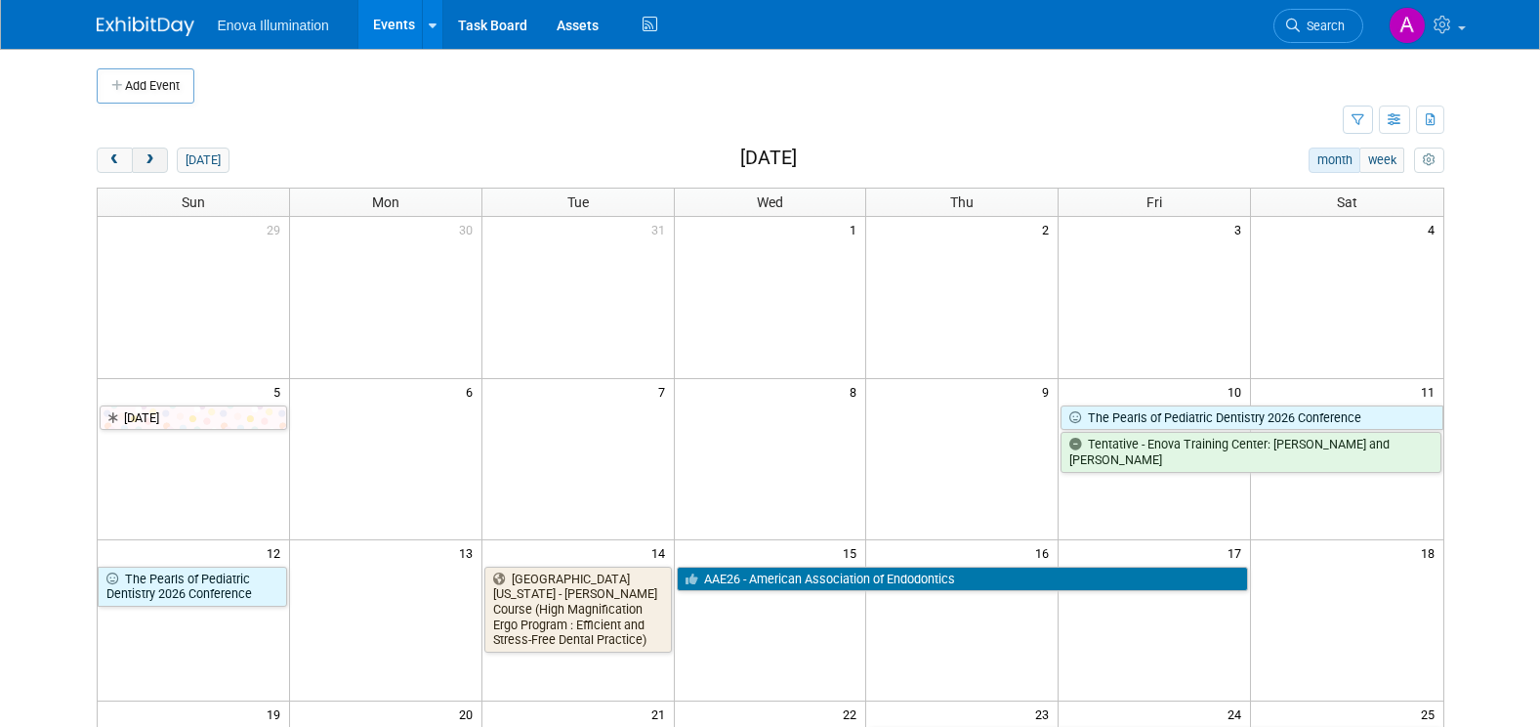
click at [152, 159] on span "next" at bounding box center [150, 160] width 15 height 13
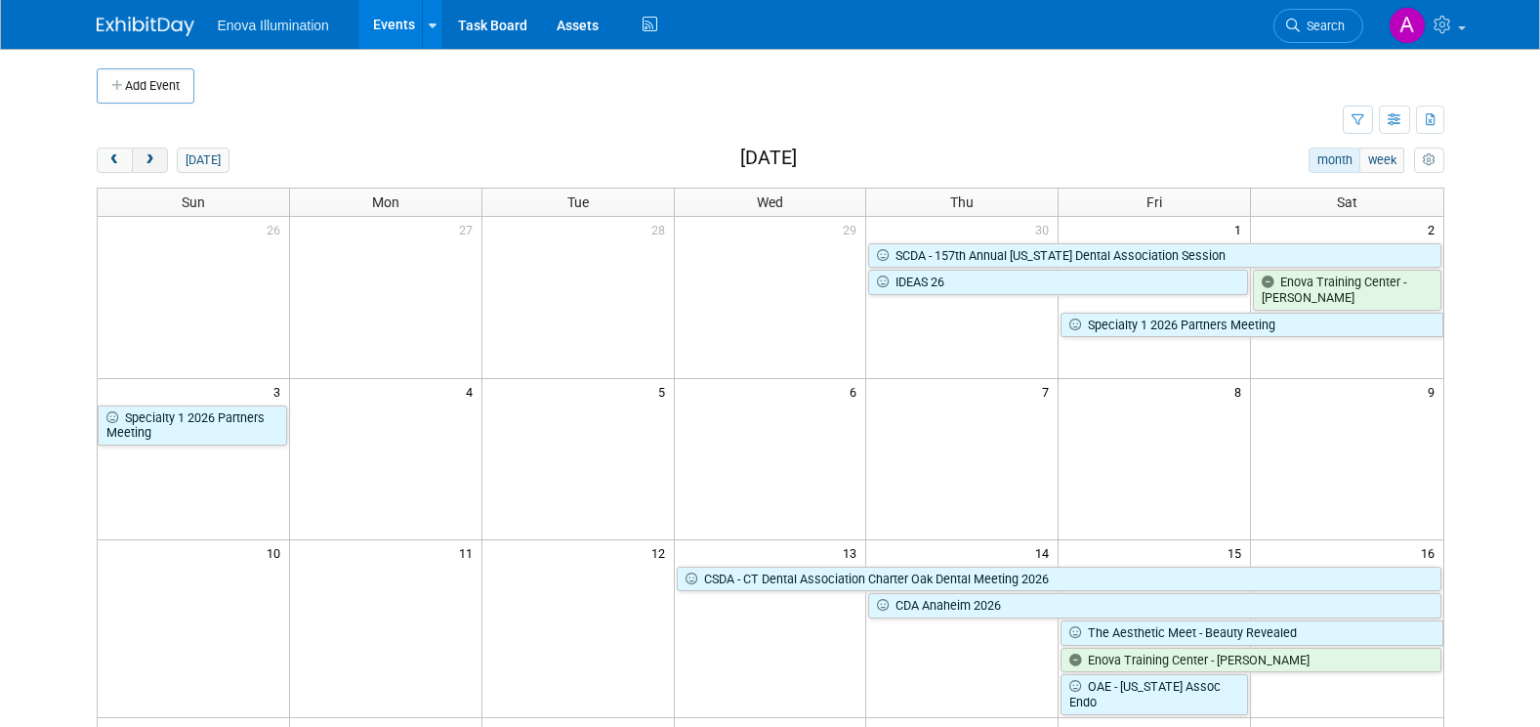
click at [152, 159] on span "next" at bounding box center [150, 160] width 15 height 13
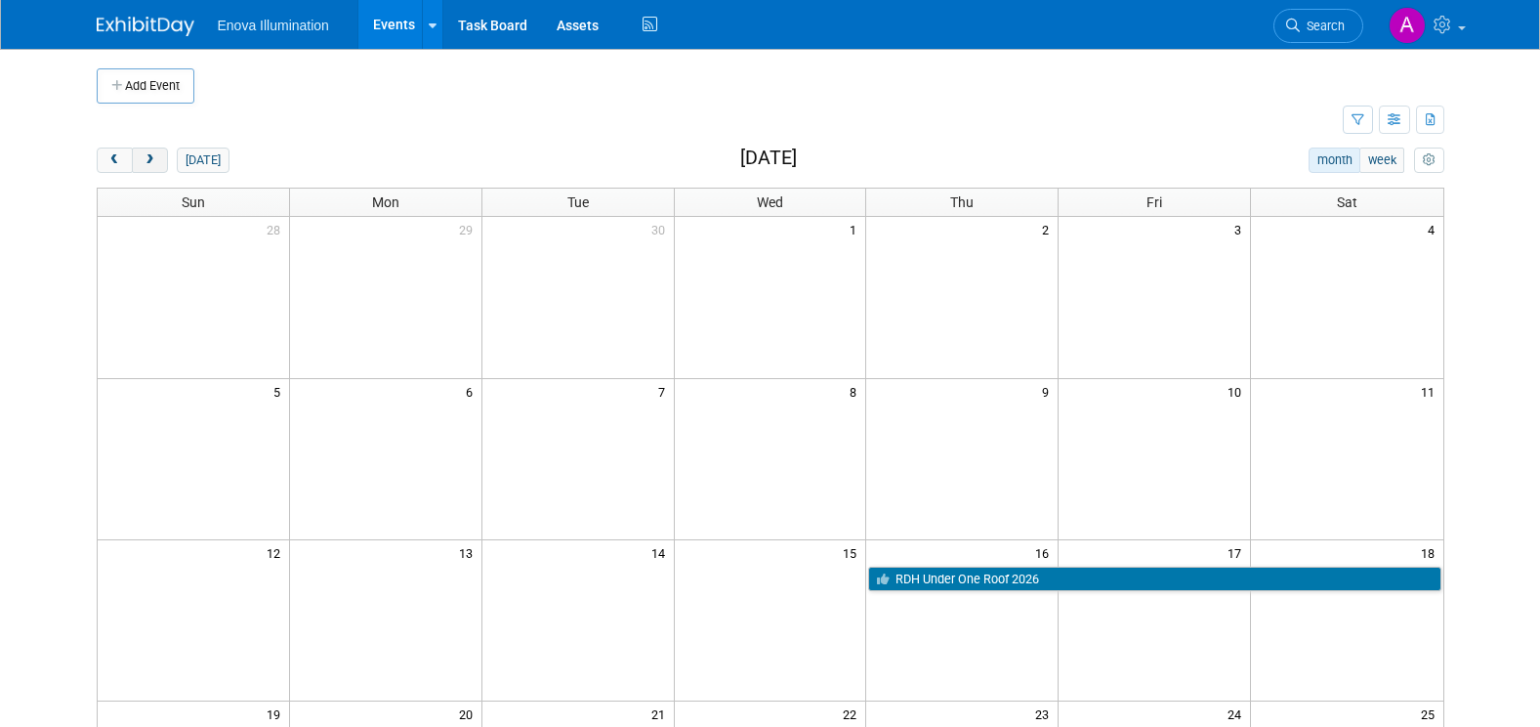
click at [152, 159] on span "next" at bounding box center [150, 160] width 15 height 13
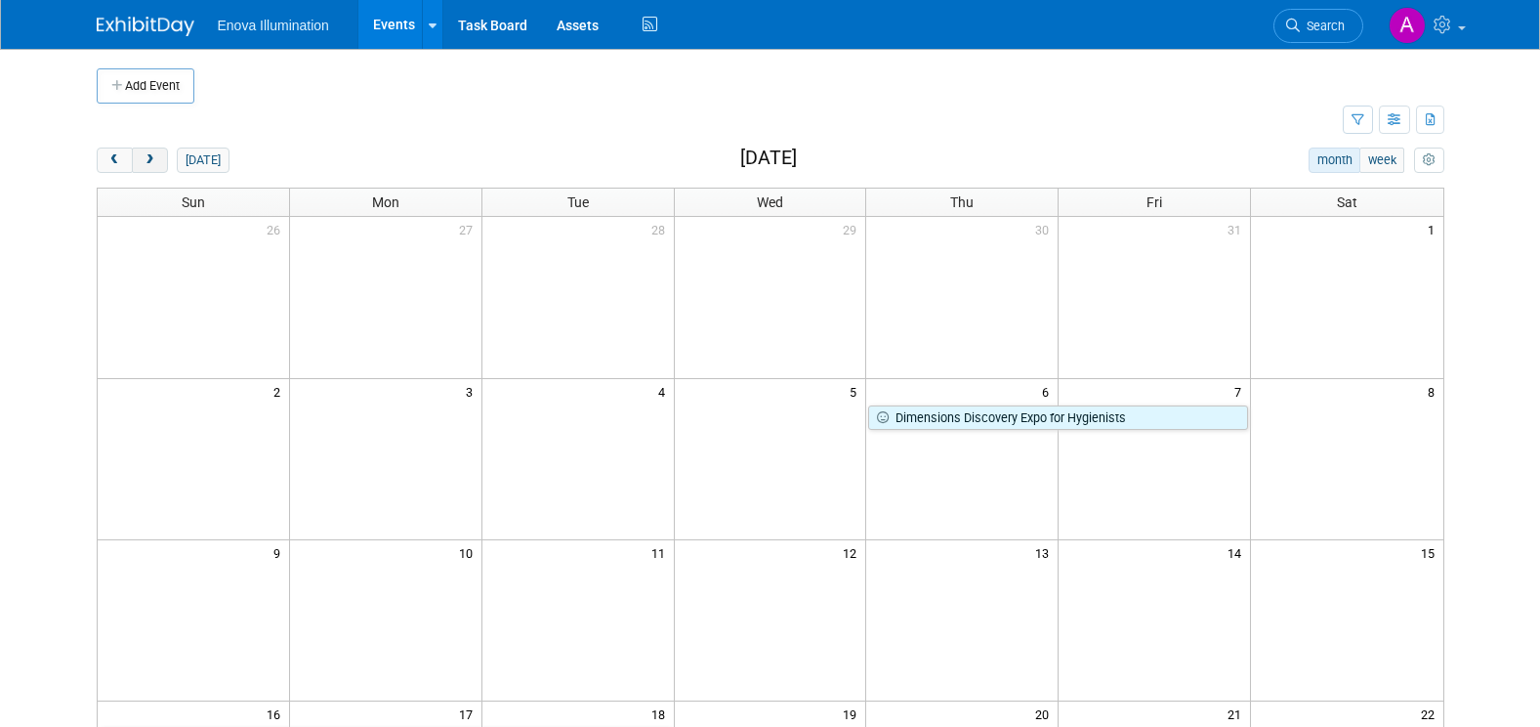
click at [152, 159] on span "next" at bounding box center [150, 160] width 15 height 13
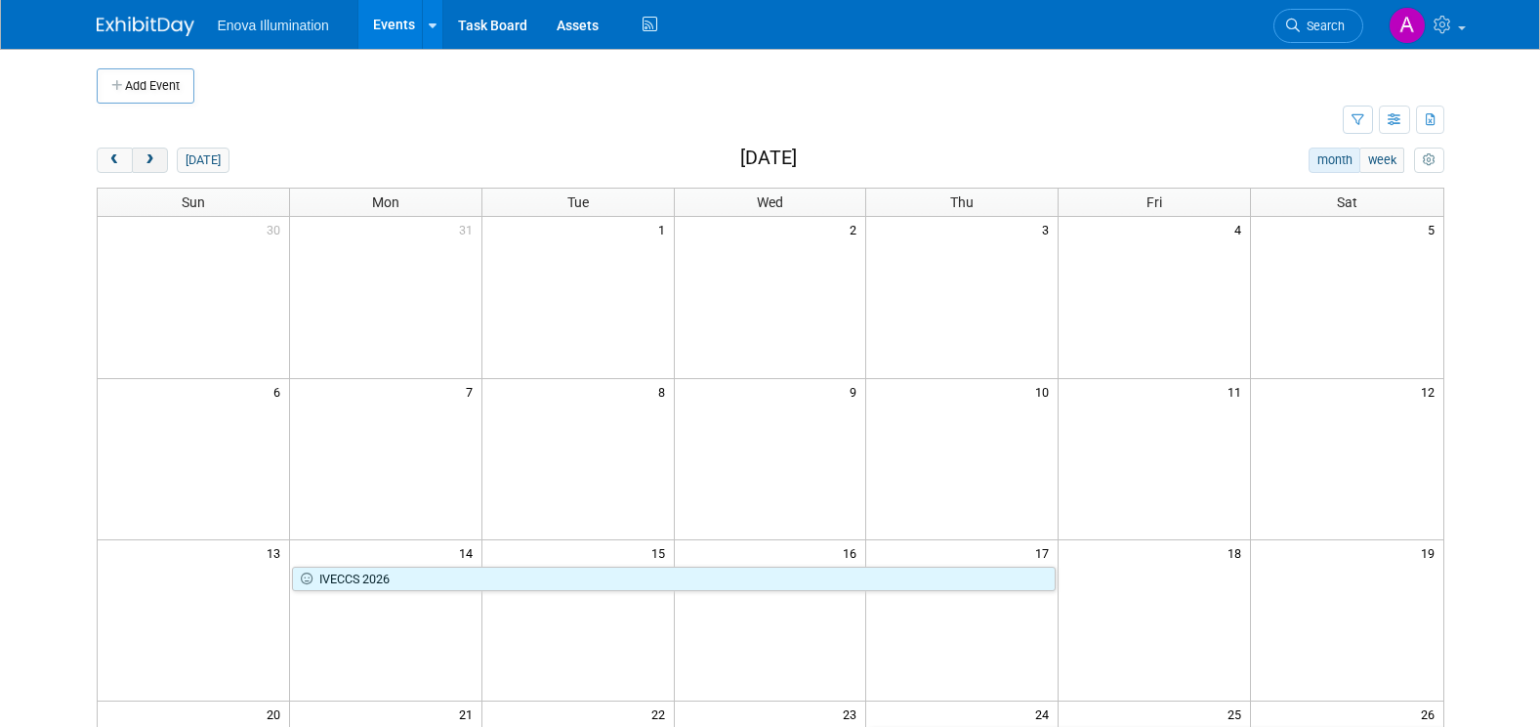
click at [152, 159] on span "next" at bounding box center [150, 160] width 15 height 13
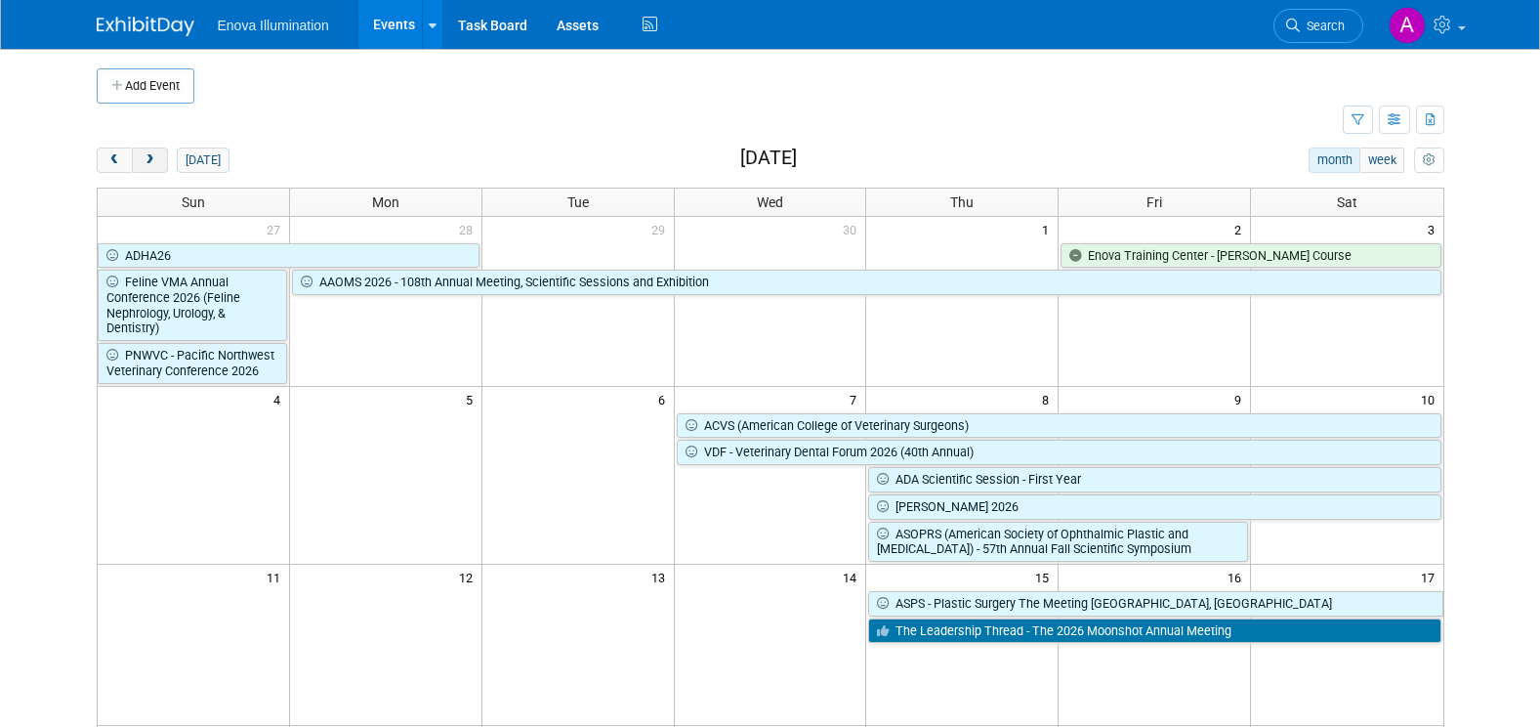
click at [152, 159] on span "next" at bounding box center [150, 160] width 15 height 13
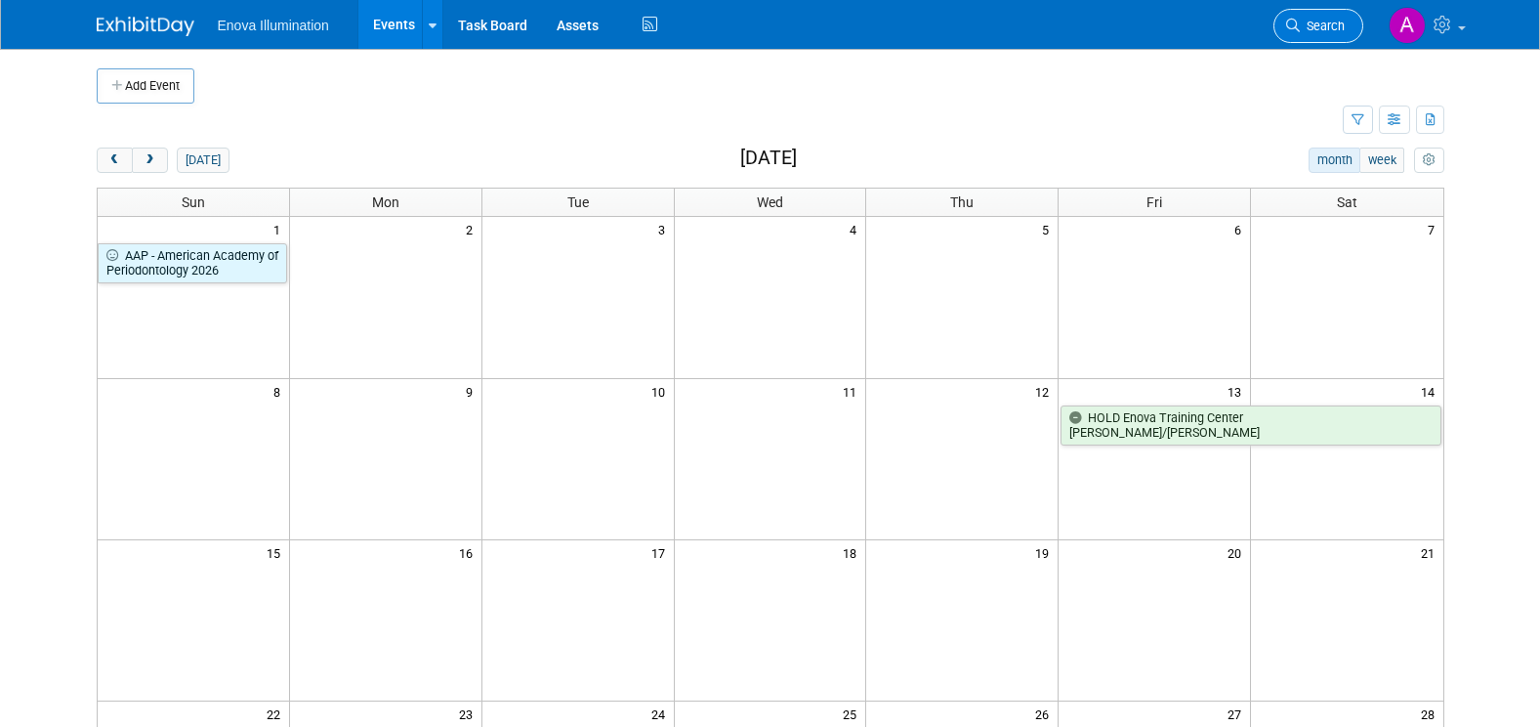
click at [1337, 18] on link "Search" at bounding box center [1318, 26] width 90 height 34
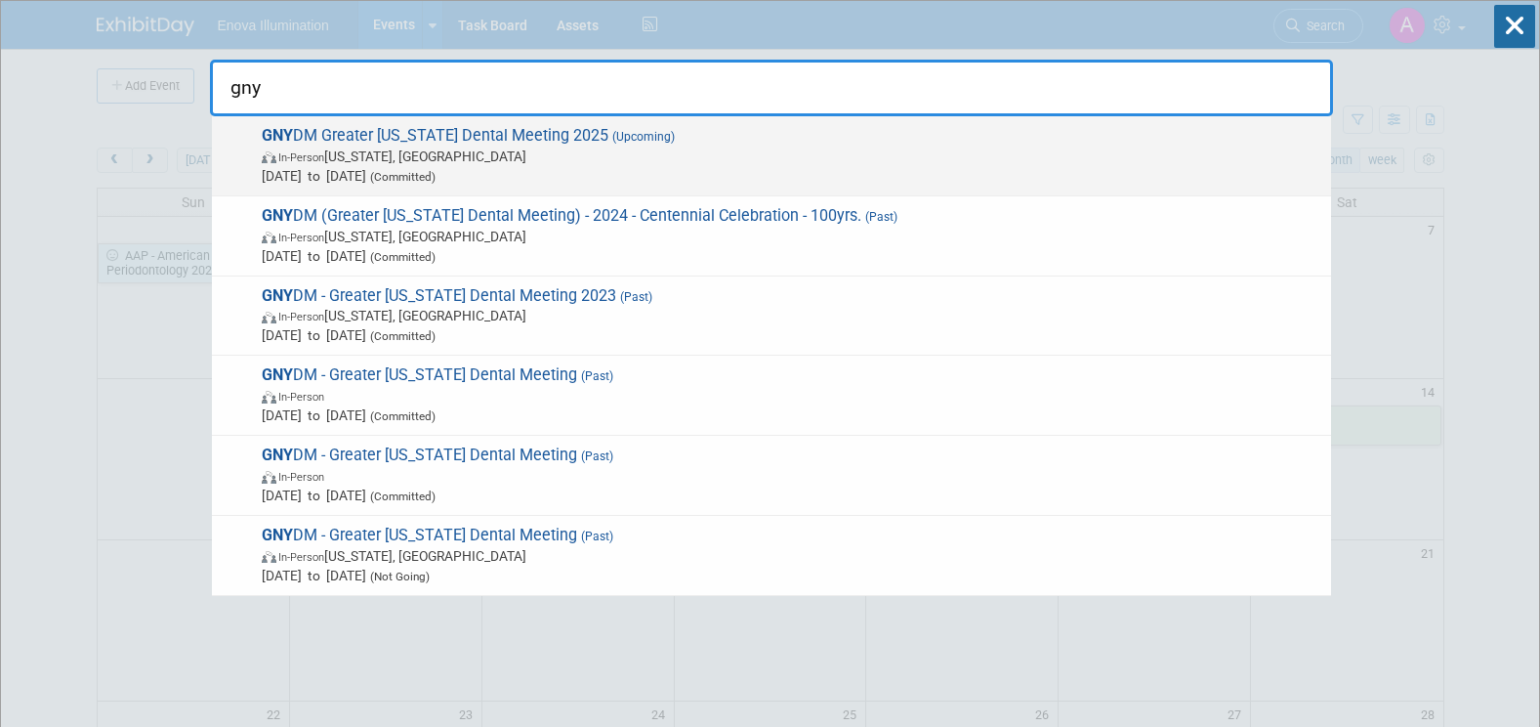
type input "gny"
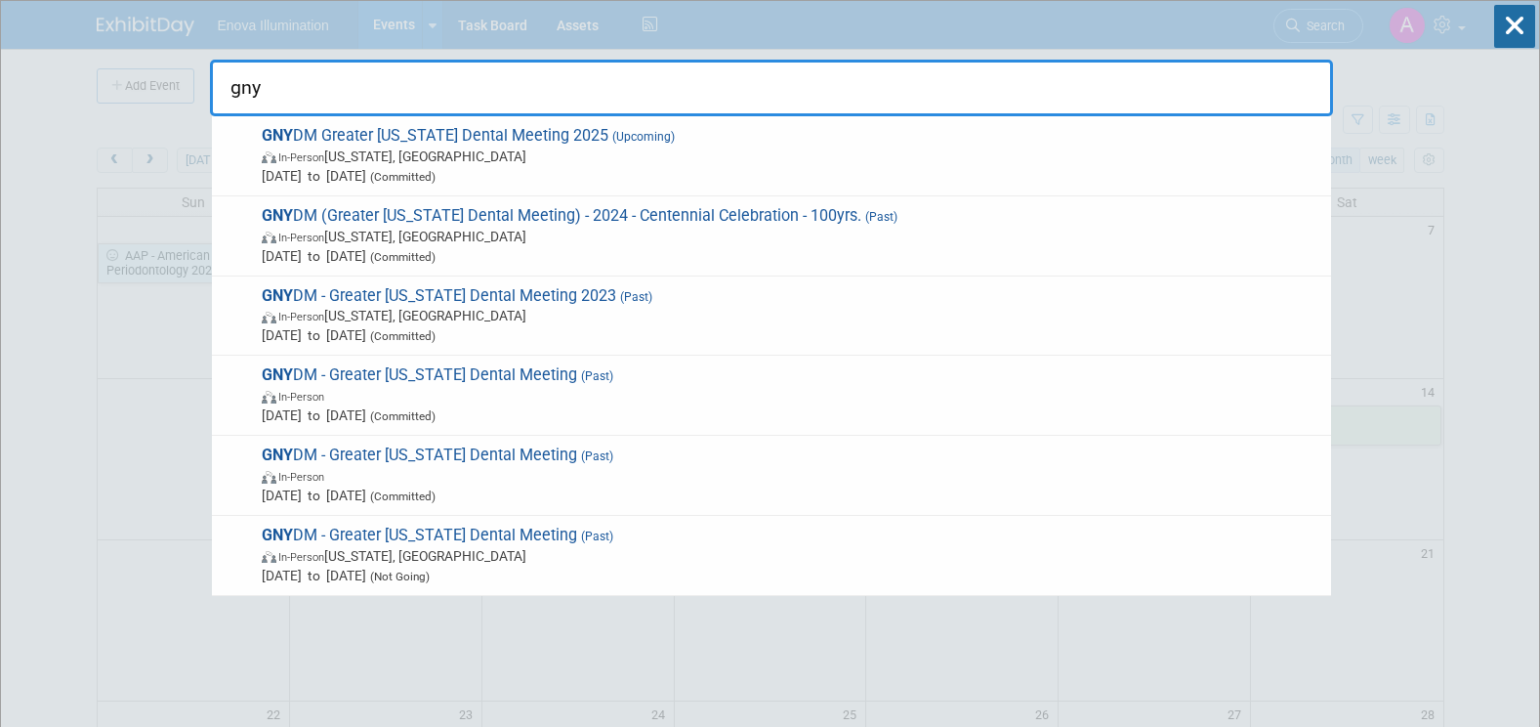
click at [355, 133] on span "GNY DM Greater New York Dental Meeting 2025 (Upcoming) In-Person New York, NY N…" at bounding box center [788, 156] width 1065 height 60
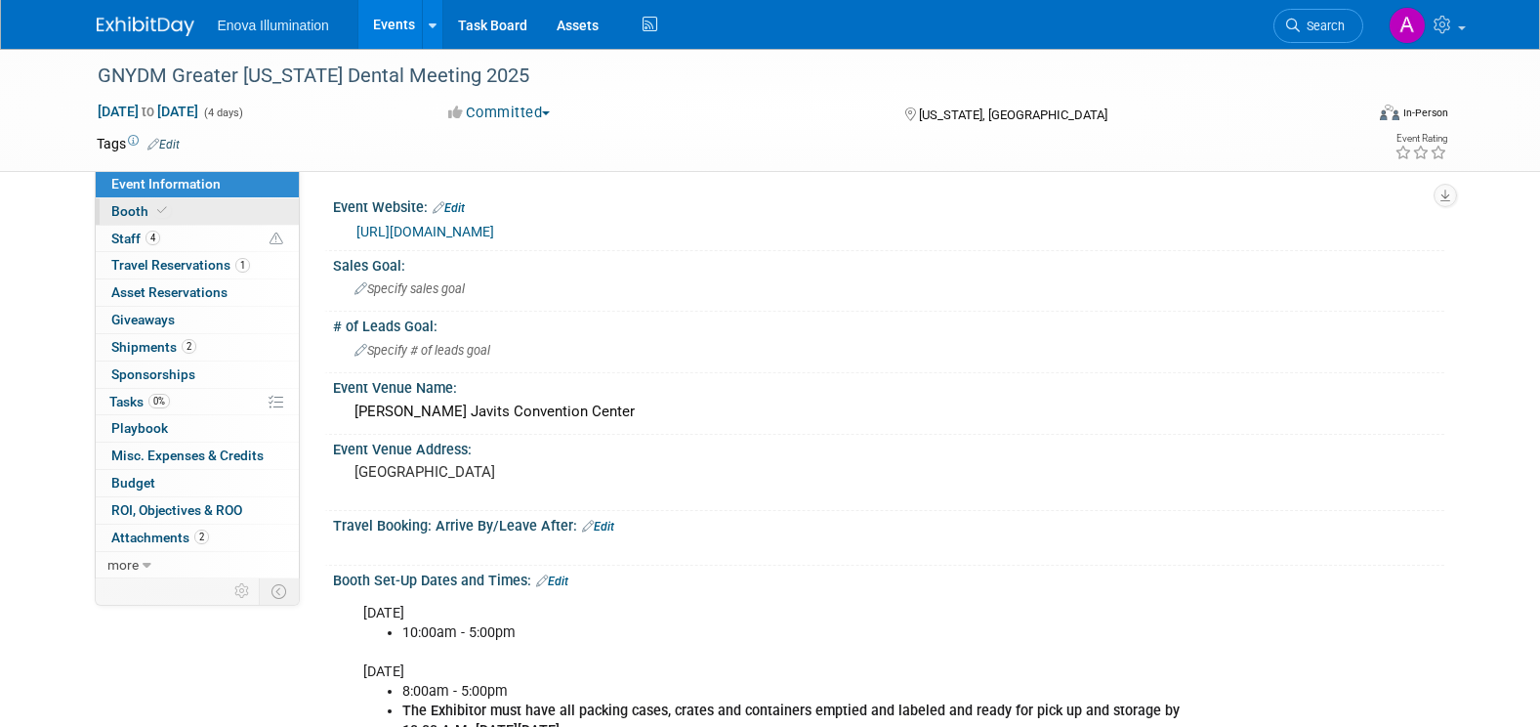
click at [245, 214] on link "Booth" at bounding box center [197, 211] width 203 height 26
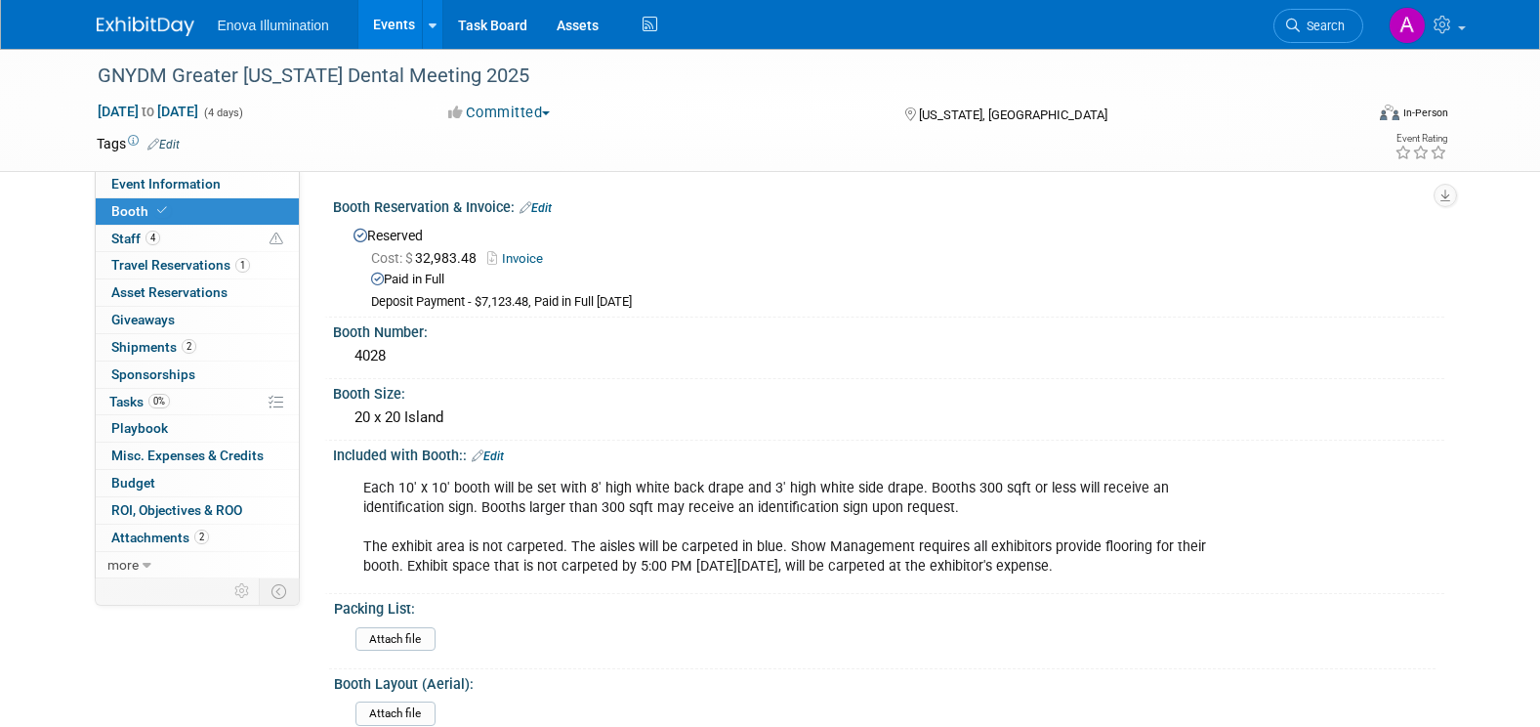
click at [1314, 24] on span "Search" at bounding box center [1322, 26] width 45 height 15
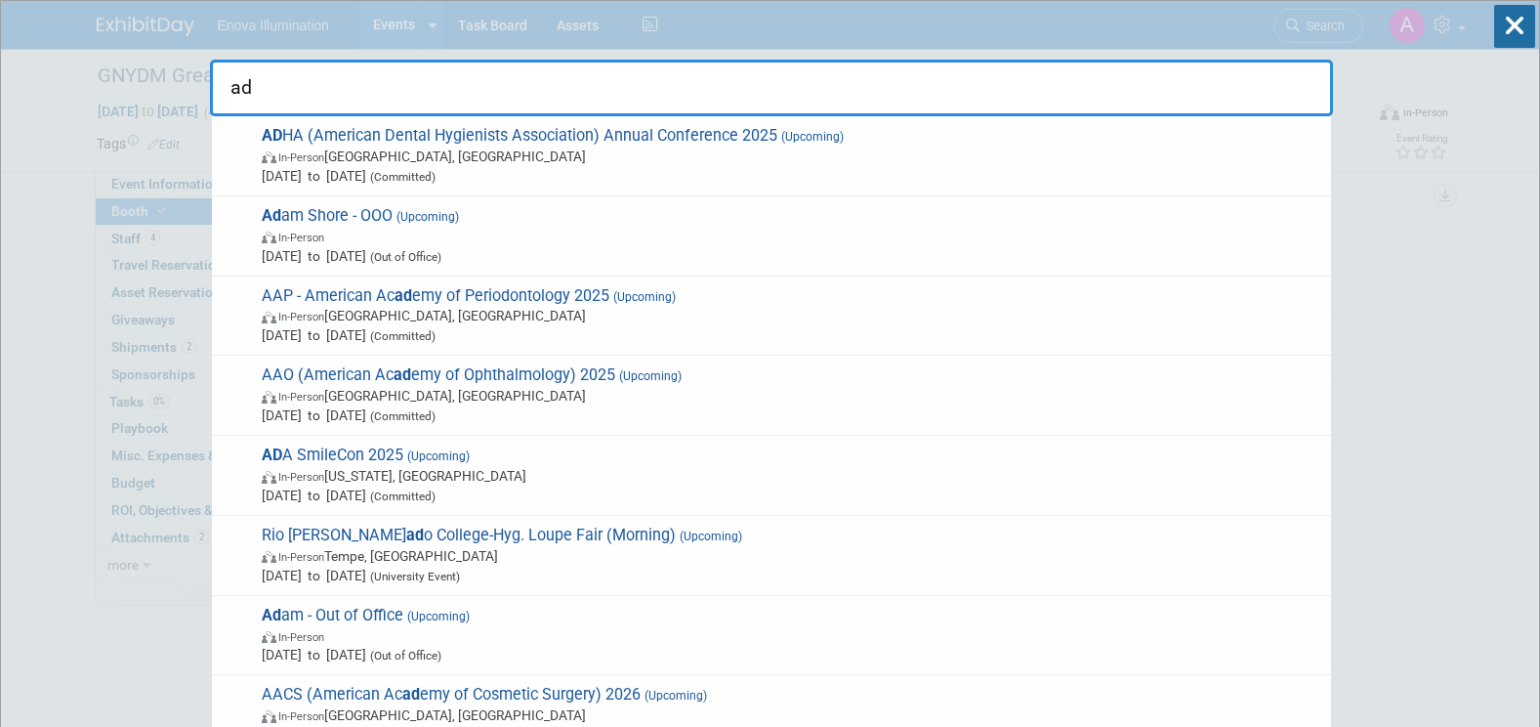
type input "a"
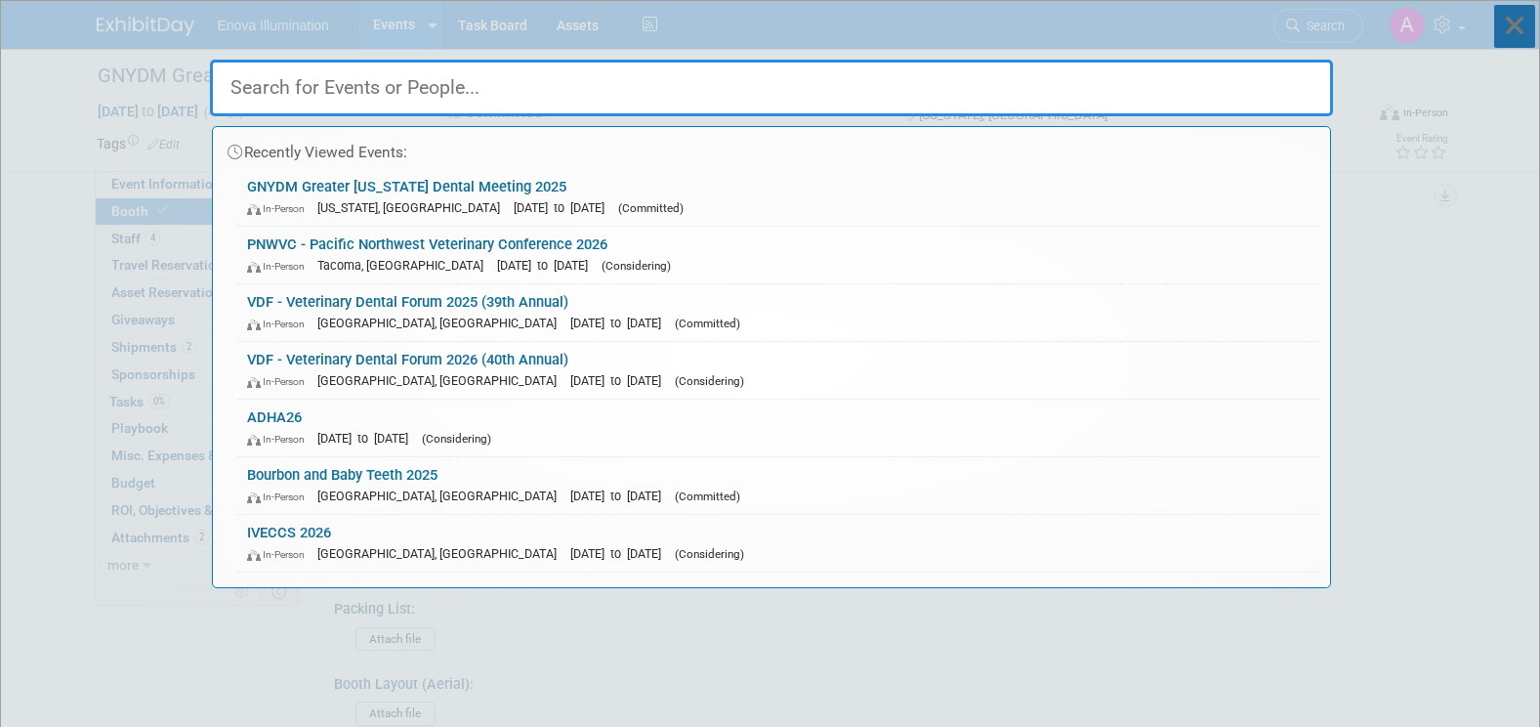
click at [1512, 31] on icon at bounding box center [1514, 26] width 41 height 43
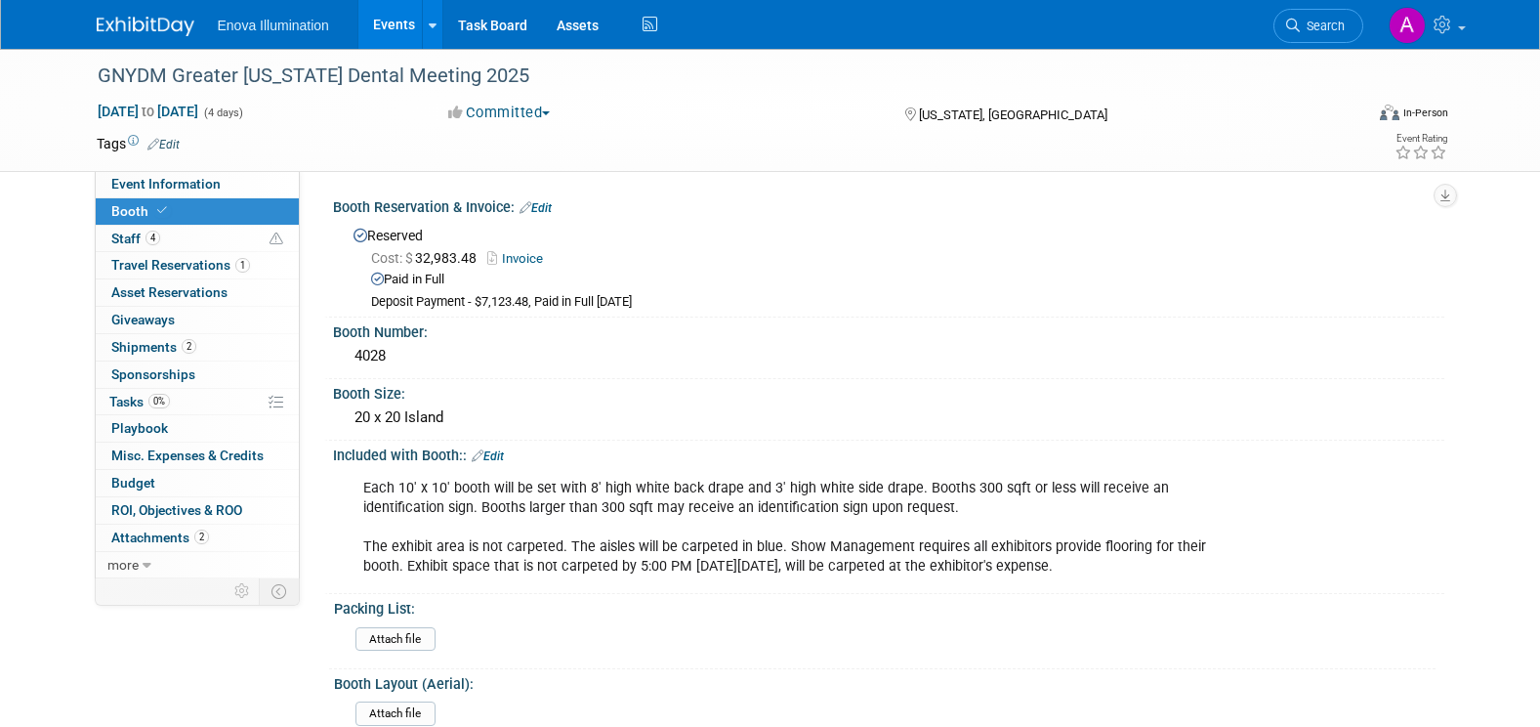
click at [130, 22] on img at bounding box center [146, 27] width 98 height 20
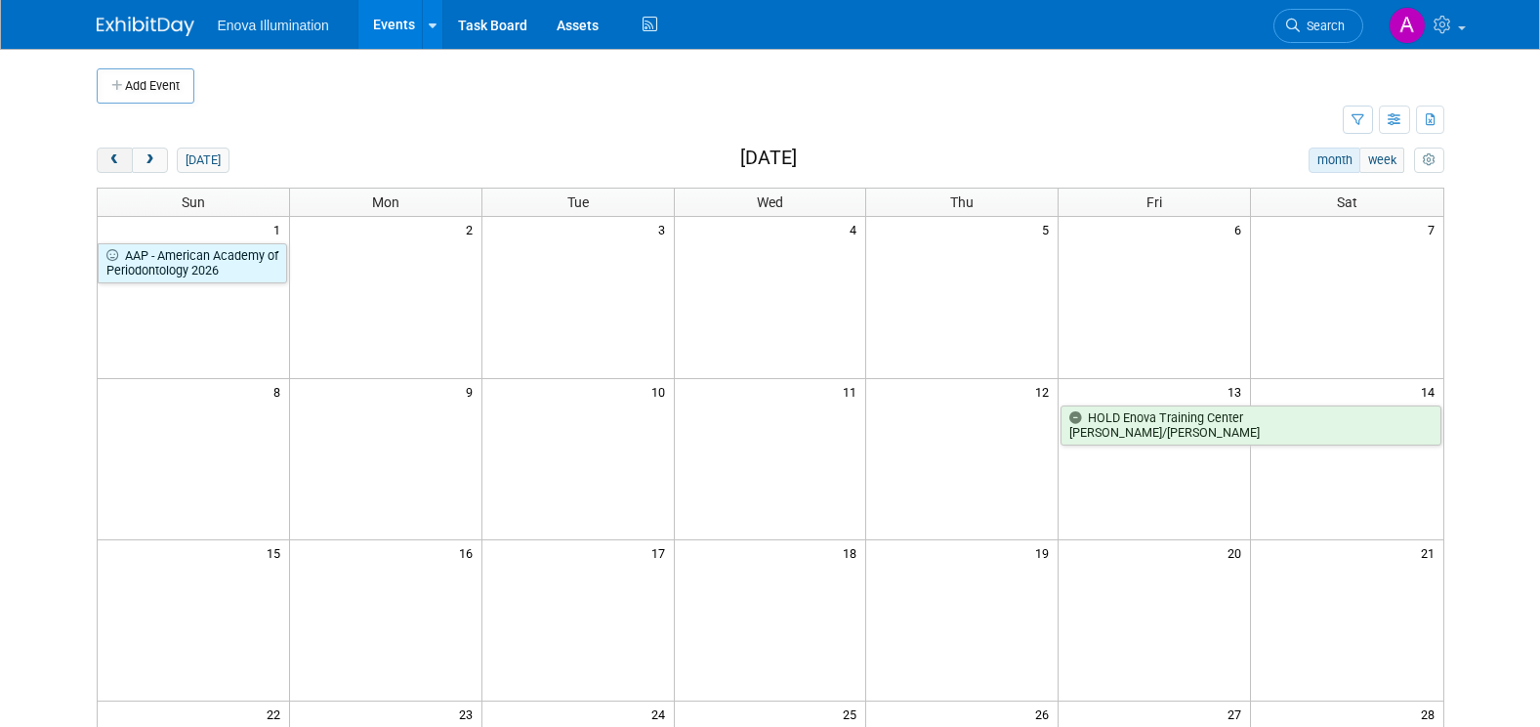
click at [115, 157] on span "prev" at bounding box center [114, 160] width 15 height 13
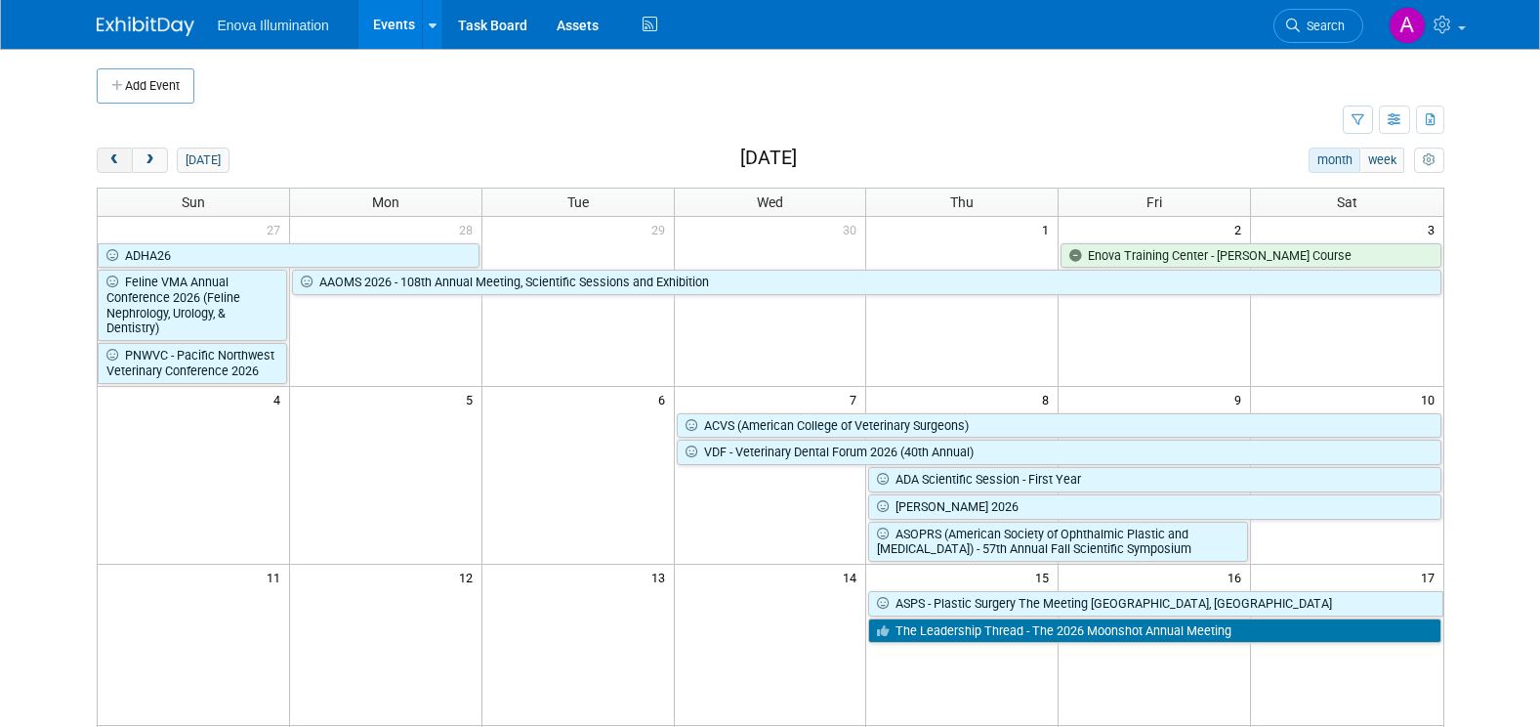
click at [115, 157] on span "prev" at bounding box center [114, 160] width 15 height 13
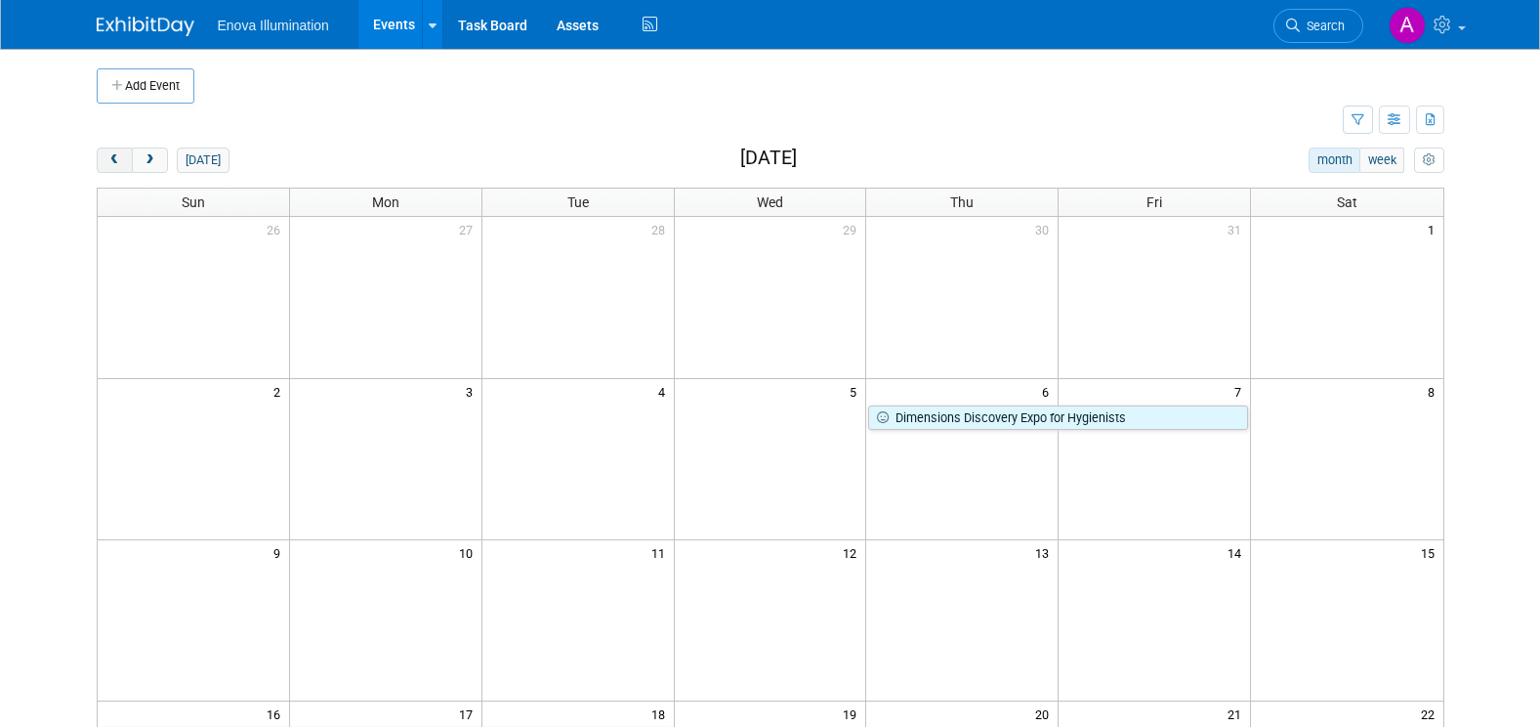
click at [115, 157] on span "prev" at bounding box center [114, 160] width 15 height 13
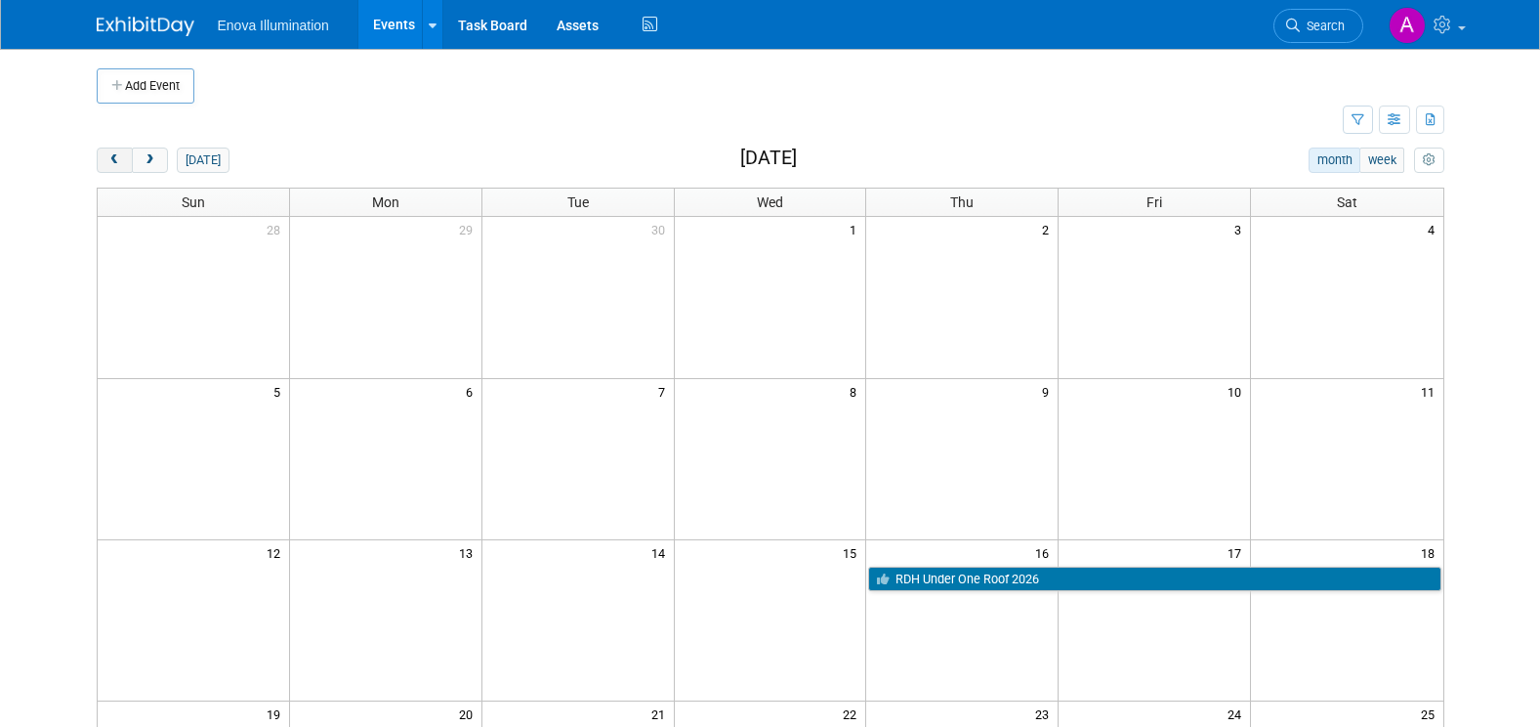
click at [115, 157] on span "prev" at bounding box center [114, 160] width 15 height 13
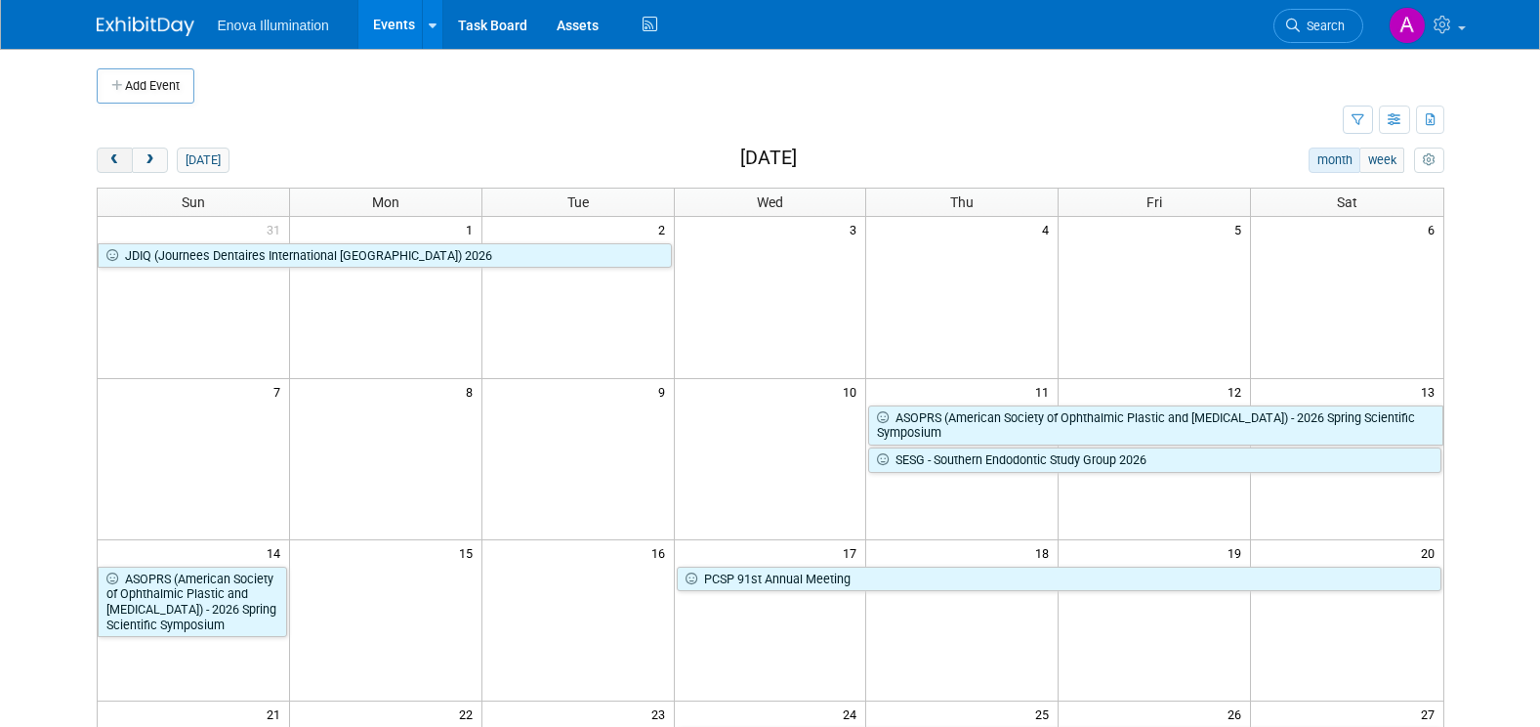
click at [115, 157] on span "prev" at bounding box center [114, 160] width 15 height 13
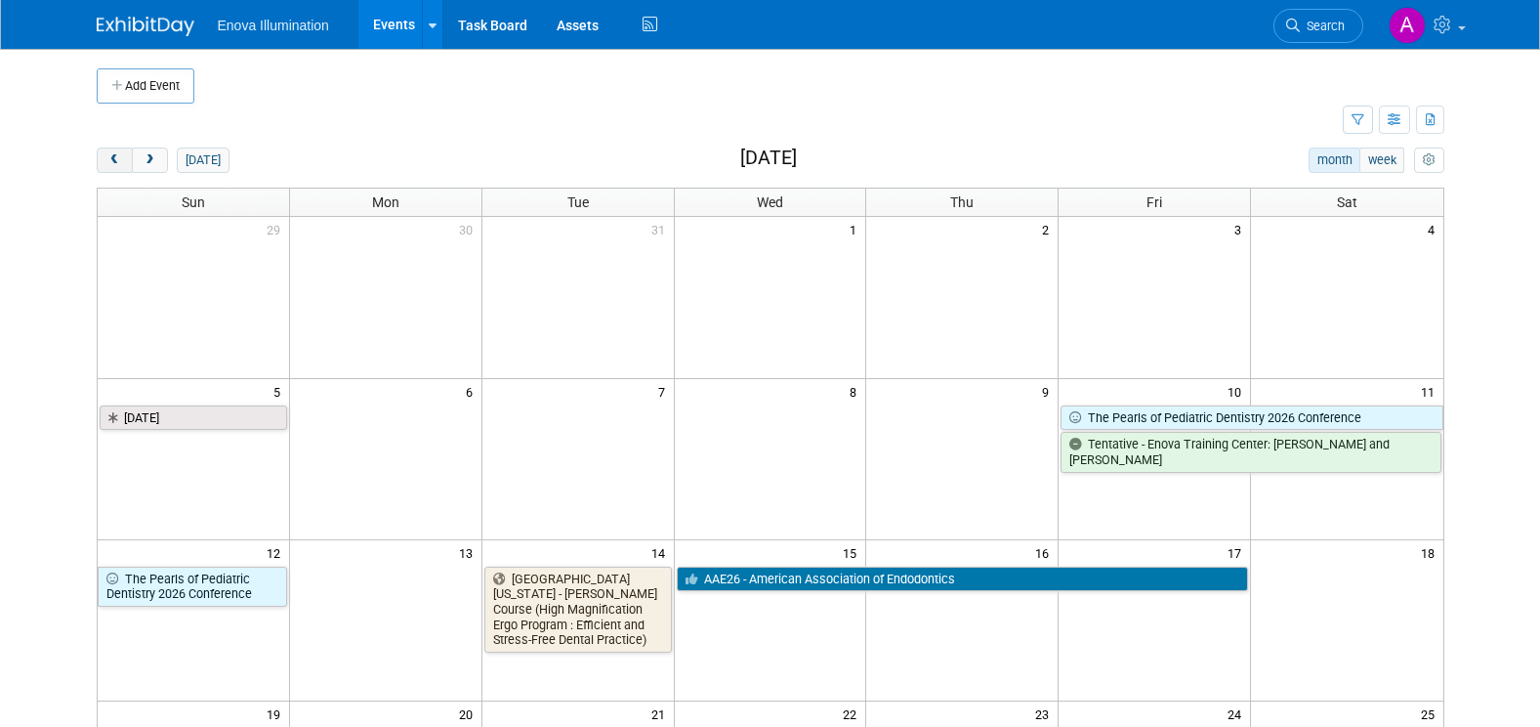
click at [115, 157] on span "prev" at bounding box center [114, 160] width 15 height 13
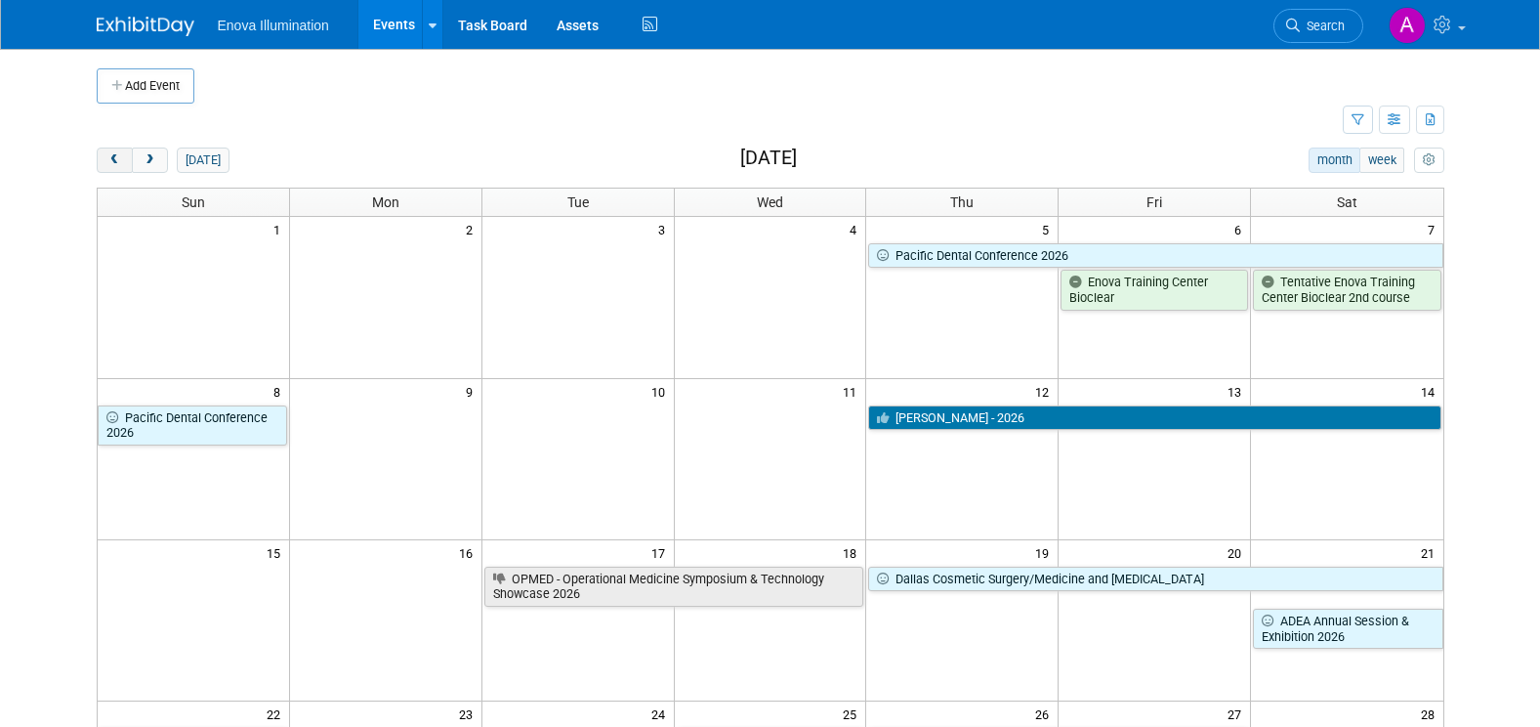
click at [115, 157] on span "prev" at bounding box center [114, 160] width 15 height 13
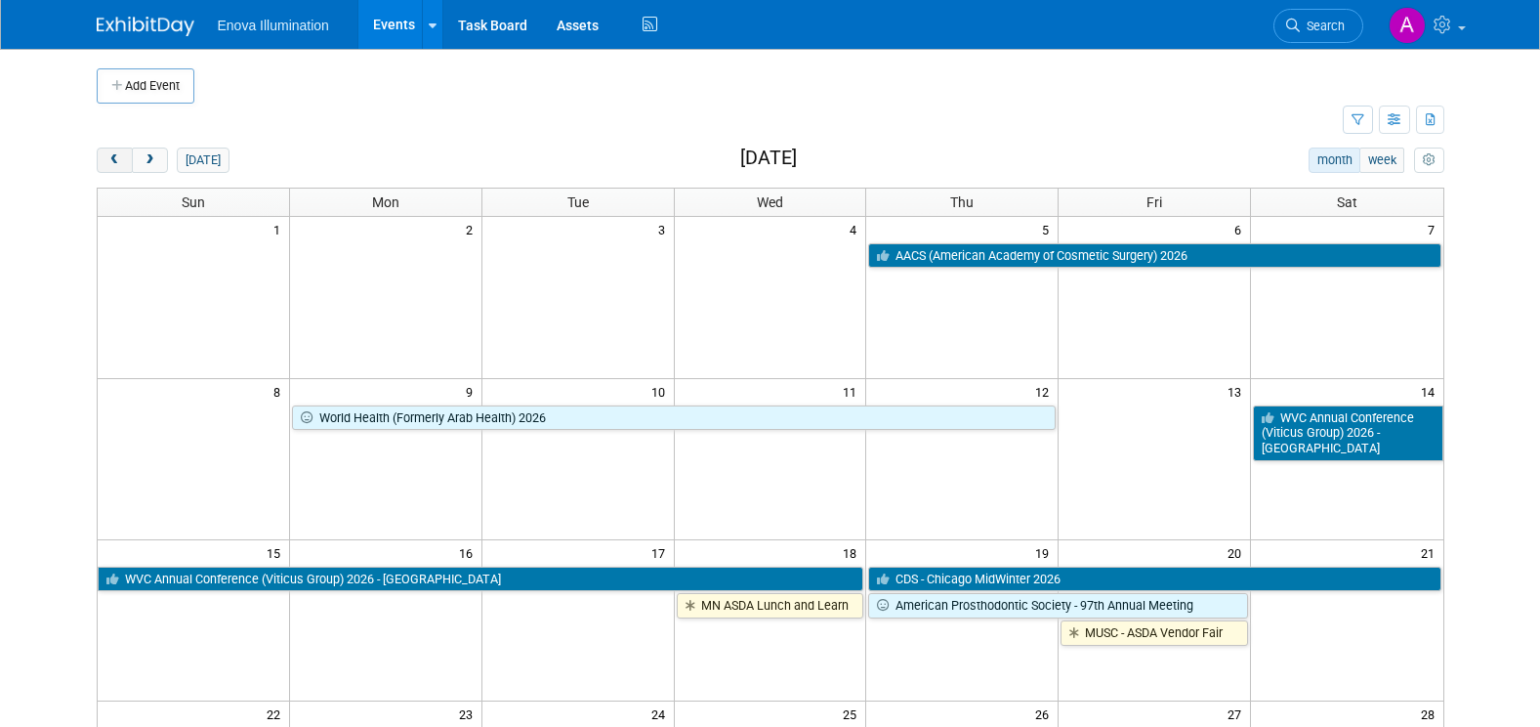
click at [115, 157] on span "prev" at bounding box center [114, 160] width 15 height 13
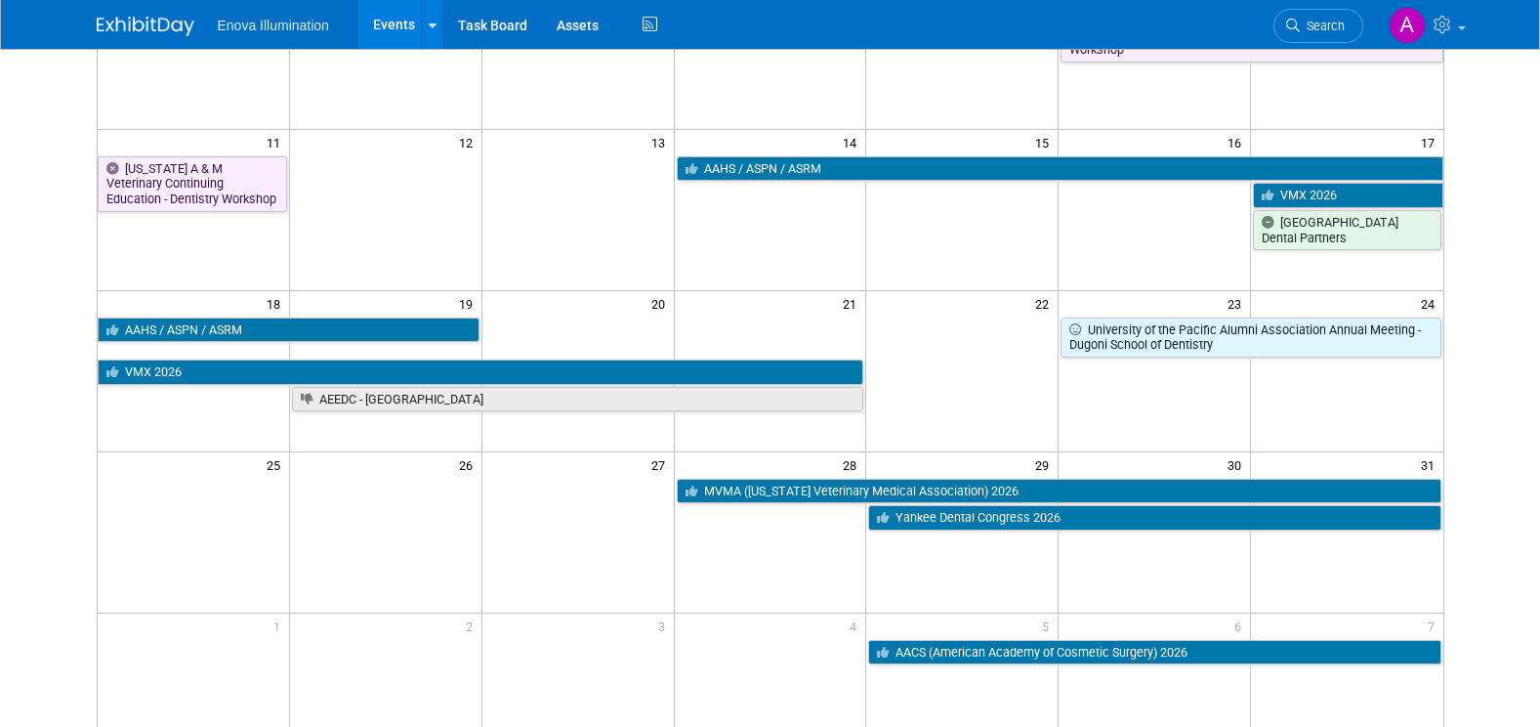
scroll to position [293, 0]
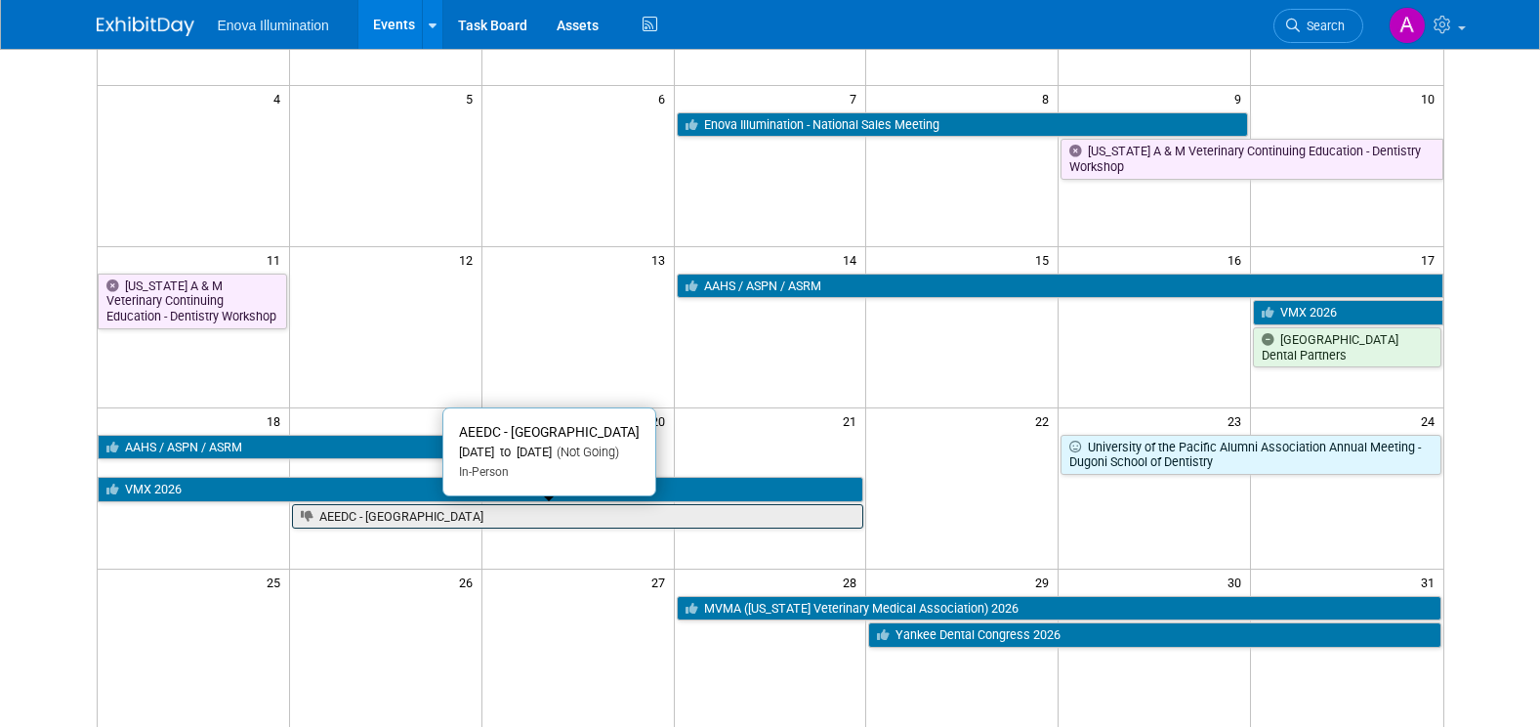
click at [400, 517] on link "AEEDC - [GEOGRAPHIC_DATA]" at bounding box center [578, 516] width 572 height 25
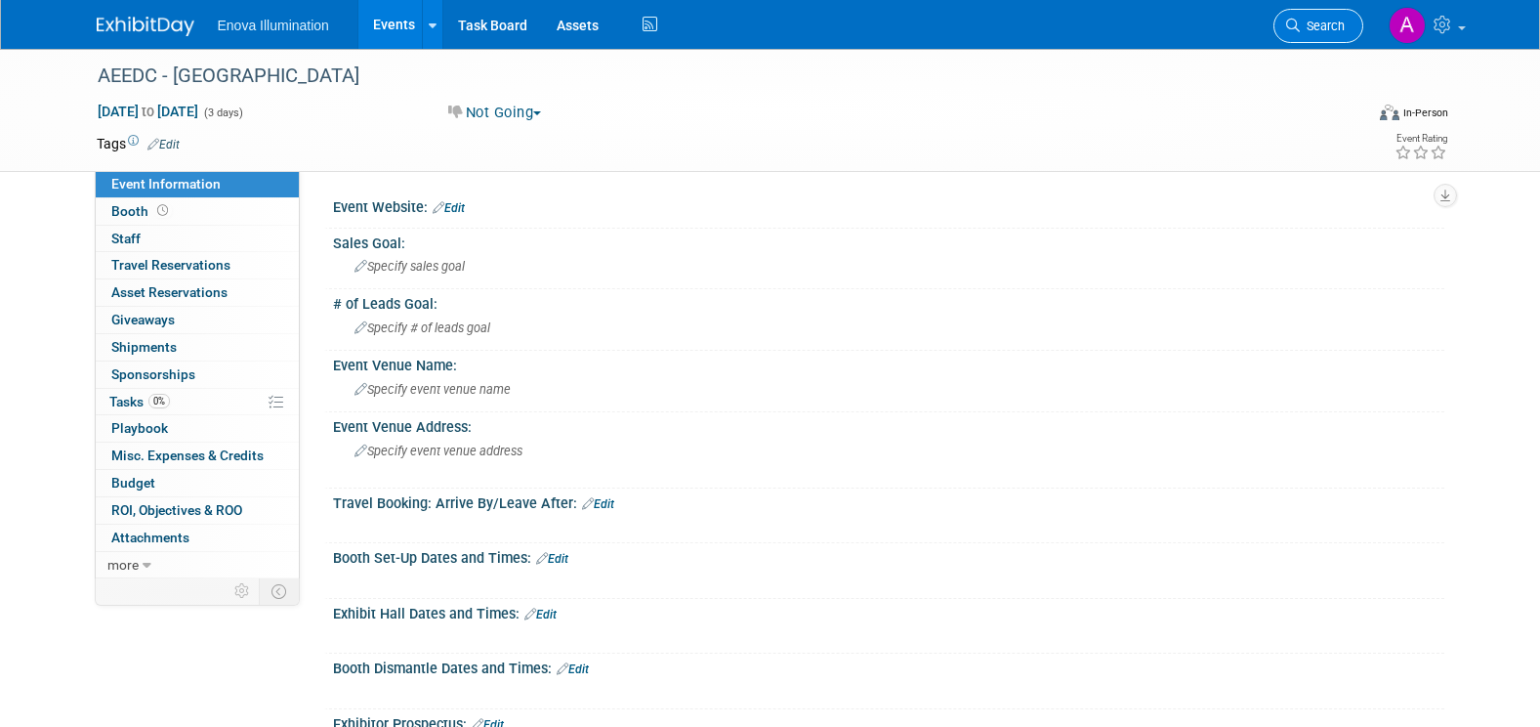
click at [1324, 25] on span "Search" at bounding box center [1322, 26] width 45 height 15
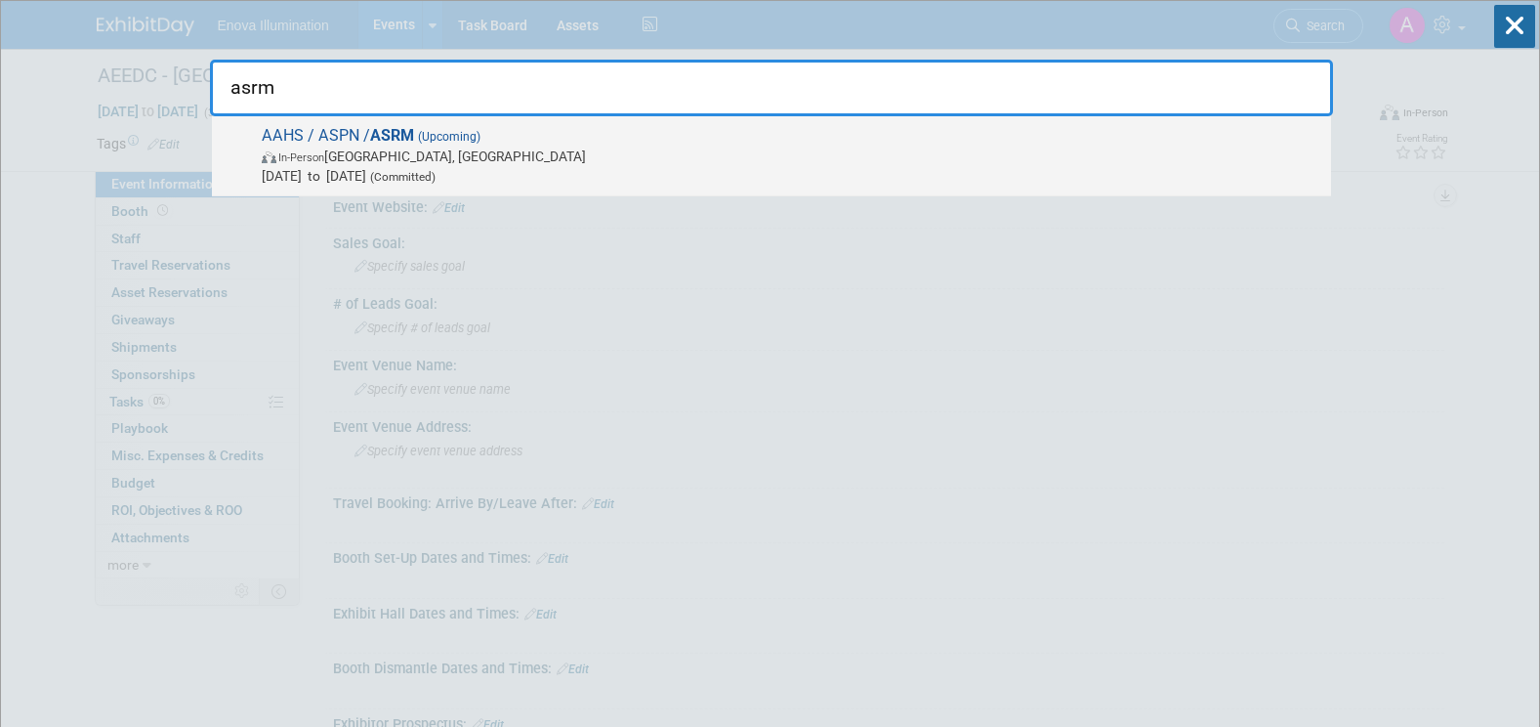
type input "asrm"
click at [499, 139] on span "AAHS / ASPN / ASRM (Upcoming) In-Person [GEOGRAPHIC_DATA], [GEOGRAPHIC_DATA] [D…" at bounding box center [788, 156] width 1065 height 60
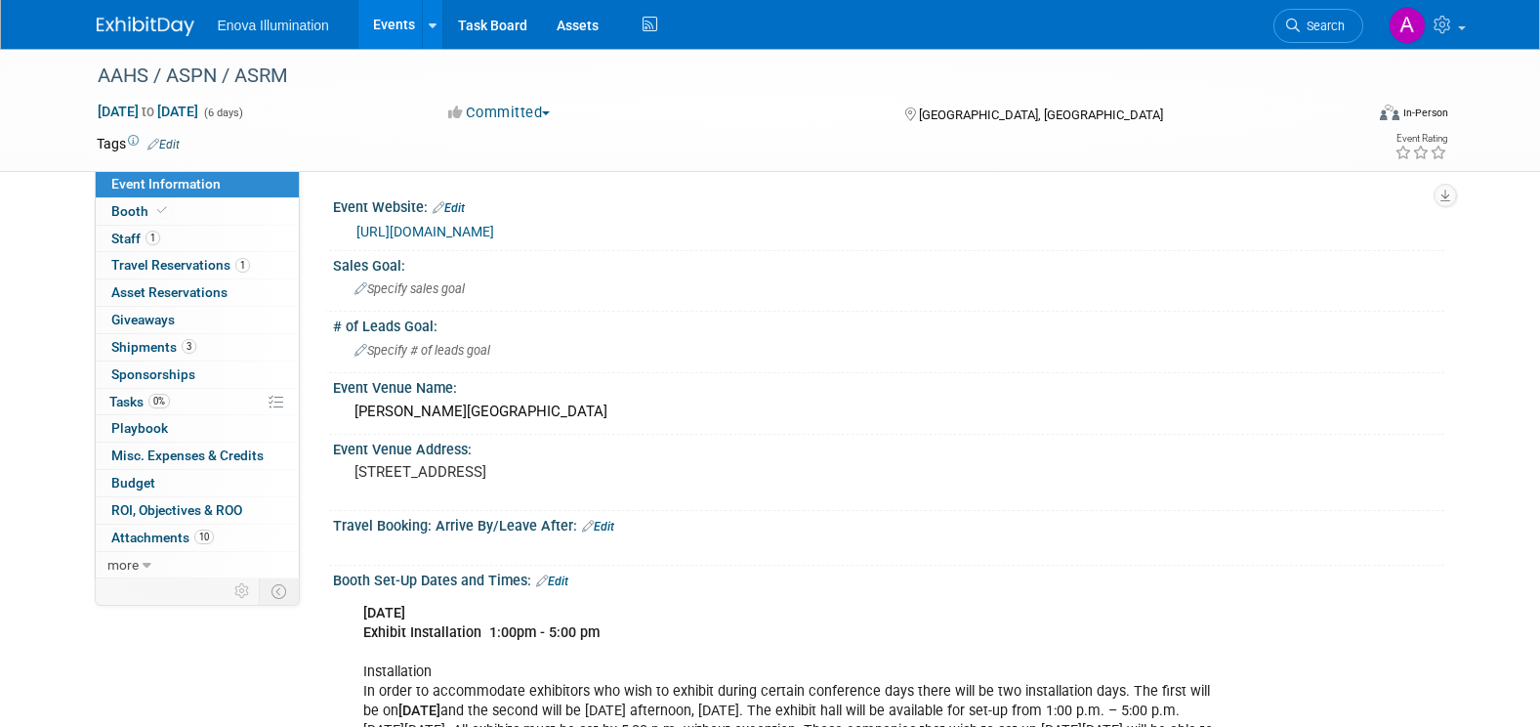
click at [242, 213] on link "Booth" at bounding box center [197, 211] width 203 height 26
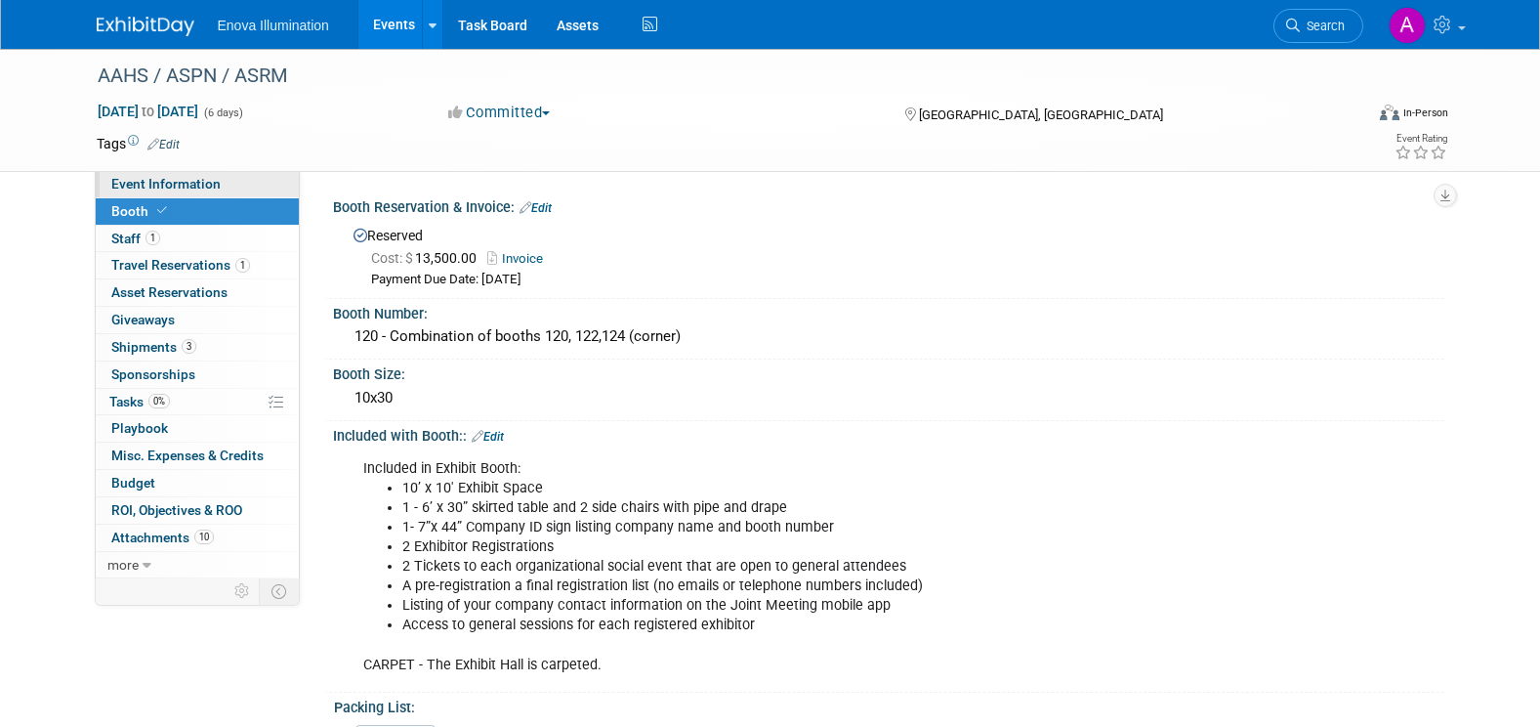
click at [242, 183] on link "Event Information" at bounding box center [197, 184] width 203 height 26
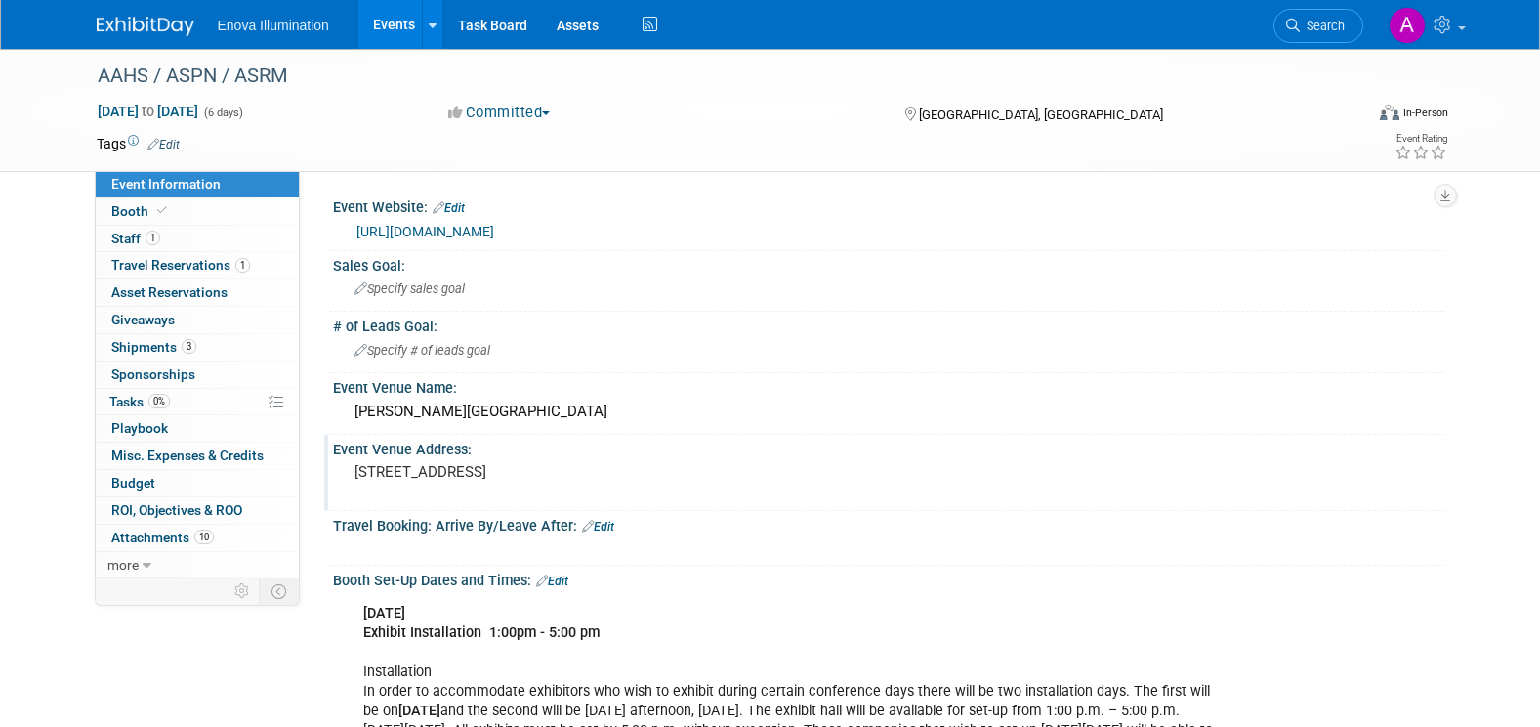
click at [354, 480] on pre "1000 H Street Chula Vista, CA 91910" at bounding box center [564, 472] width 420 height 18
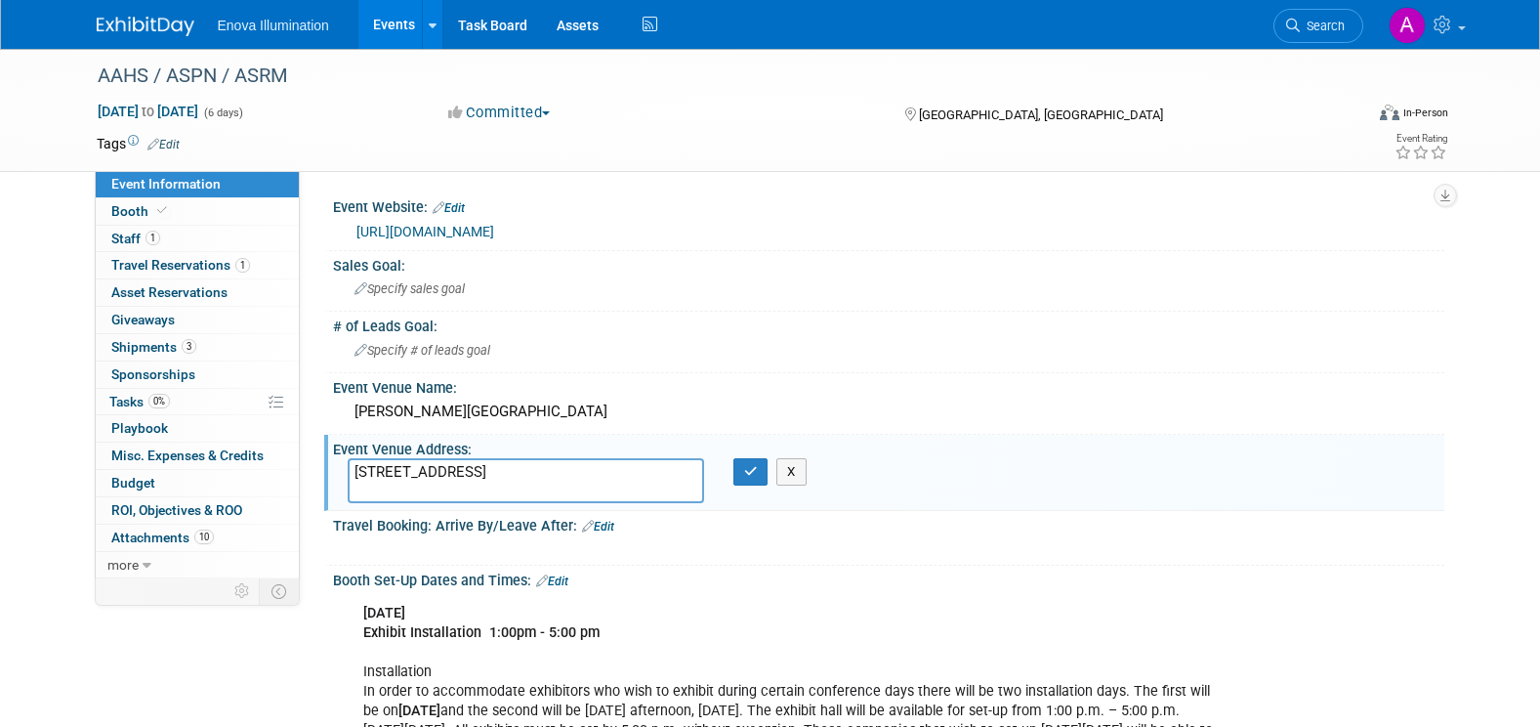
drag, startPoint x: 354, startPoint y: 490, endPoint x: 450, endPoint y: 488, distance: 95.7
click at [450, 488] on textarea "1000 H Street Chula Vista, CA 91910" at bounding box center [526, 480] width 356 height 45
click at [1293, 21] on icon at bounding box center [1293, 26] width 14 height 14
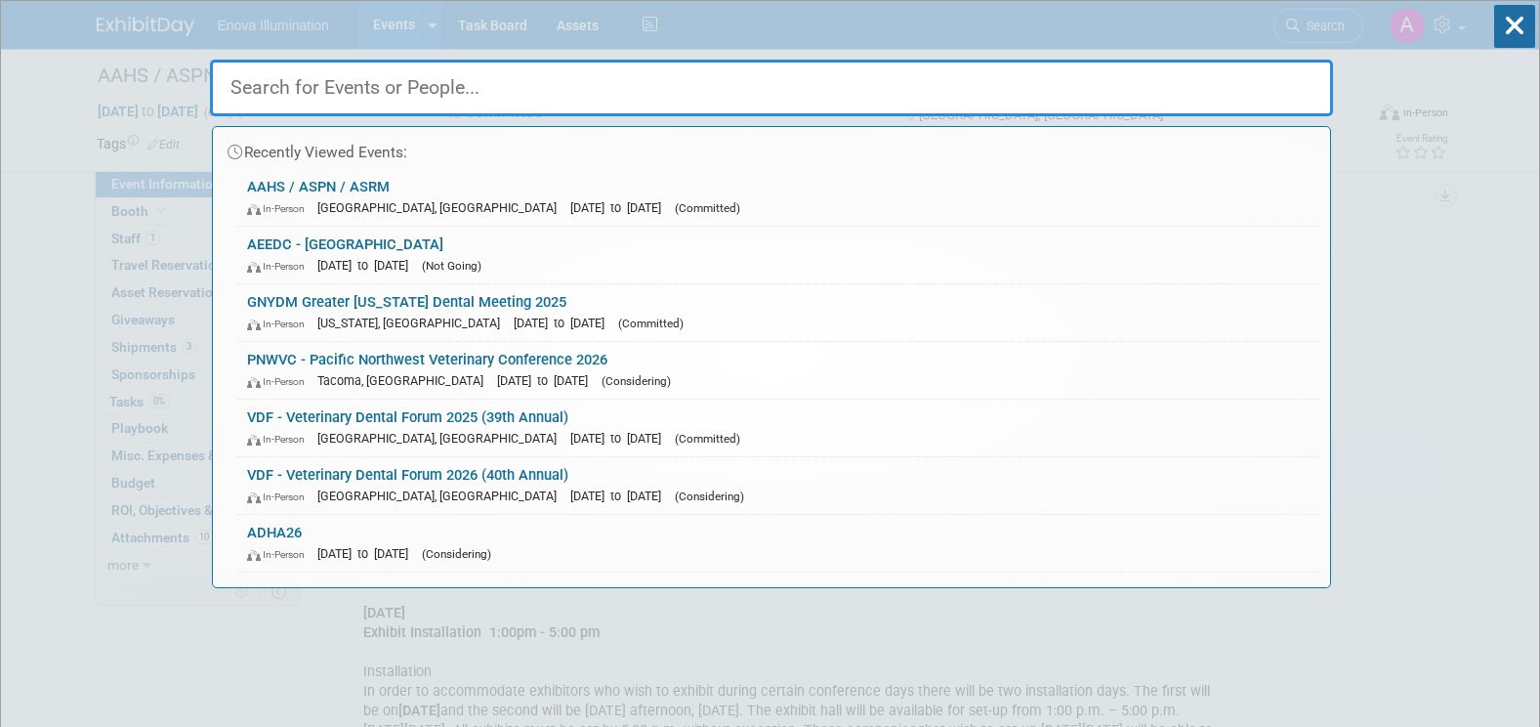
paste input "Pacific Coast Society for Prosthodontics"
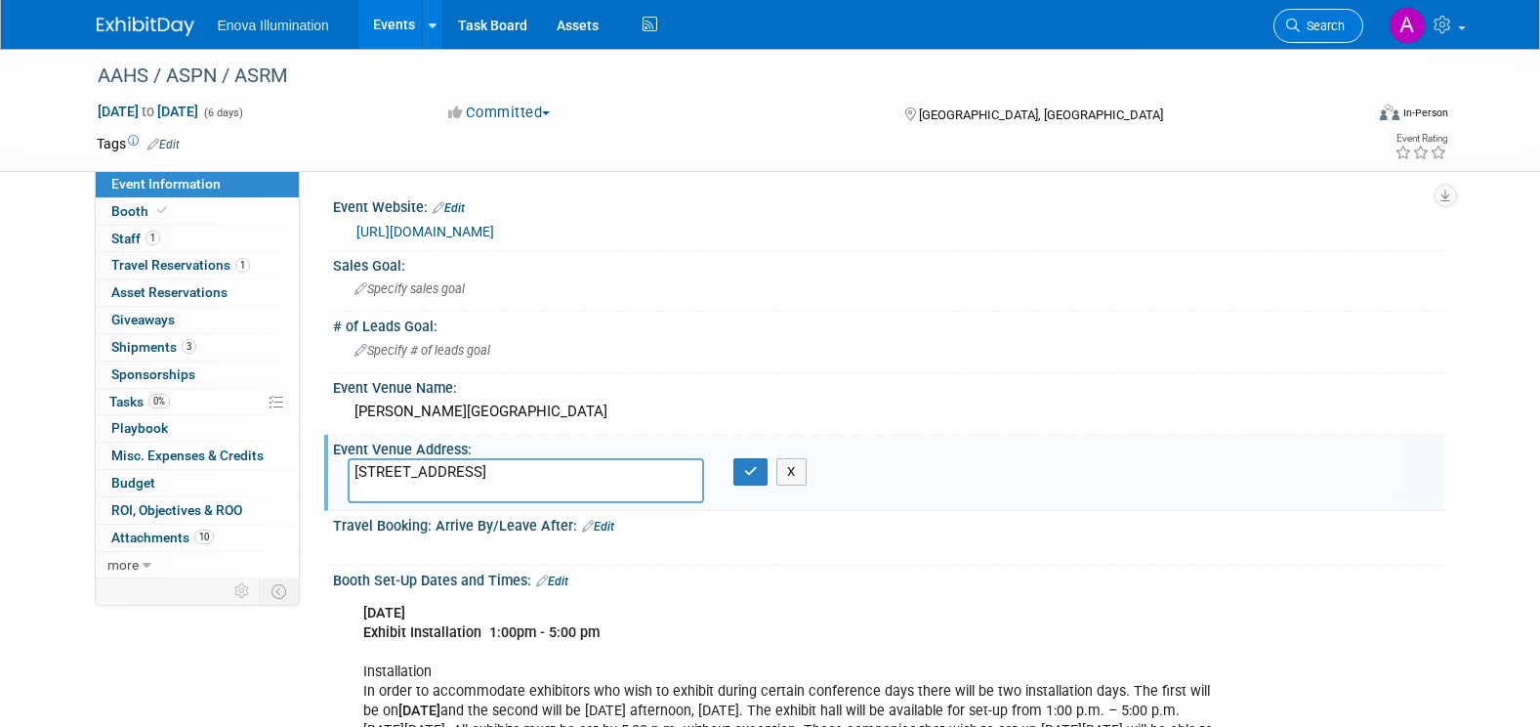
click at [1334, 29] on span "Search" at bounding box center [1322, 26] width 45 height 15
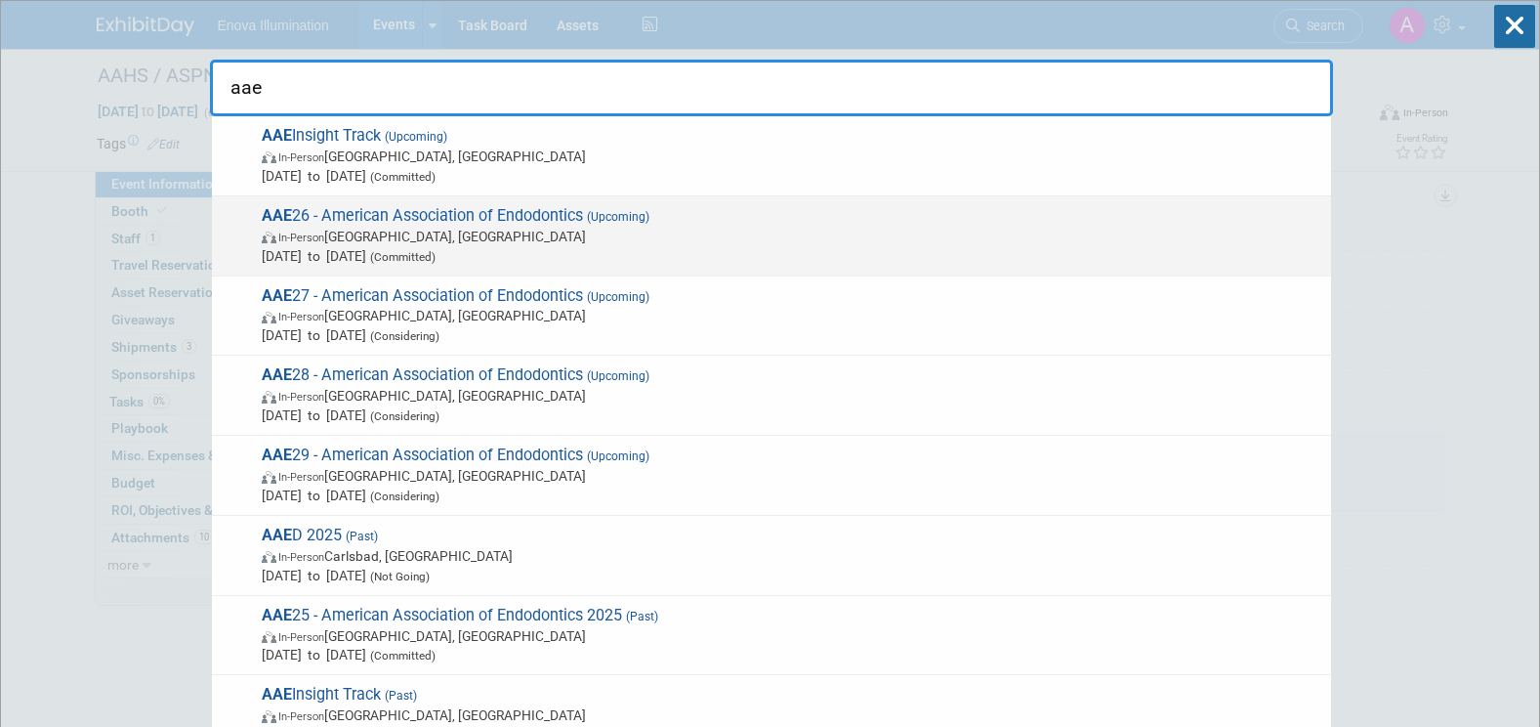
type input "aae"
click at [398, 220] on span "AAE 26 - American Association of Endodontics (Upcoming) In-Person Salt Lake Cit…" at bounding box center [788, 236] width 1065 height 60
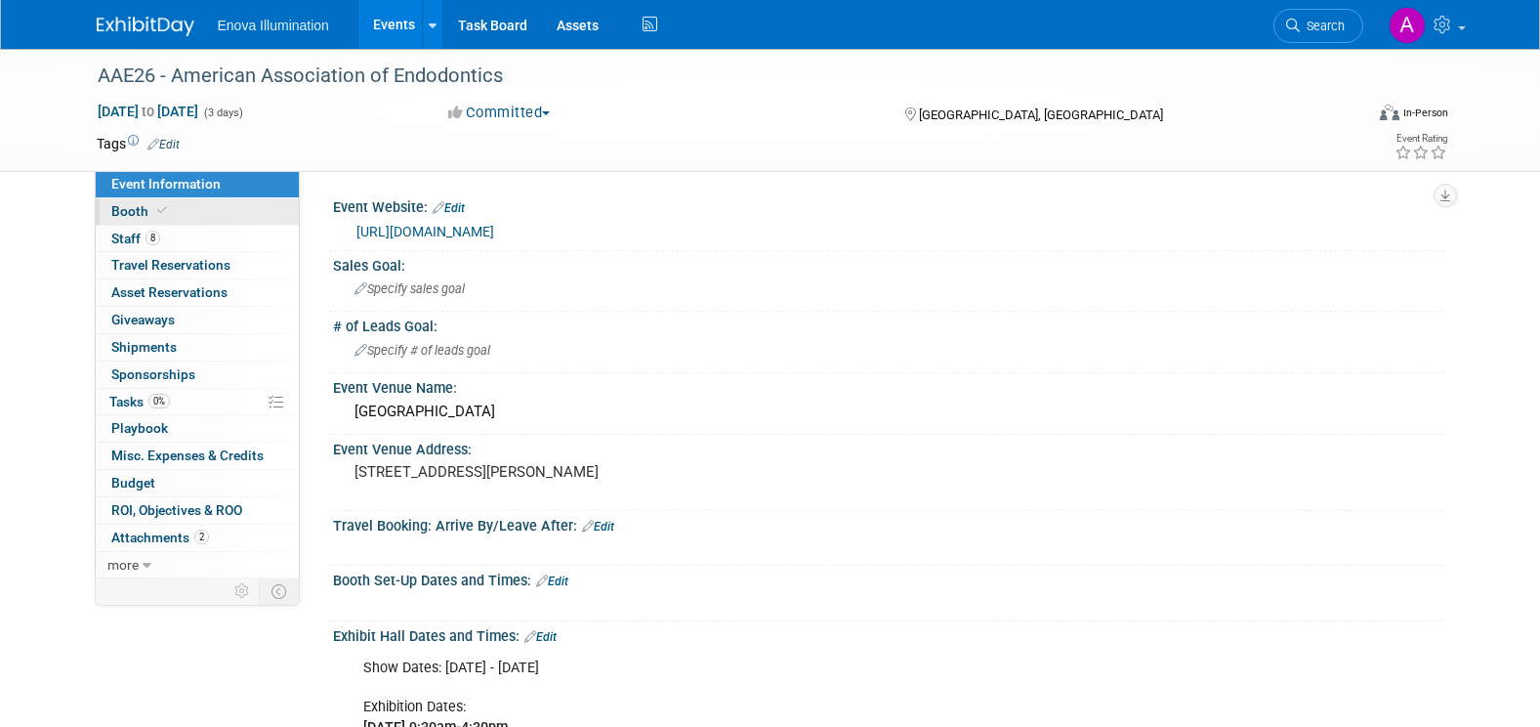
click at [267, 217] on link "Booth" at bounding box center [197, 211] width 203 height 26
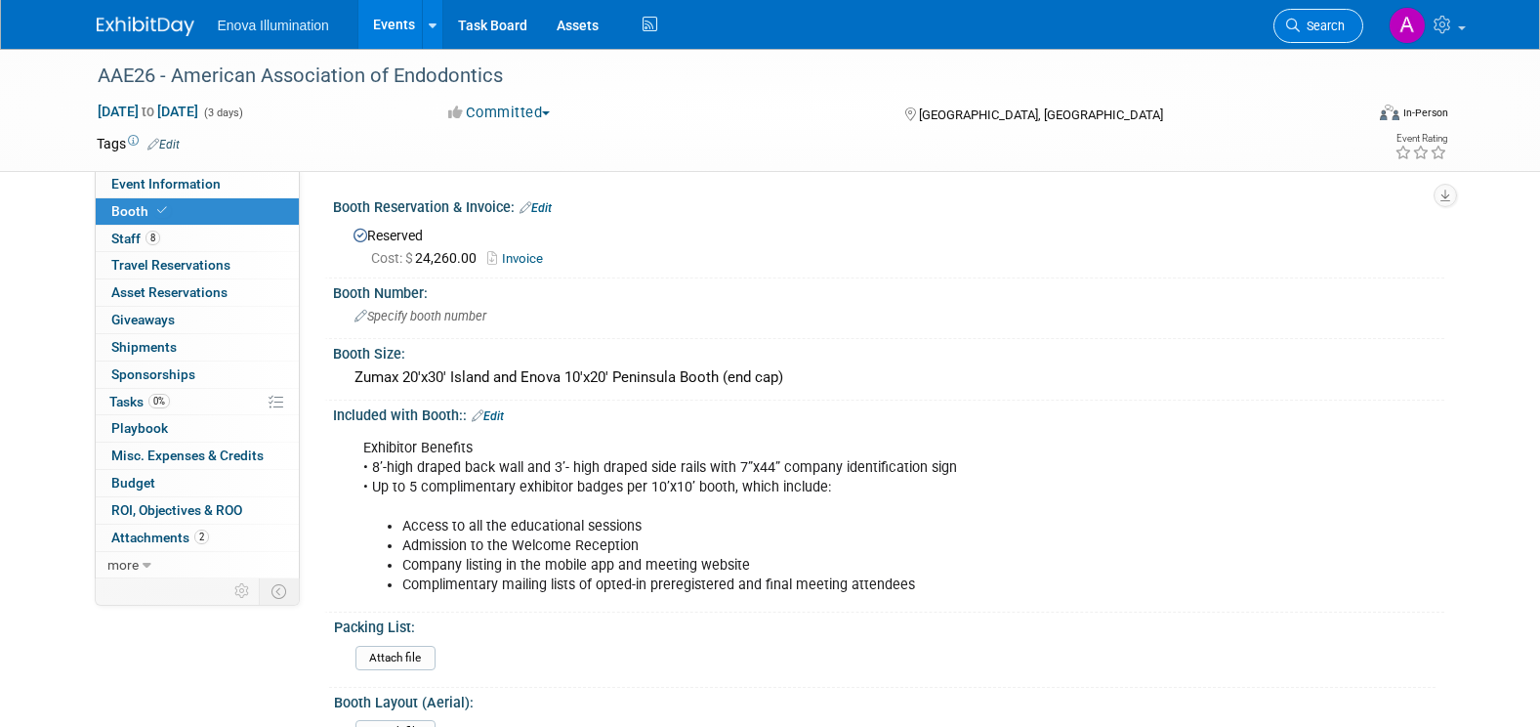
click at [1319, 27] on span "Search" at bounding box center [1322, 26] width 45 height 15
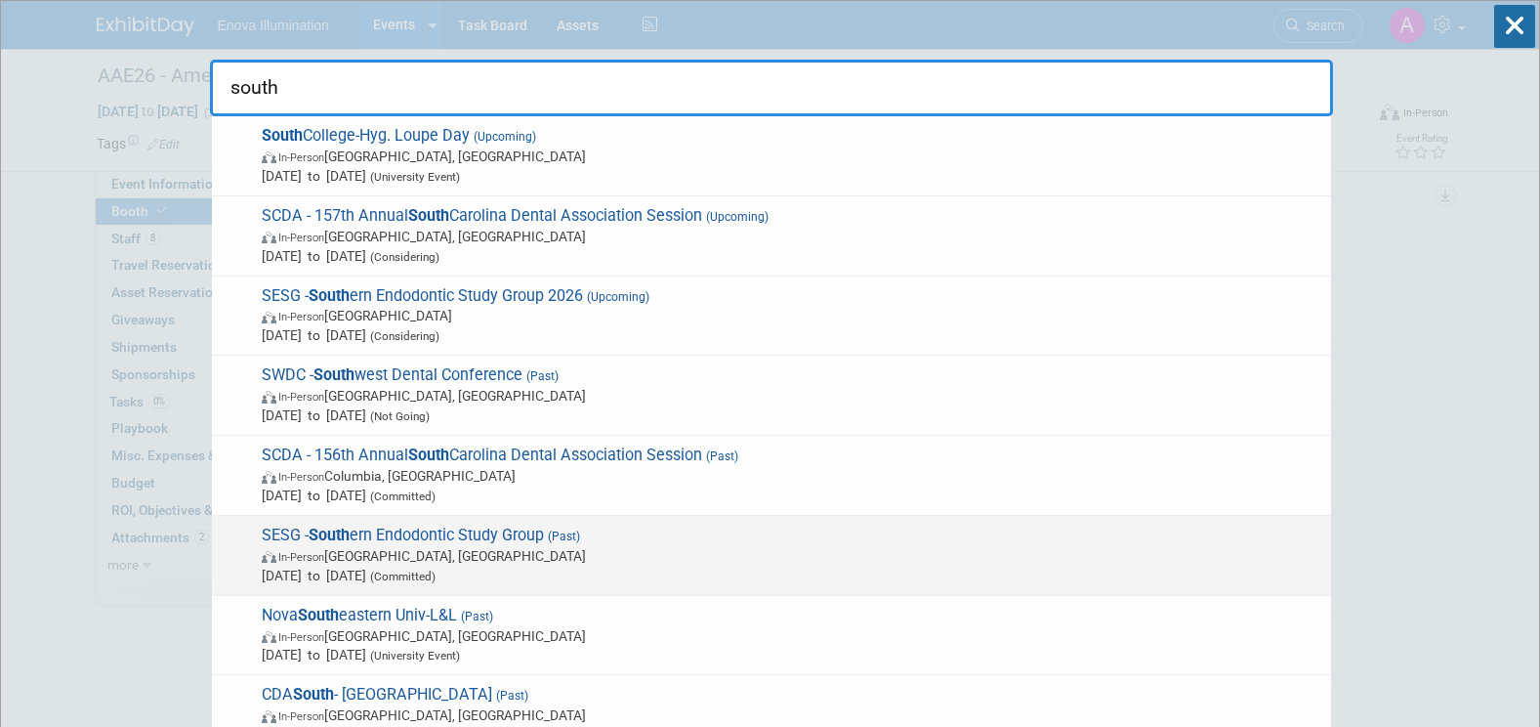
type input "south"
click at [409, 533] on span "SESG - South ern Endodontic Study Group (Past) In-Person [GEOGRAPHIC_DATA], [GE…" at bounding box center [788, 555] width 1065 height 60
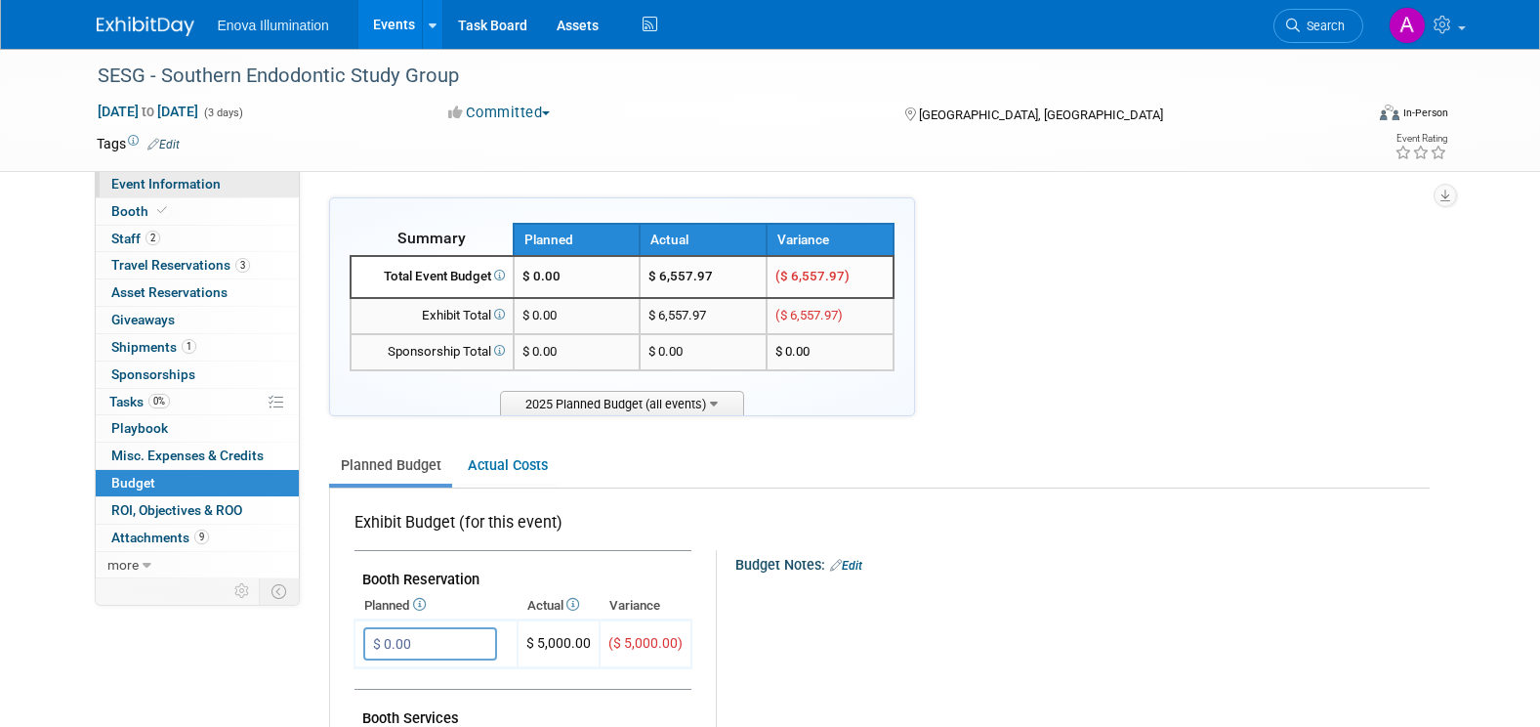
click at [177, 189] on span "Event Information" at bounding box center [165, 184] width 109 height 16
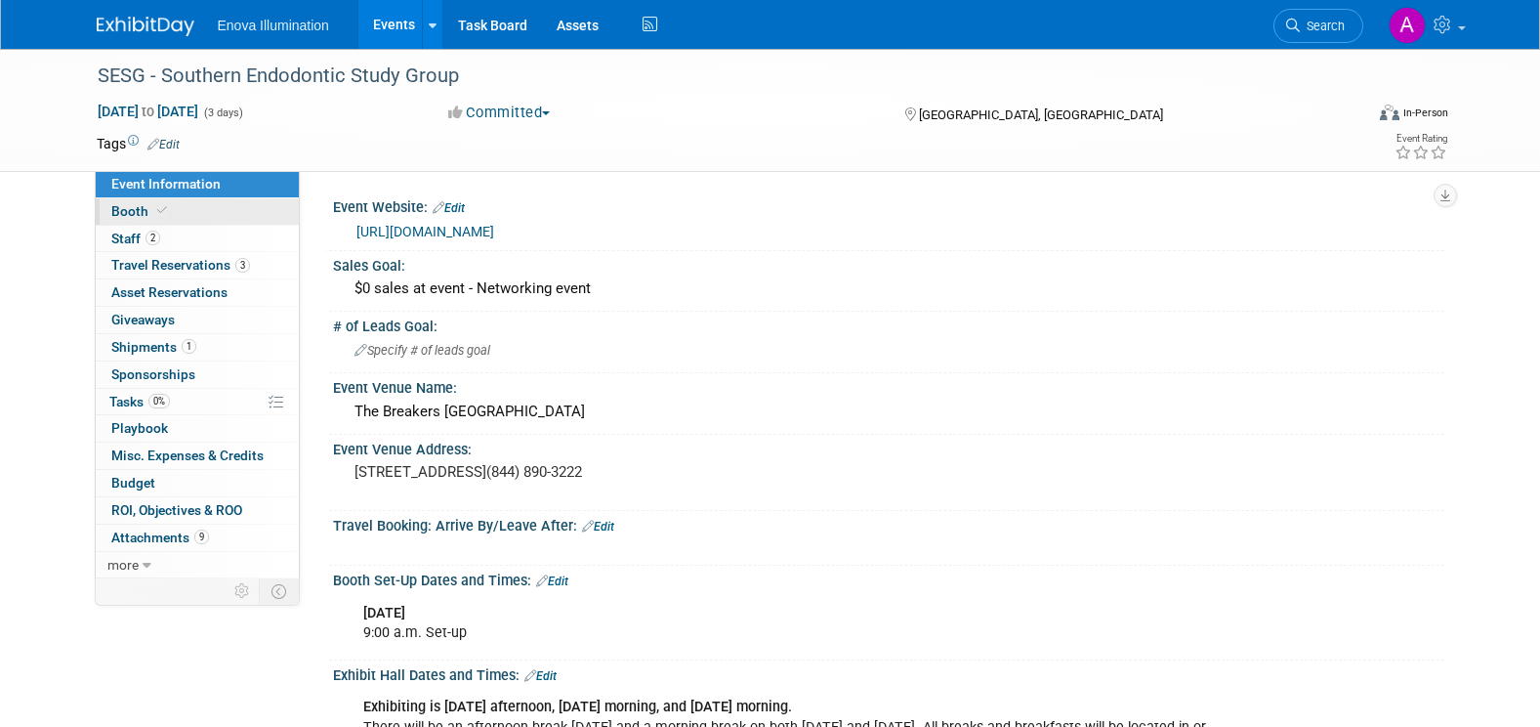
click at [224, 213] on link "Booth" at bounding box center [197, 211] width 203 height 26
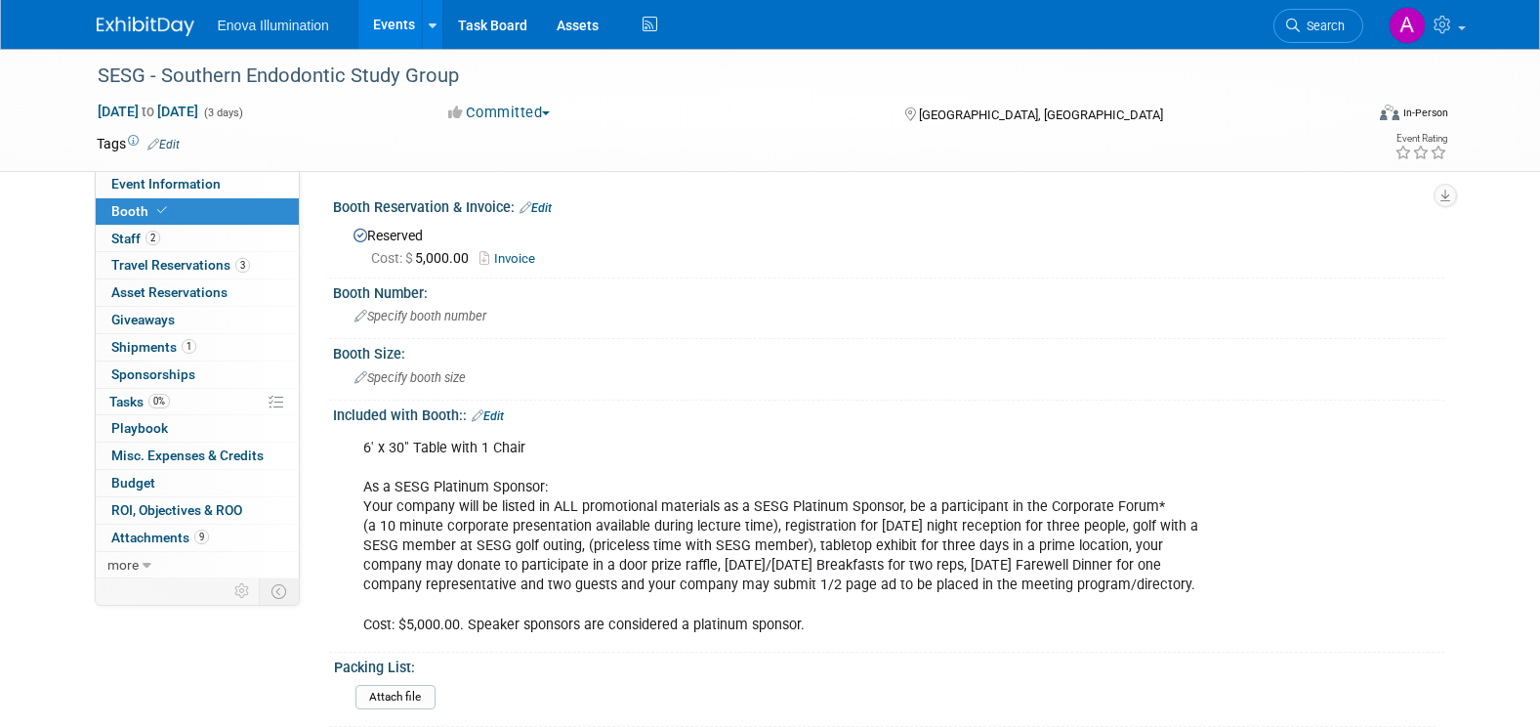
click at [1322, 20] on span "Search" at bounding box center [1322, 26] width 45 height 15
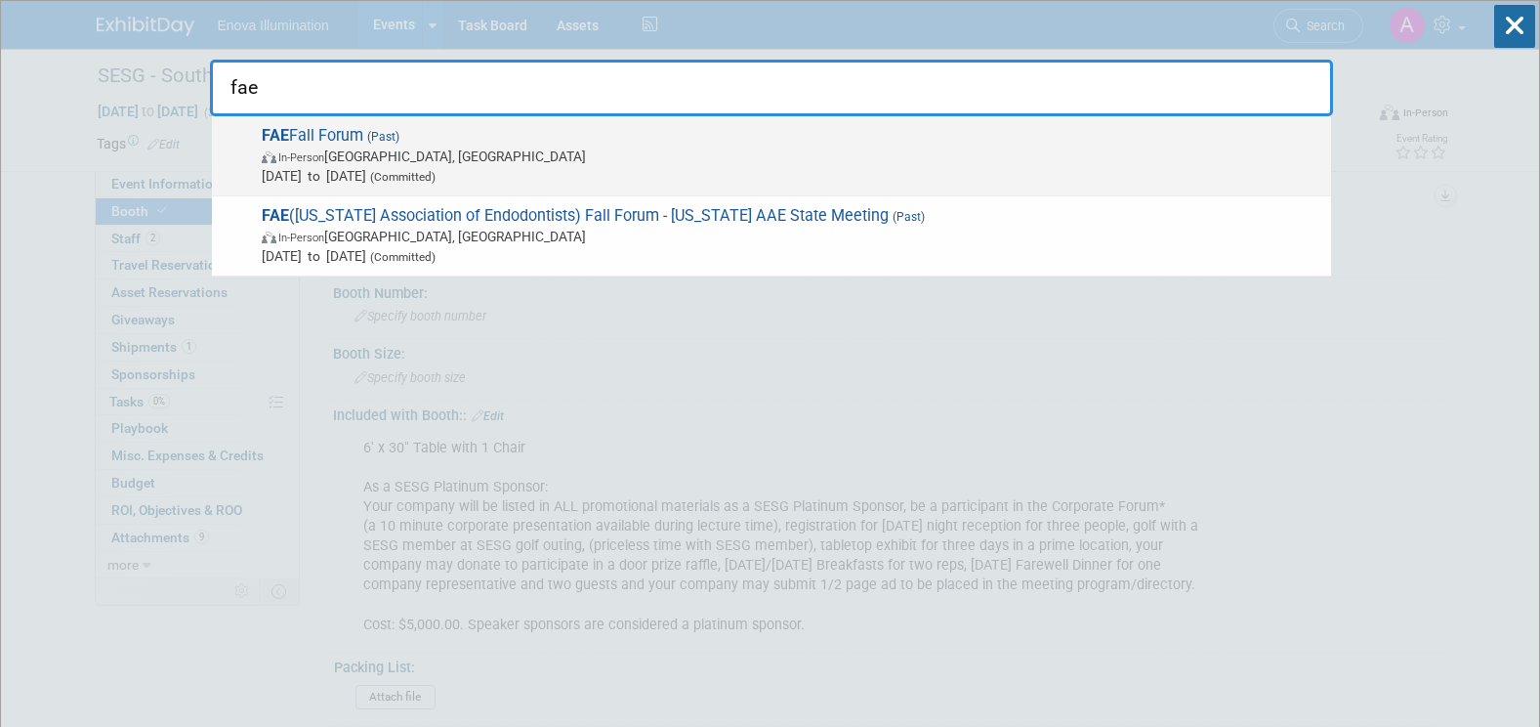
type input "fae"
click at [366, 136] on span "(Past)" at bounding box center [381, 137] width 36 height 14
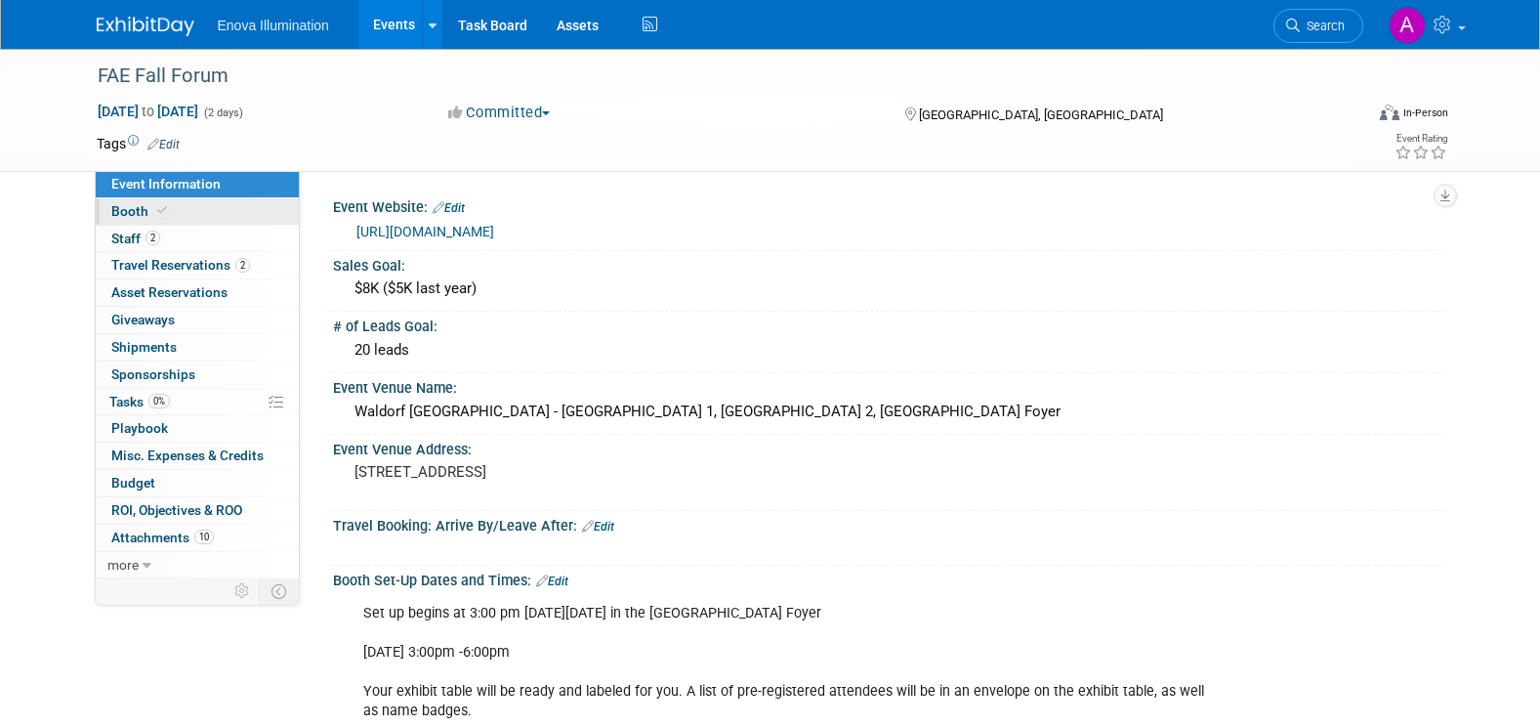
click at [255, 211] on link "Booth" at bounding box center [197, 211] width 203 height 26
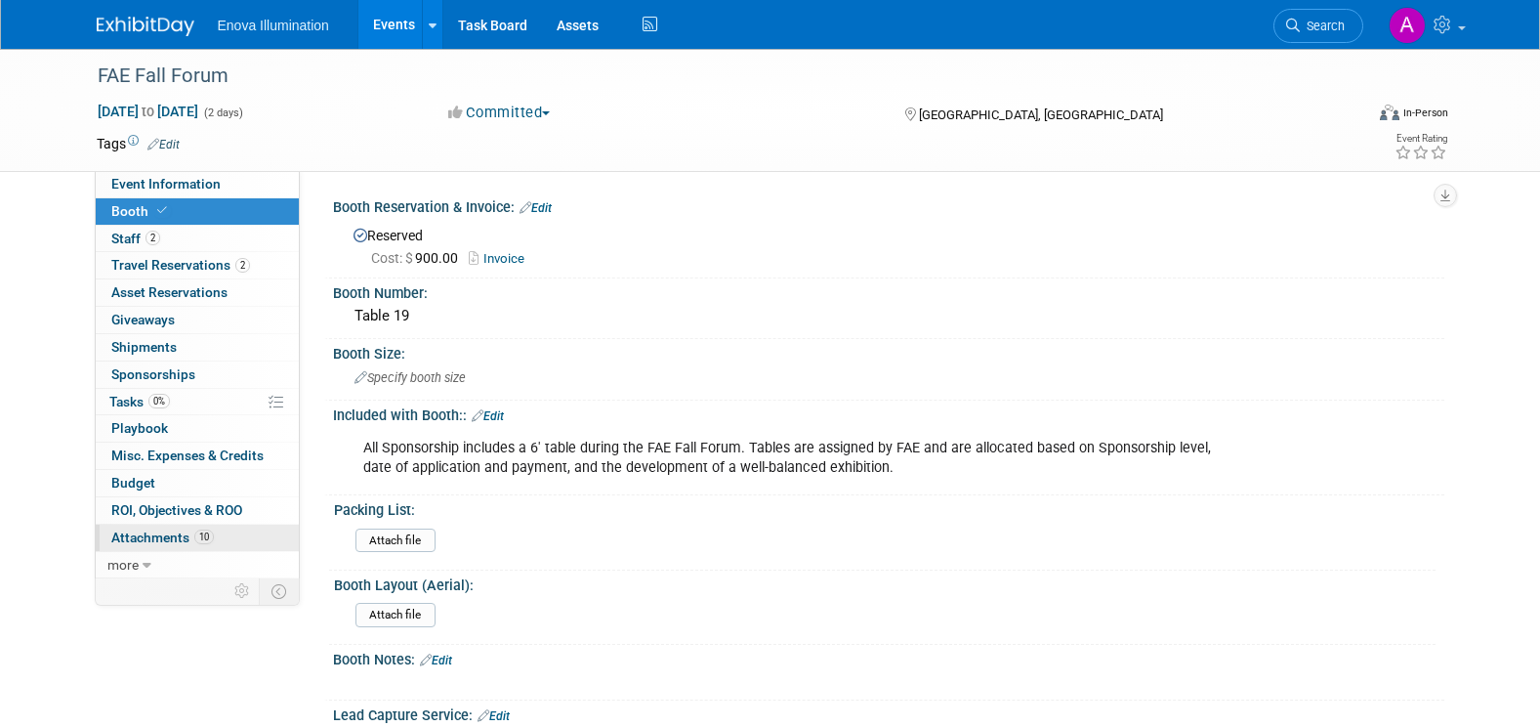
click at [233, 526] on link "10 Attachments 10" at bounding box center [197, 537] width 203 height 26
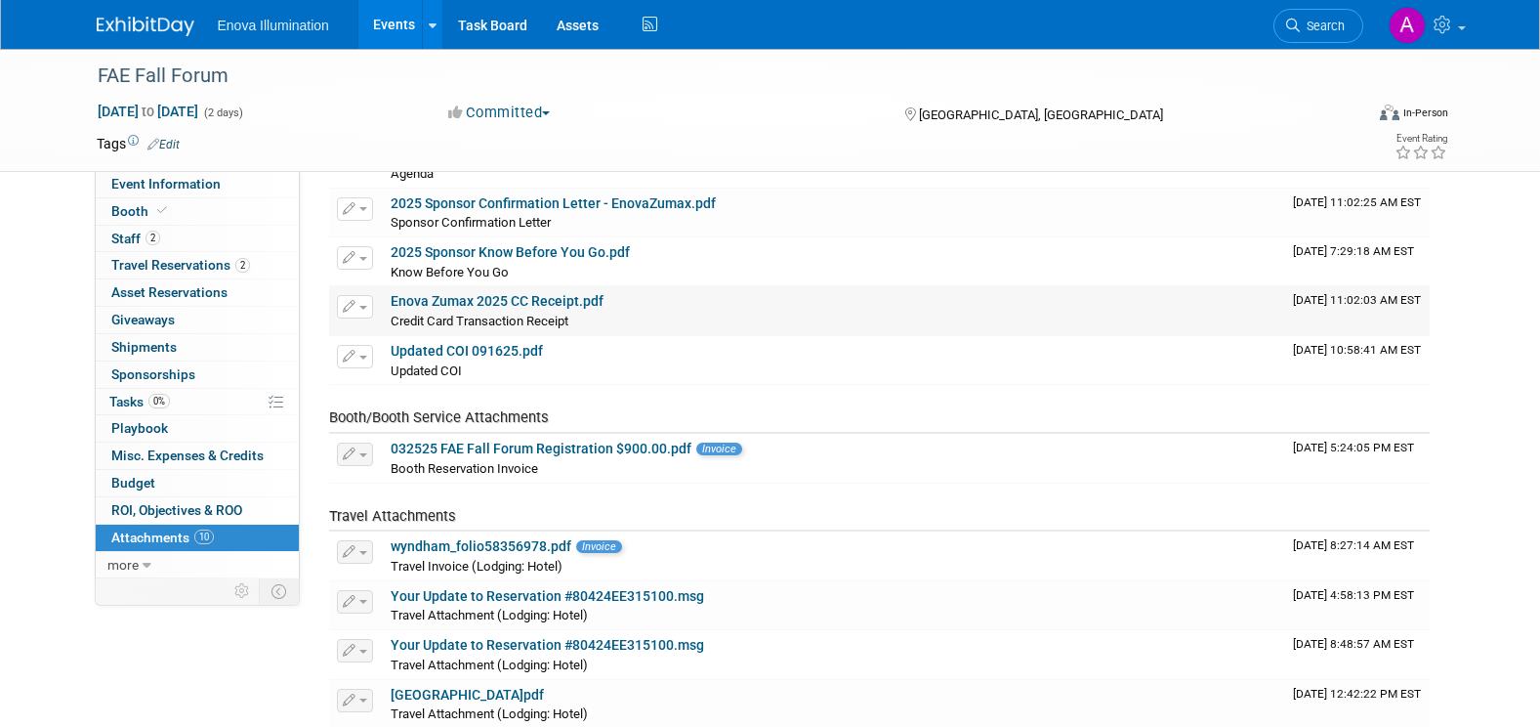
scroll to position [195, 0]
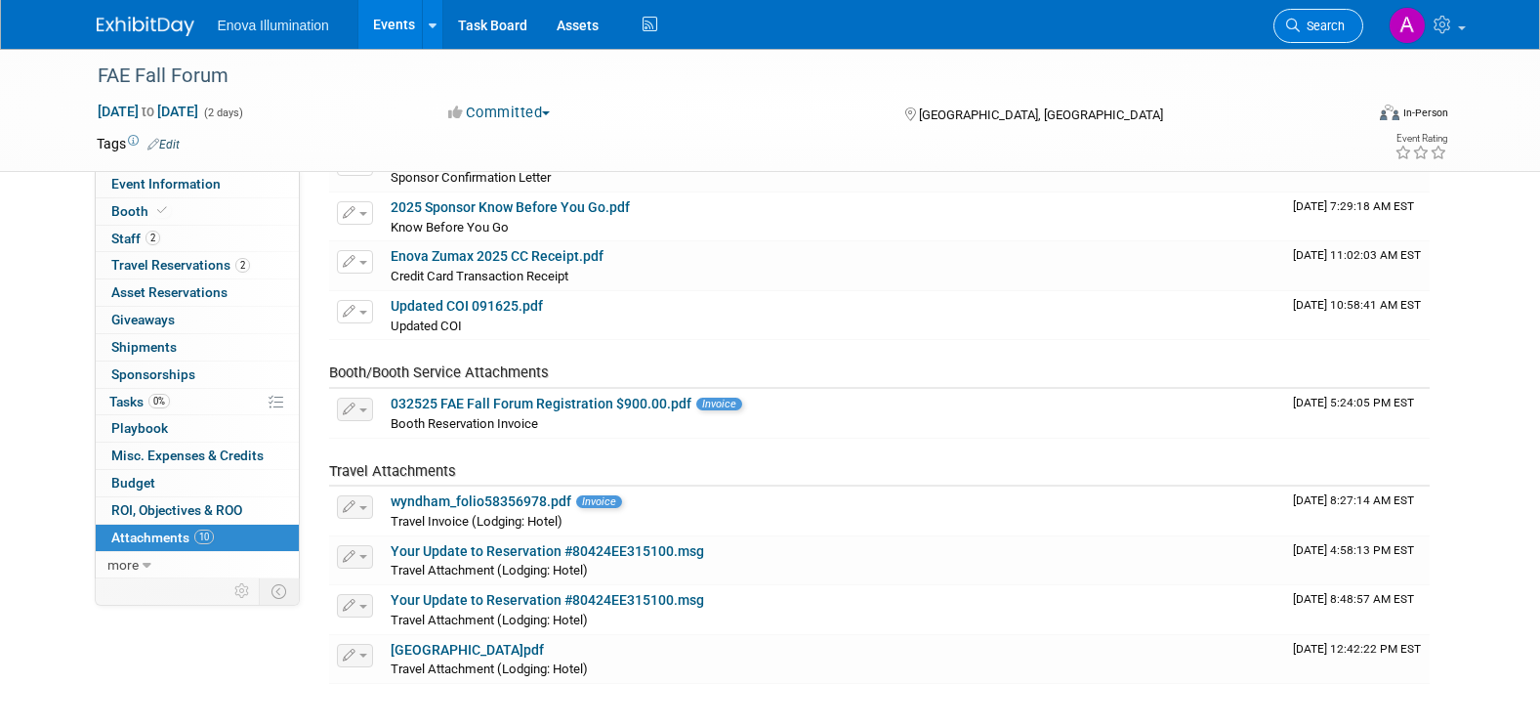
click at [1309, 22] on span "Search" at bounding box center [1322, 26] width 45 height 15
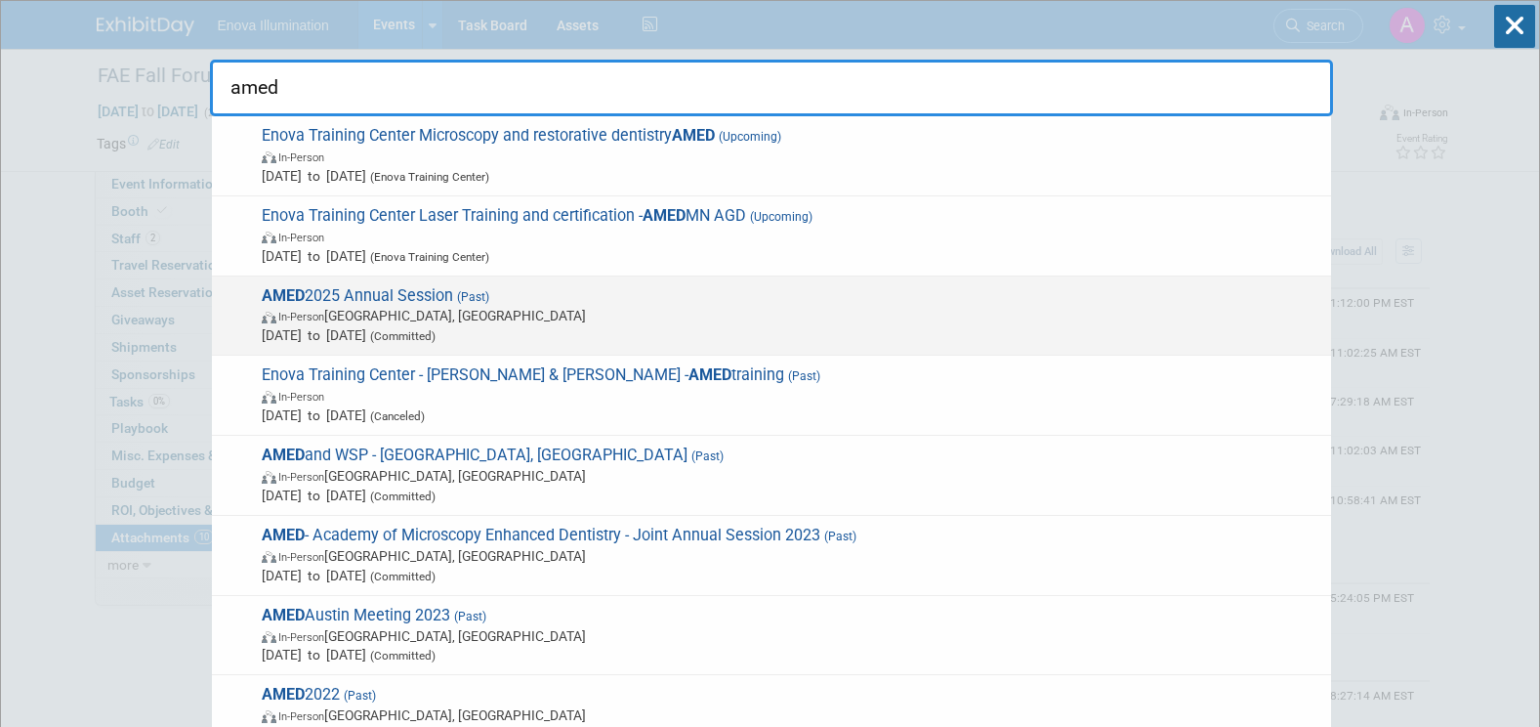
type input "amed"
click at [458, 301] on span "(Past)" at bounding box center [471, 297] width 36 height 14
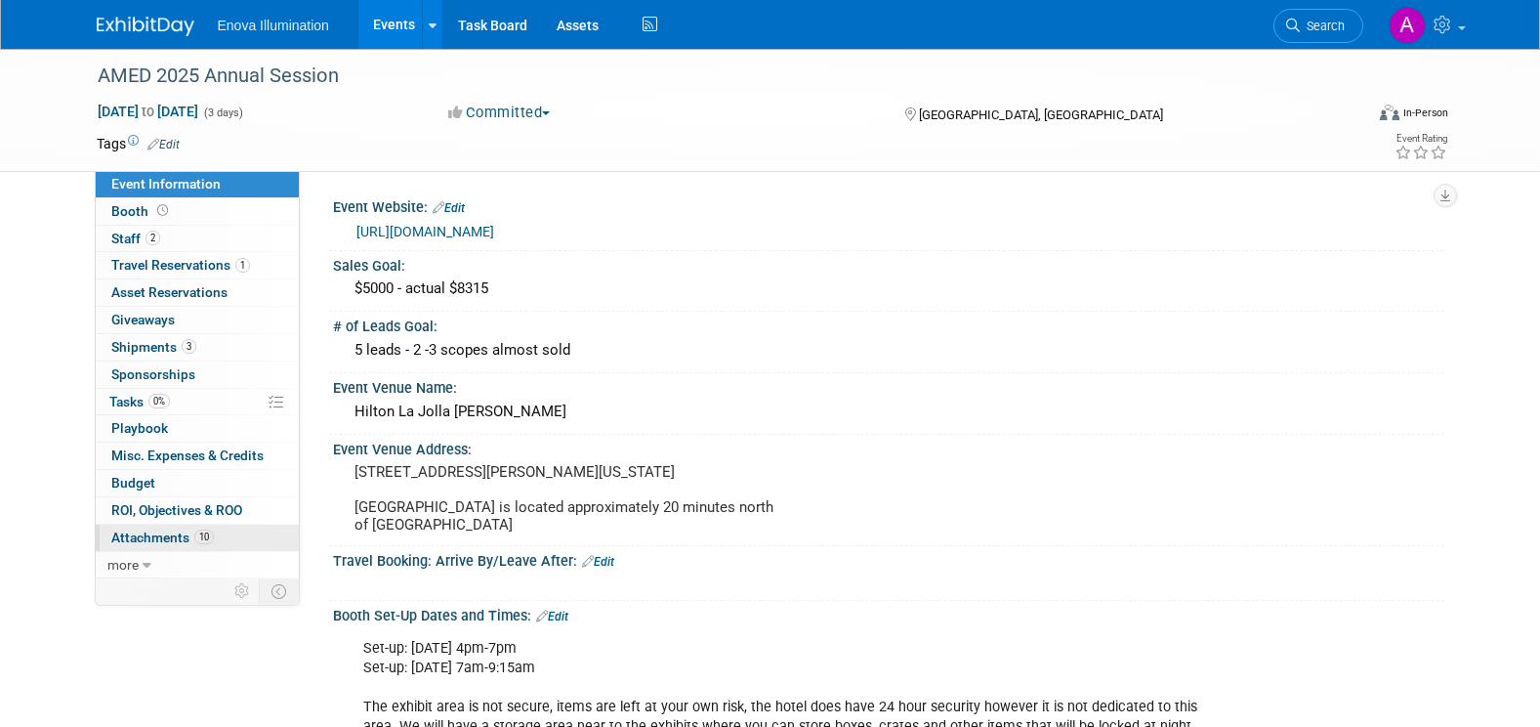
click at [260, 535] on link "10 Attachments 10" at bounding box center [197, 537] width 203 height 26
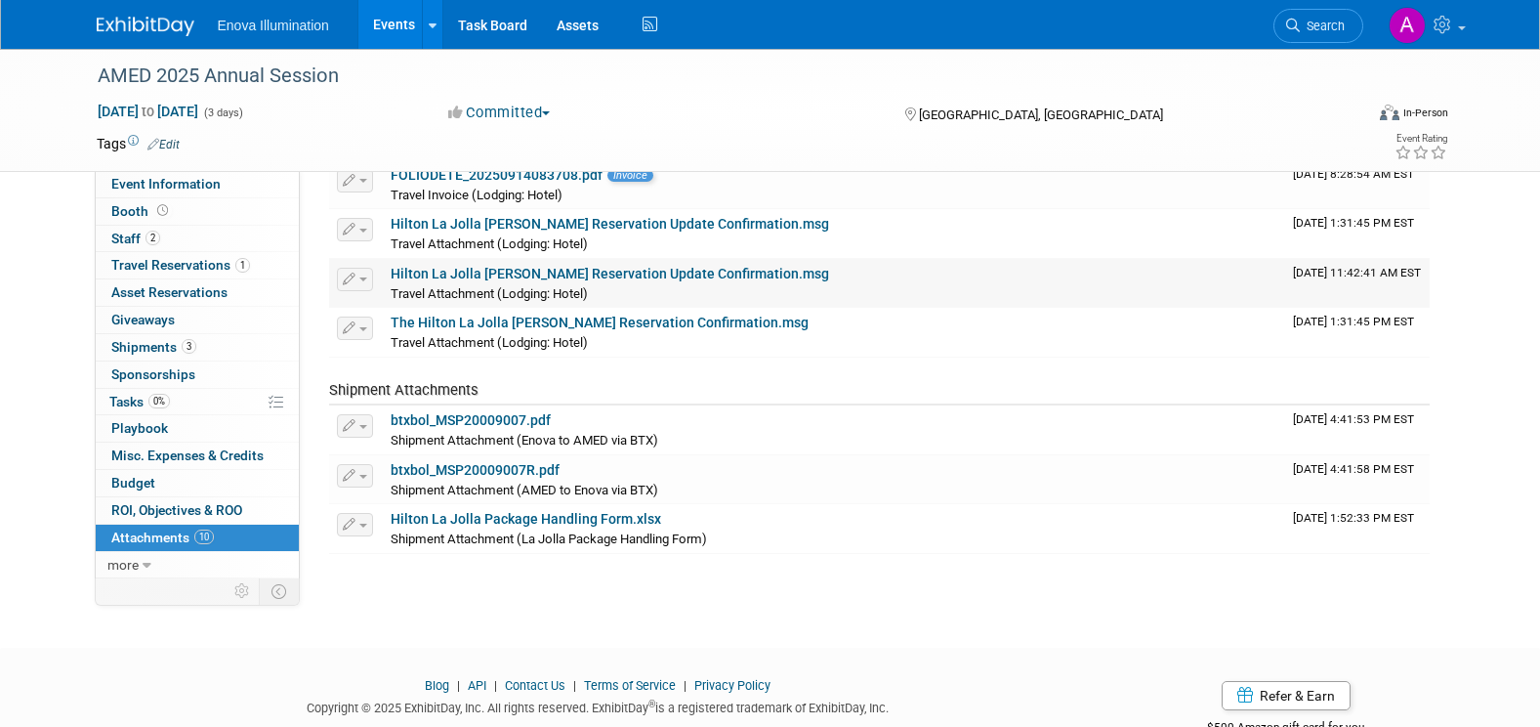
scroll to position [391, 0]
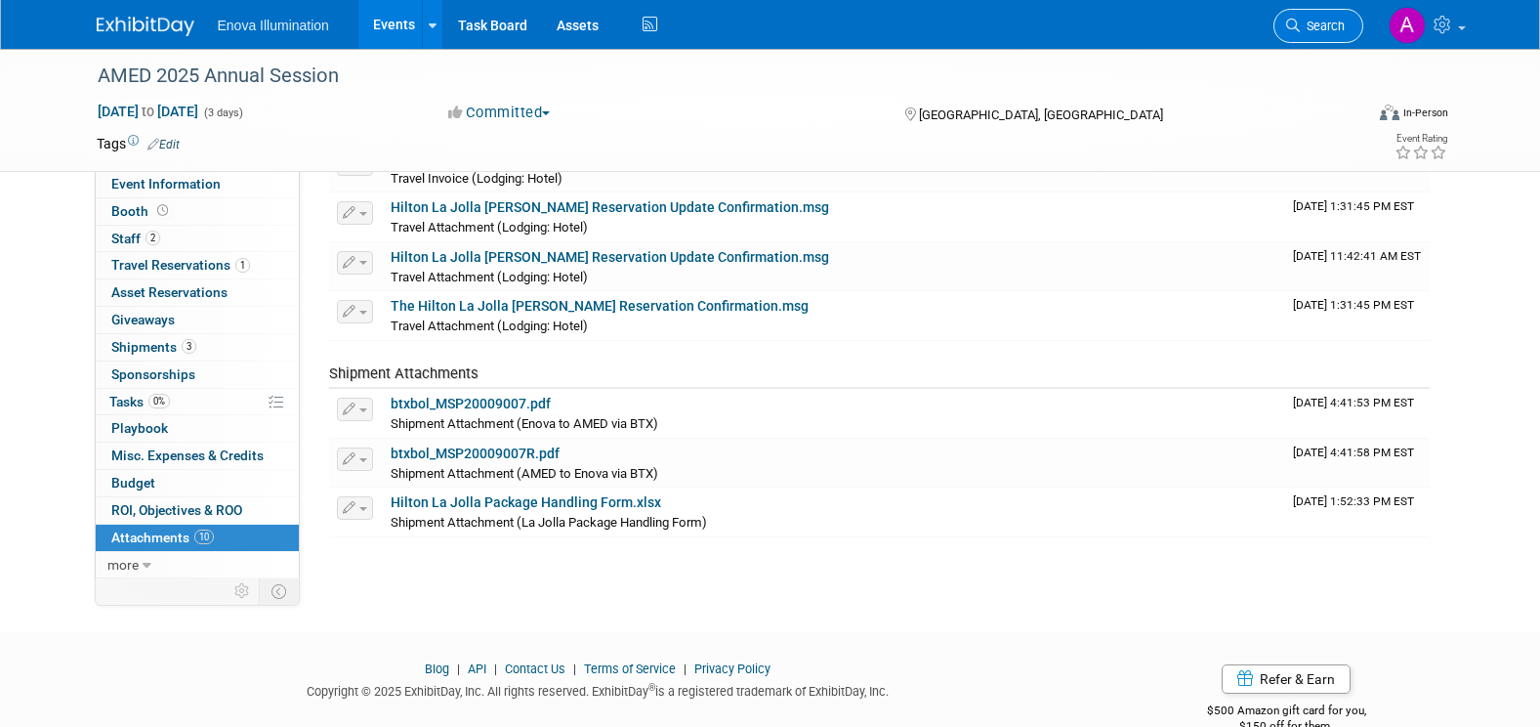
click at [1340, 21] on span "Search" at bounding box center [1322, 26] width 45 height 15
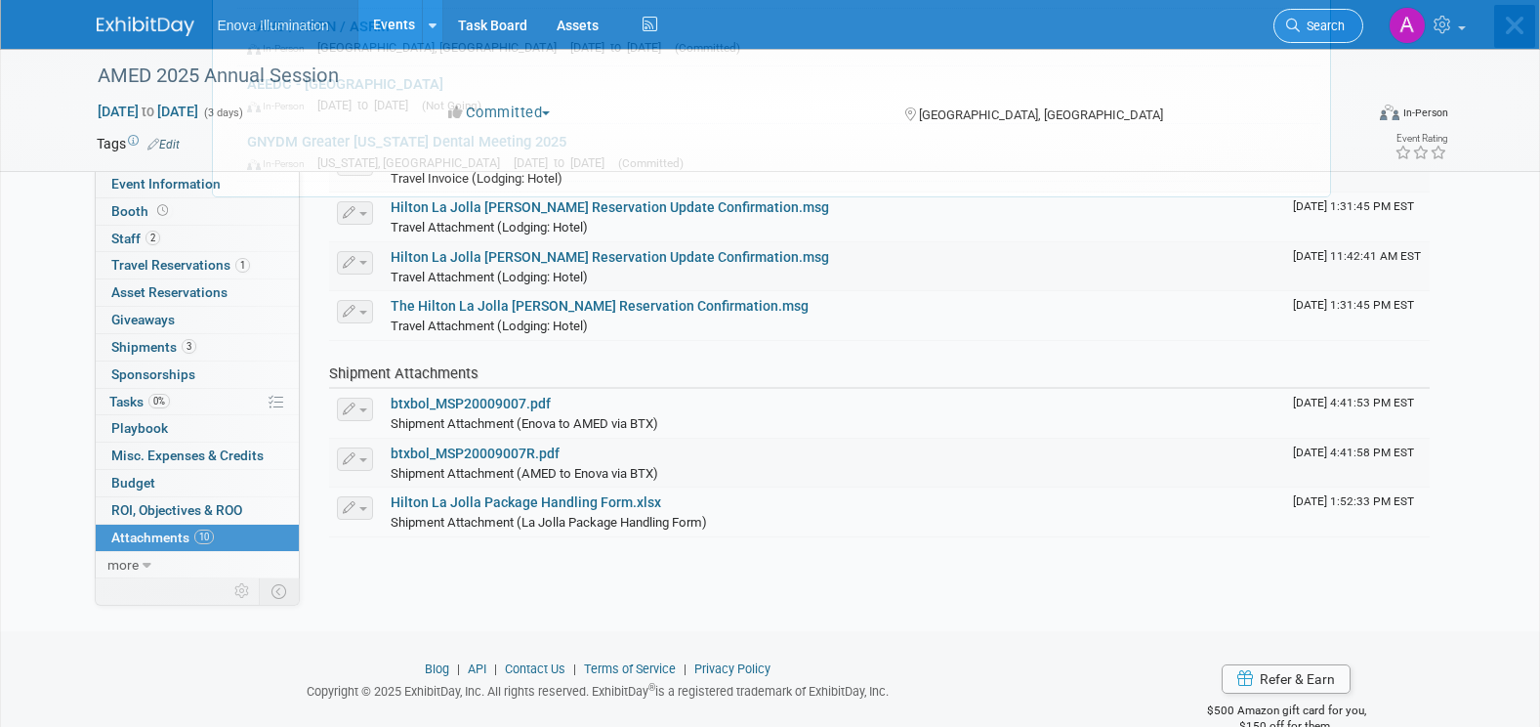
scroll to position [0, 0]
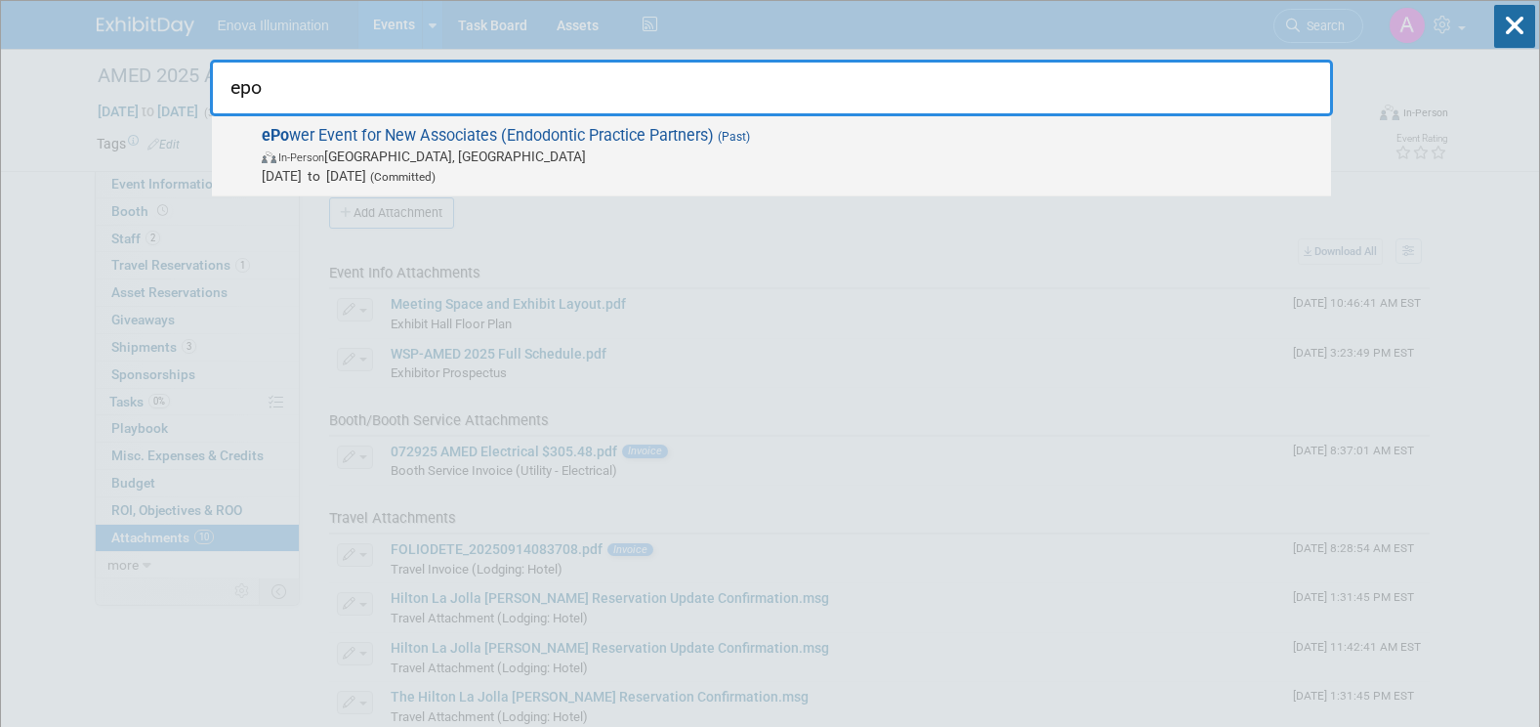
type input "epo"
click at [491, 138] on span "ePo wer Event for New Associates (Endodontic Practice Partners) (Past) In-Perso…" at bounding box center [788, 156] width 1065 height 60
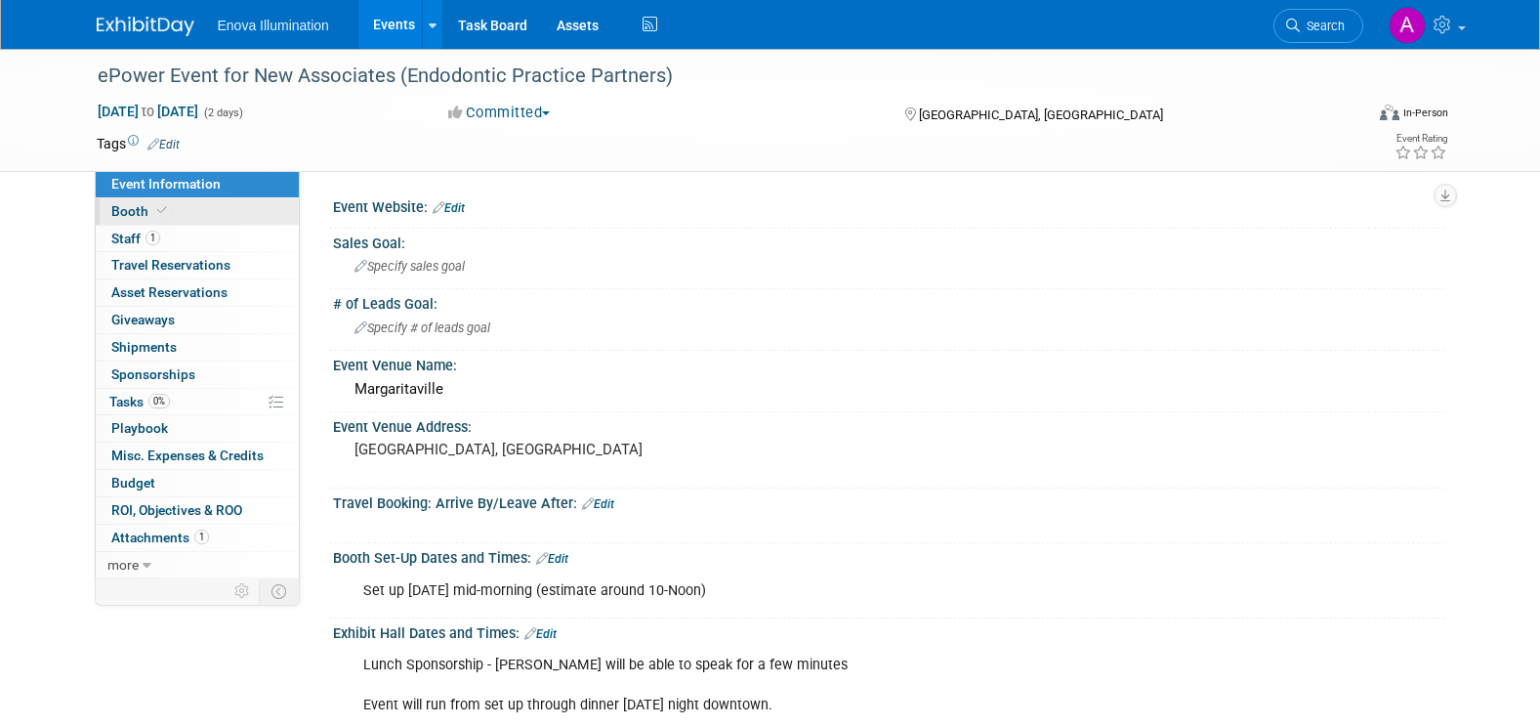
click at [198, 216] on link "Booth" at bounding box center [197, 211] width 203 height 26
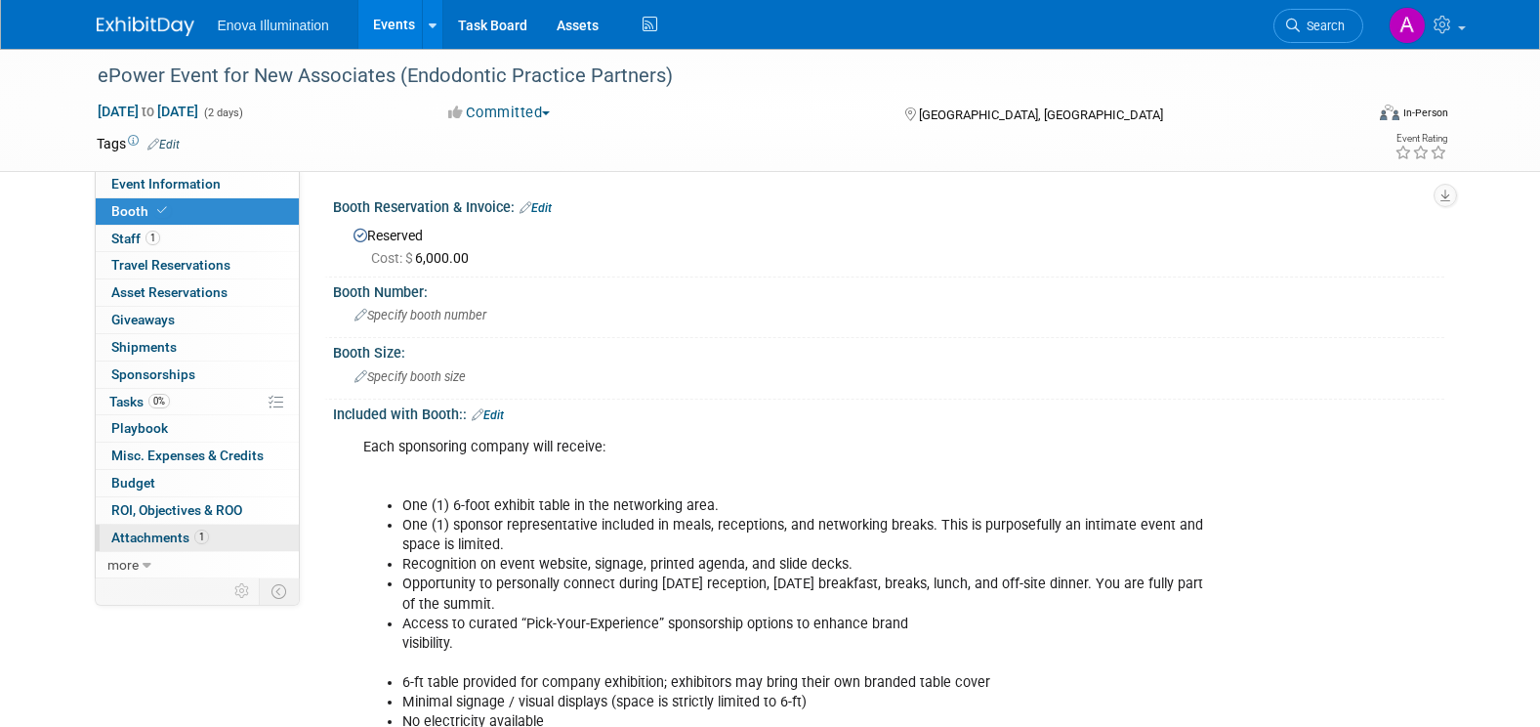
click at [236, 536] on link "1 Attachments 1" at bounding box center [197, 537] width 203 height 26
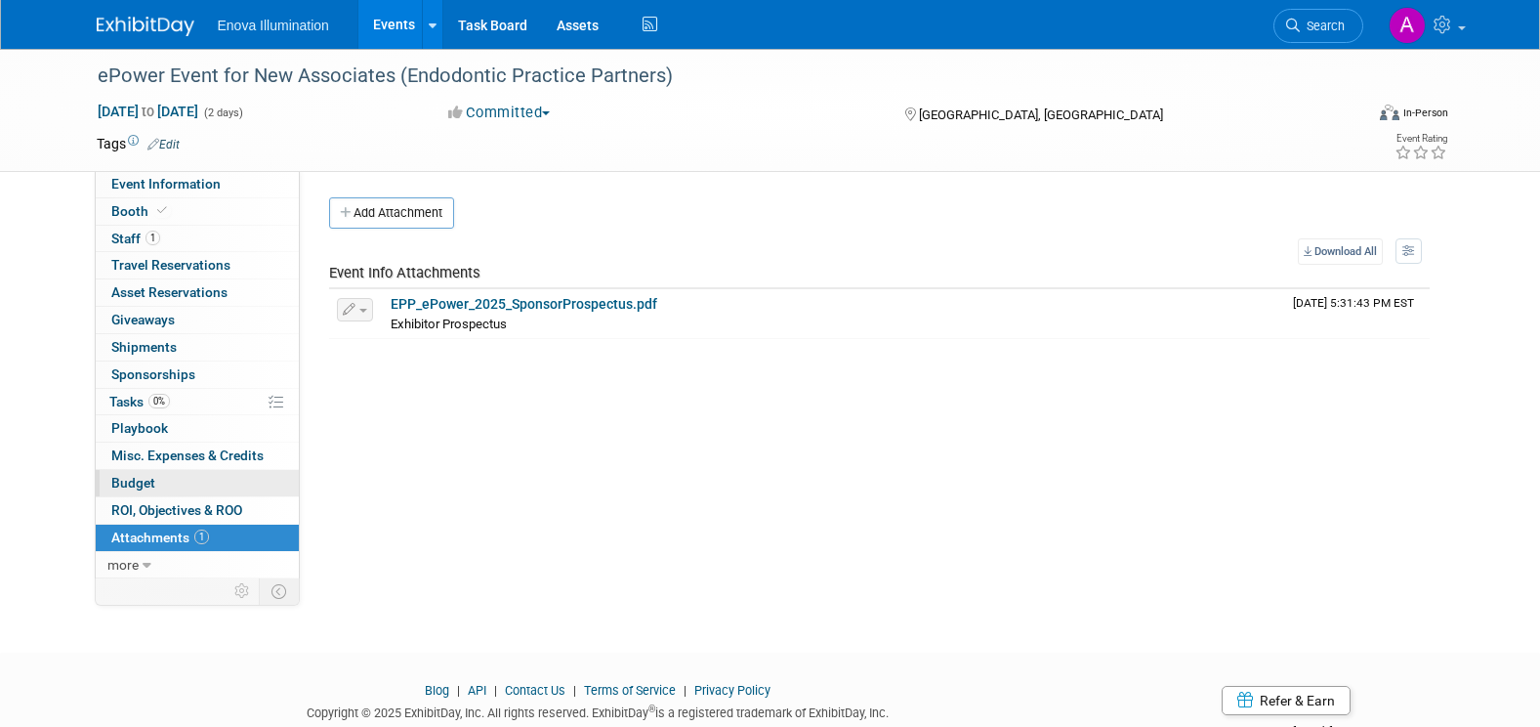
click at [250, 490] on link "Budget" at bounding box center [197, 483] width 203 height 26
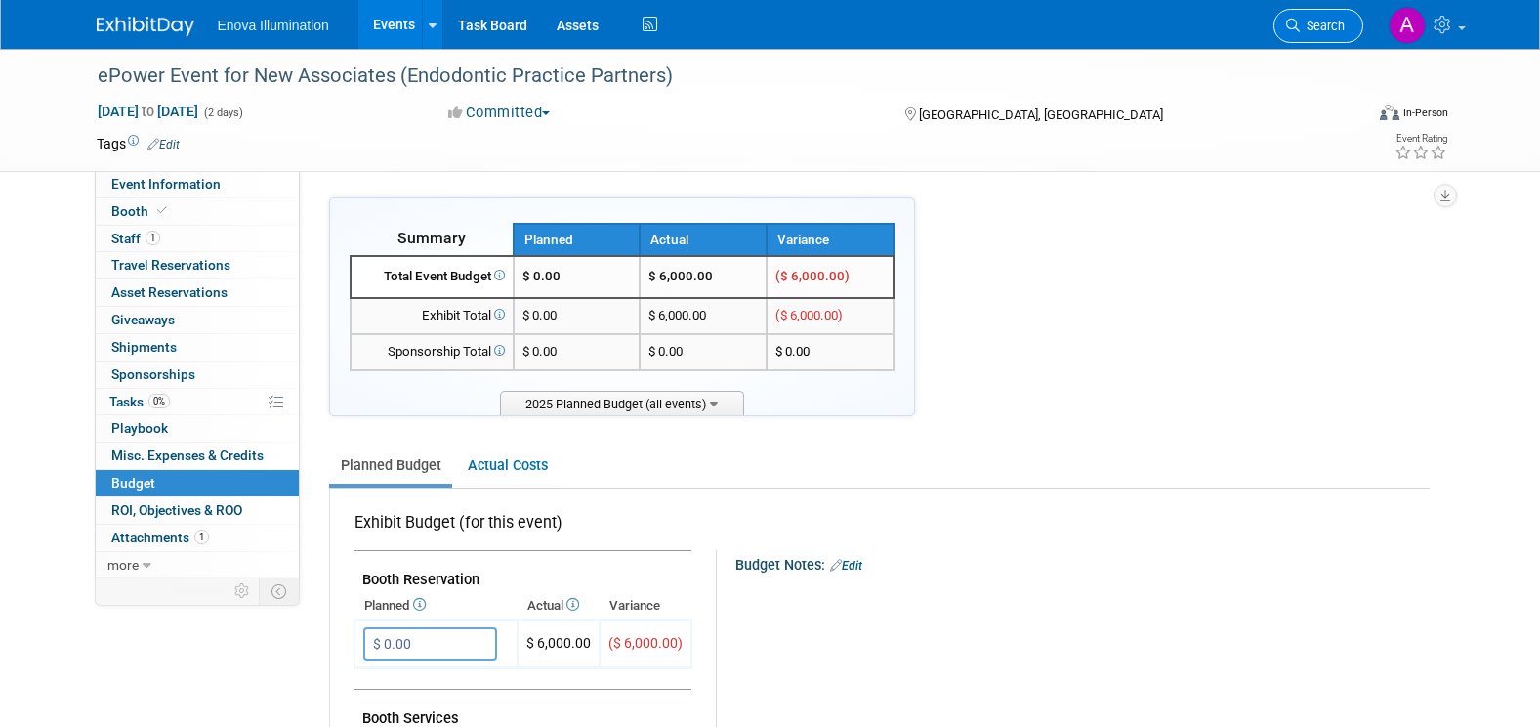
click at [1314, 22] on span "Search" at bounding box center [1322, 26] width 45 height 15
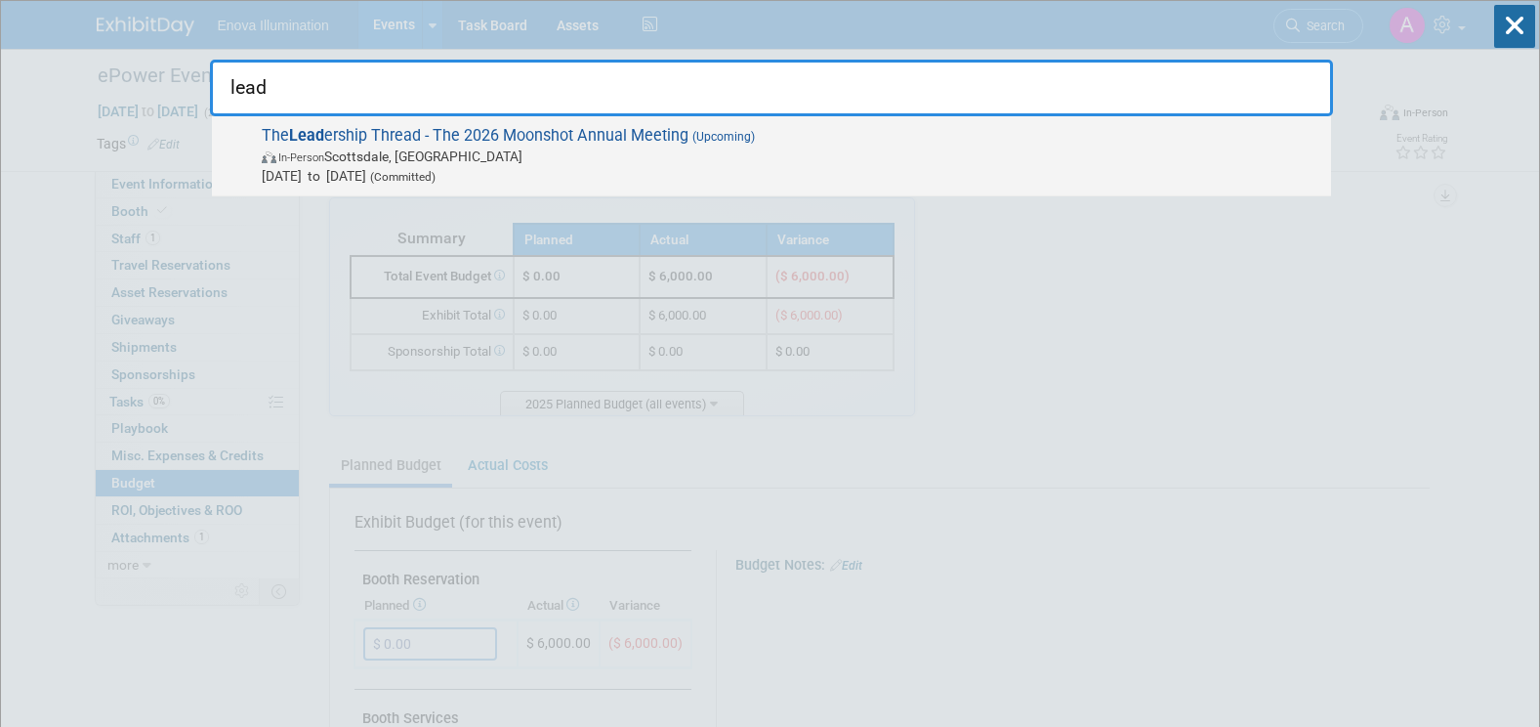
type input "lead"
click at [351, 137] on span "The Lead ership Thread - The 2026 Moonshot Annual Meeting (Upcoming) In-Person …" at bounding box center [788, 156] width 1065 height 60
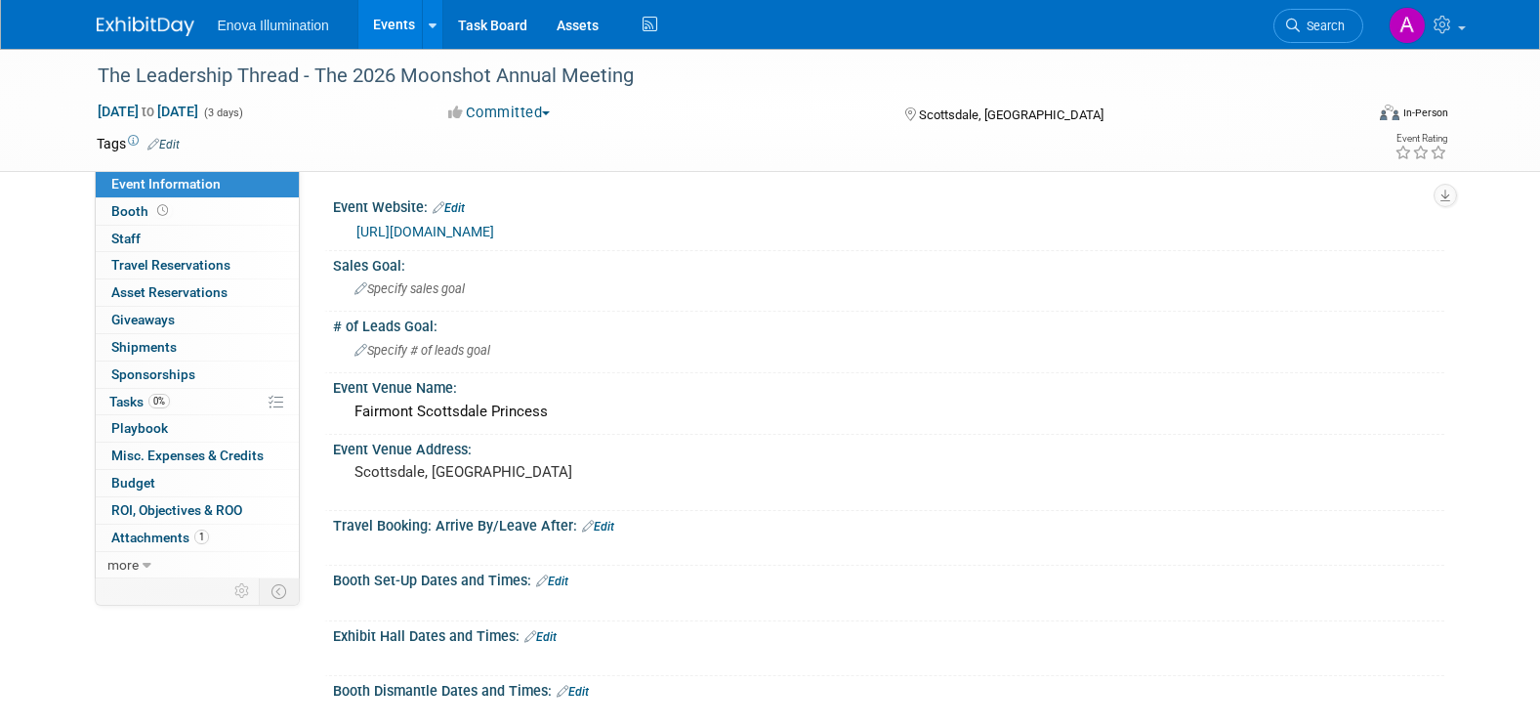
click at [1313, 27] on span "Search" at bounding box center [1322, 26] width 45 height 15
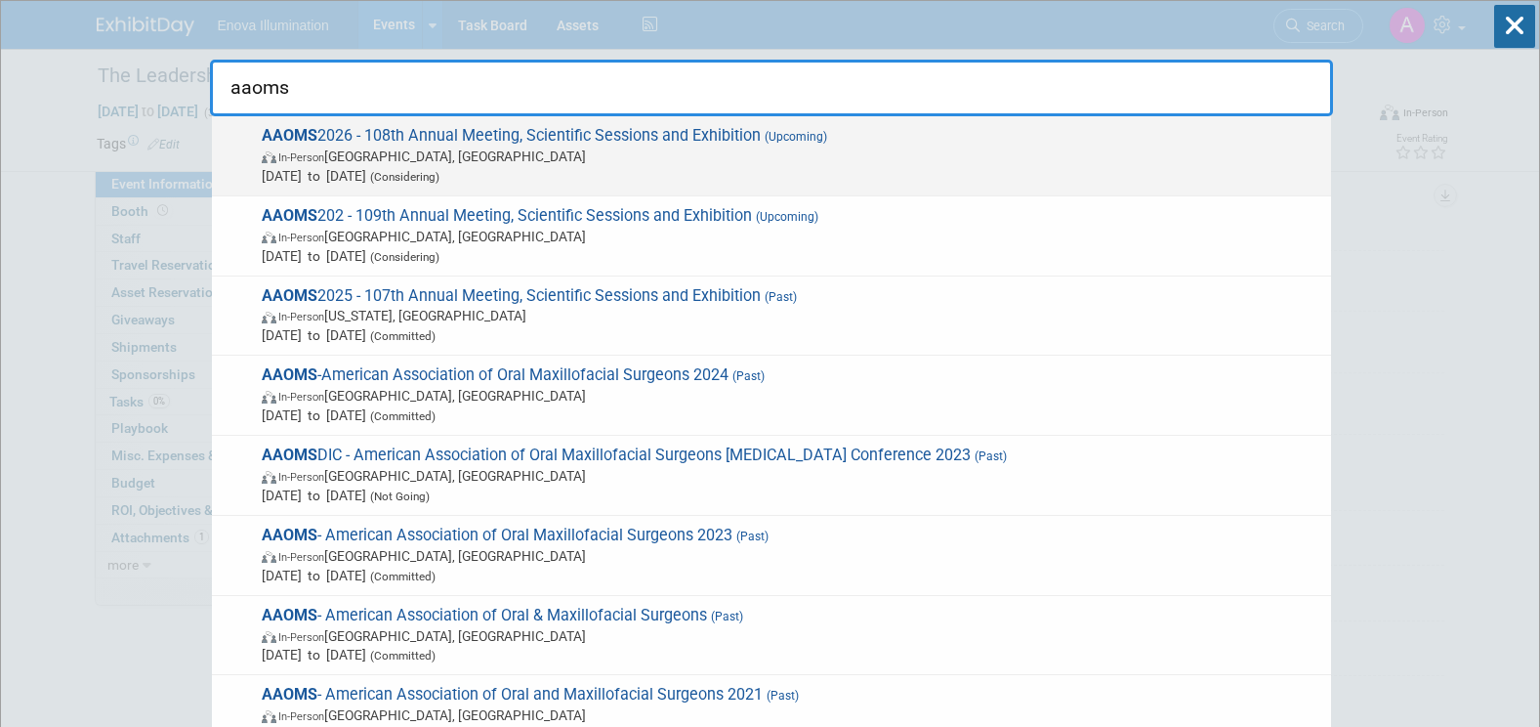
type input "aaoms"
click at [633, 132] on span "AAOMS 2026 - 108th Annual Meeting, Scientific Sessions and Exhibition (Upcoming…" at bounding box center [788, 156] width 1065 height 60
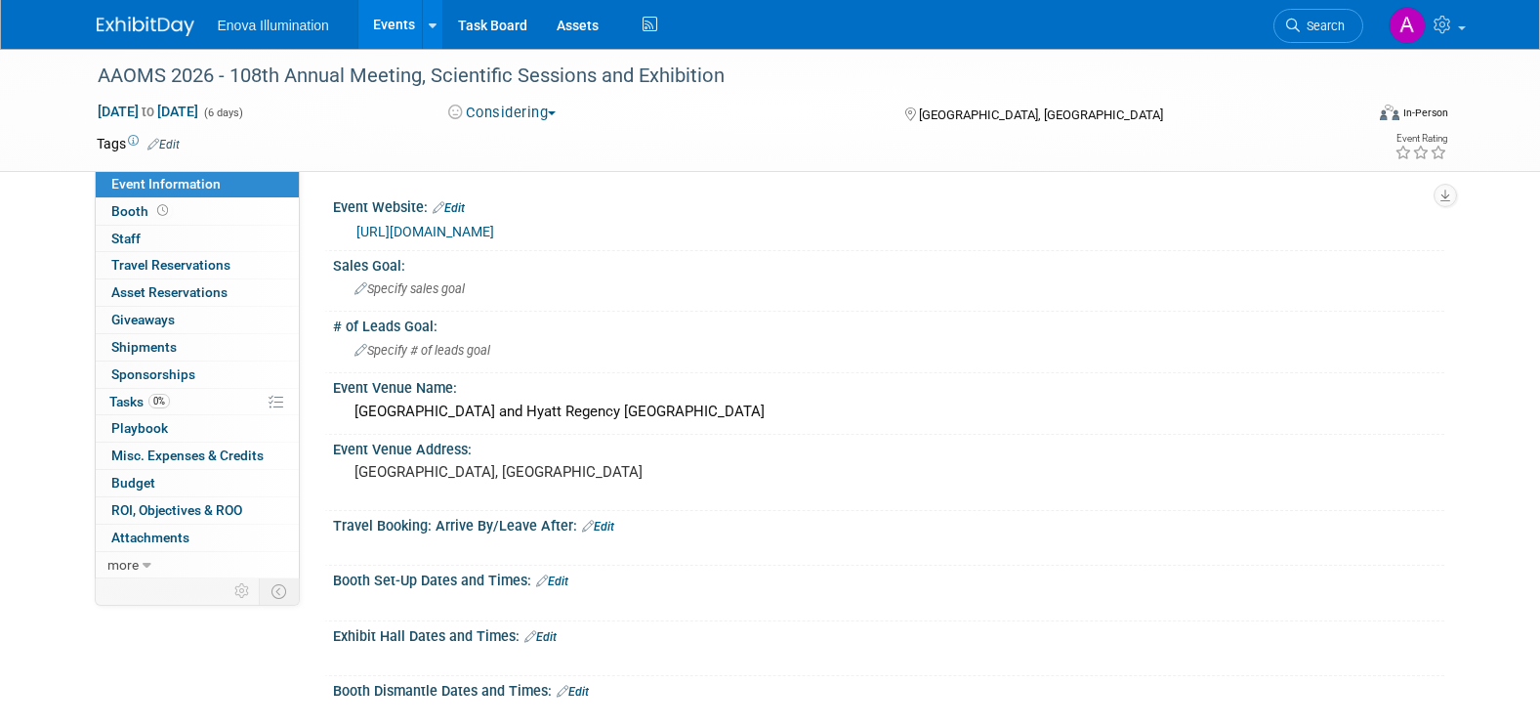
click at [494, 232] on link "[URL][DOMAIN_NAME]" at bounding box center [425, 232] width 138 height 16
click at [1310, 24] on span "Search" at bounding box center [1322, 26] width 45 height 15
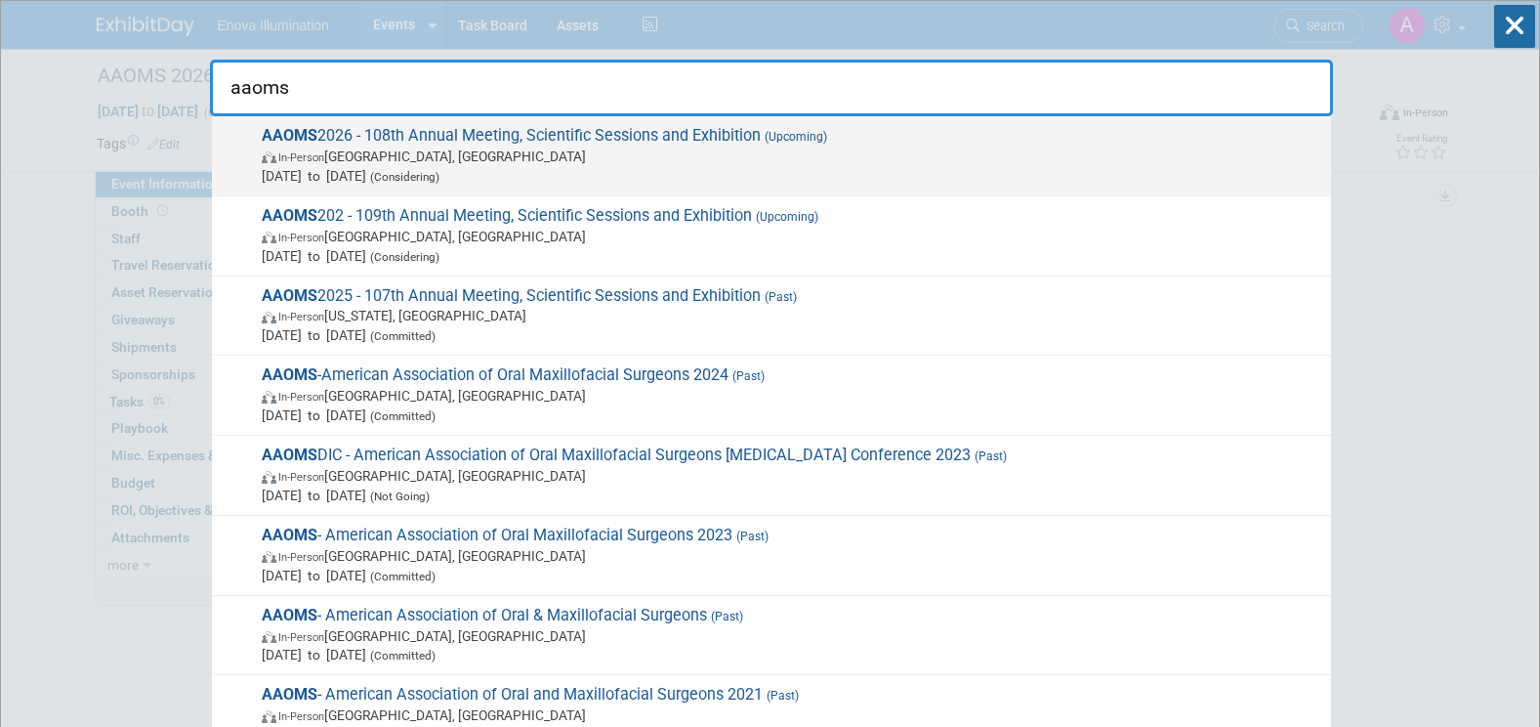
type input "aaoms"
click at [433, 142] on span "AAOMS 2026 - 108th Annual Meeting, Scientific Sessions and Exhibition (Upcoming…" at bounding box center [788, 156] width 1065 height 60
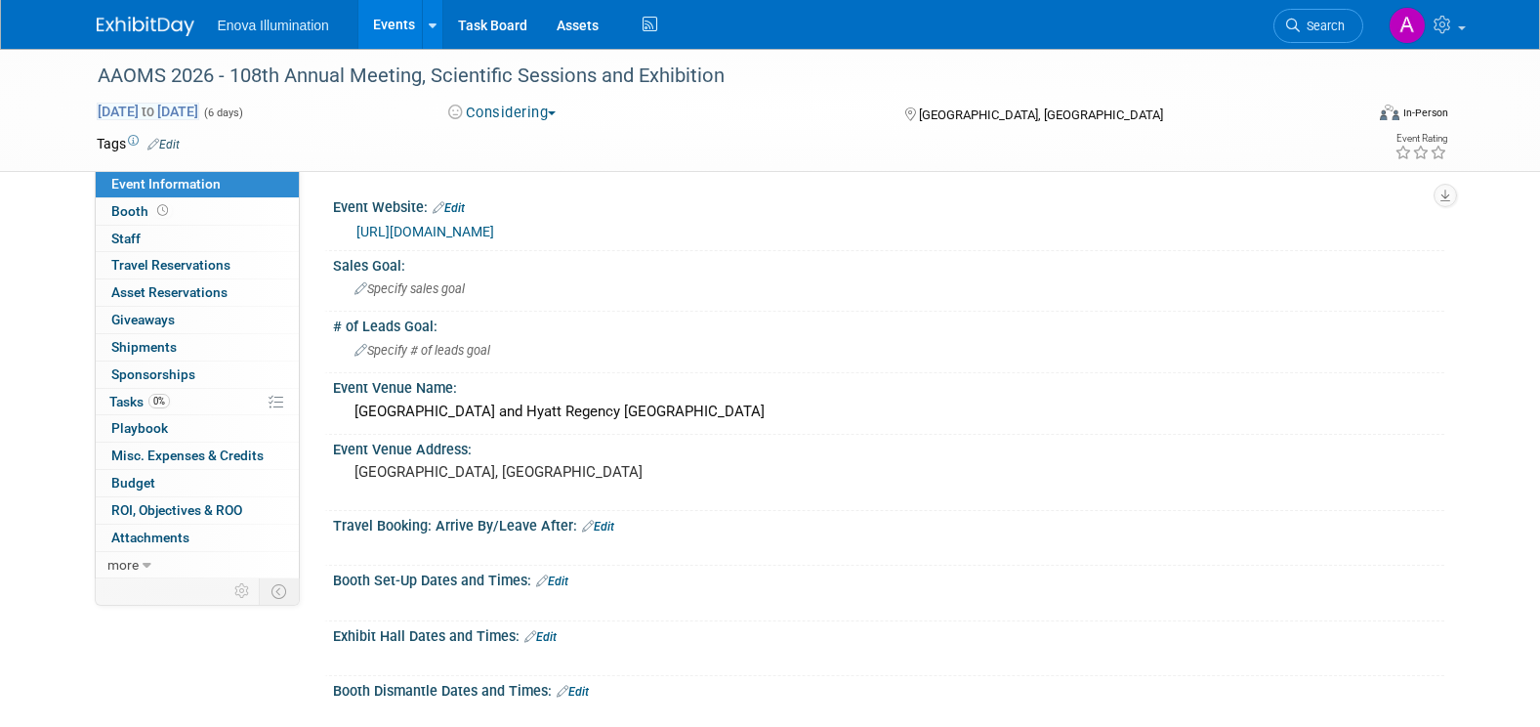
click at [199, 105] on span "[DATE] to [DATE]" at bounding box center [148, 112] width 103 height 18
select select "8"
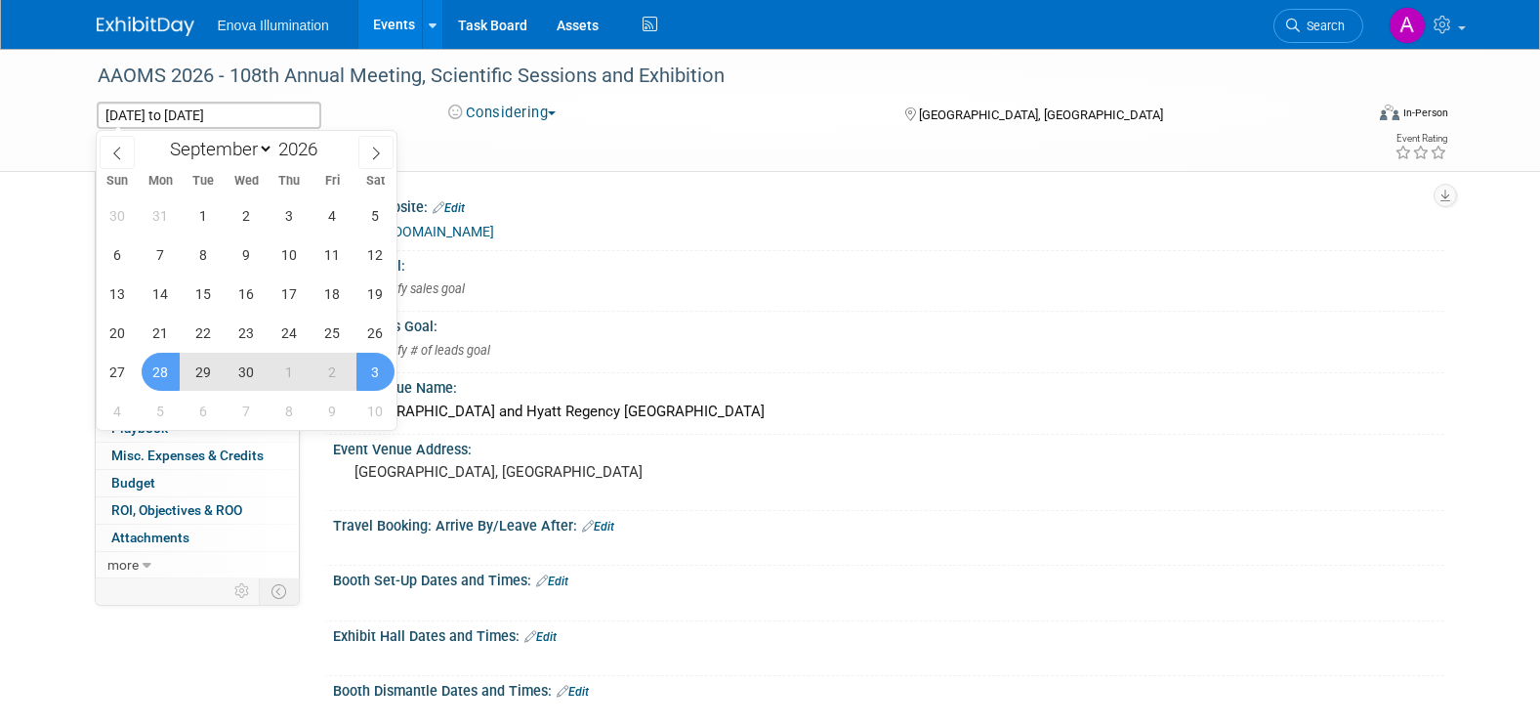
click at [279, 368] on span "1" at bounding box center [289, 372] width 38 height 38
type input "[DATE]"
click at [369, 373] on span "3" at bounding box center [375, 372] width 38 height 38
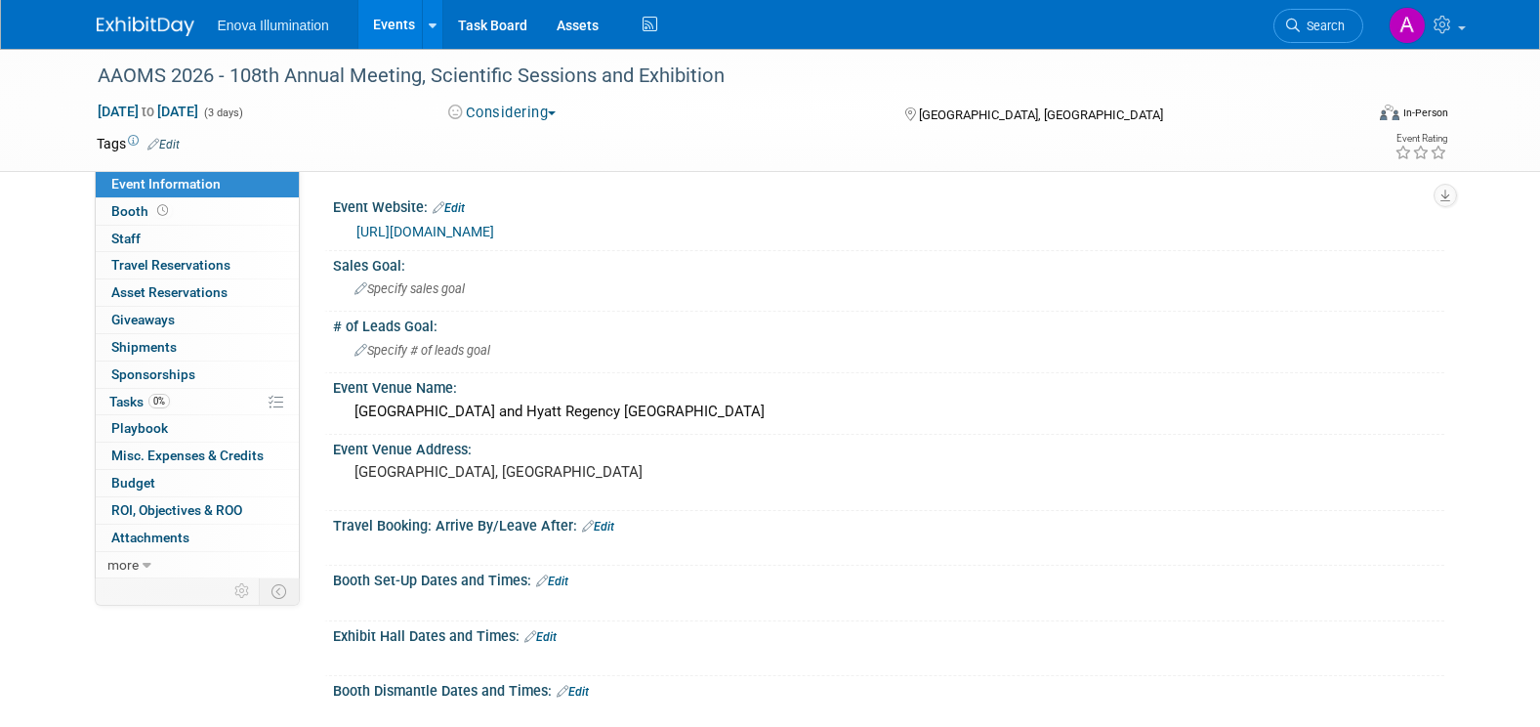
click at [165, 23] on img at bounding box center [146, 27] width 98 height 20
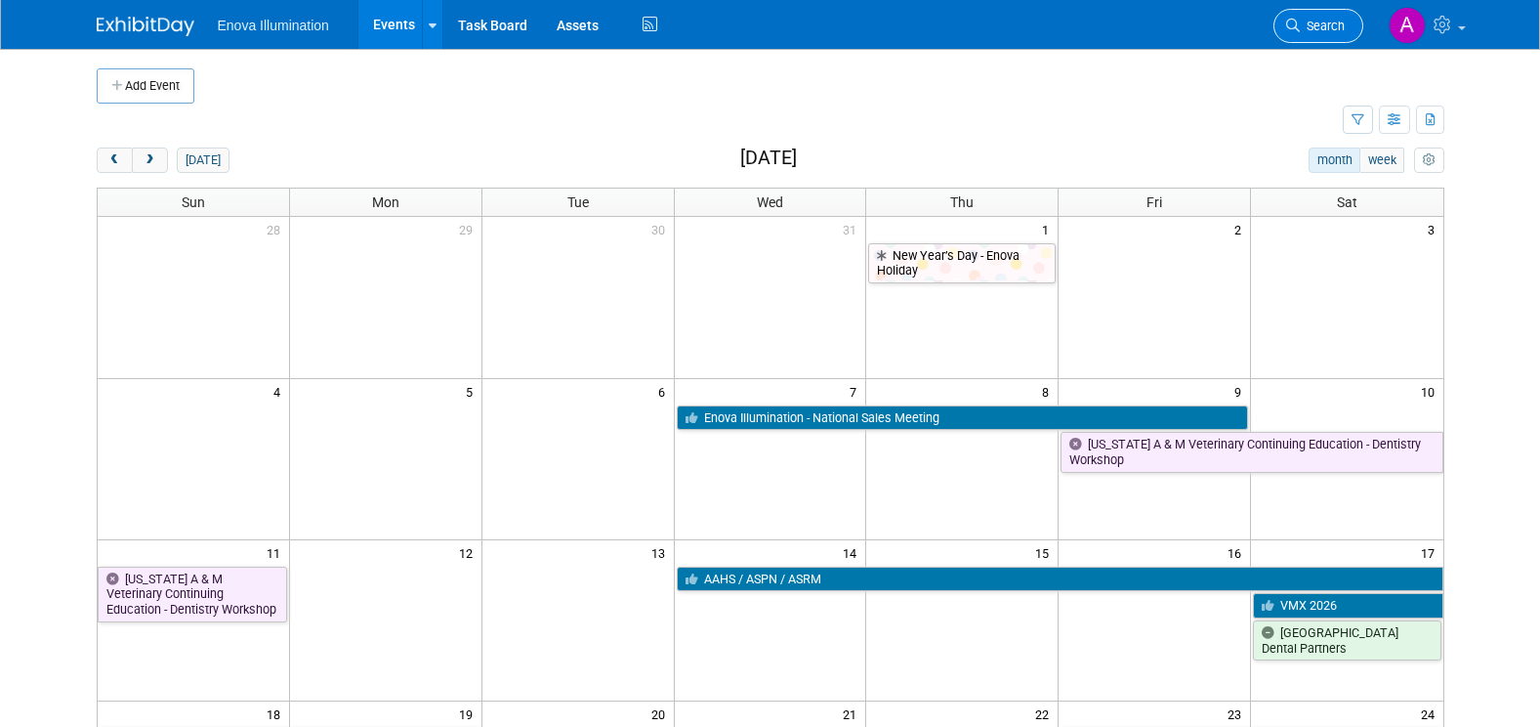
click at [1312, 21] on span "Search" at bounding box center [1322, 26] width 45 height 15
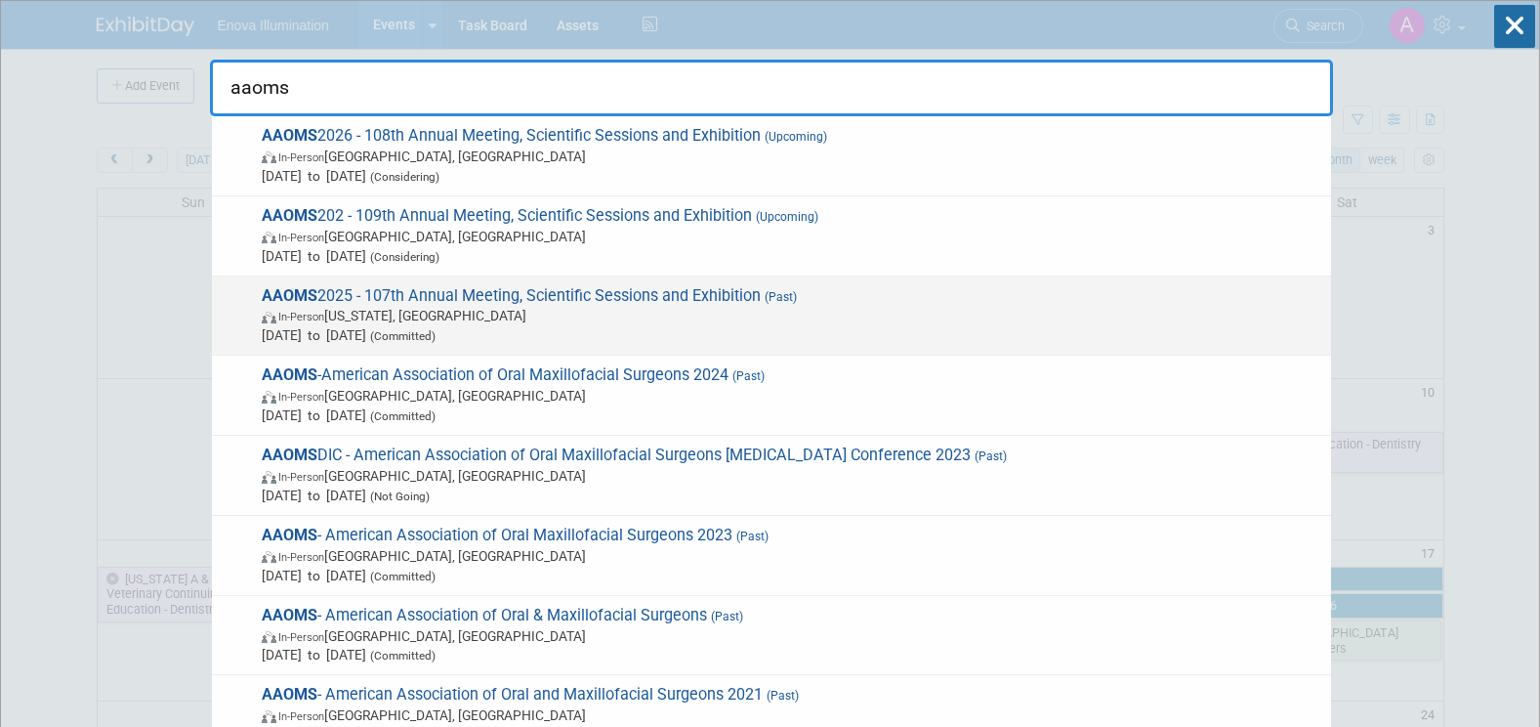
type input "aaoms"
click at [432, 301] on span "AAOMS 2025 - 107th Annual Meeting, Scientific Sessions and Exhibition (Past) In…" at bounding box center [788, 316] width 1065 height 60
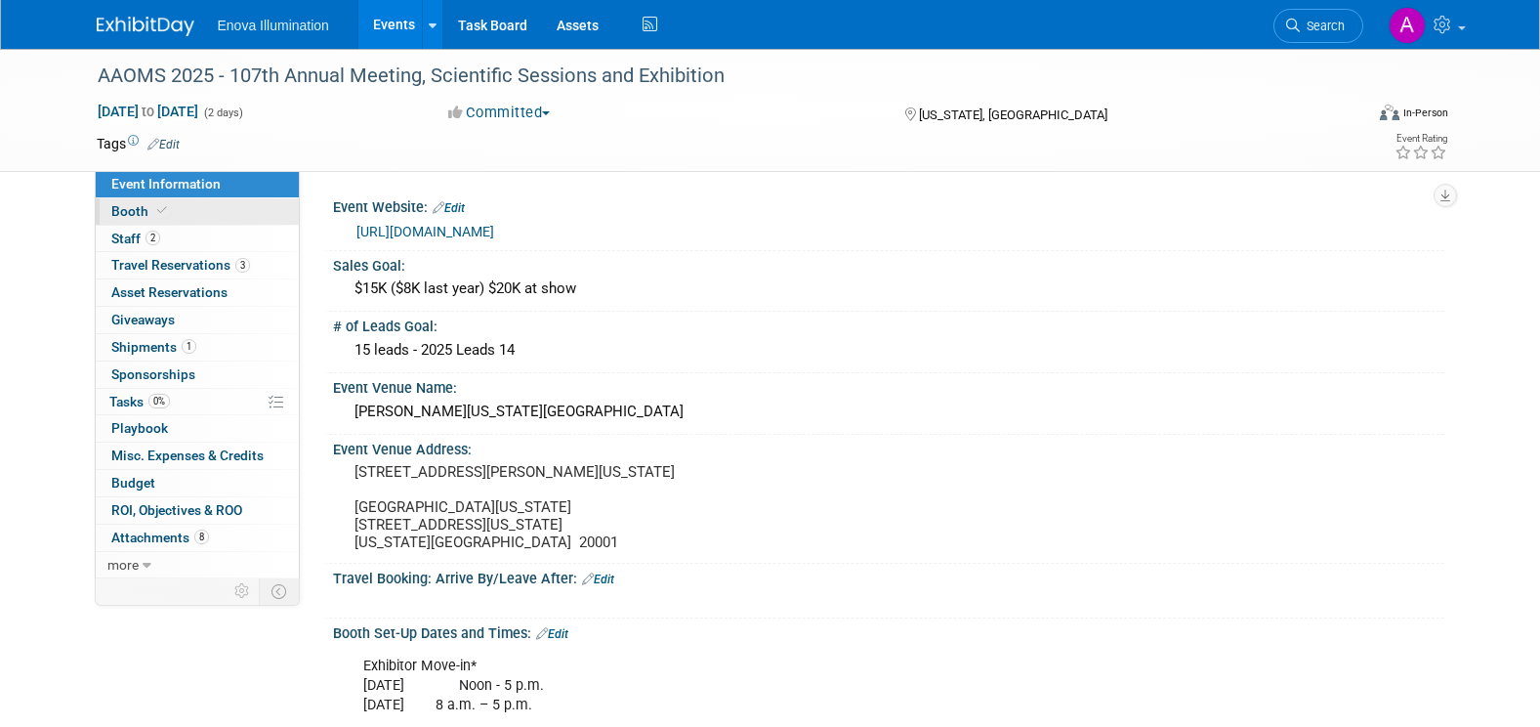
click at [252, 217] on link "Booth" at bounding box center [197, 211] width 203 height 26
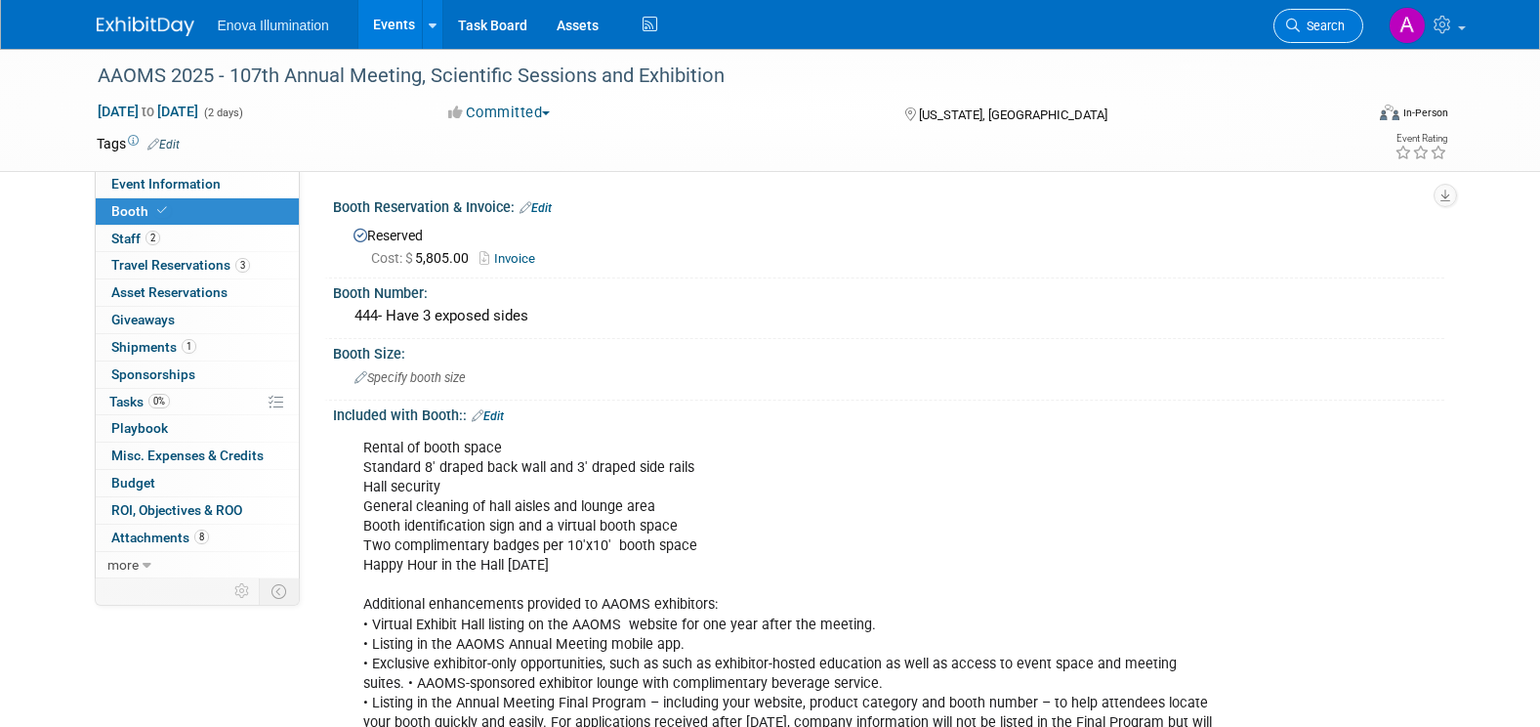
click at [1330, 23] on span "Search" at bounding box center [1322, 26] width 45 height 15
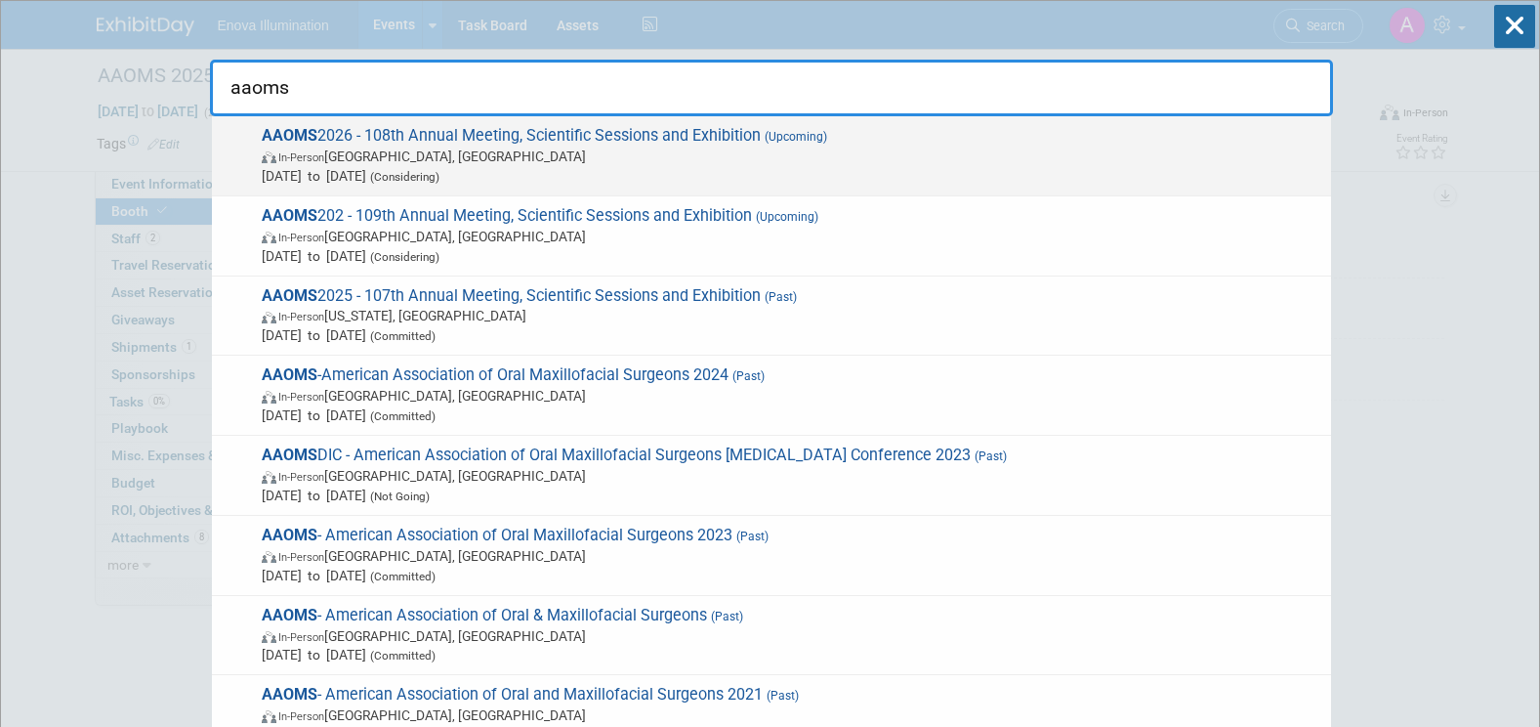
type input "aaoms"
click at [466, 137] on span "AAOMS 2026 - 108th Annual Meeting, Scientific Sessions and Exhibition (Upcoming…" at bounding box center [788, 156] width 1065 height 60
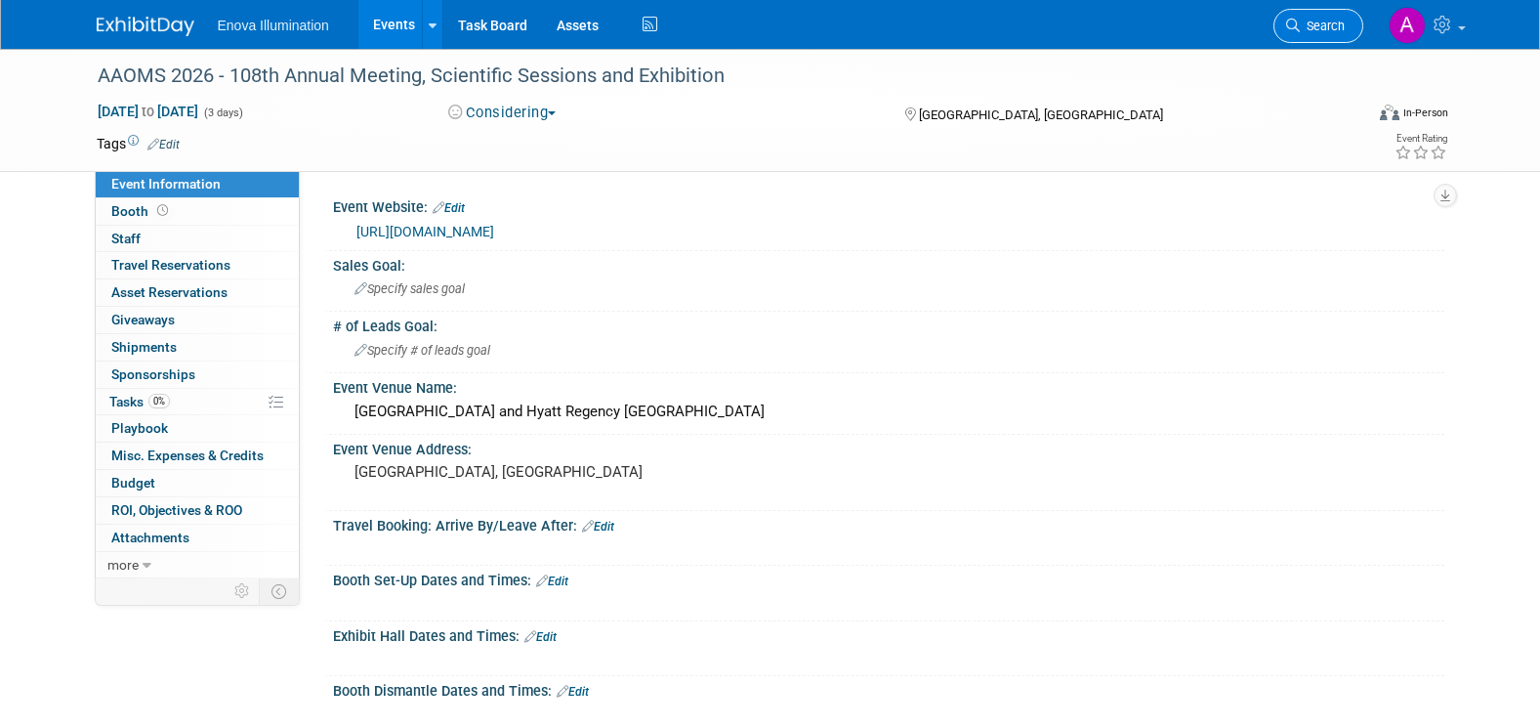
click at [1324, 29] on span "Search" at bounding box center [1322, 26] width 45 height 15
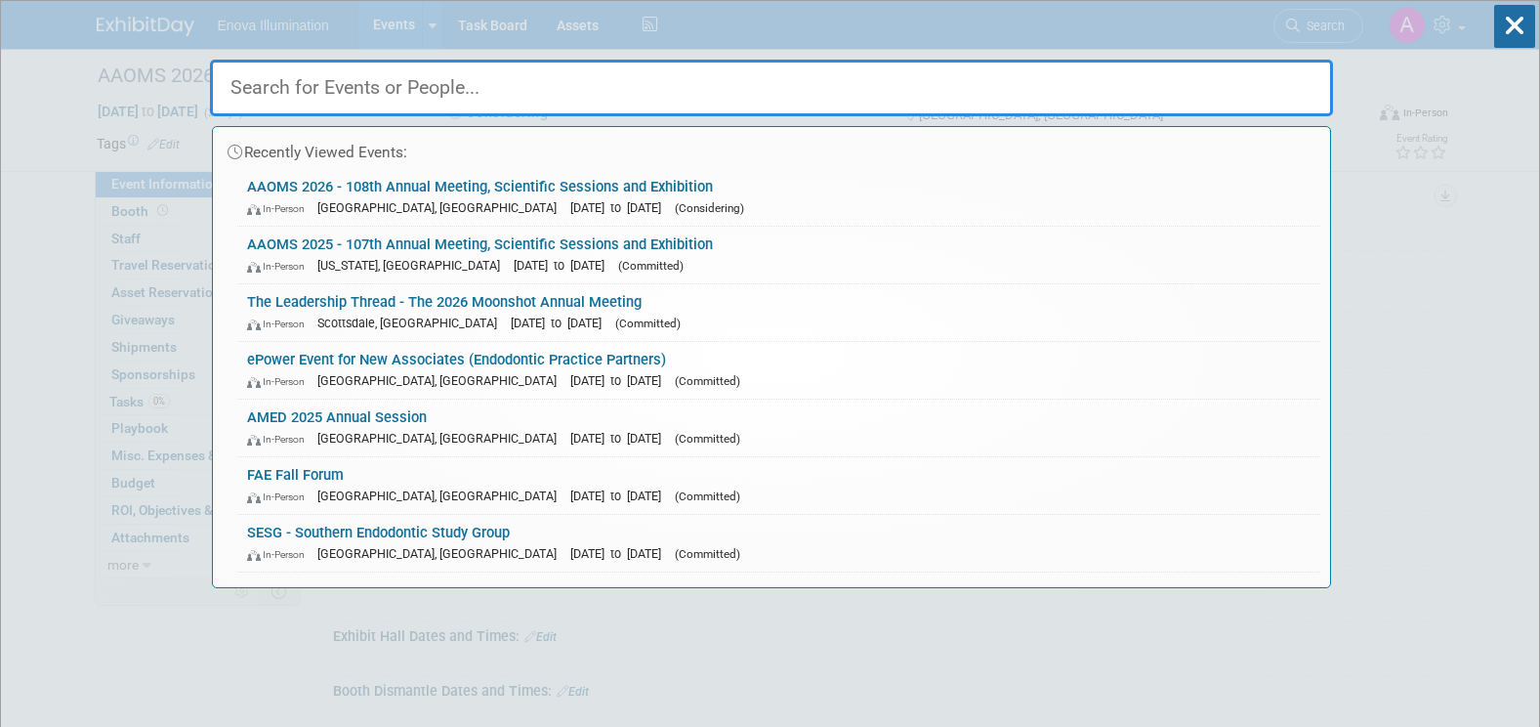
type input "s"
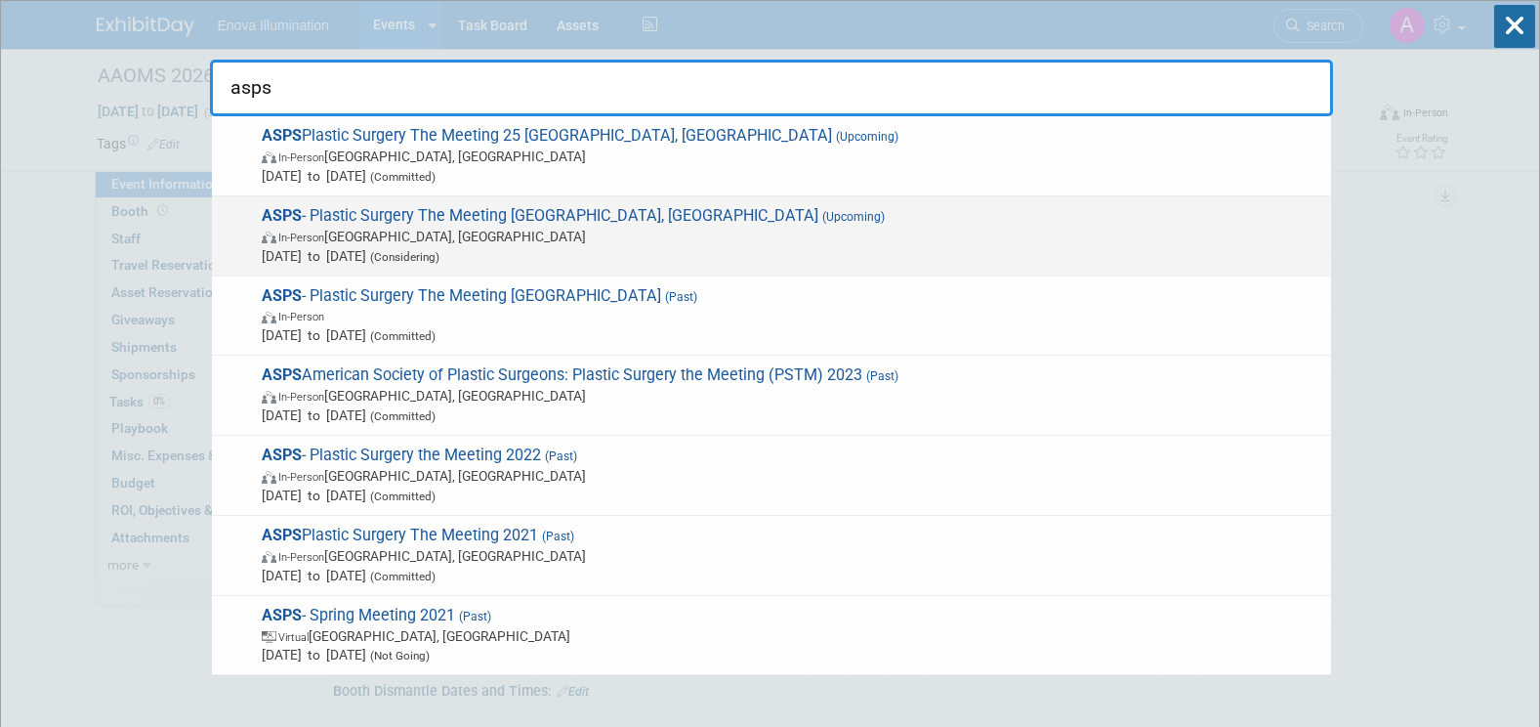
type input "asps"
click at [387, 219] on span "ASPS - Plastic Surgery The Meeting [GEOGRAPHIC_DATA], [GEOGRAPHIC_DATA] (Upcomi…" at bounding box center [788, 236] width 1065 height 60
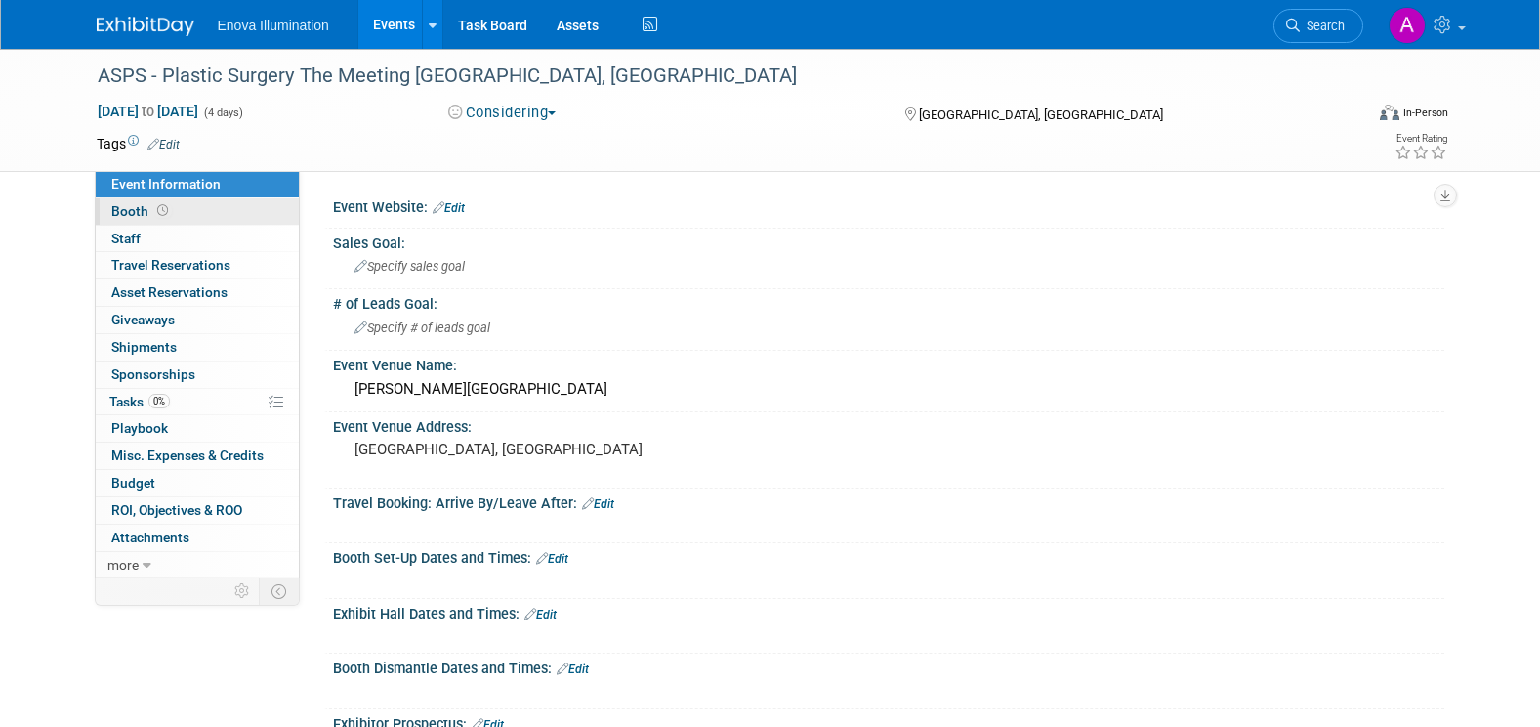
click at [187, 203] on link "Booth" at bounding box center [197, 211] width 203 height 26
